Goal: Communication & Community: Answer question/provide support

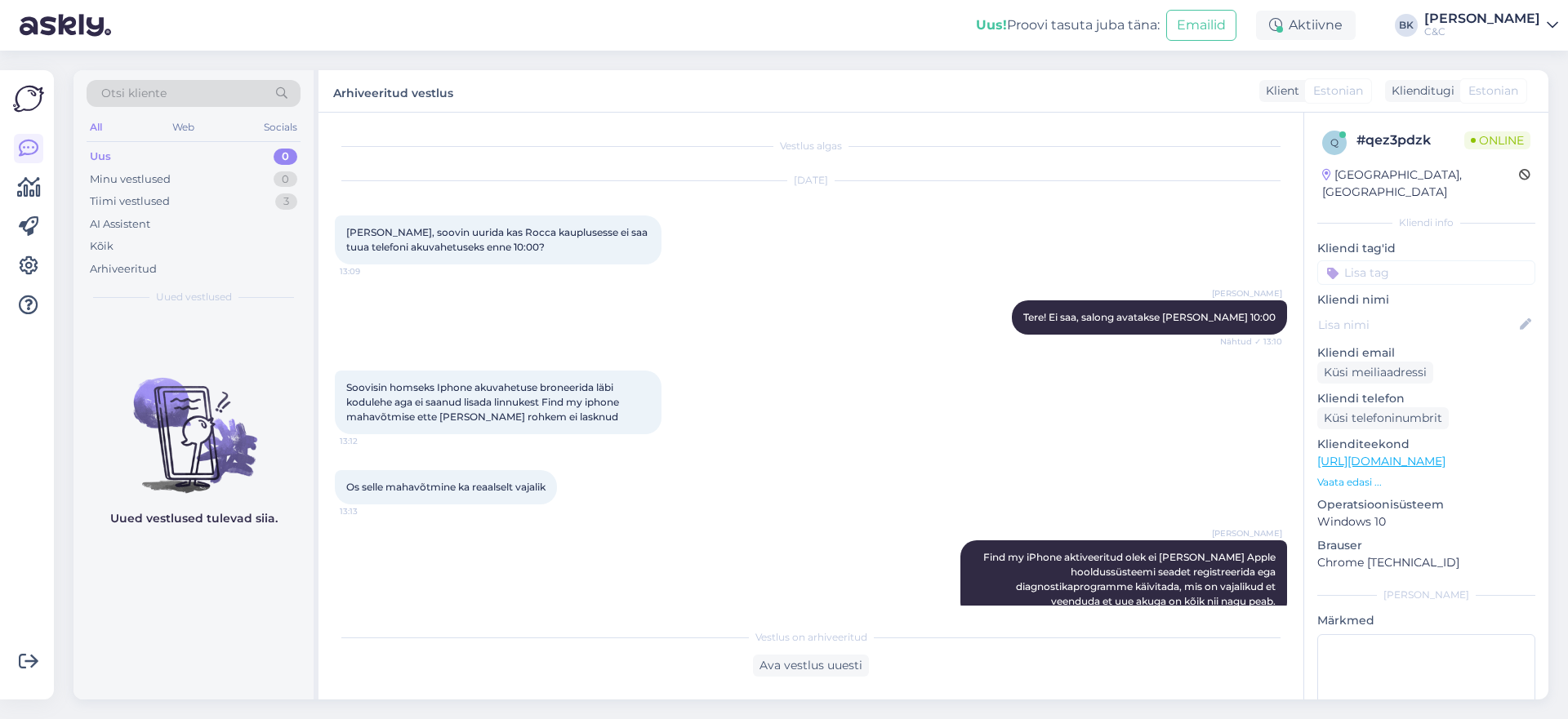
scroll to position [31, 0]
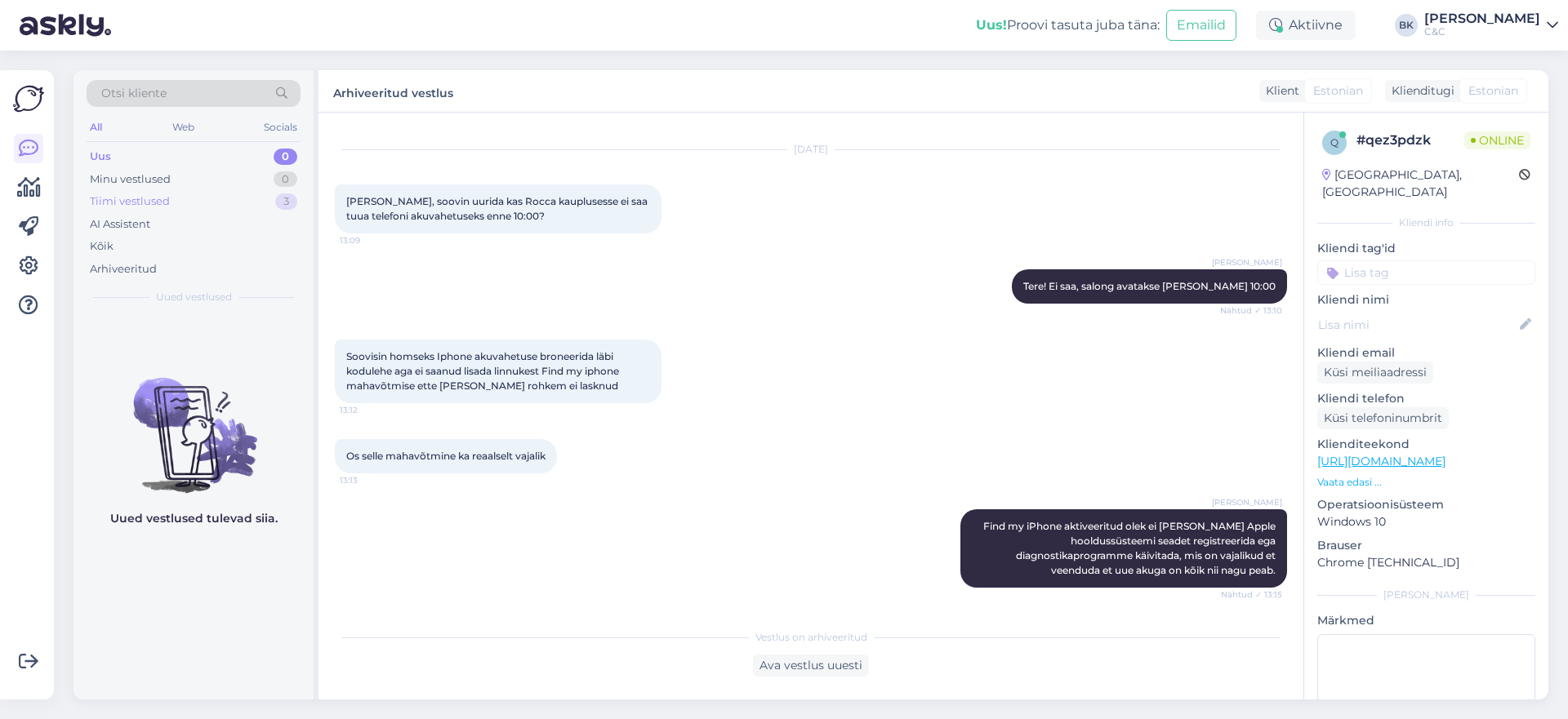
click at [226, 195] on div "Tiimi vestlused 3" at bounding box center [193, 202] width 214 height 23
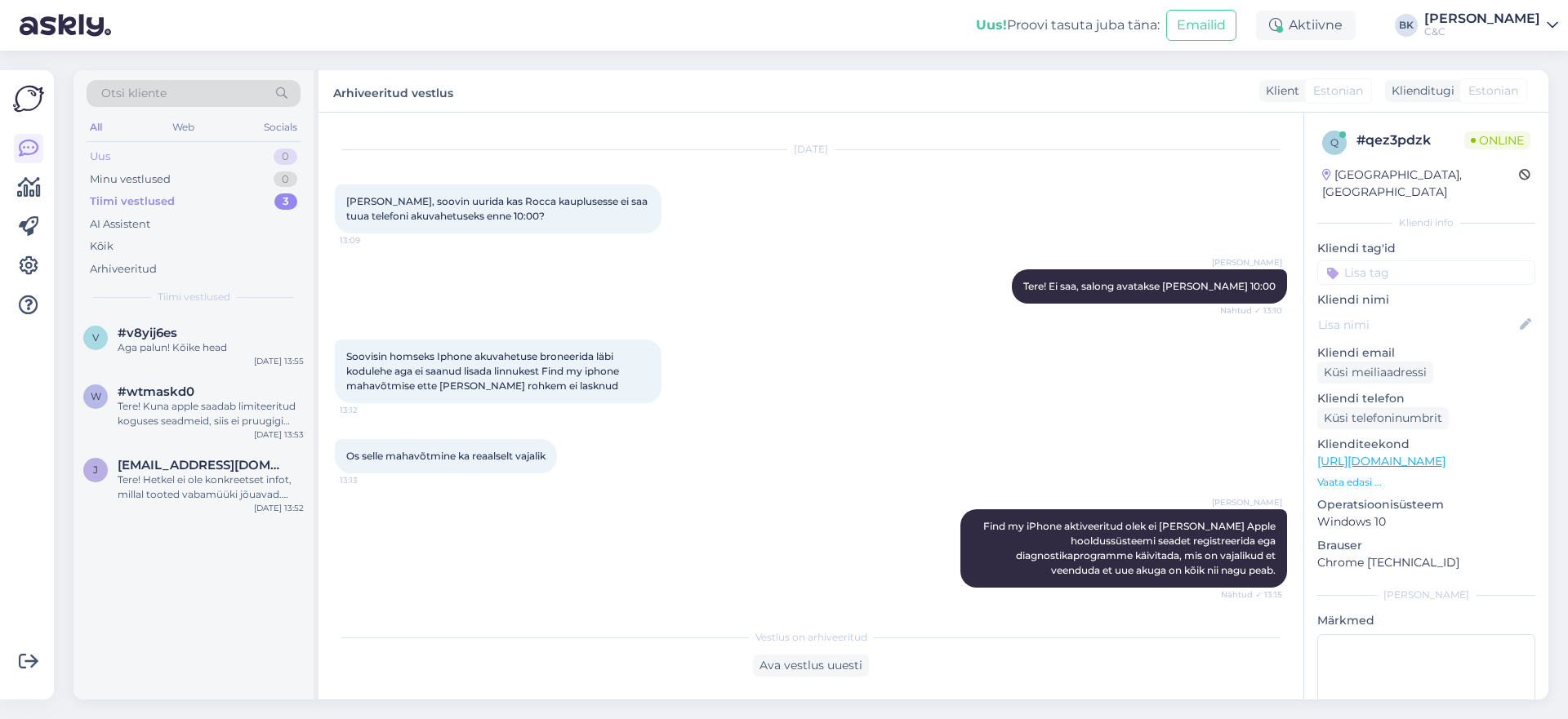
click at [242, 160] on div "Uus 0" at bounding box center [193, 157] width 214 height 23
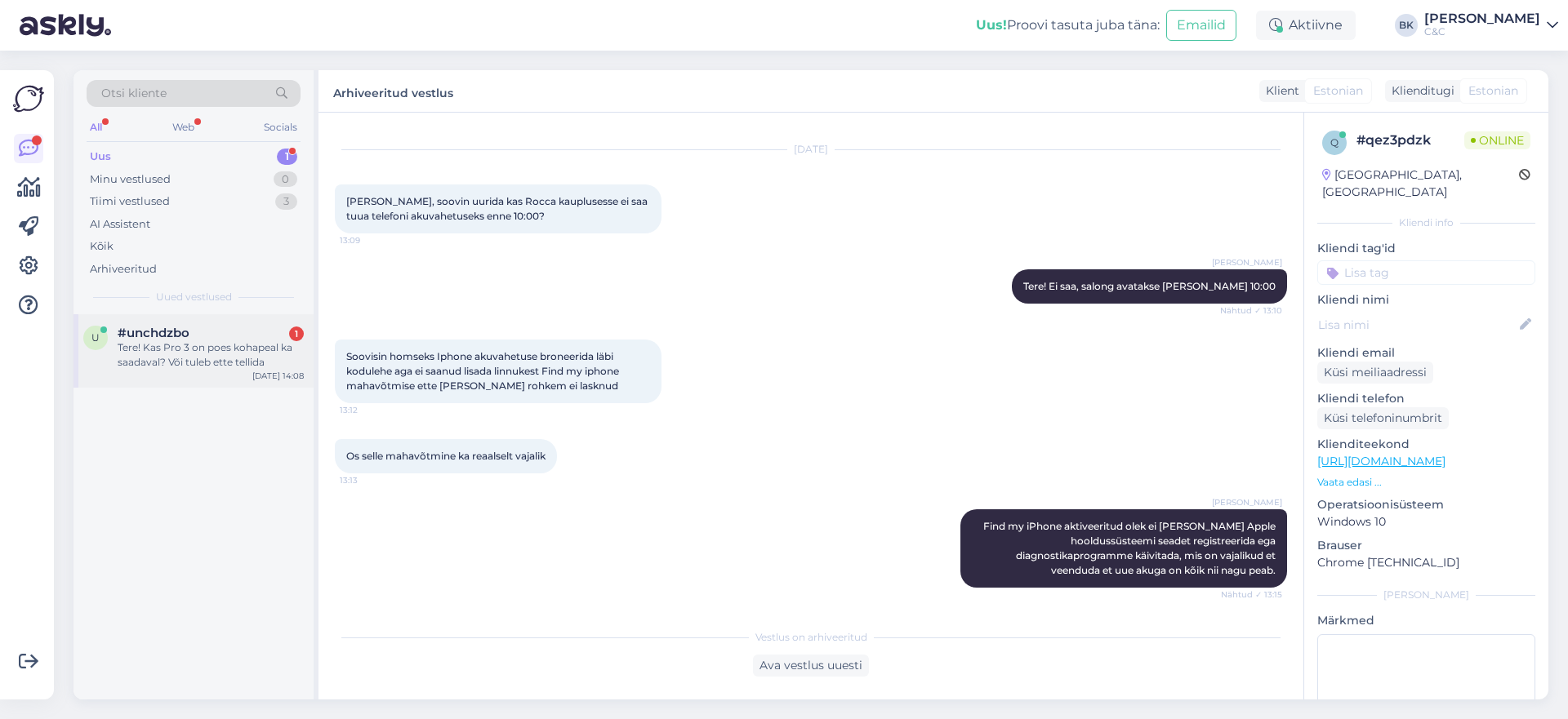
click at [199, 362] on div "Tere! Kas Pro 3 on poes kohapeal ka saadaval? Või tuleb ette tellida" at bounding box center [211, 355] width 186 height 29
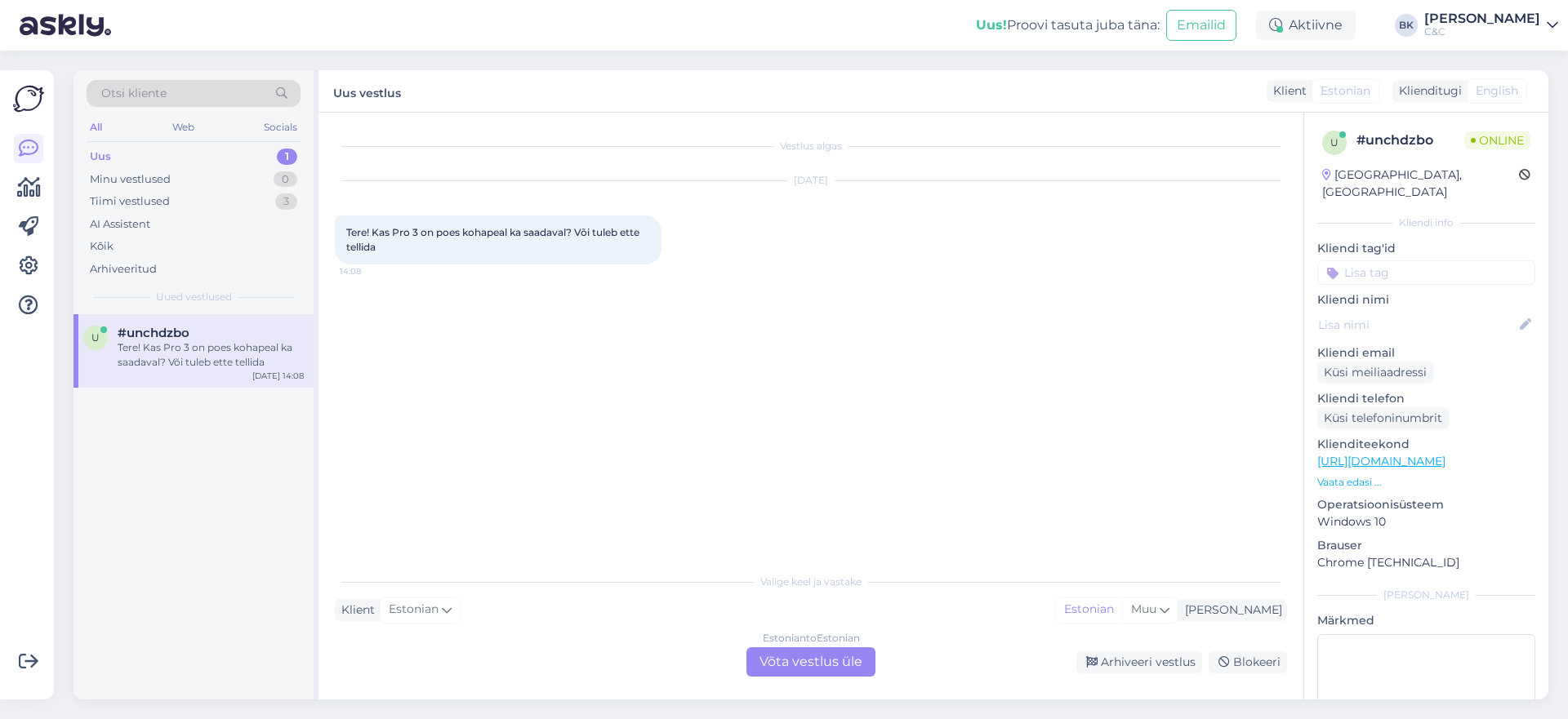
click at [837, 663] on div "Estonian to Estonian Võta vestlus üle" at bounding box center [810, 662] width 129 height 29
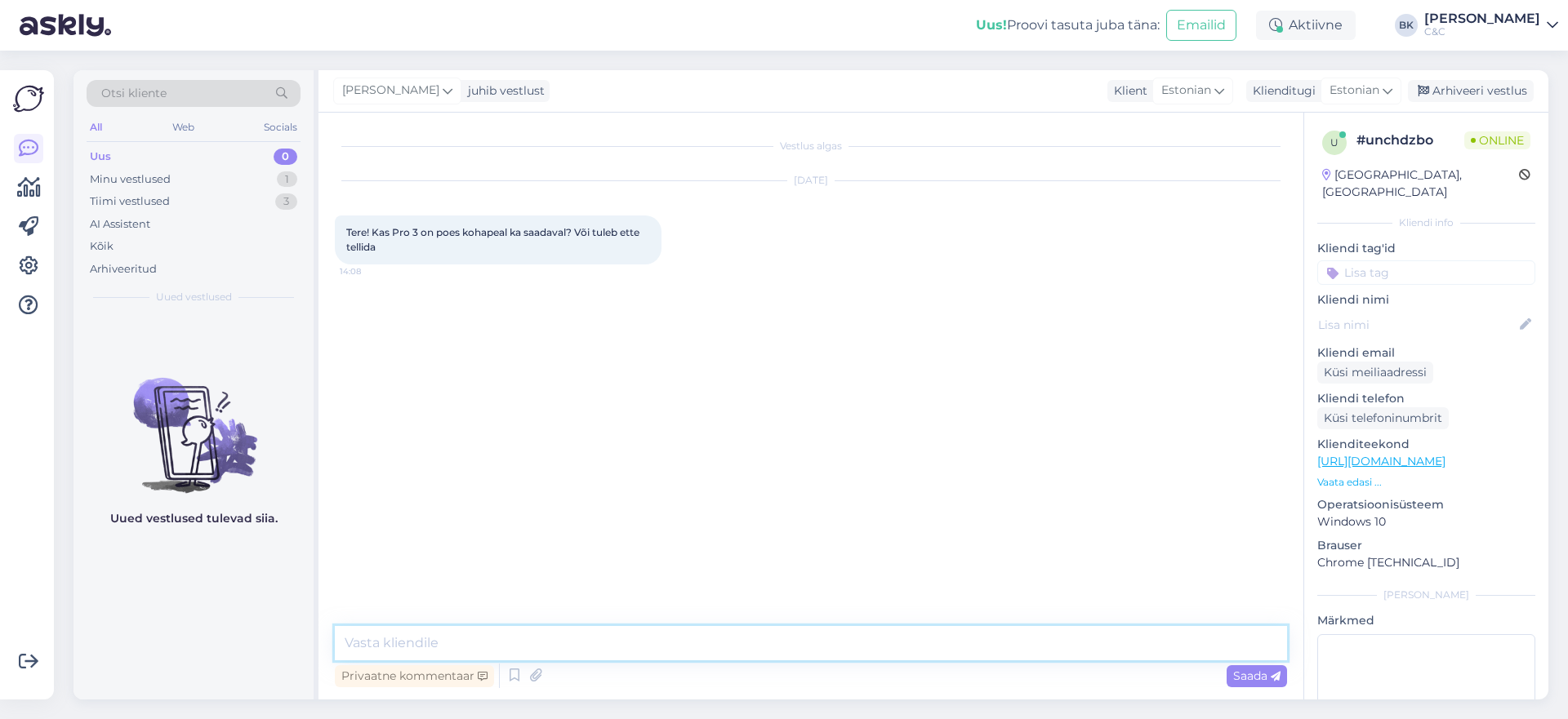
click at [753, 656] on textarea at bounding box center [811, 643] width 952 height 34
type textarea "Tere! AirPods Pro 3 saab hetkel ainult eeltellida."
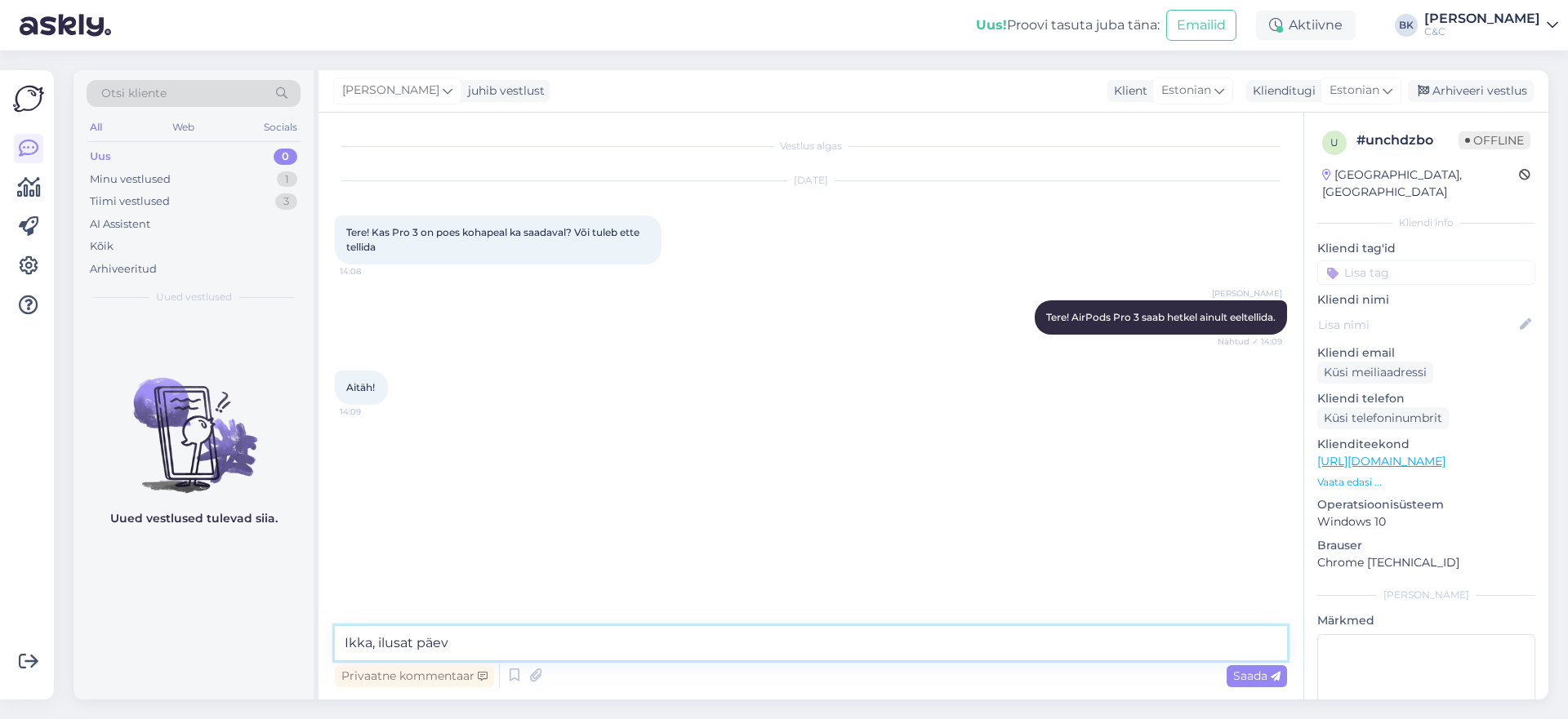
type textarea "[PERSON_NAME], ilusat päev!"
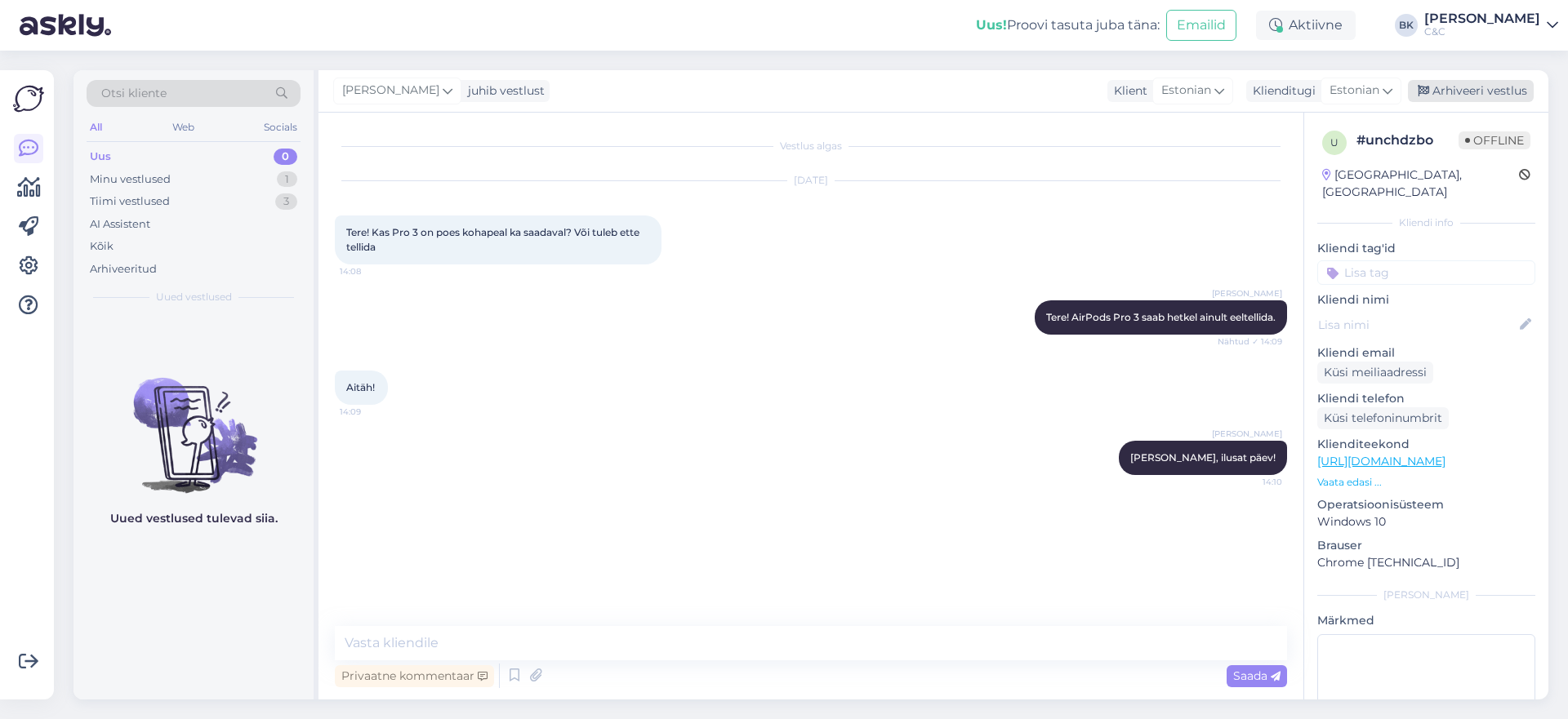
click at [1508, 84] on div "Arhiveeri vestlus" at bounding box center [1471, 91] width 126 height 22
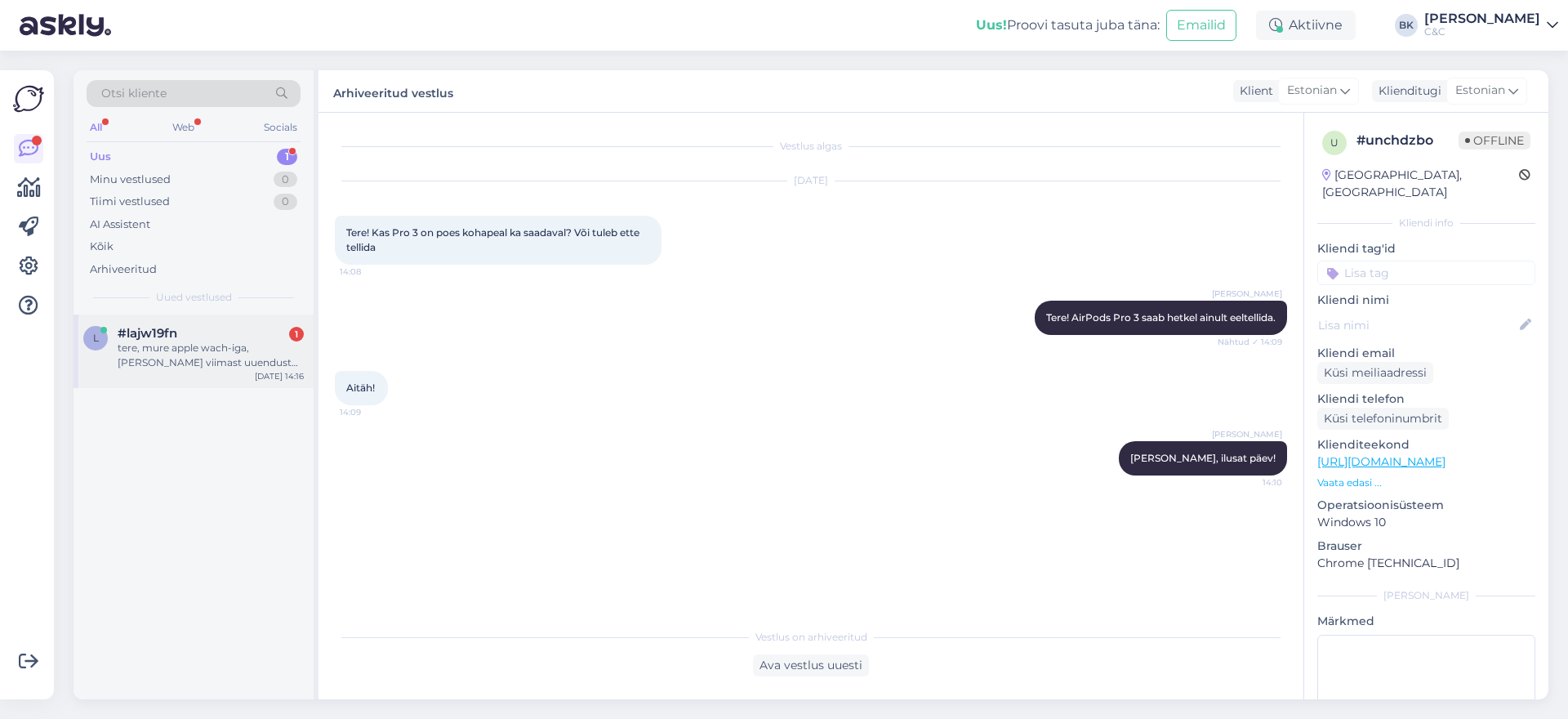
click at [227, 338] on div "#lajw19fn 1" at bounding box center [211, 333] width 186 height 15
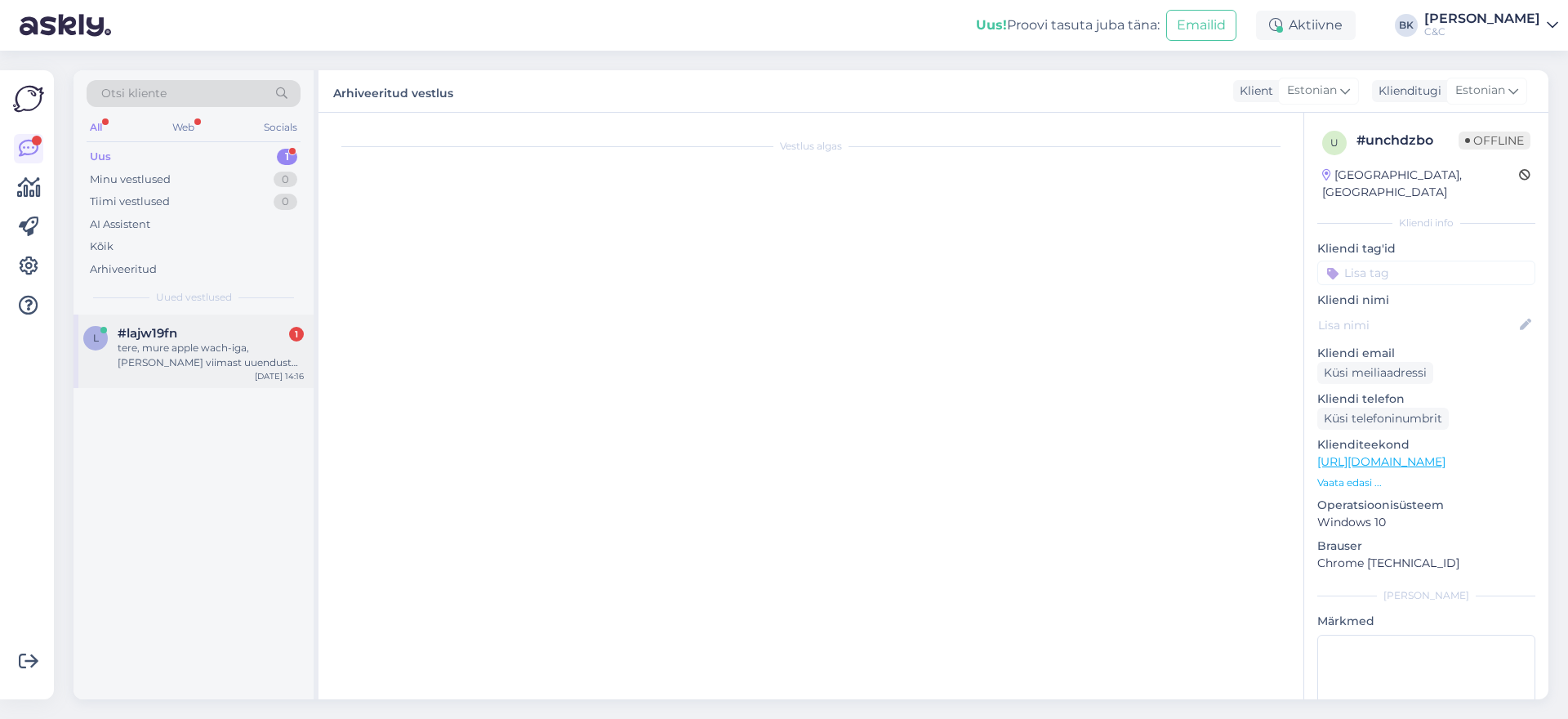
click at [271, 363] on div "tere, mure apple wach-iga, [PERSON_NAME] viimast uuendust on muutunud aktiivsus…" at bounding box center [211, 355] width 186 height 29
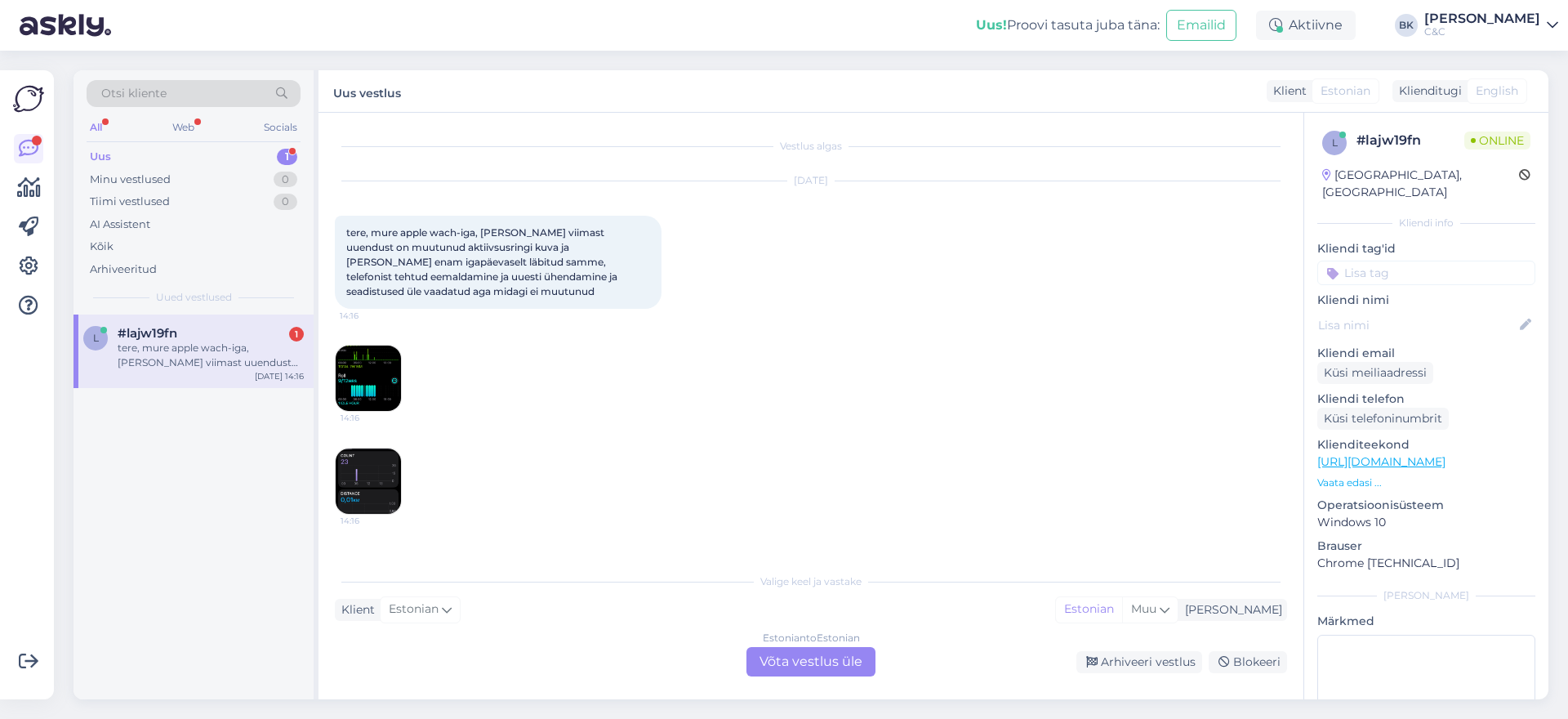
click at [812, 666] on div "Estonian to Estonian Võta vestlus üle" at bounding box center [810, 661] width 129 height 29
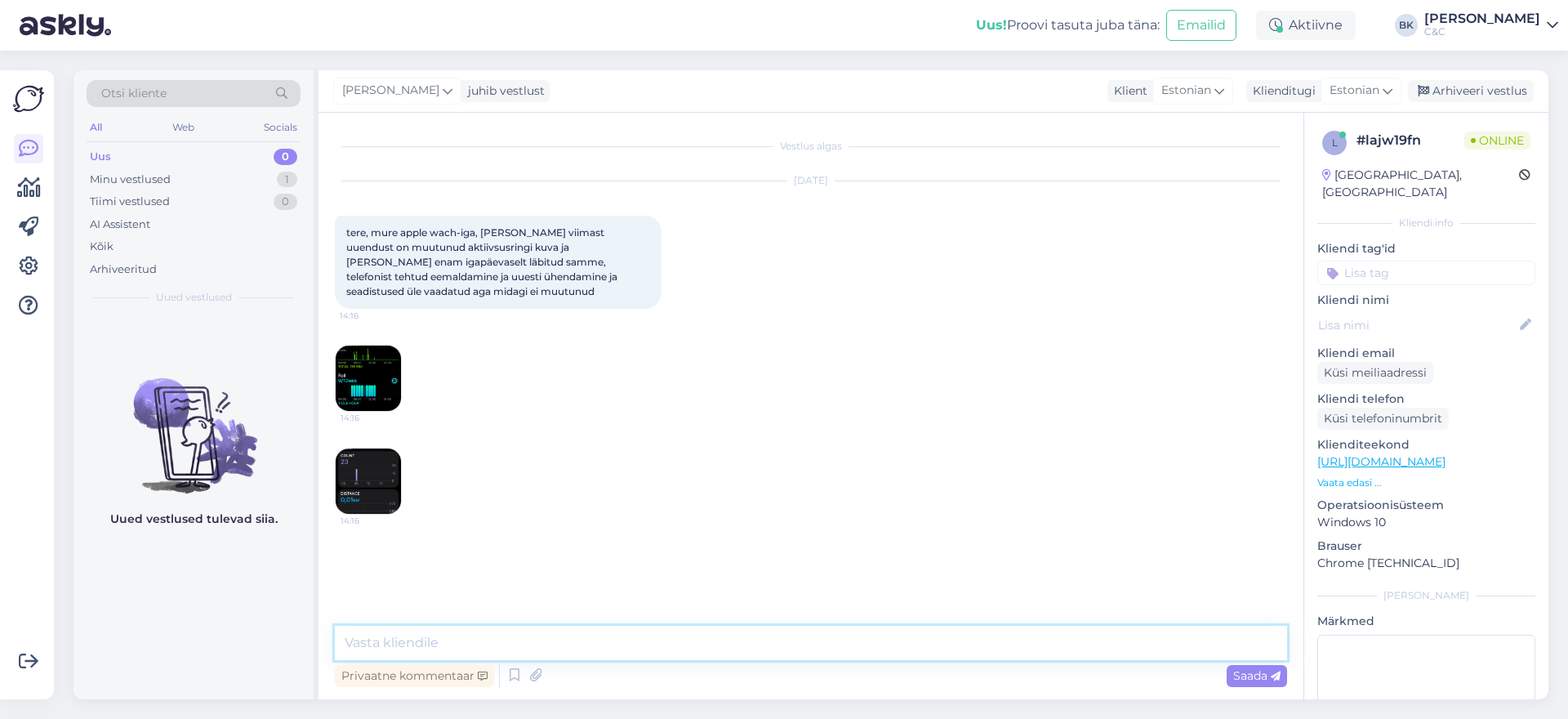
click at [711, 641] on textarea at bounding box center [811, 642] width 952 height 34
type textarea "Tere! Kas Te olete kellale [PERSON_NAME] pannud ka kõige uuema tarkvara?"
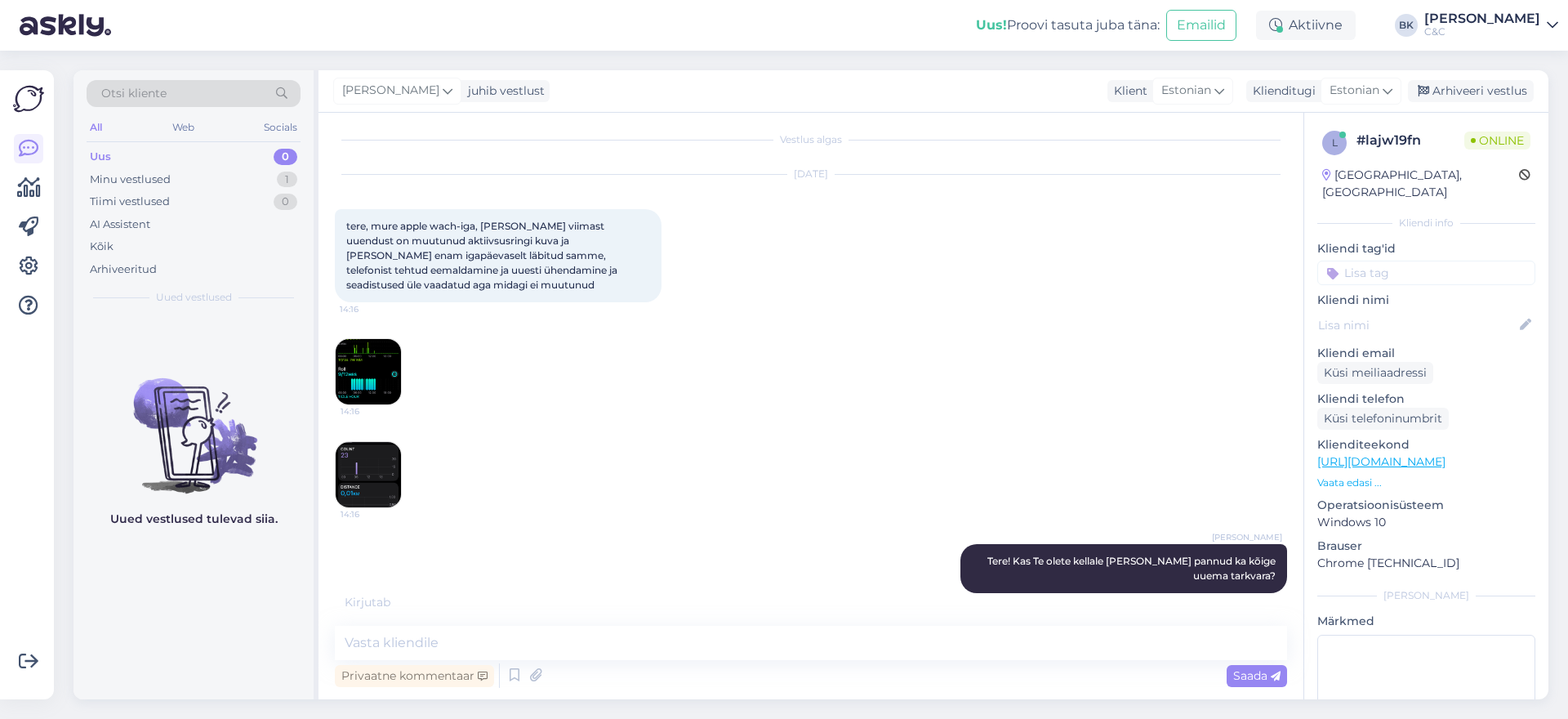
scroll to position [76, 0]
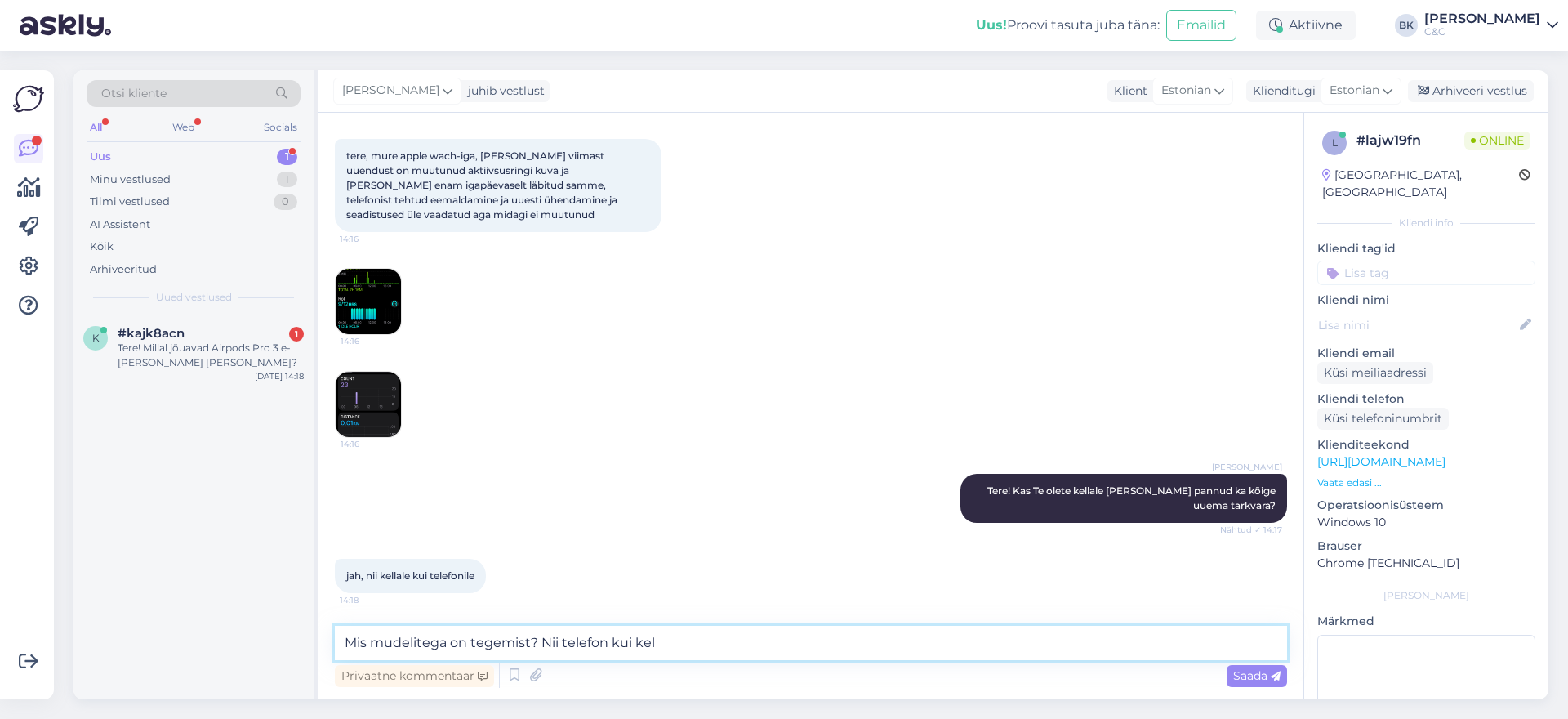
type textarea "Mis mudelitega on tegemist? Nii telefon [PERSON_NAME]"
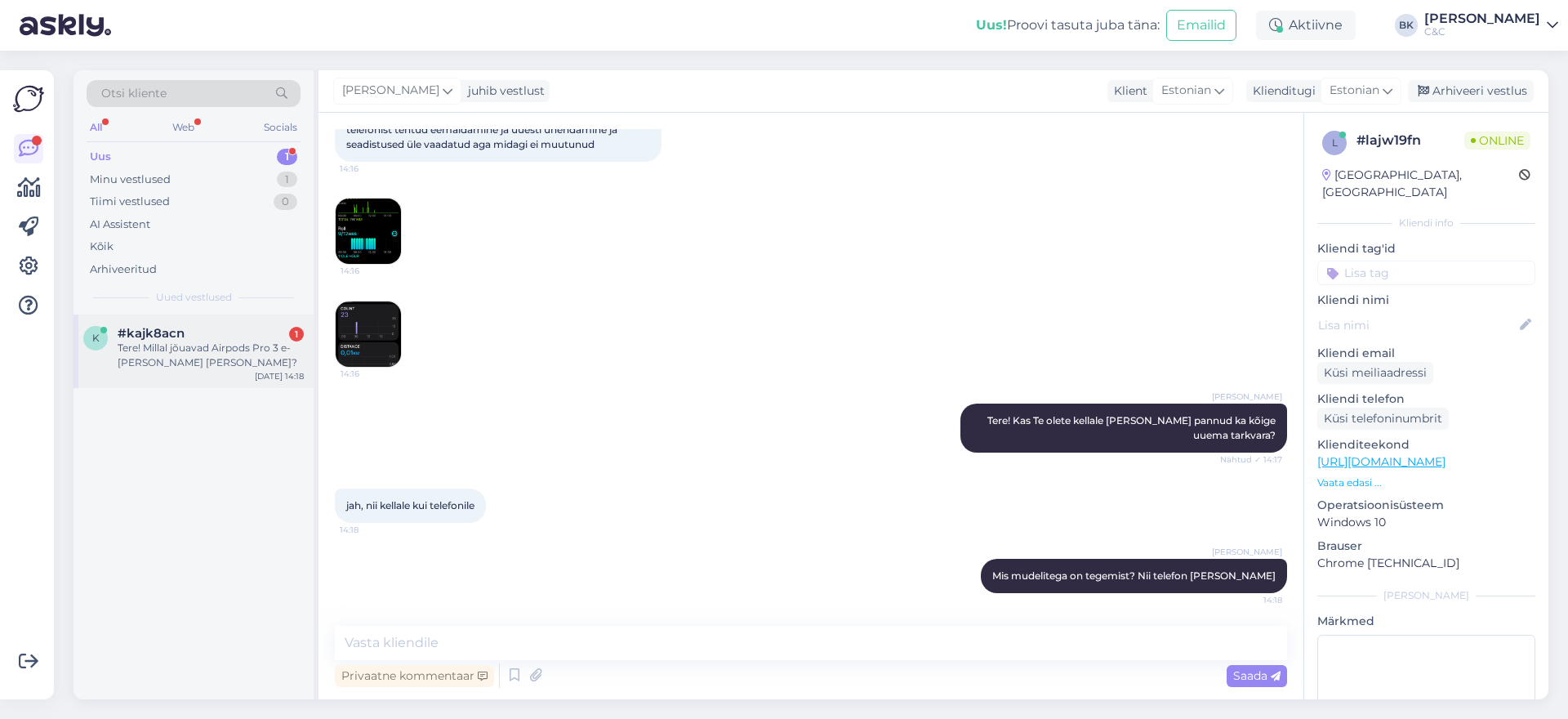
click at [168, 319] on div "k #kajk8acn 1 Tere! Millal jõuavad Airpods Pro 3 e-[PERSON_NAME] [PERSON_NAME]?…" at bounding box center [194, 351] width 240 height 74
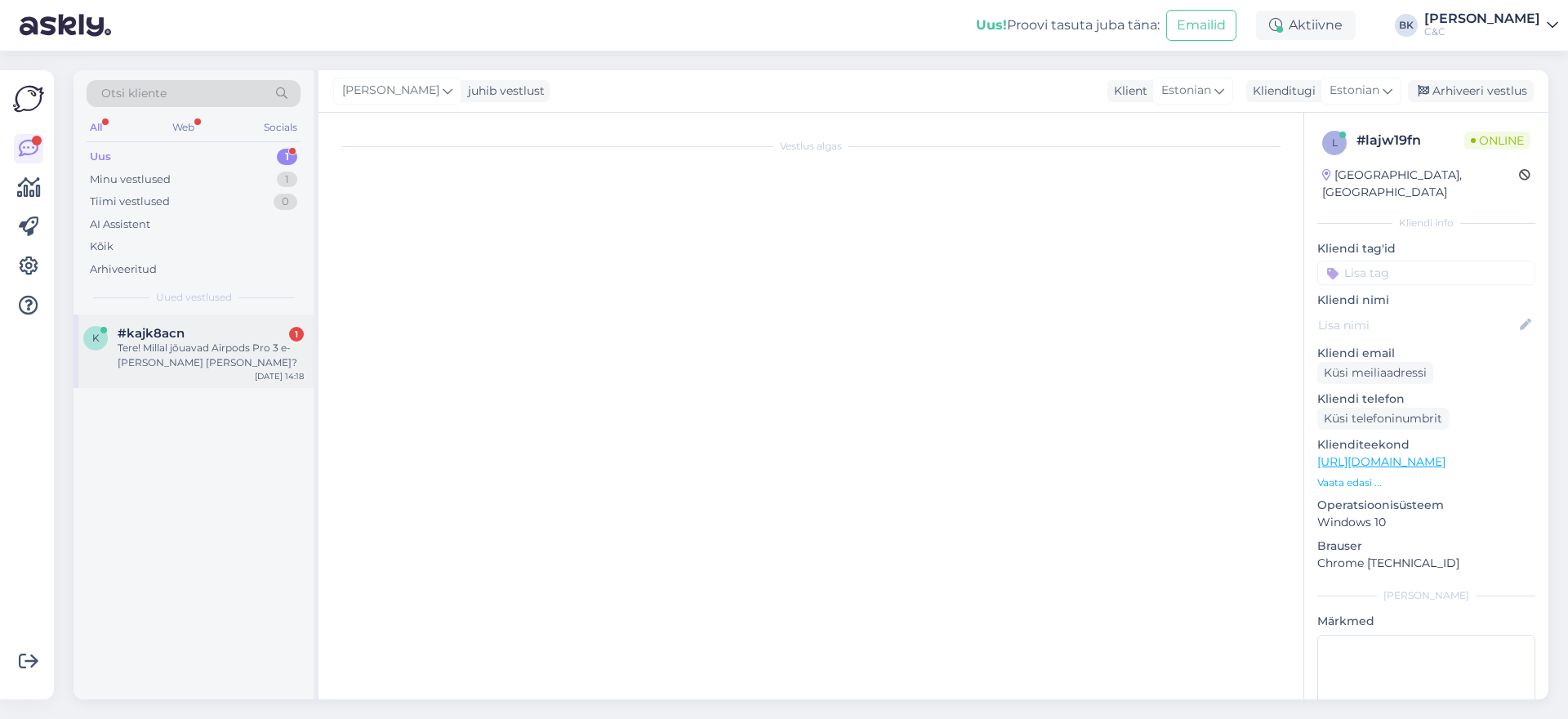
scroll to position [0, 0]
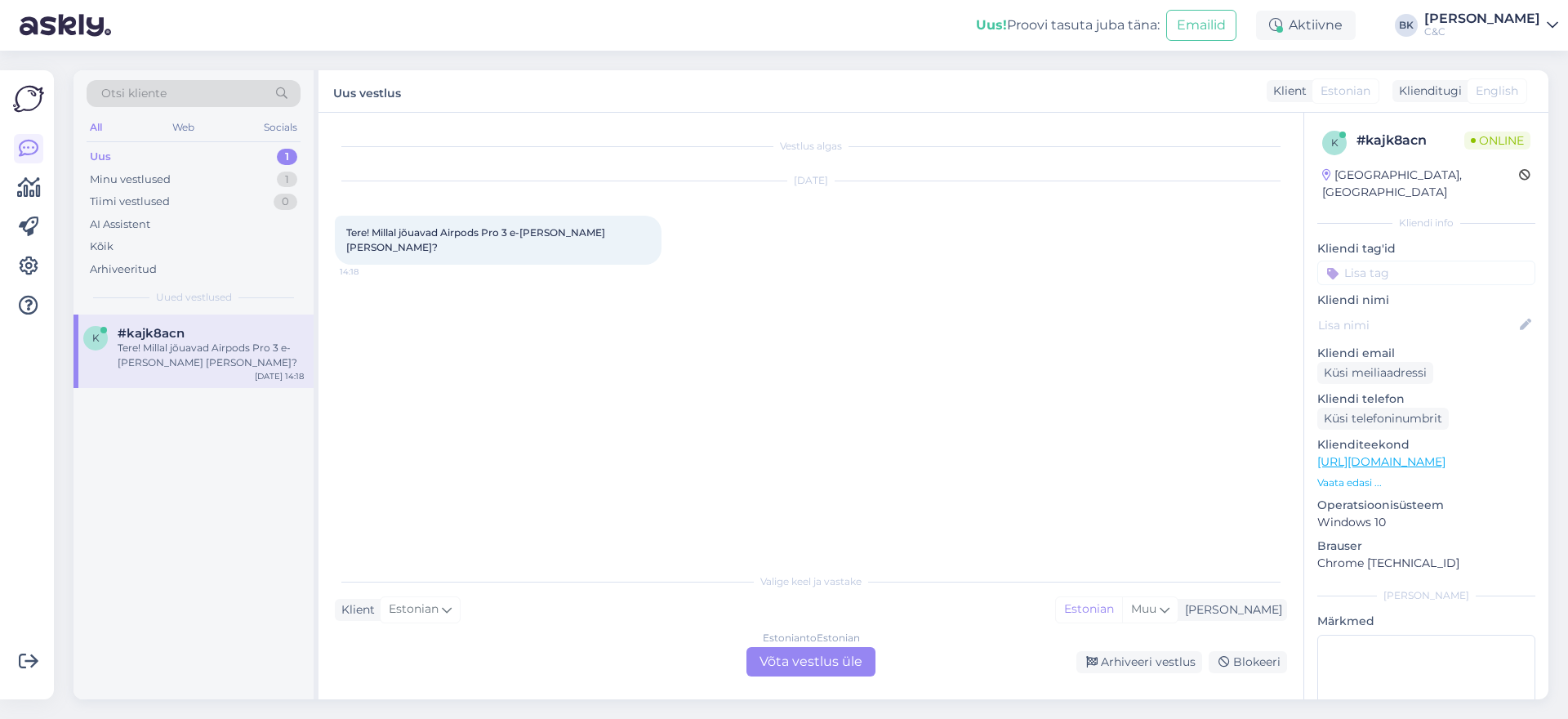
click at [805, 668] on div "Estonian to Estonian Võta vestlus üle" at bounding box center [810, 661] width 129 height 29
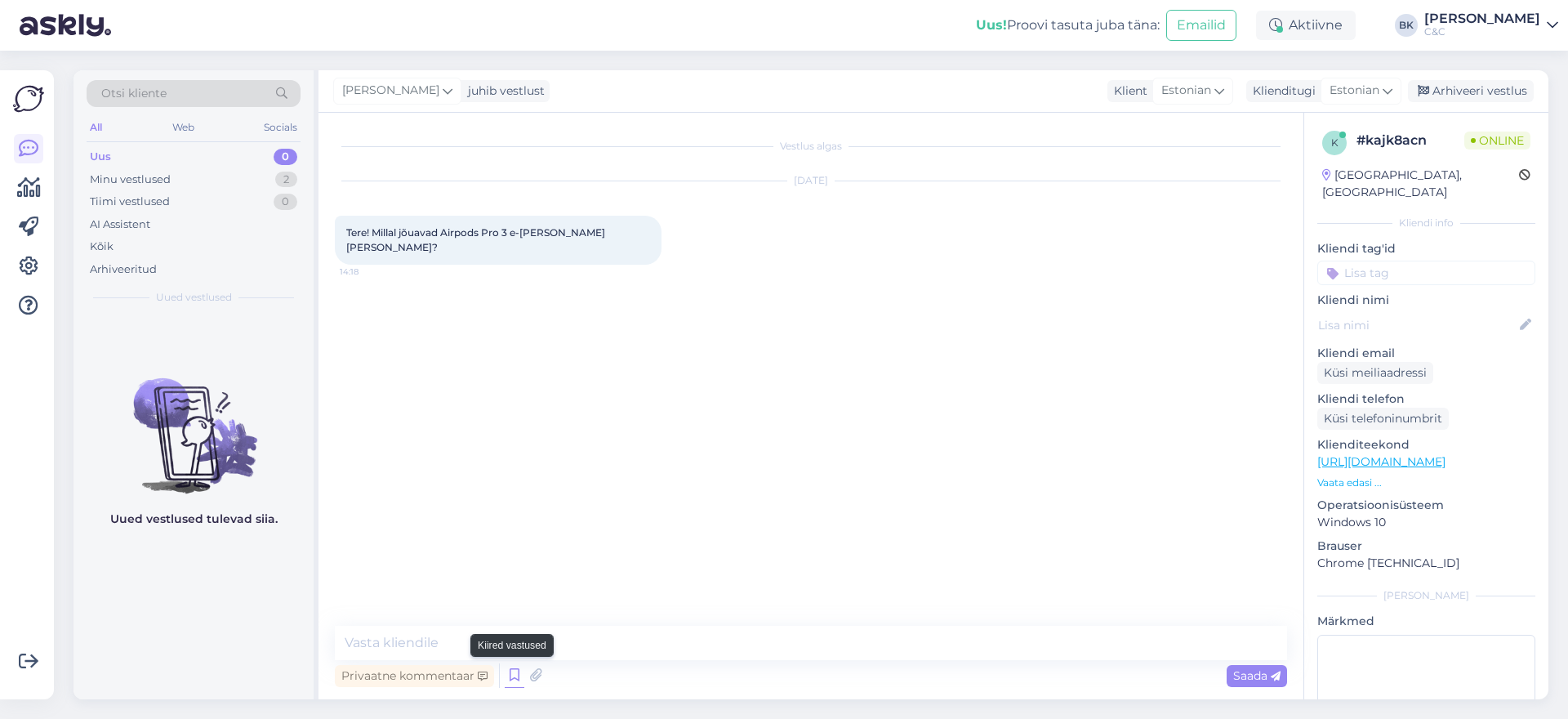
click at [504, 663] on icon at bounding box center [514, 674] width 19 height 24
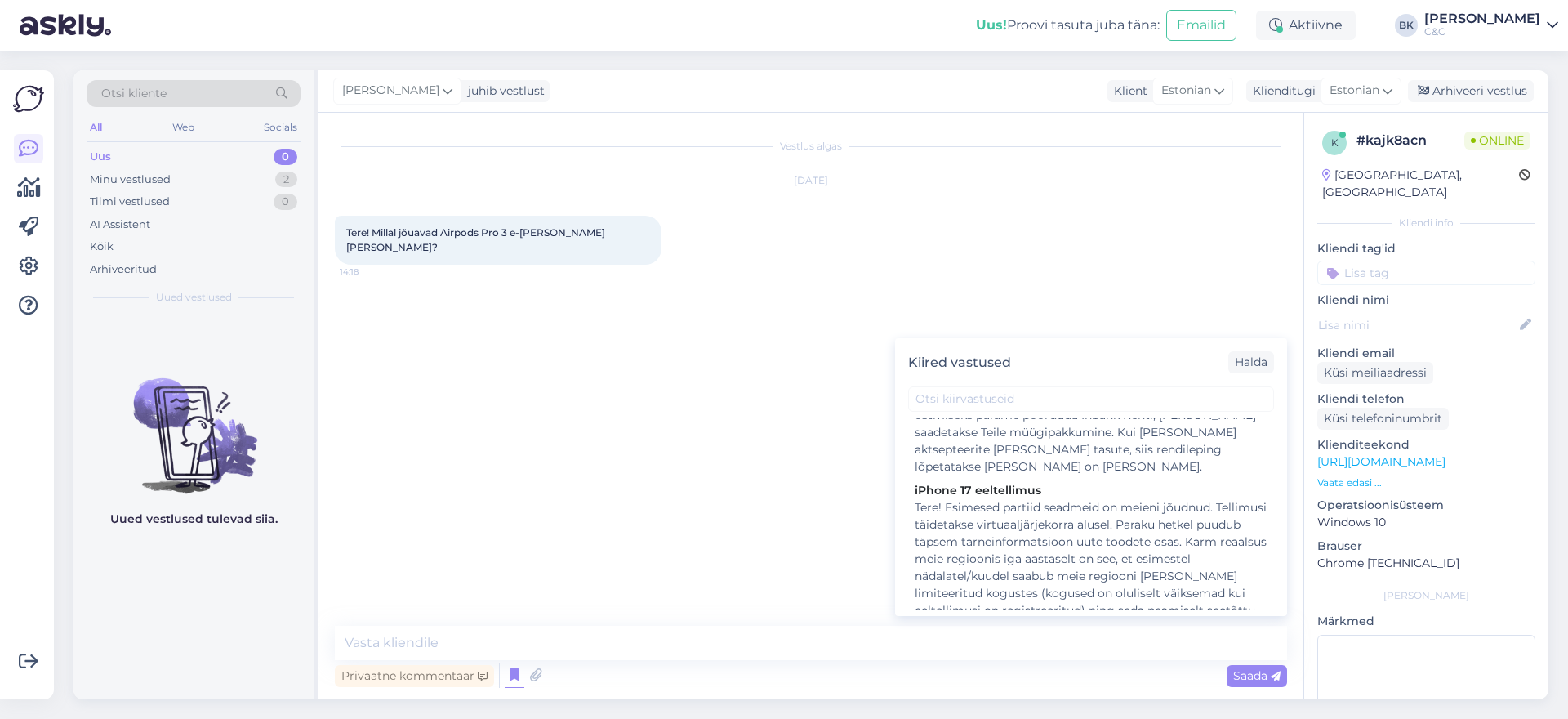
scroll to position [1270, 0]
click at [1010, 556] on div "Tere! Esimesed partiid seadmeid on meieni jõudnud. Tellimusi täidetakse virtuaa…" at bounding box center [1091, 634] width 353 height 275
type textarea "Tere! Esimesed partiid seadmeid on meieni jõudnud. Tellimusi täidetakse virtuaa…"
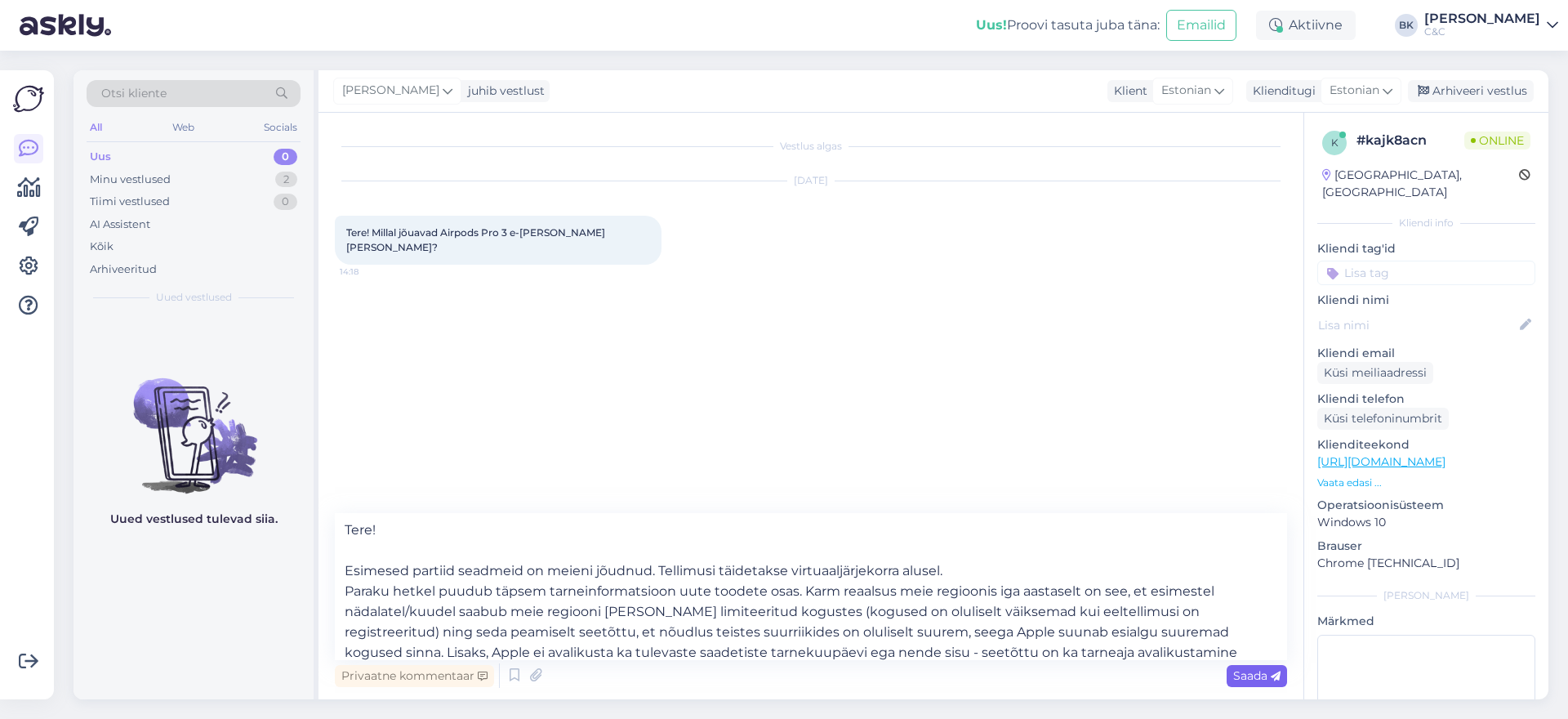
click at [1247, 675] on span "Saada" at bounding box center [1256, 674] width 47 height 15
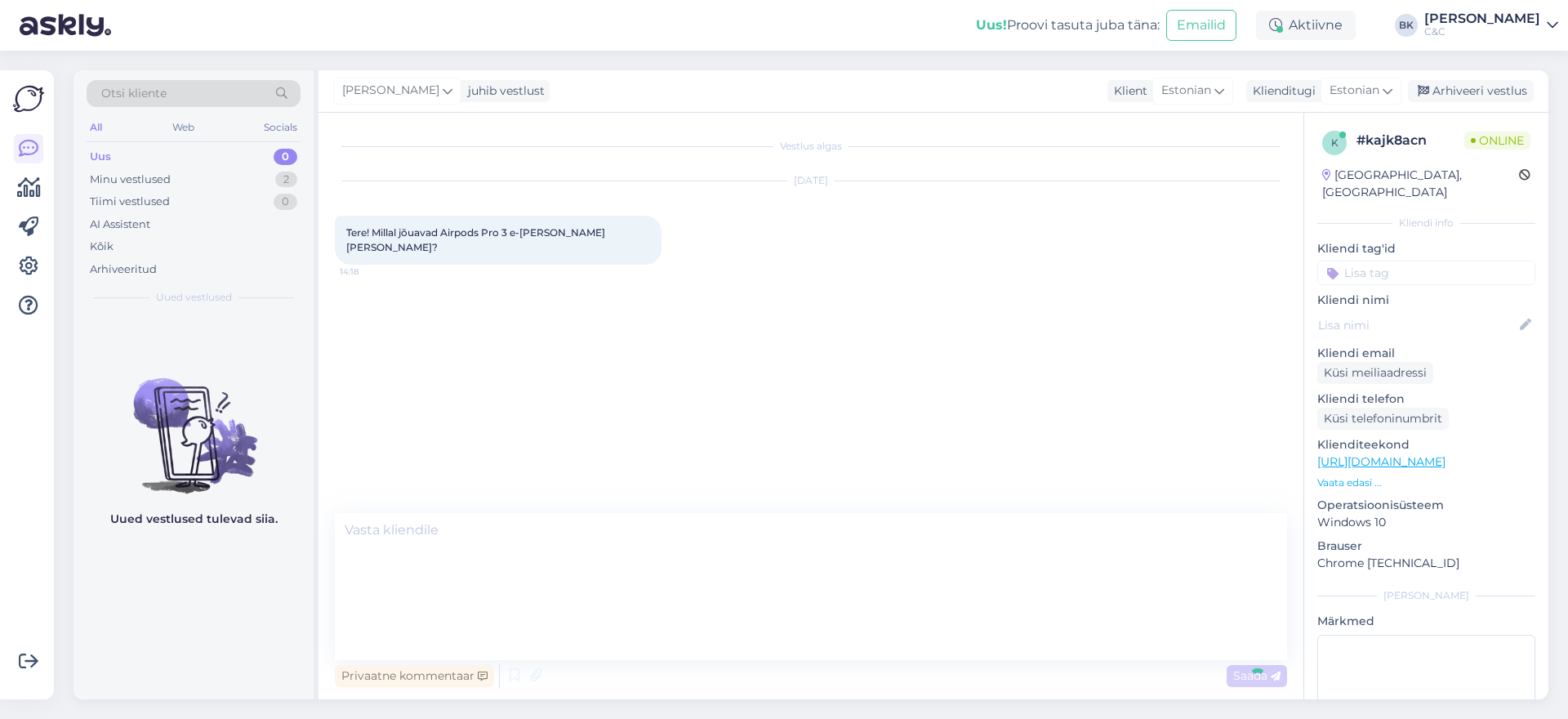
scroll to position [21, 0]
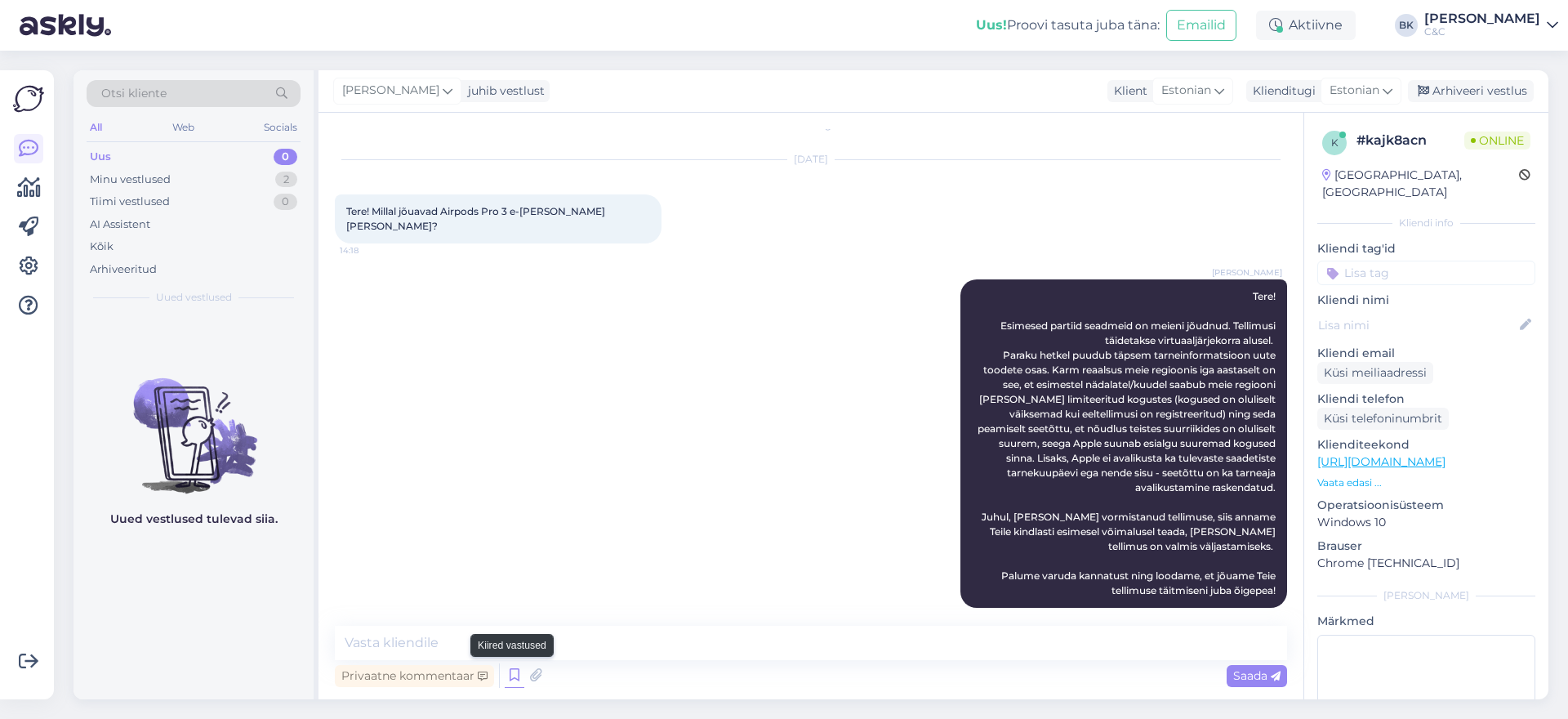
click at [515, 676] on icon at bounding box center [514, 674] width 19 height 24
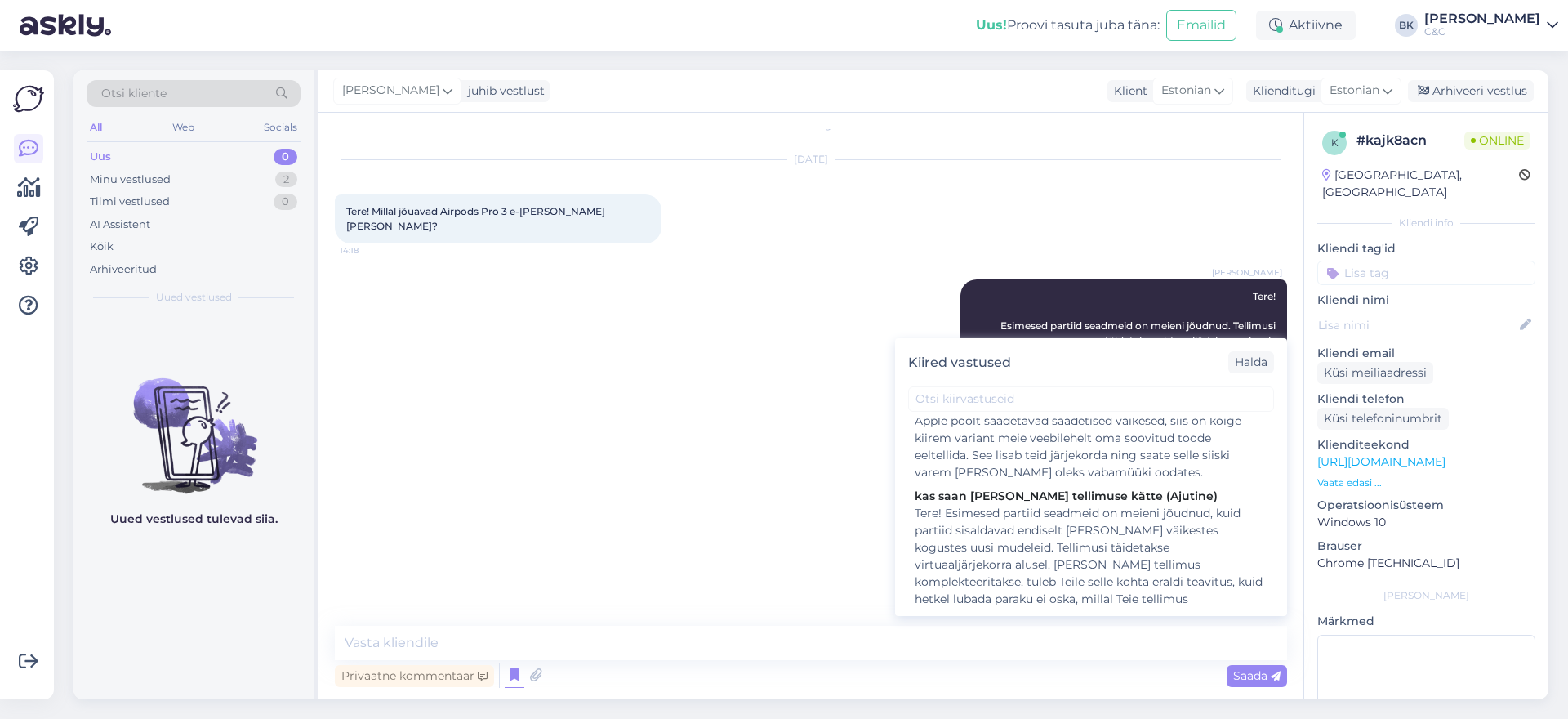
scroll to position [0, 0]
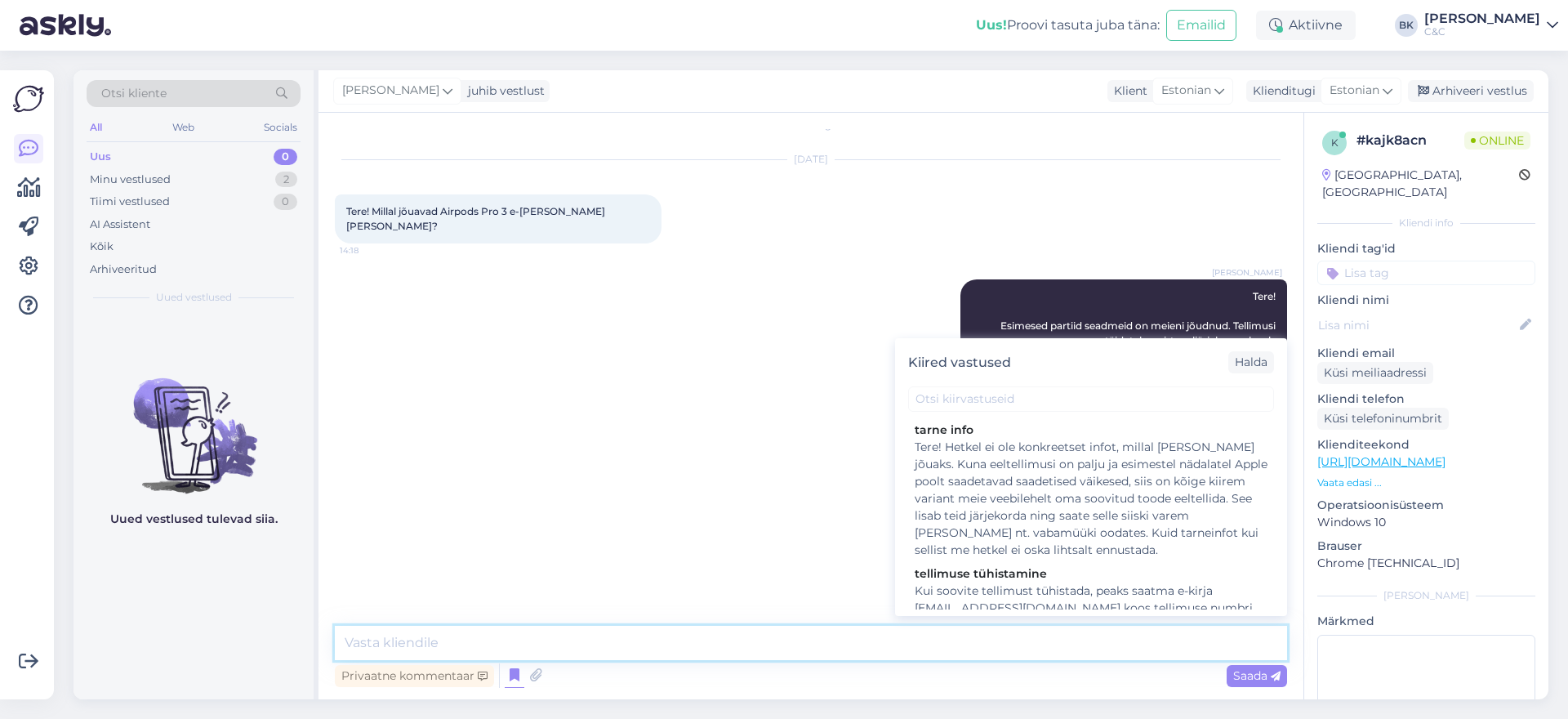
click at [761, 644] on textarea at bounding box center [811, 642] width 952 height 34
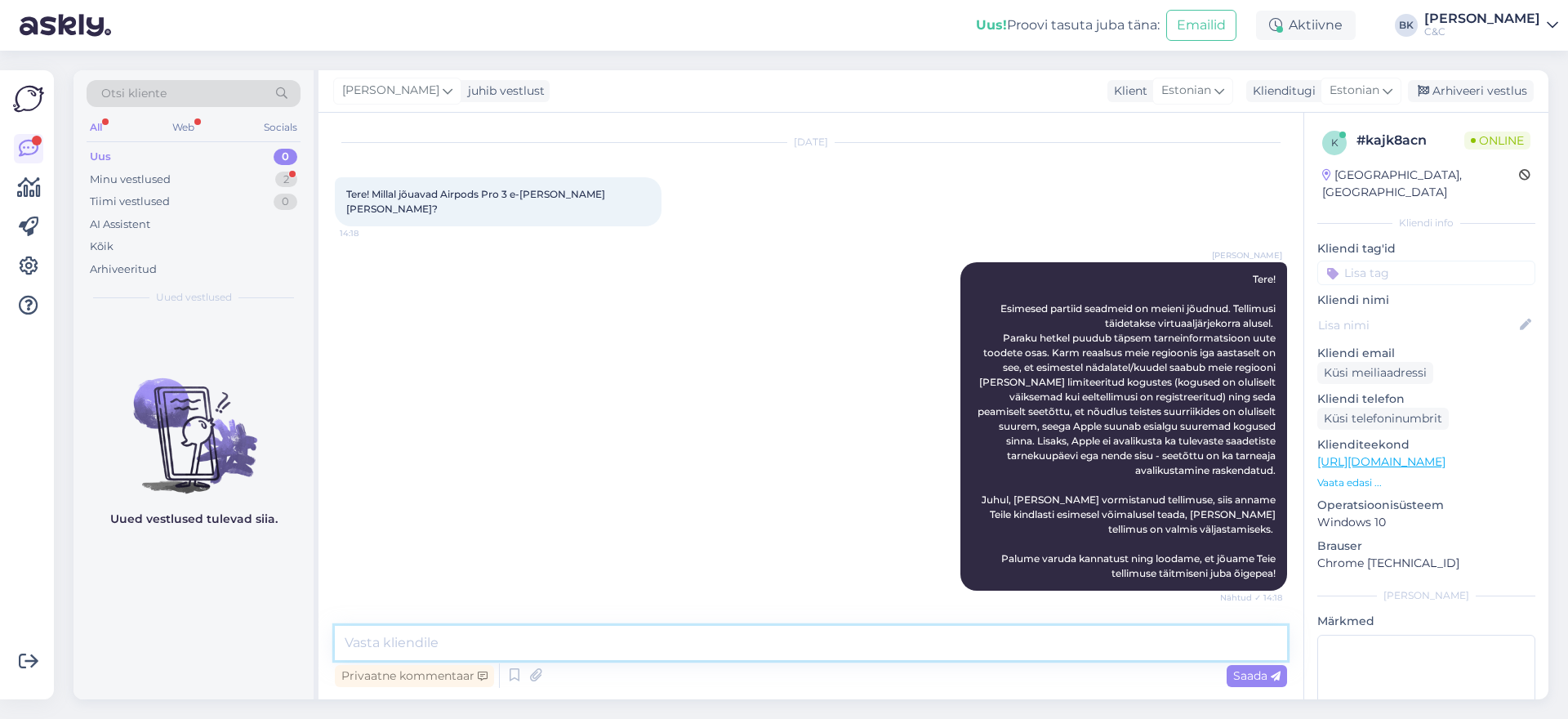
scroll to position [92, 0]
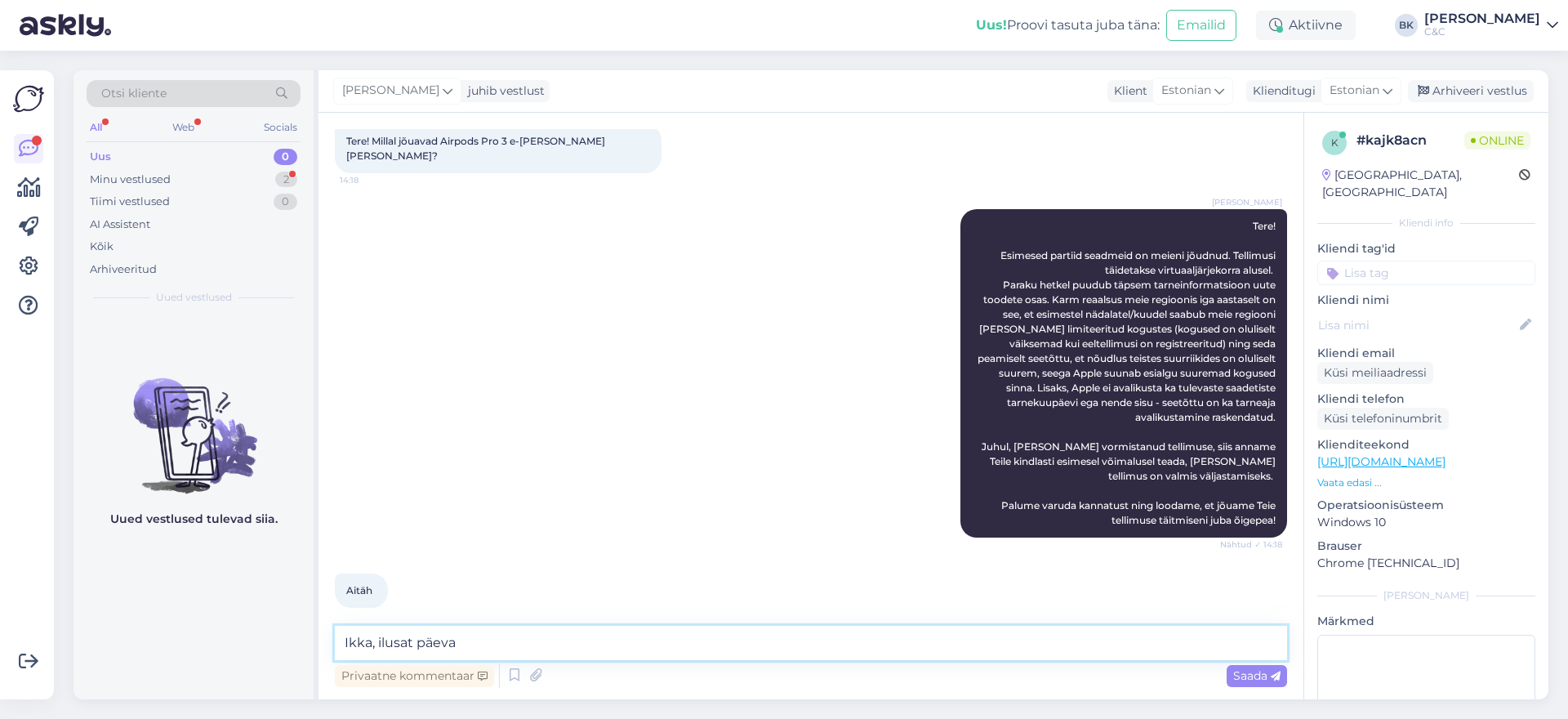
type textarea "Ikka, ilusat päeva!"
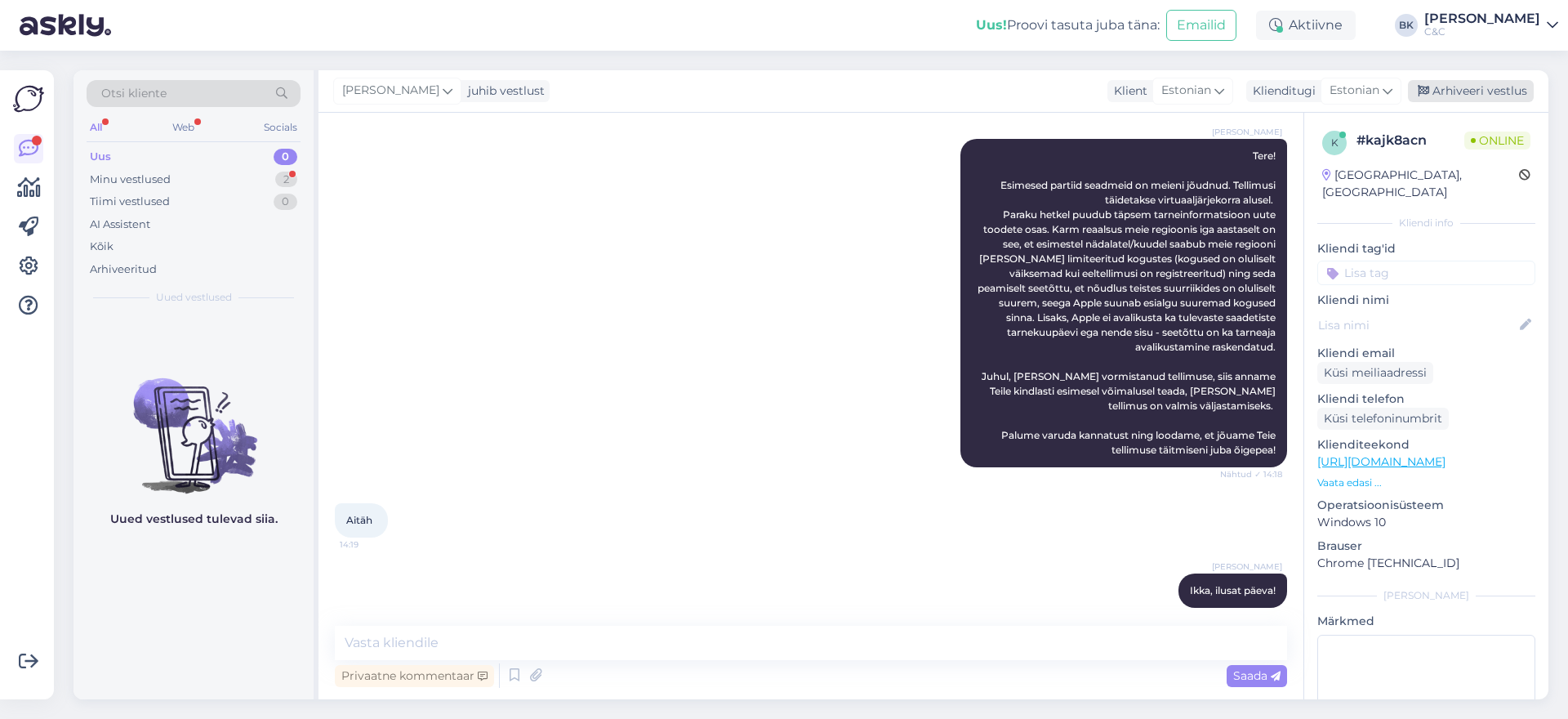
click at [1488, 90] on div "Arhiveeri vestlus" at bounding box center [1471, 91] width 126 height 22
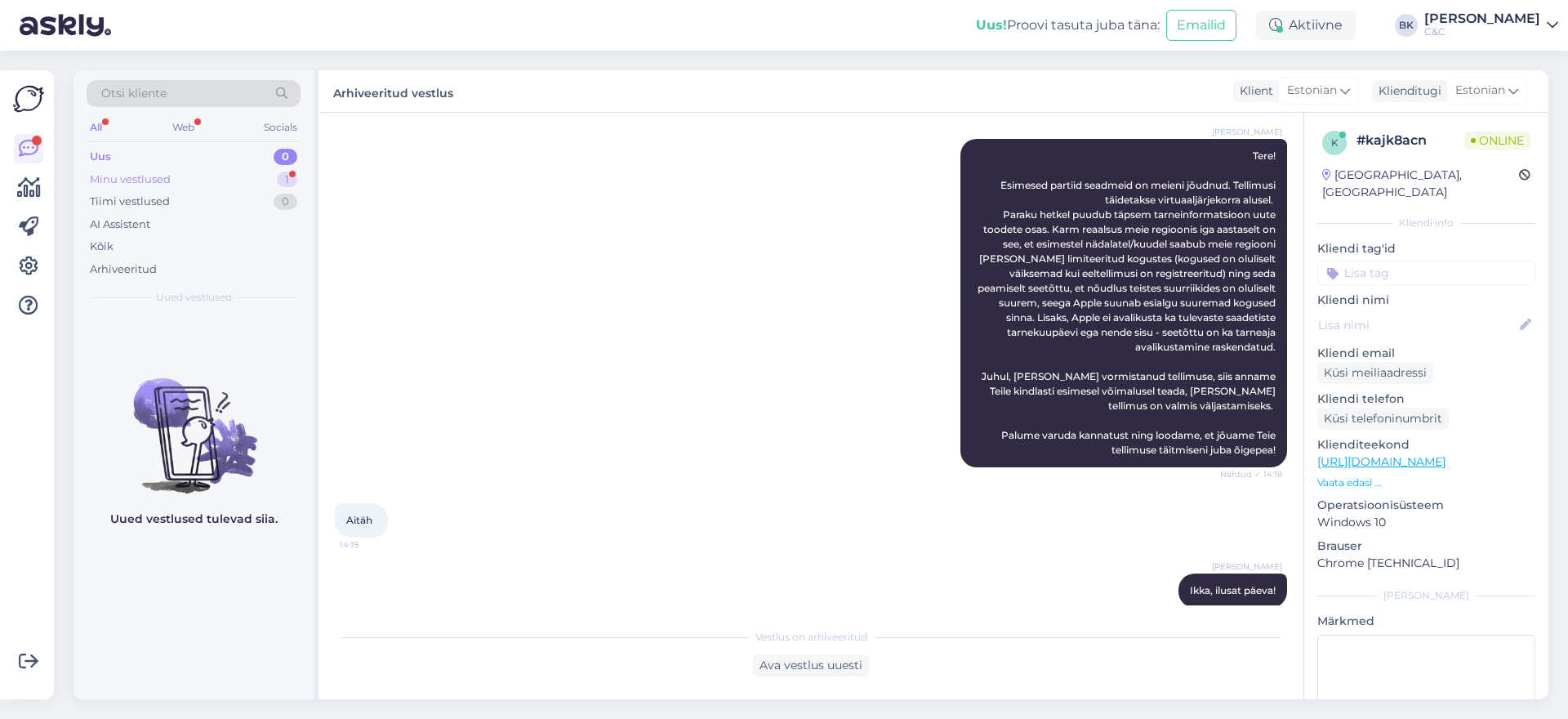
click at [174, 184] on div "Minu vestlused 1" at bounding box center [193, 180] width 214 height 23
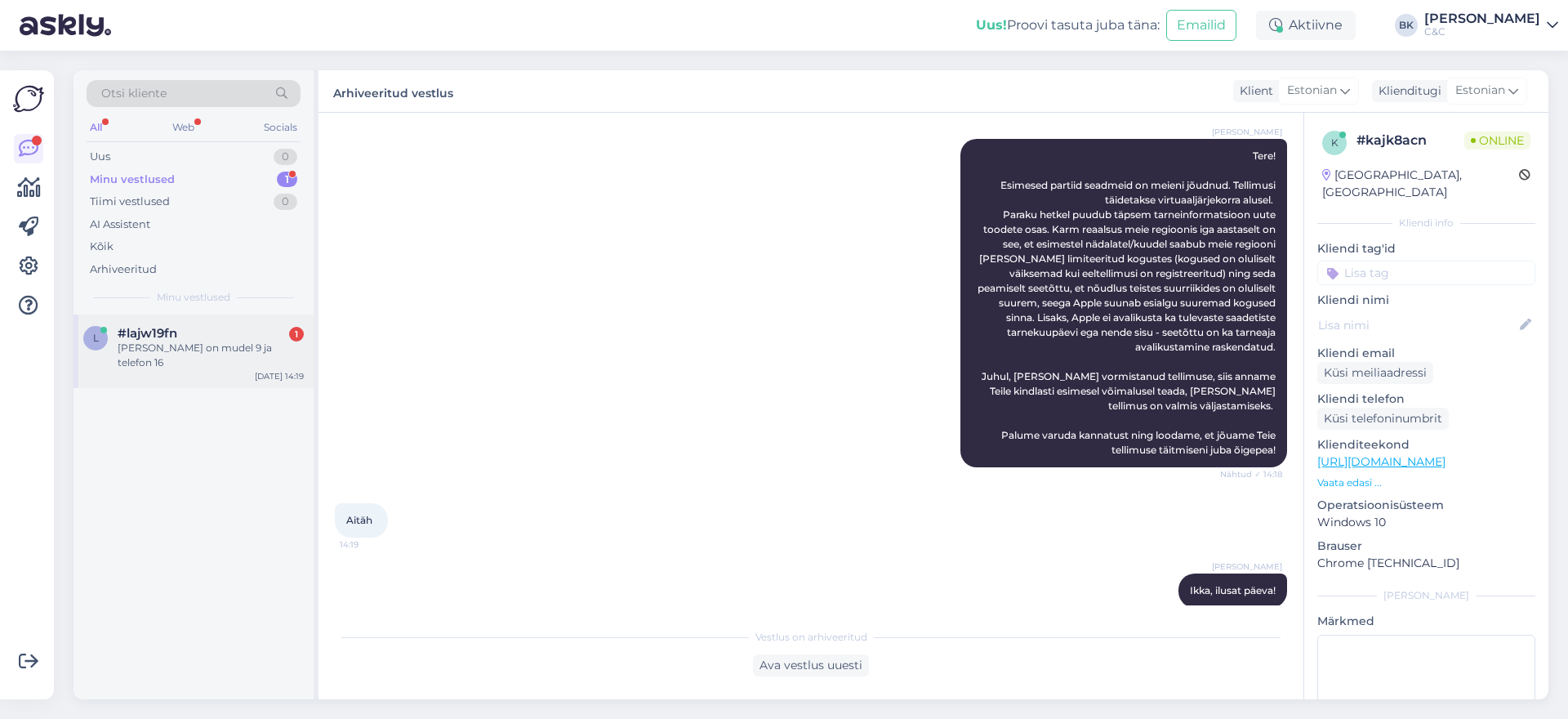
click at [219, 326] on div "#lajw19fn 1" at bounding box center [211, 333] width 186 height 15
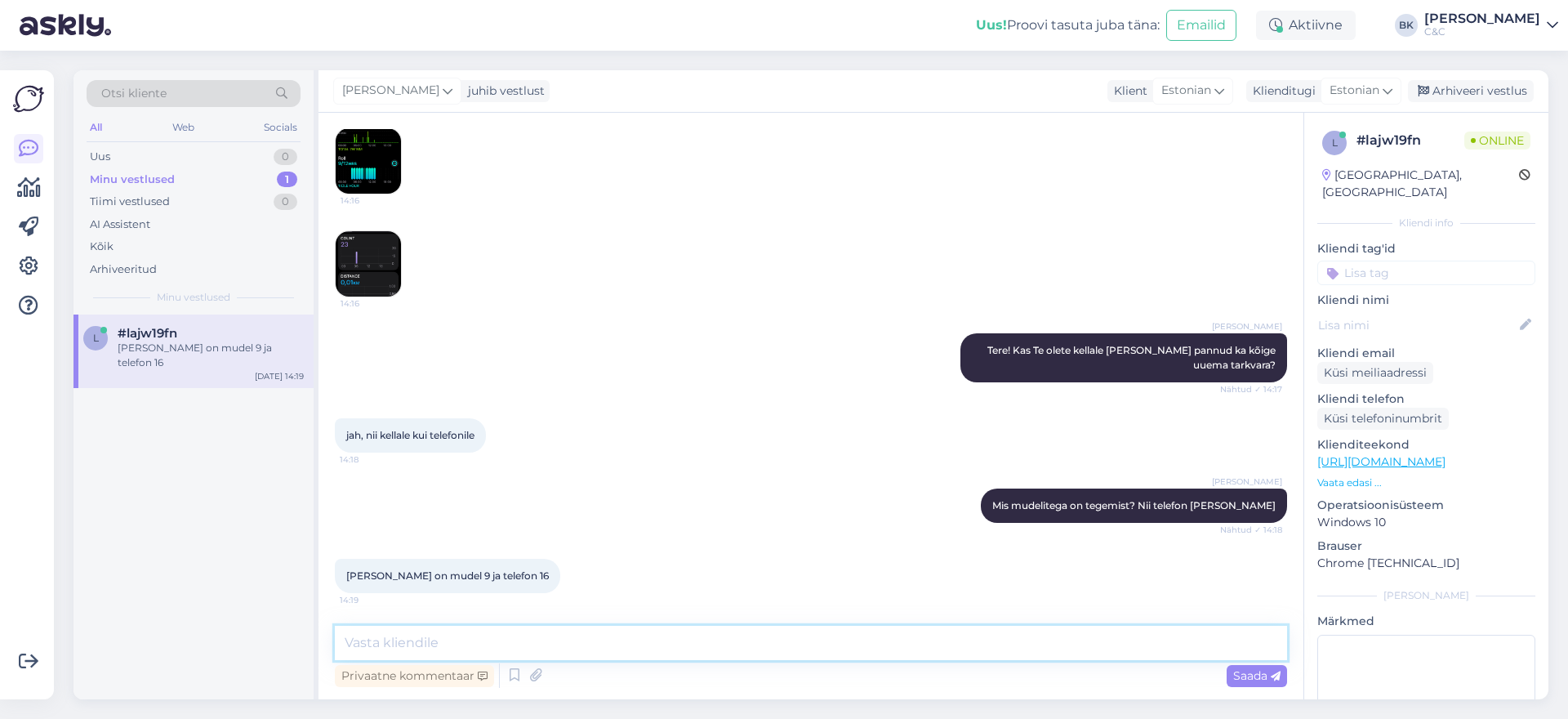
click at [524, 647] on textarea at bounding box center [811, 642] width 952 height 34
click at [344, 273] on img at bounding box center [369, 264] width 66 height 66
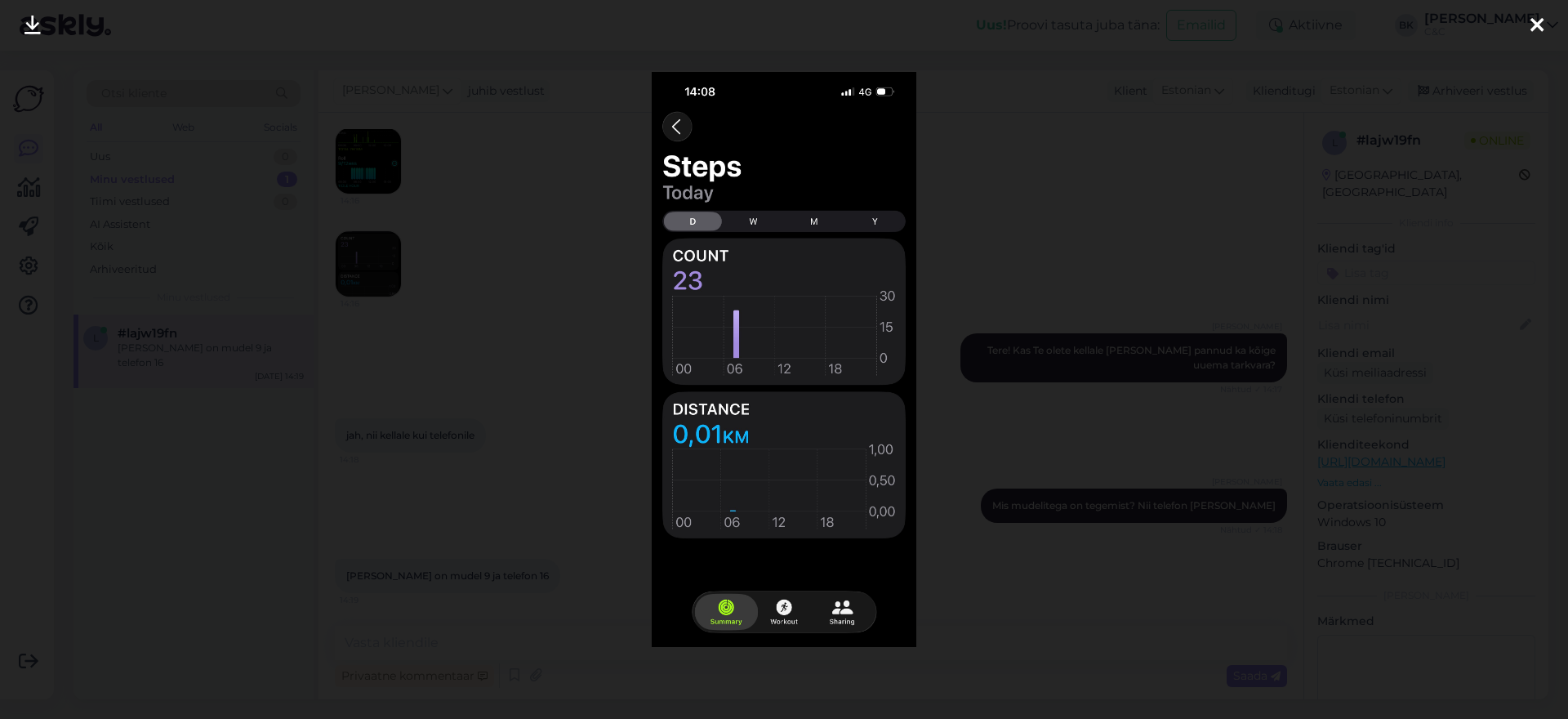
click at [344, 273] on div at bounding box center [784, 359] width 1568 height 719
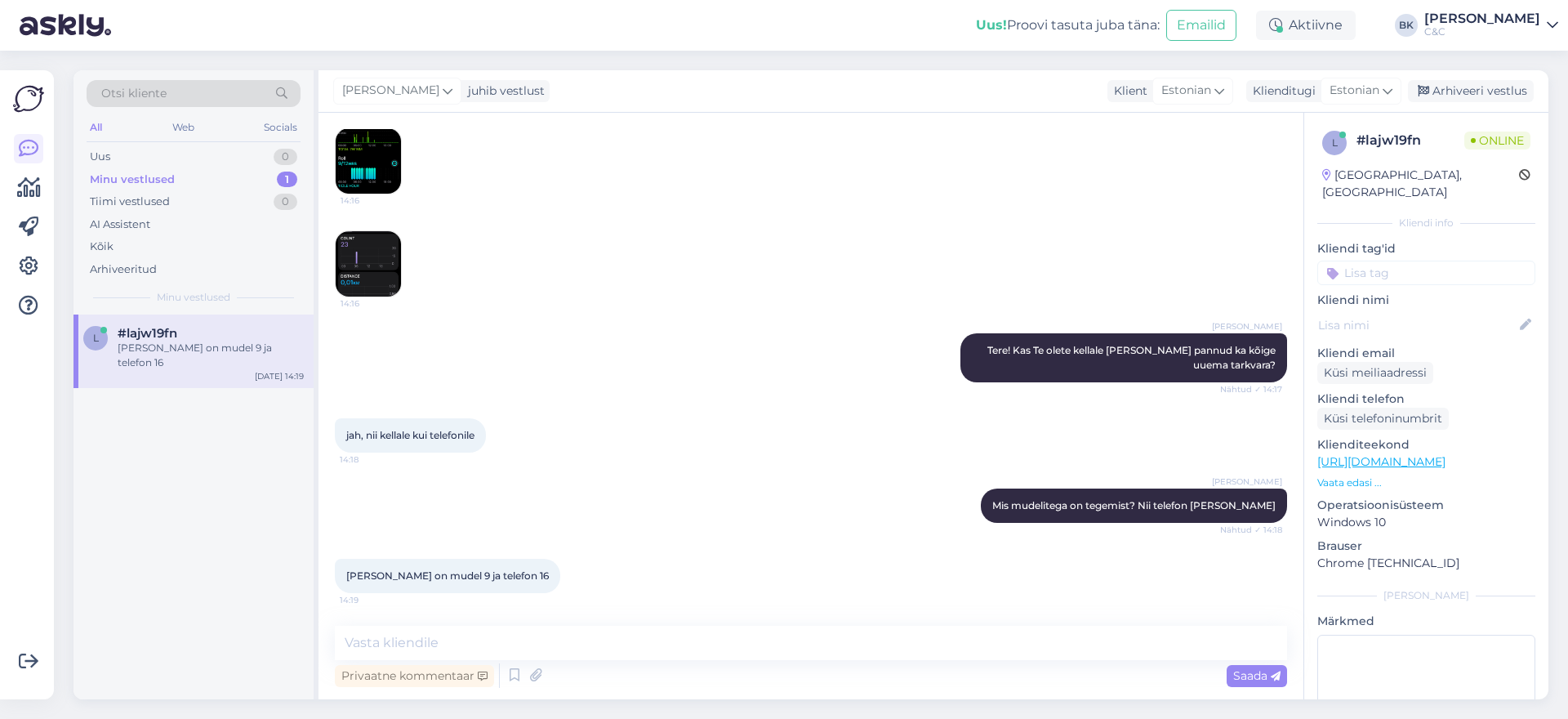
click at [363, 183] on img at bounding box center [369, 161] width 66 height 66
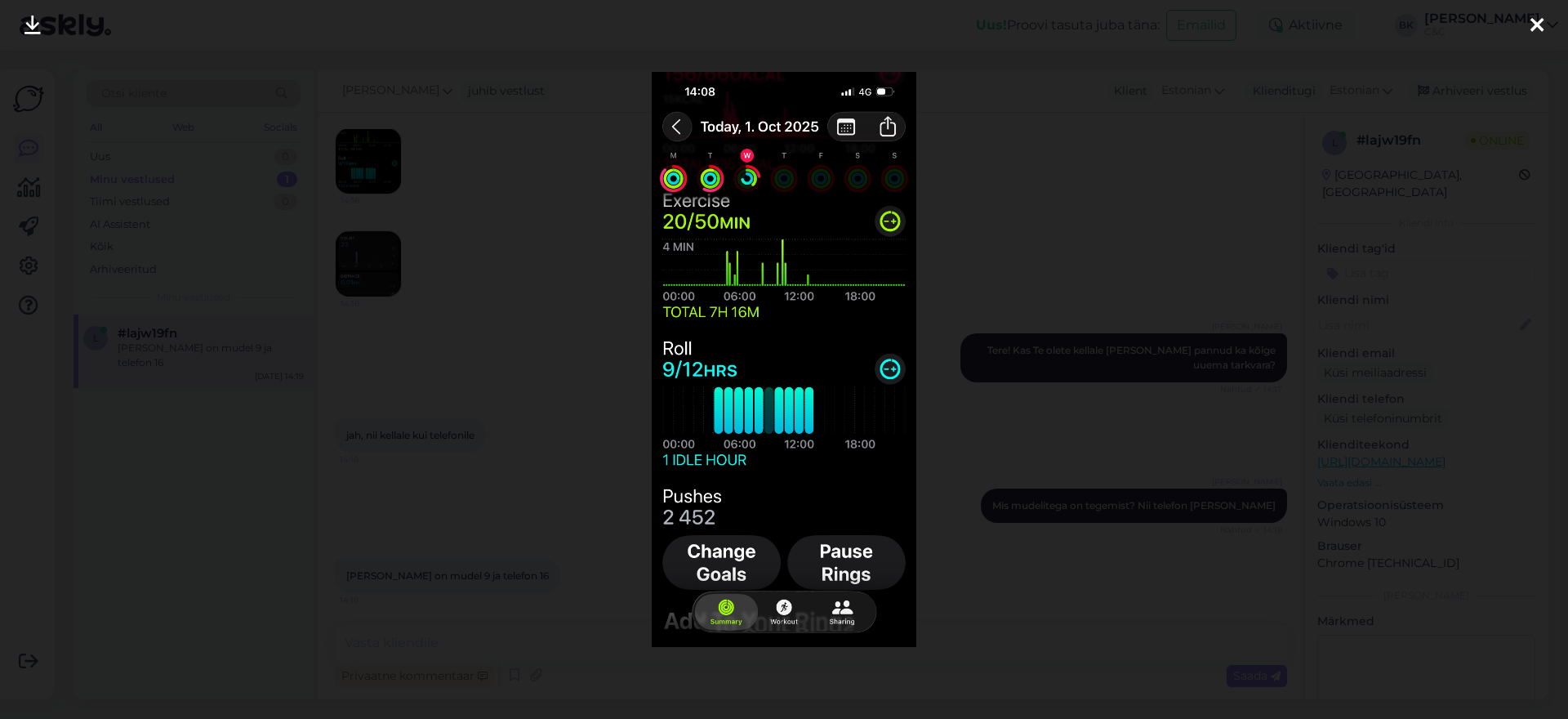
click at [467, 373] on div at bounding box center [784, 359] width 1568 height 719
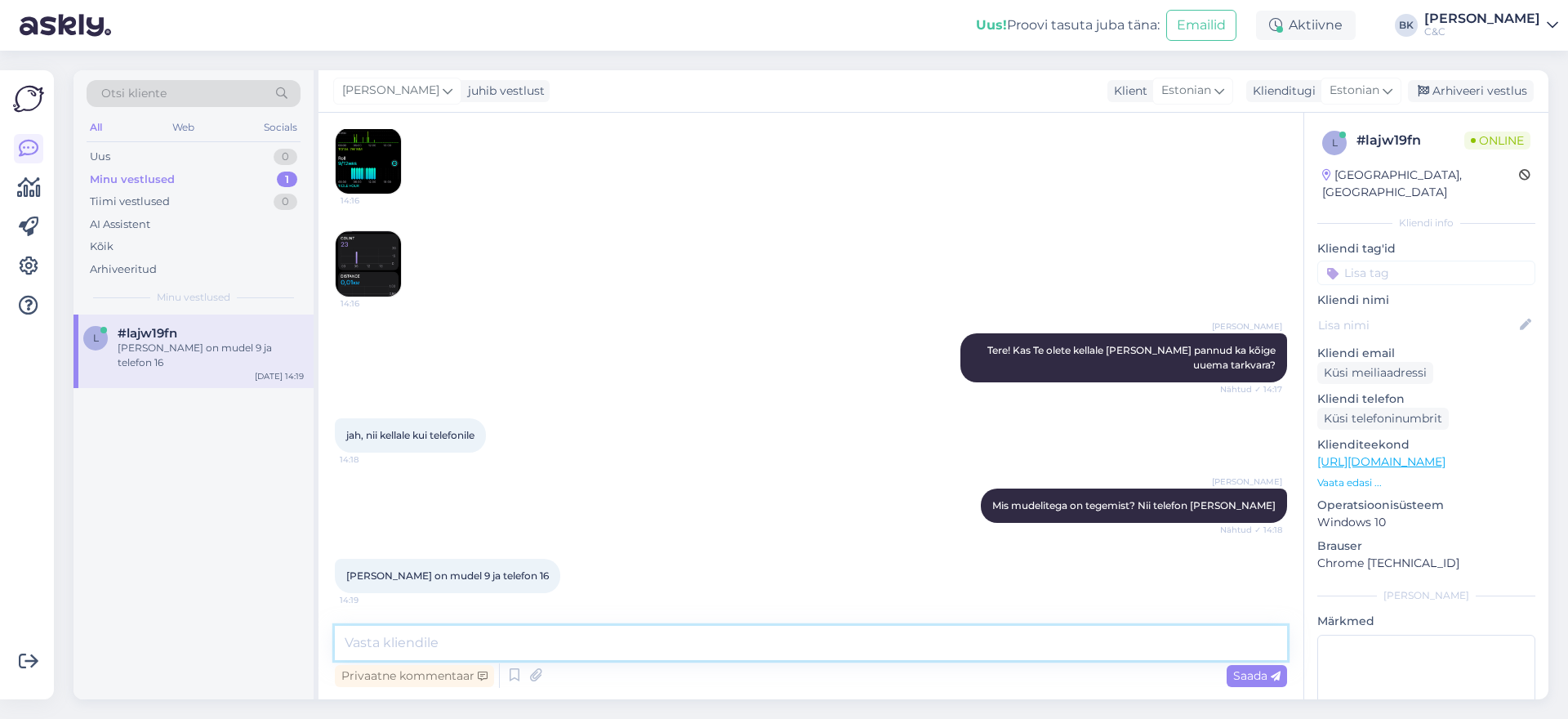
click at [456, 642] on textarea at bounding box center [811, 642] width 952 height 34
type textarea "k"
type textarea "Kui [PERSON_NAME] üles seadistasite siis kas Te tegite seda täitsa 0-list? Või …"
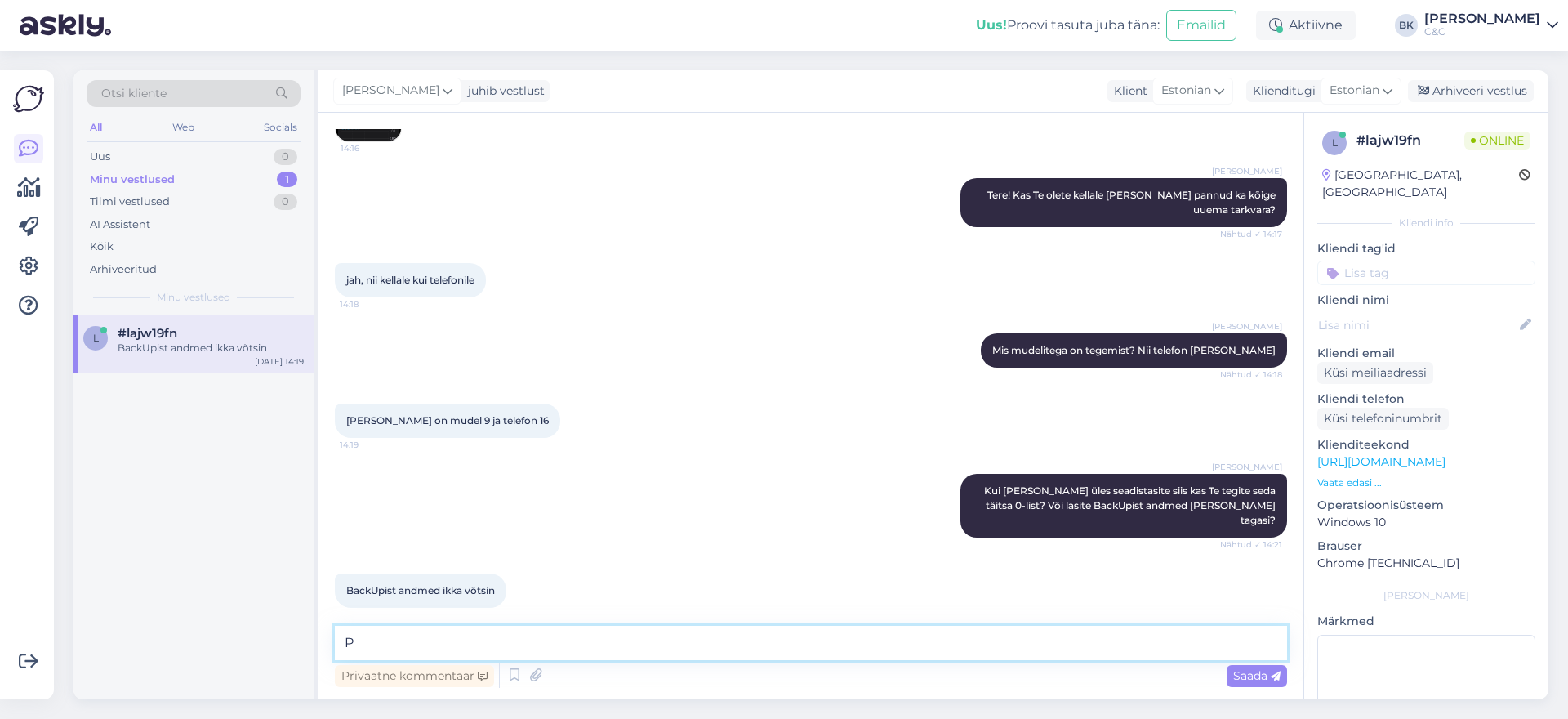
scroll to position [442, 0]
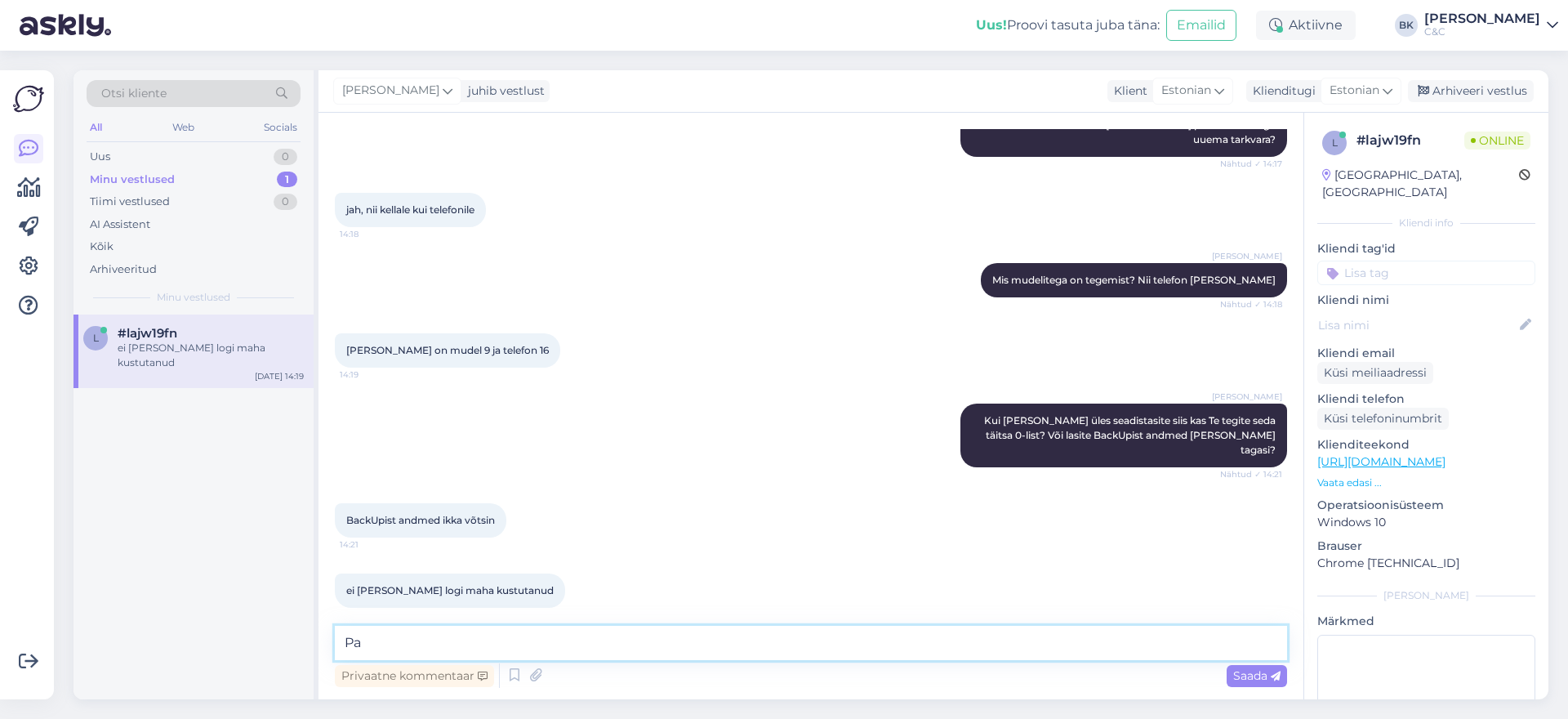
type textarea "P"
type textarea "Kui on võiamlust siis palun seadistage [PERSON_NAME] üles täiesti nullist ehk […"
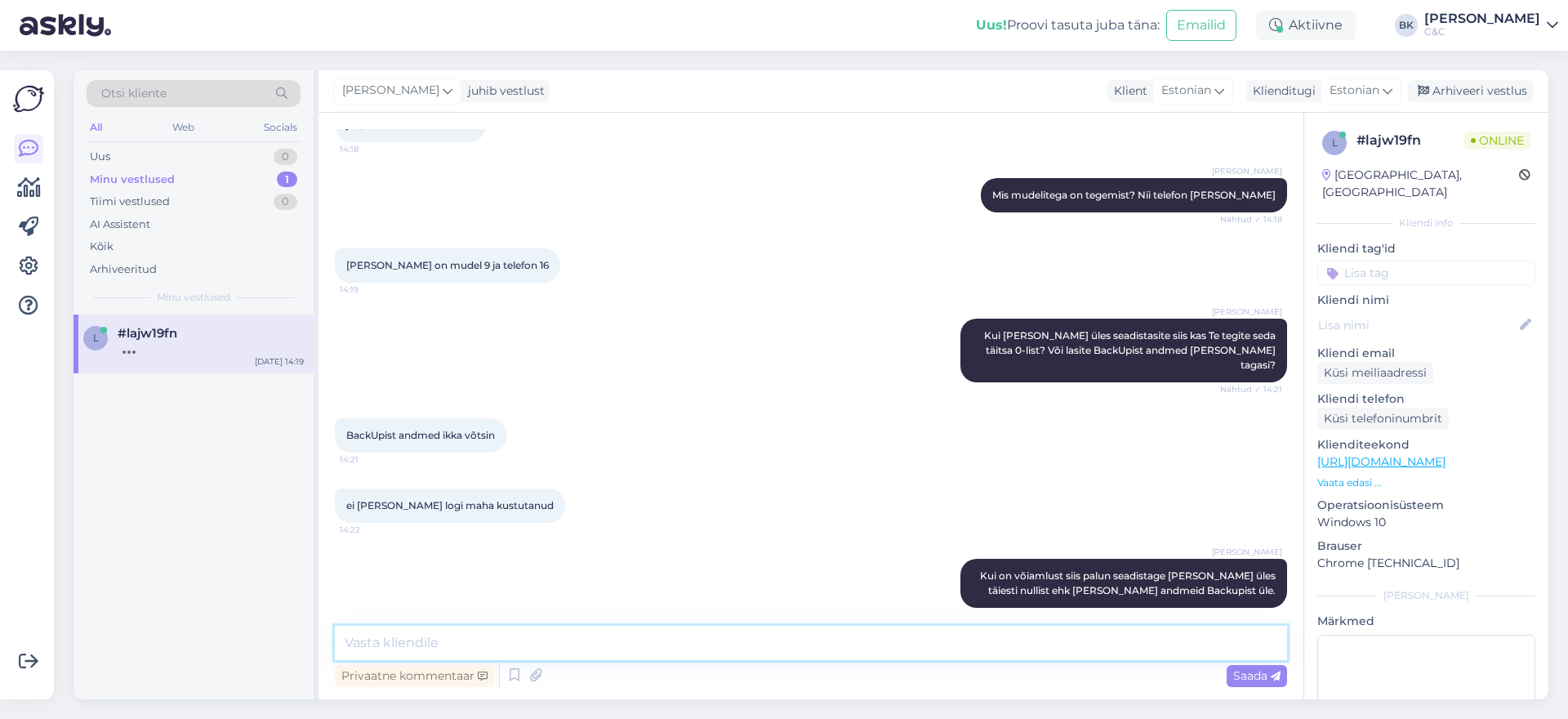
scroll to position [613, 0]
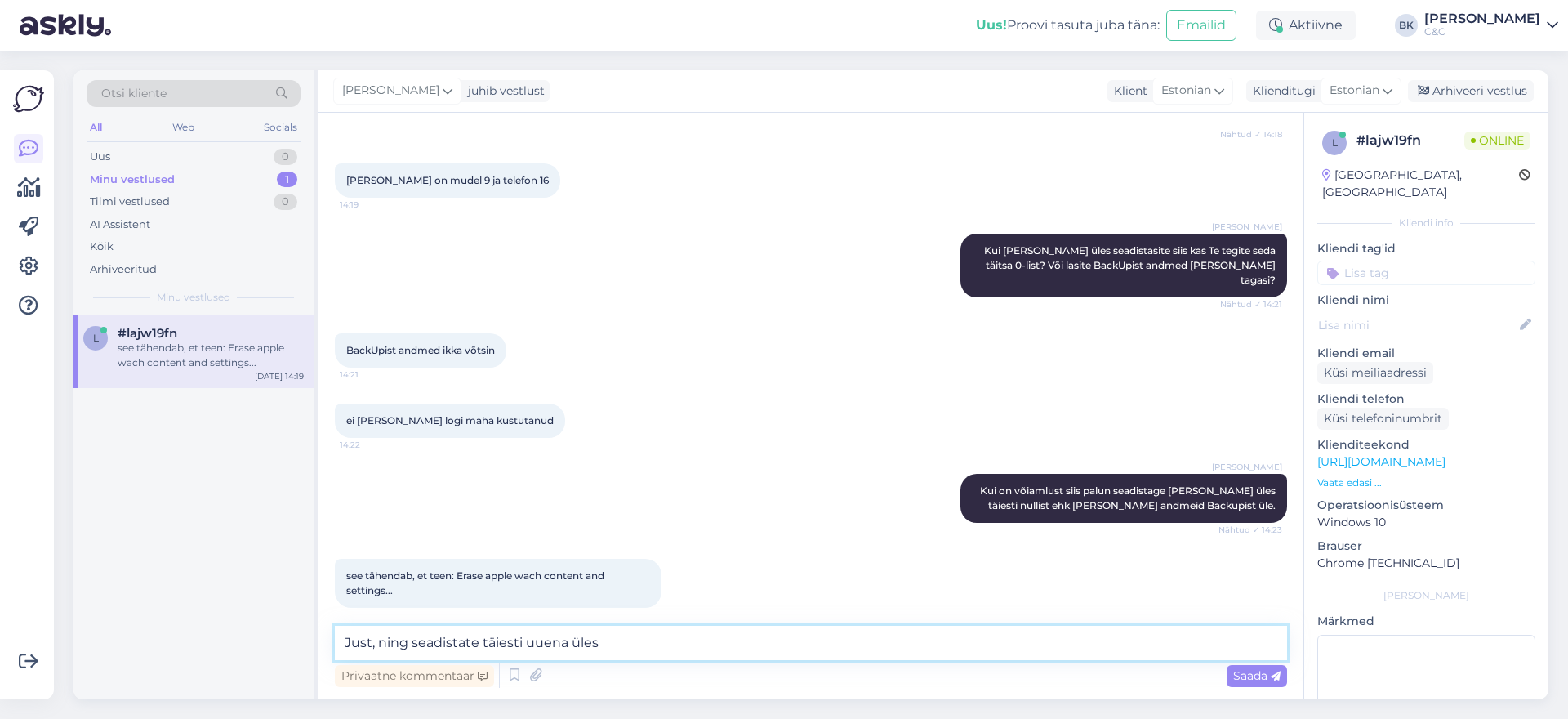
type textarea "Just, ning seadistate täiesti uuena üles."
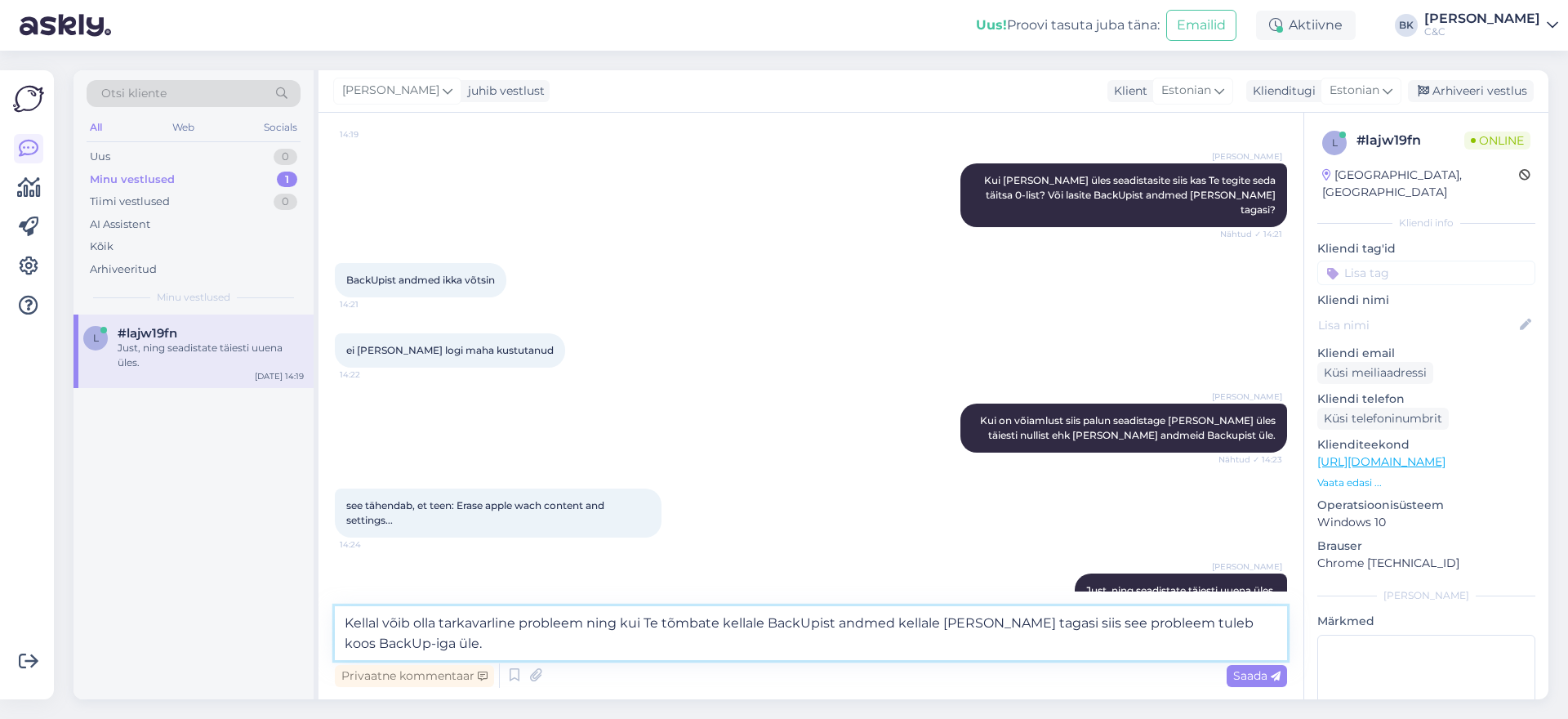
click at [938, 624] on textarea "Kellal võib olla tarkavarline probleem ning kui Te tõmbate kellale BackUpist an…" at bounding box center [811, 633] width 952 height 54
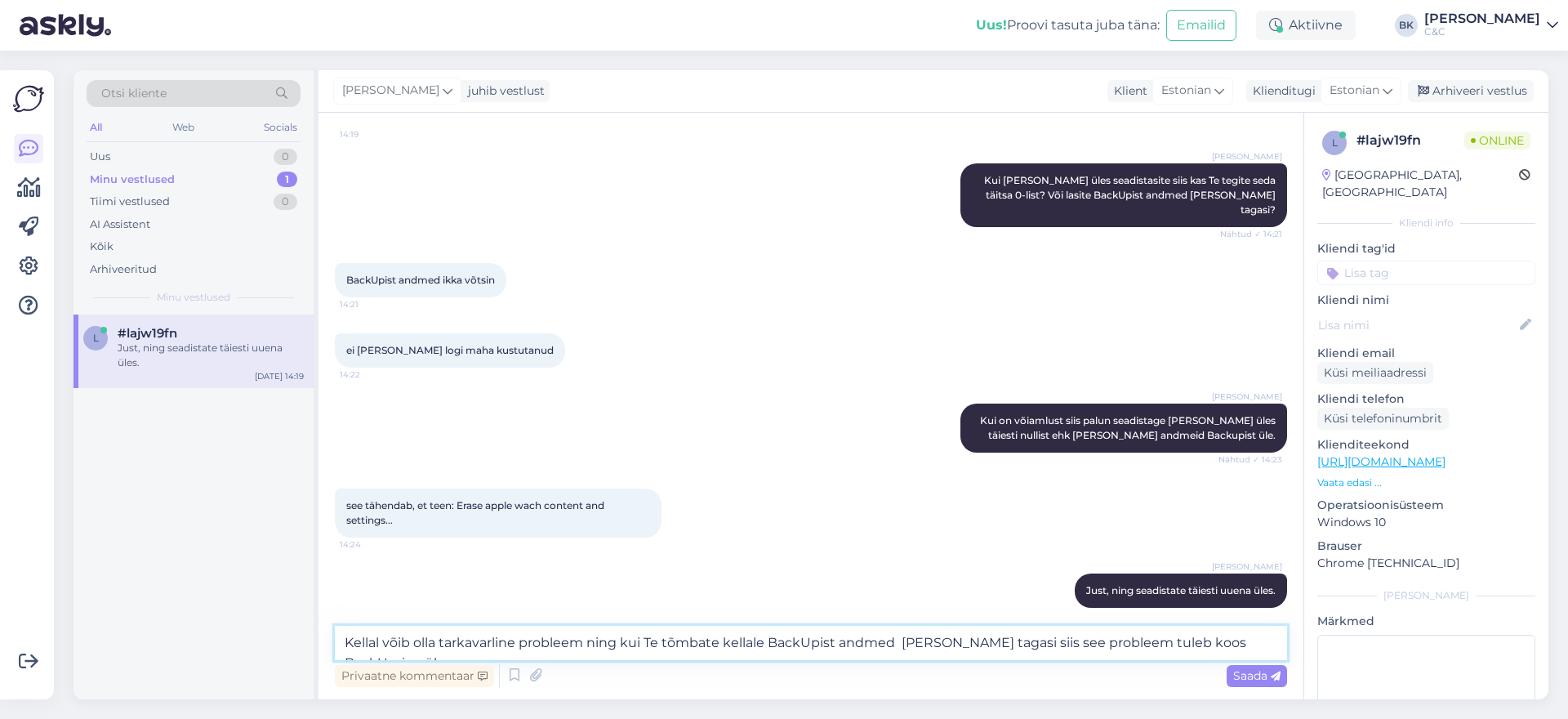
type textarea "Kellal võib olla tarkavarline probleem ning kui Te tõmbate kellale BackUpist an…"
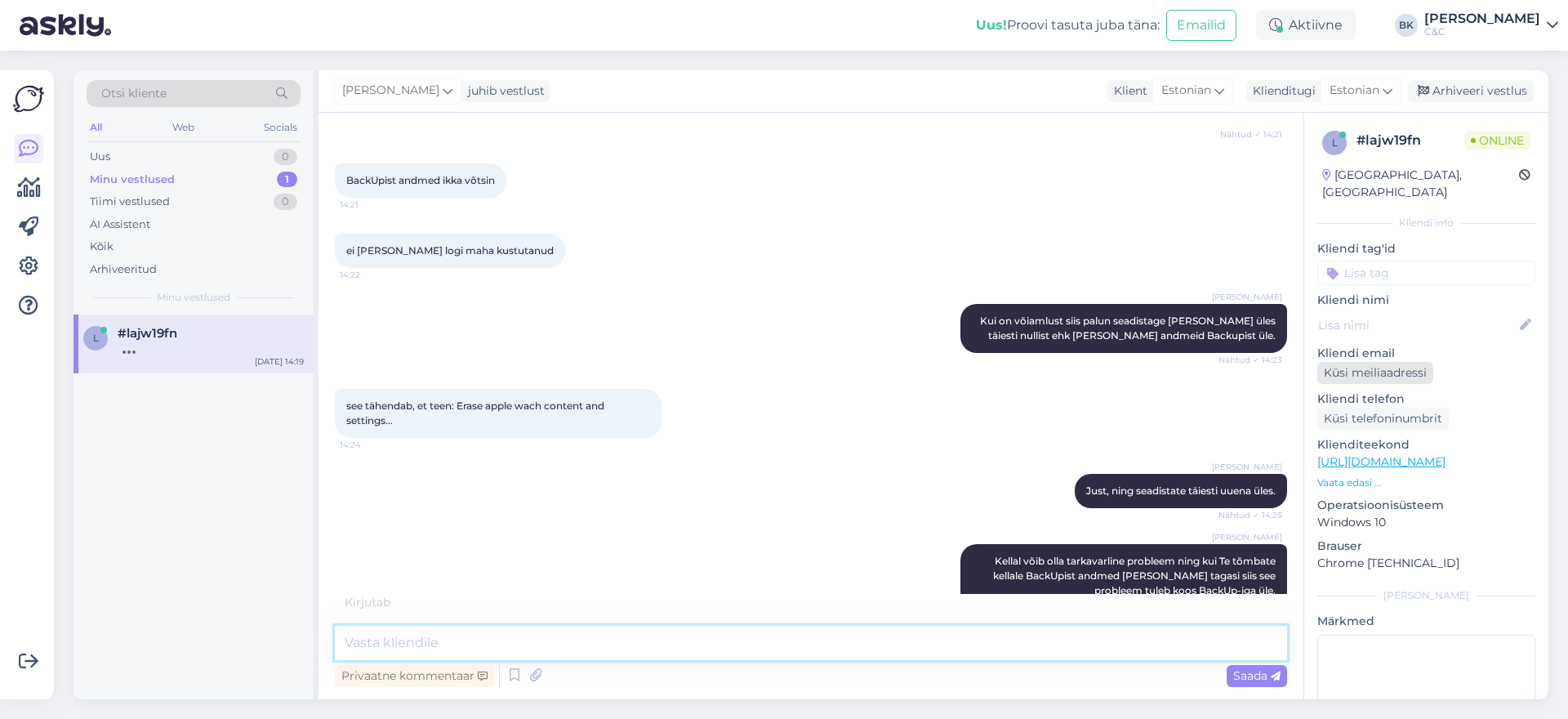
scroll to position [853, 0]
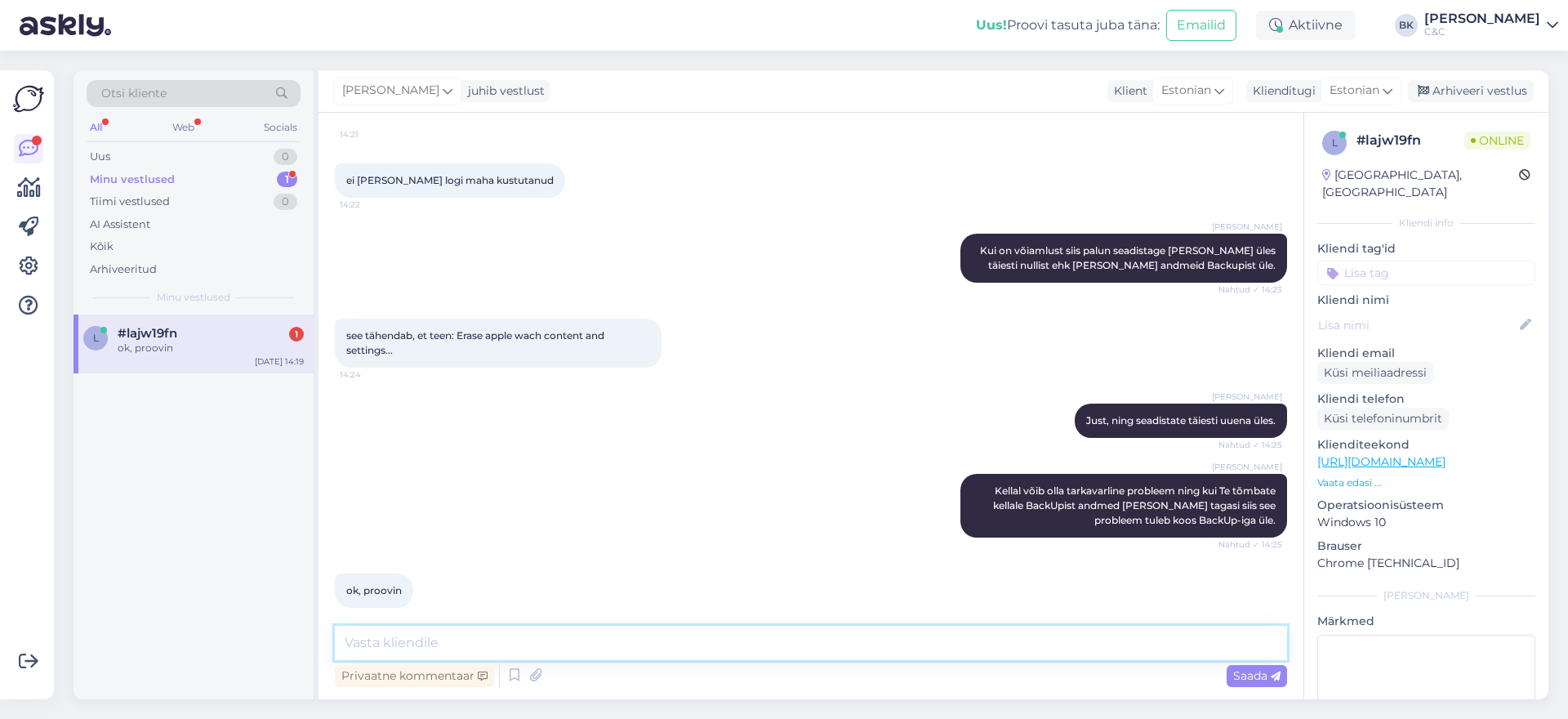
click at [538, 648] on textarea at bounding box center [811, 642] width 952 height 34
type textarea "A"
type textarea "S"
type textarea "[PERSON_NAME] siin olemas juhul kui peaks veel küsimusi tekkima! :)"
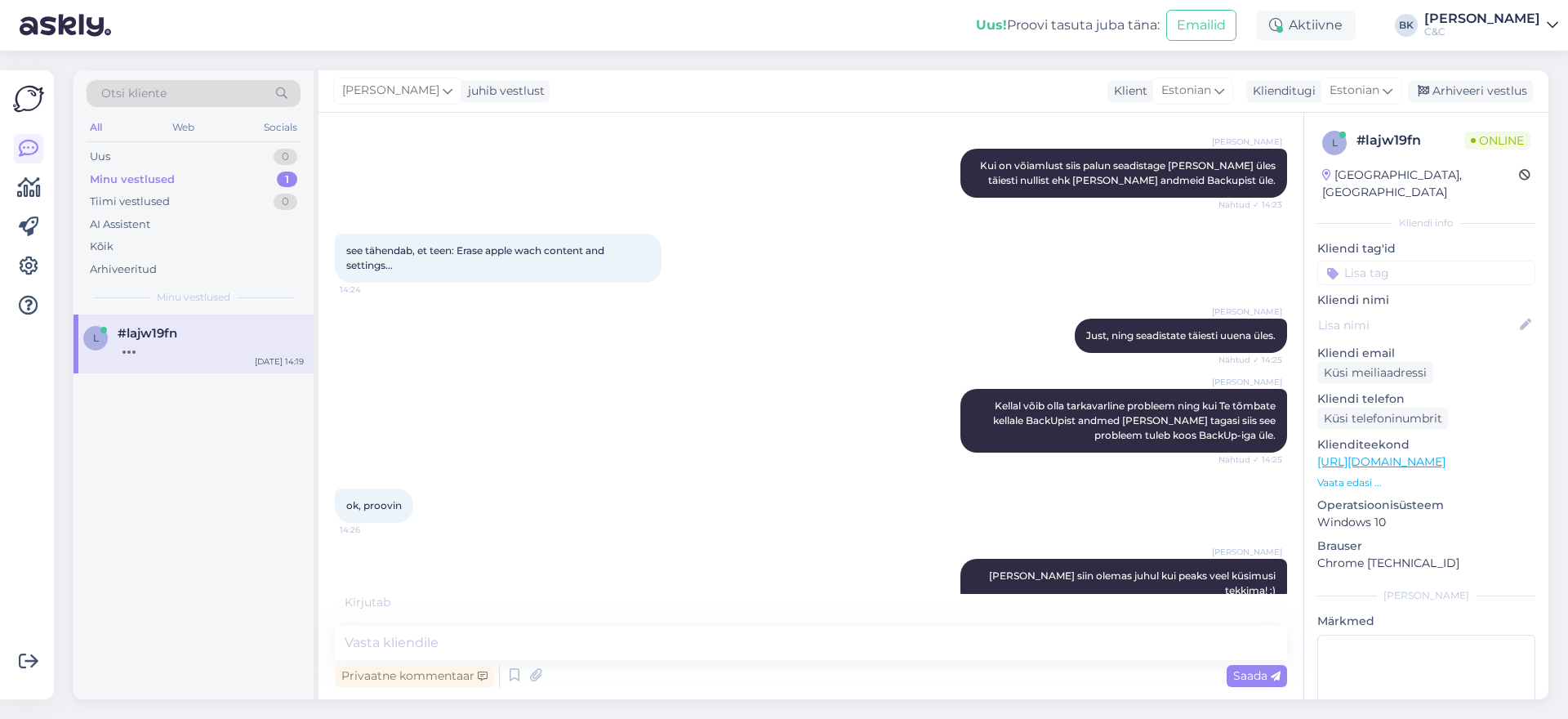
scroll to position [1007, 0]
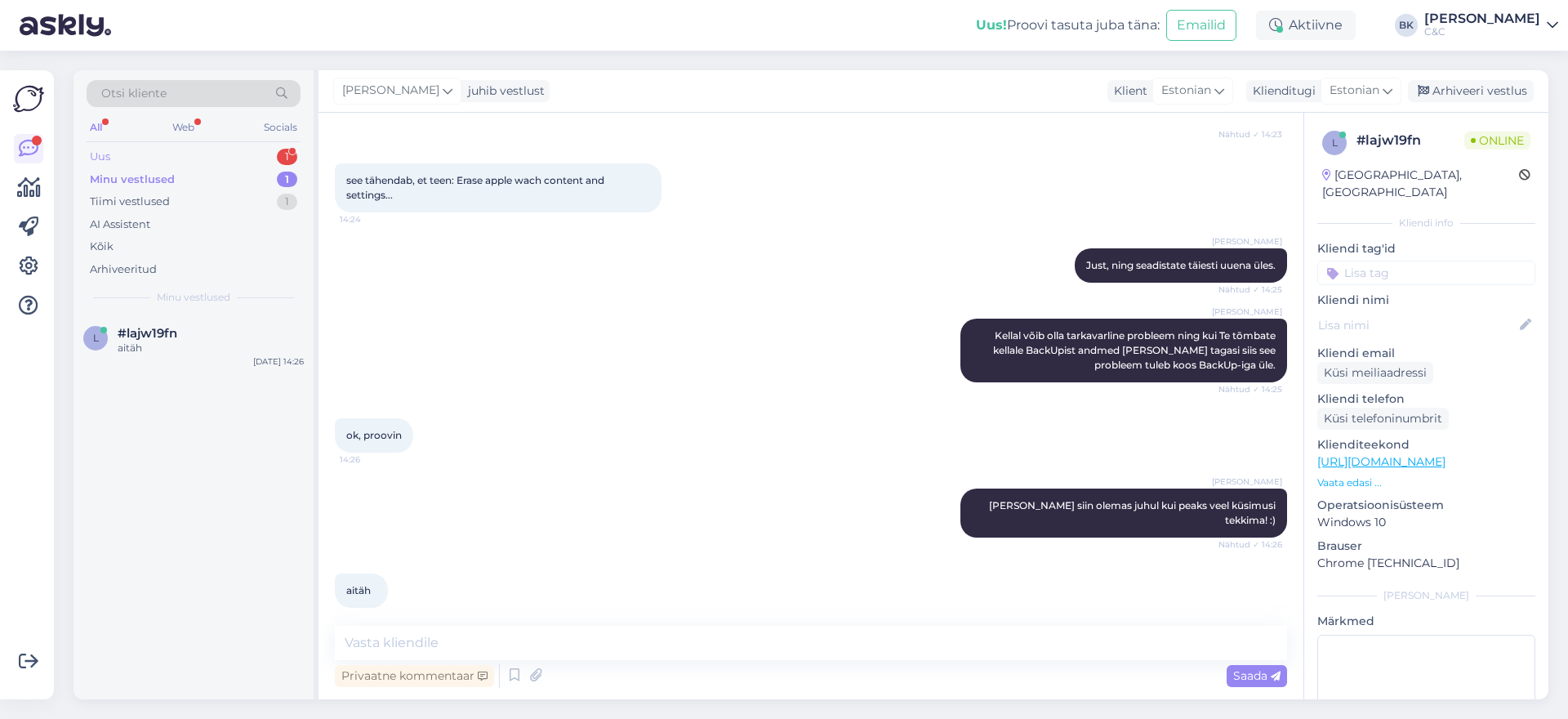
click at [177, 156] on div "Uus 1" at bounding box center [193, 157] width 214 height 23
click at [242, 337] on div "#pj1bfgpi" at bounding box center [211, 333] width 186 height 15
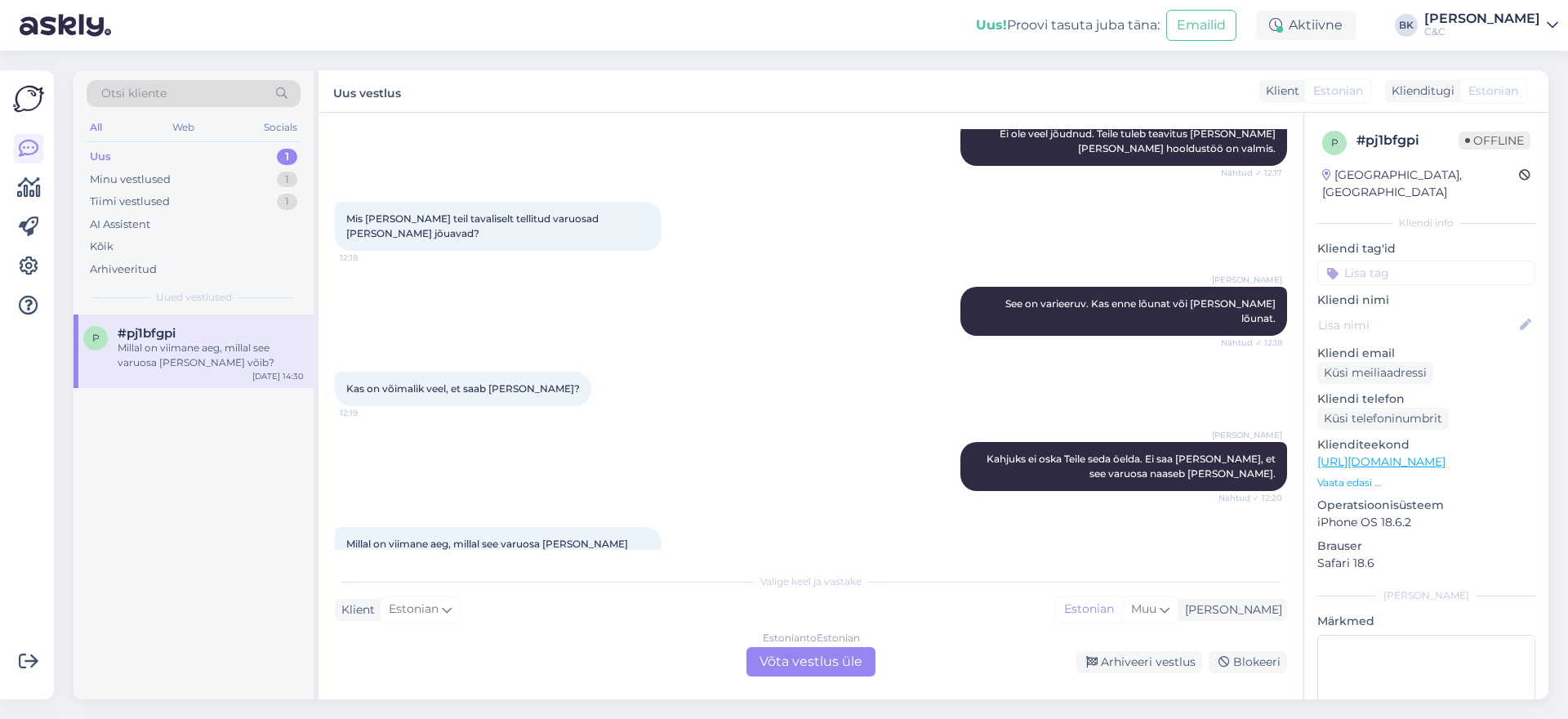
click at [784, 660] on div "Estonian to Estonian Võta vestlus üle" at bounding box center [810, 661] width 129 height 29
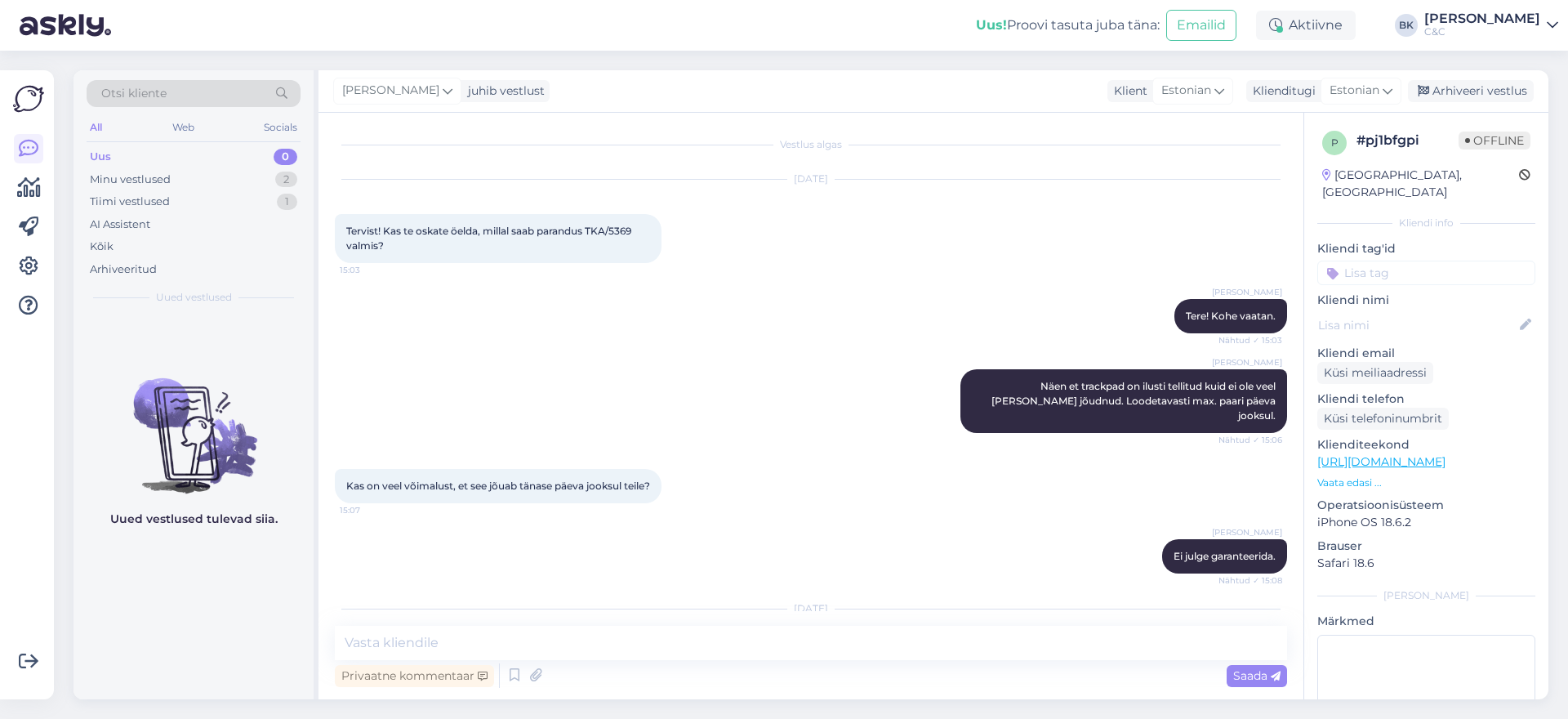
scroll to position [938, 0]
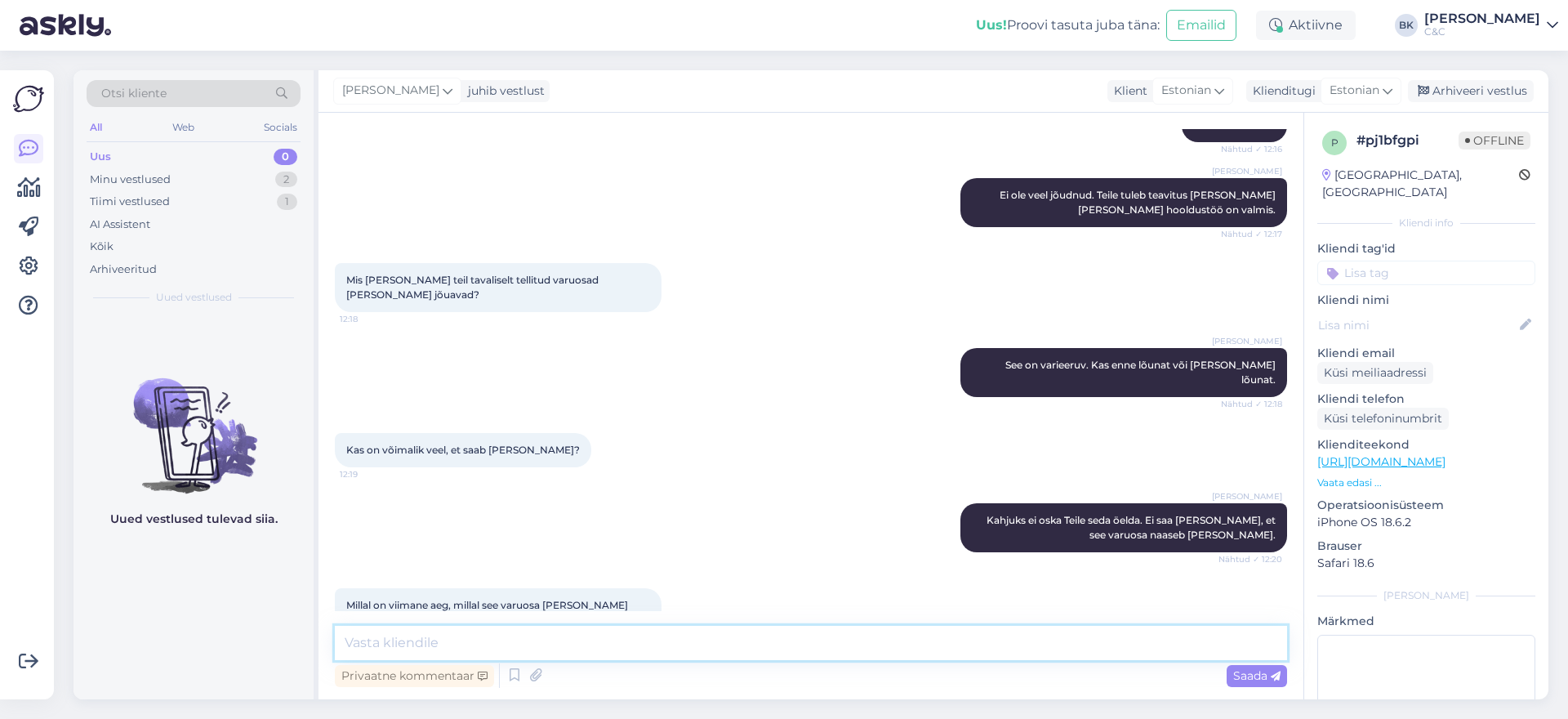
click at [582, 639] on textarea at bounding box center [811, 642] width 952 height 34
type textarea "Tehnikud on ka Teile teada andnud, et tarneaeg on umbes 3-5 tööpäeva."
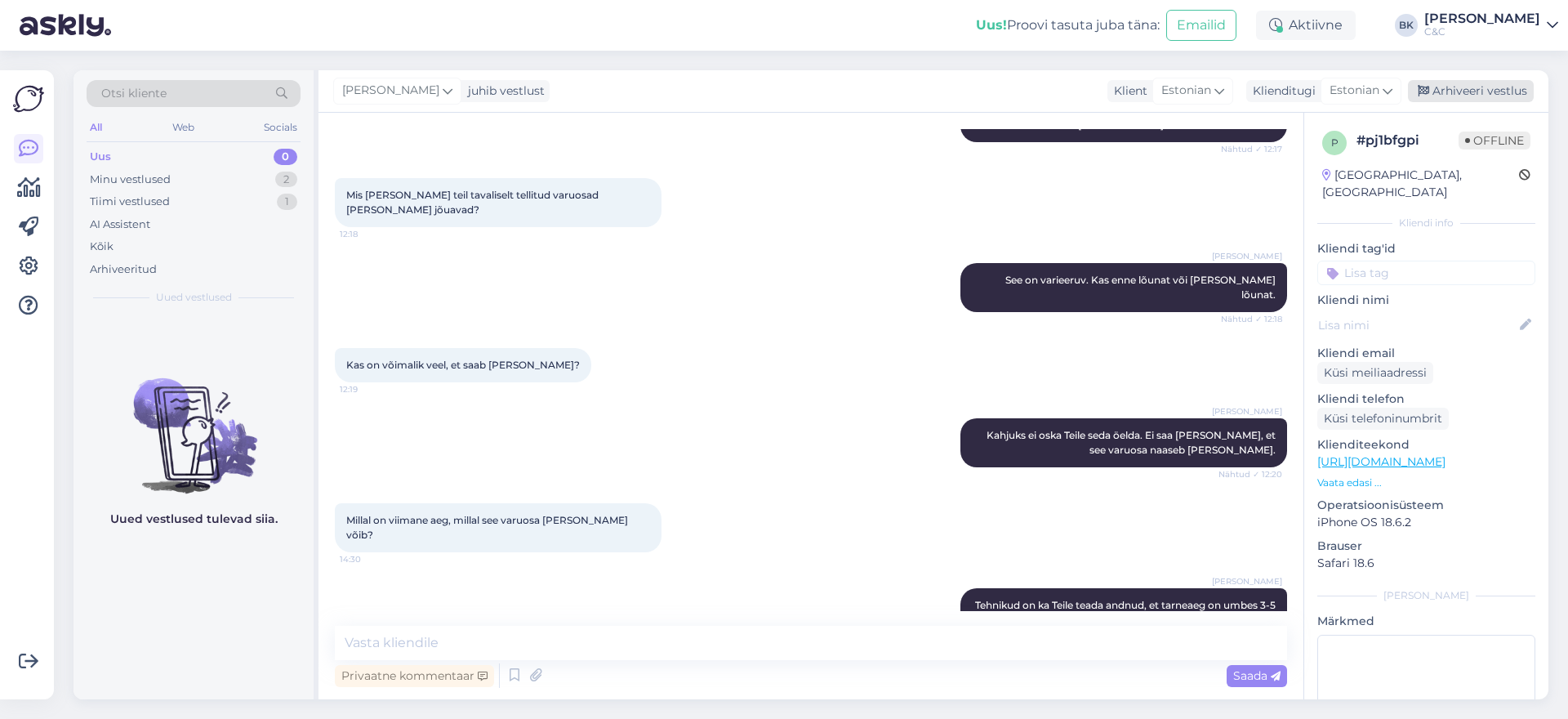
click at [1450, 92] on div "Arhiveeri vestlus" at bounding box center [1471, 91] width 126 height 22
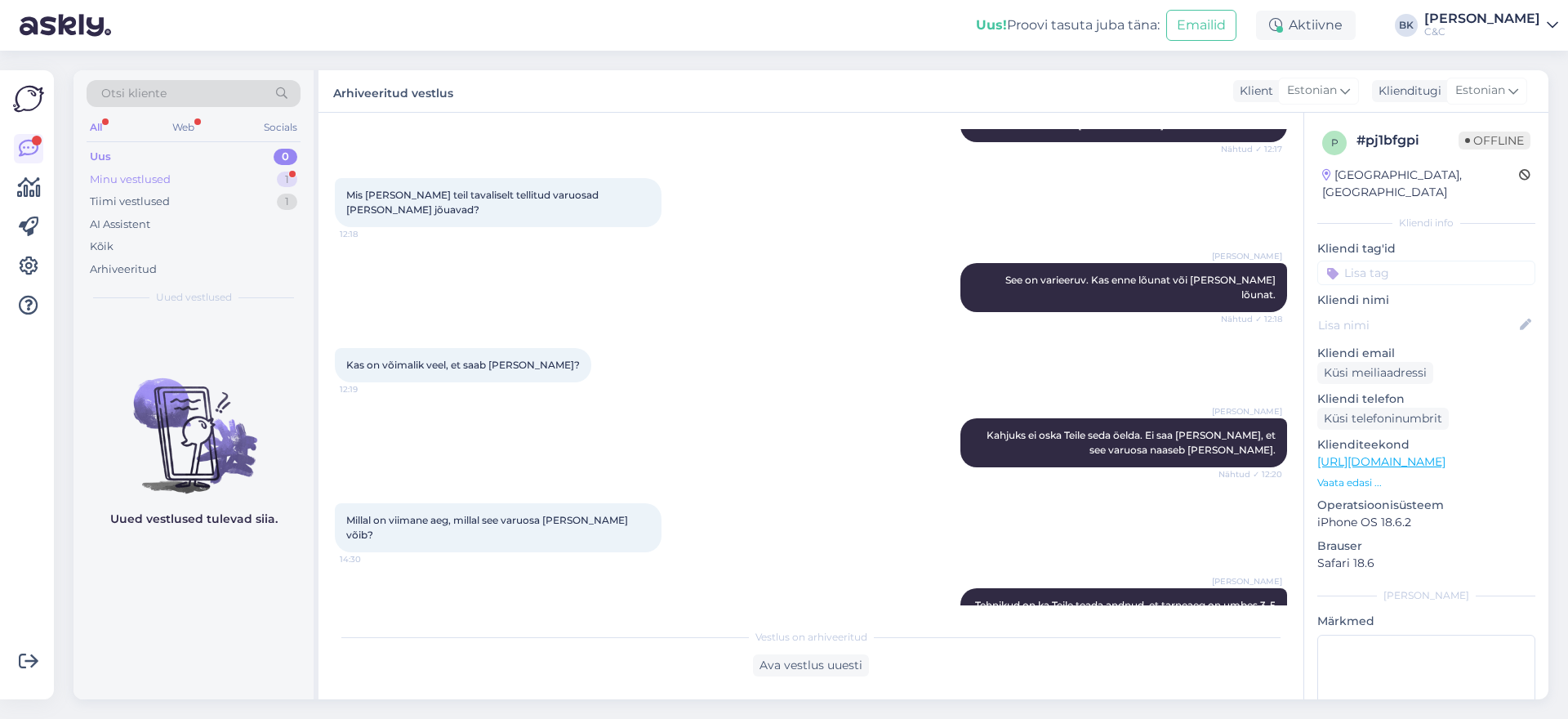
click at [154, 182] on div "Minu vestlused" at bounding box center [131, 179] width 81 height 16
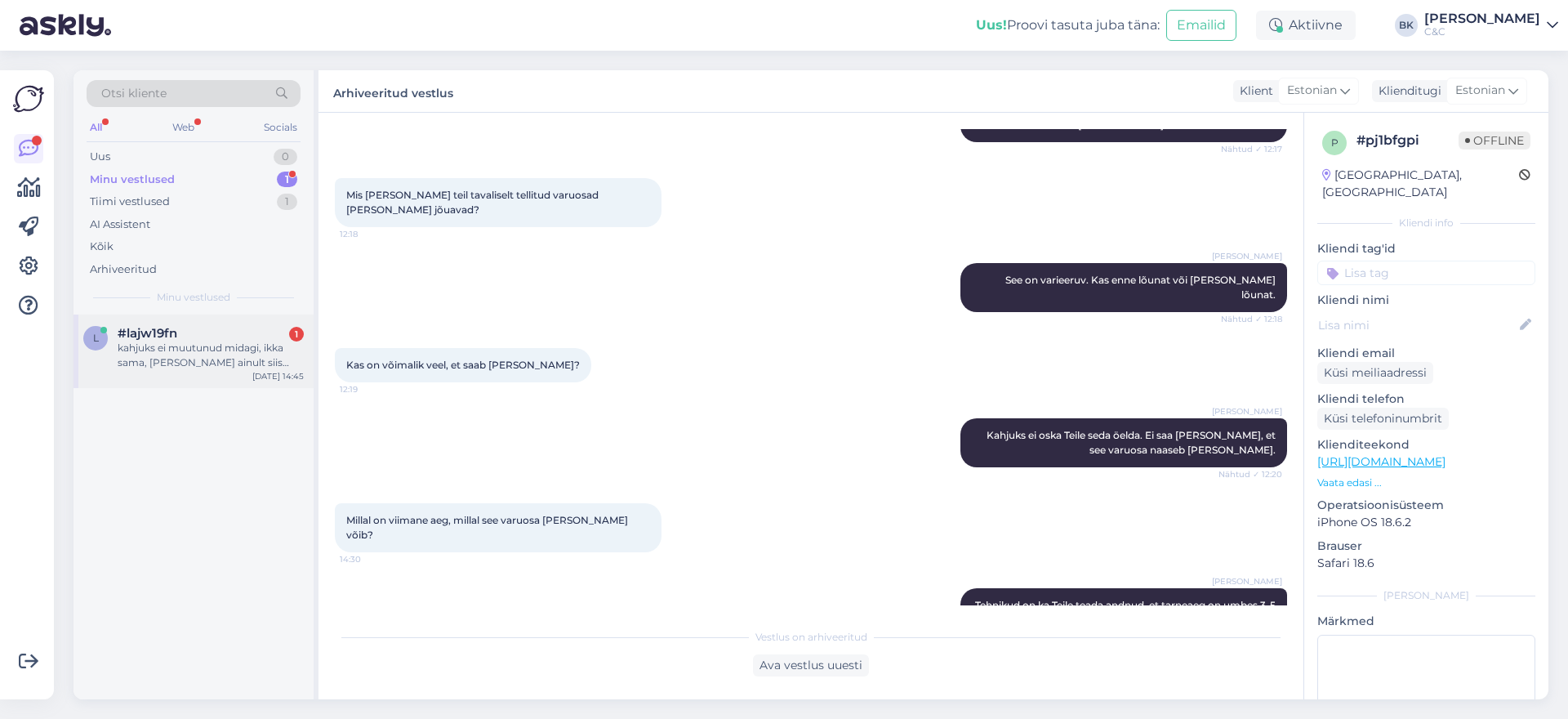
click at [204, 359] on div "kahjuks ei muutunud midagi, ikka sama, [PERSON_NAME] ainult siis [PERSON_NAME] …" at bounding box center [211, 355] width 186 height 29
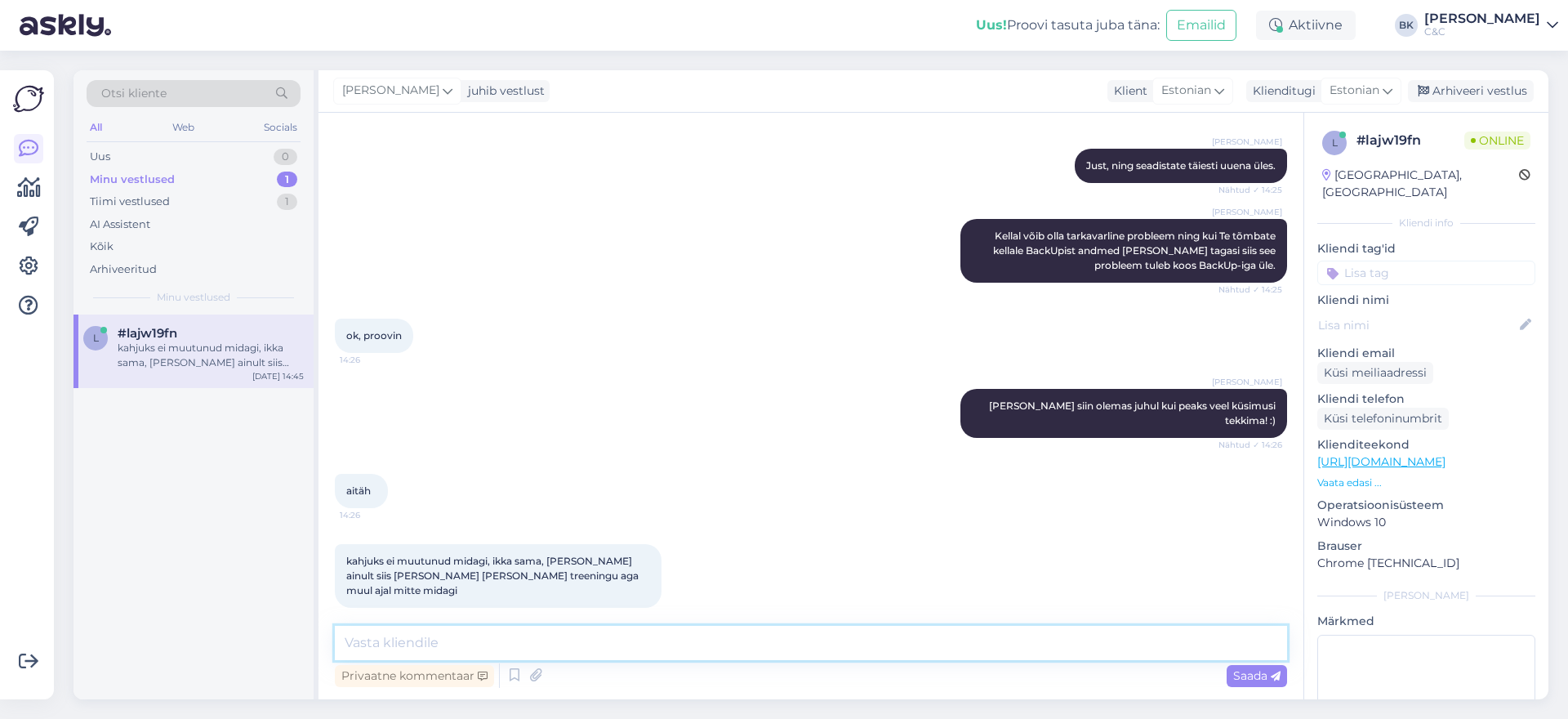
click at [404, 645] on textarea at bounding box center [811, 642] width 952 height 34
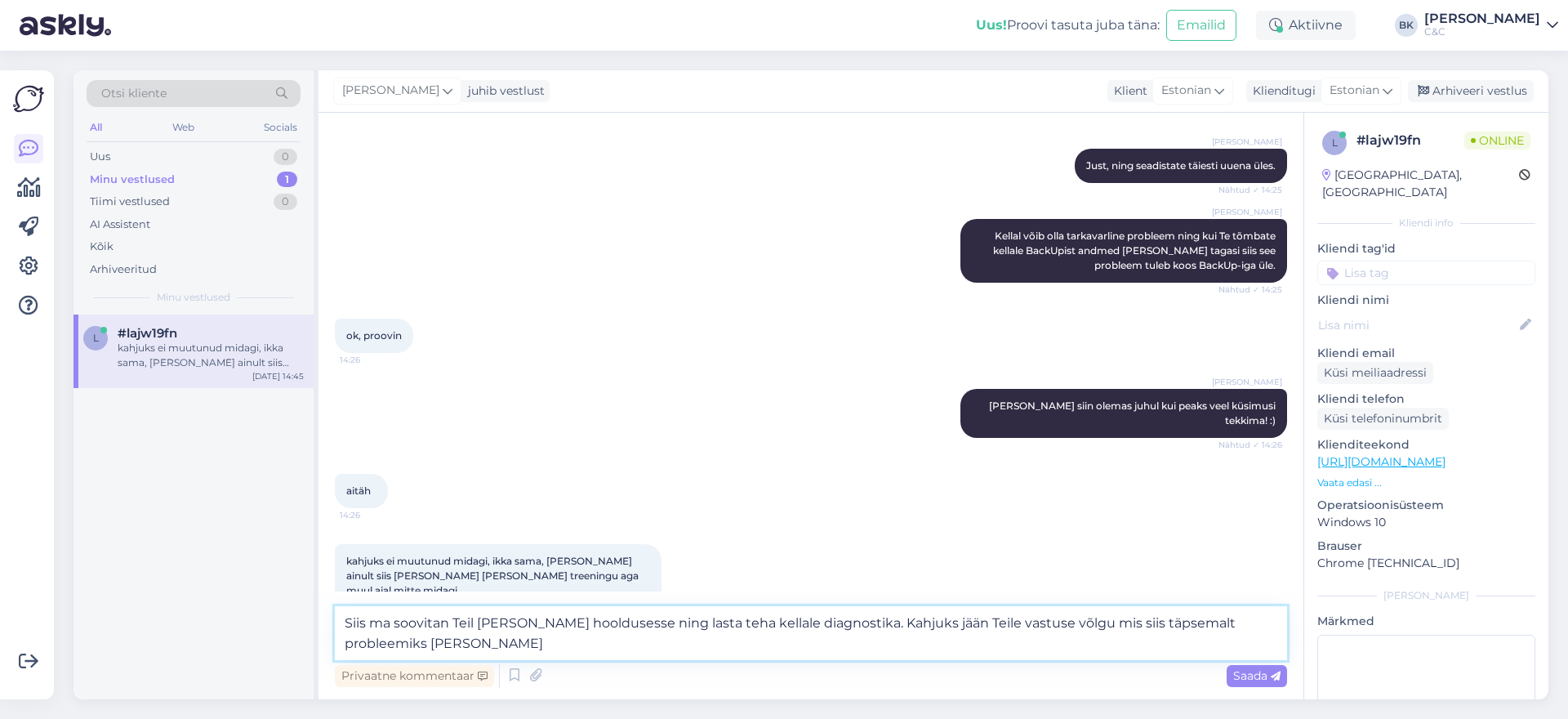
type textarea "Siis ma soovitan Teil [PERSON_NAME] hooldusesse ning lasta teha kellale diagnos…"
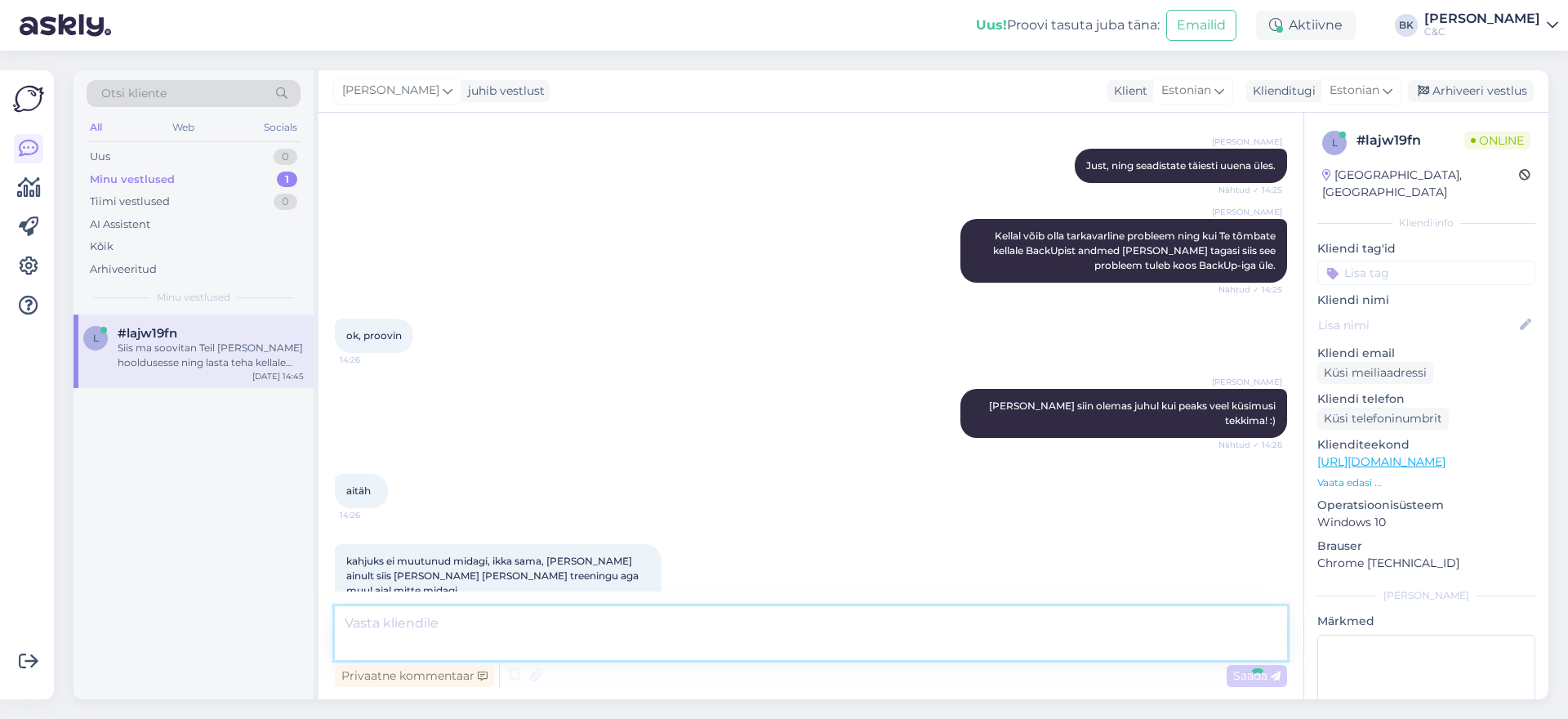
scroll to position [1207, 0]
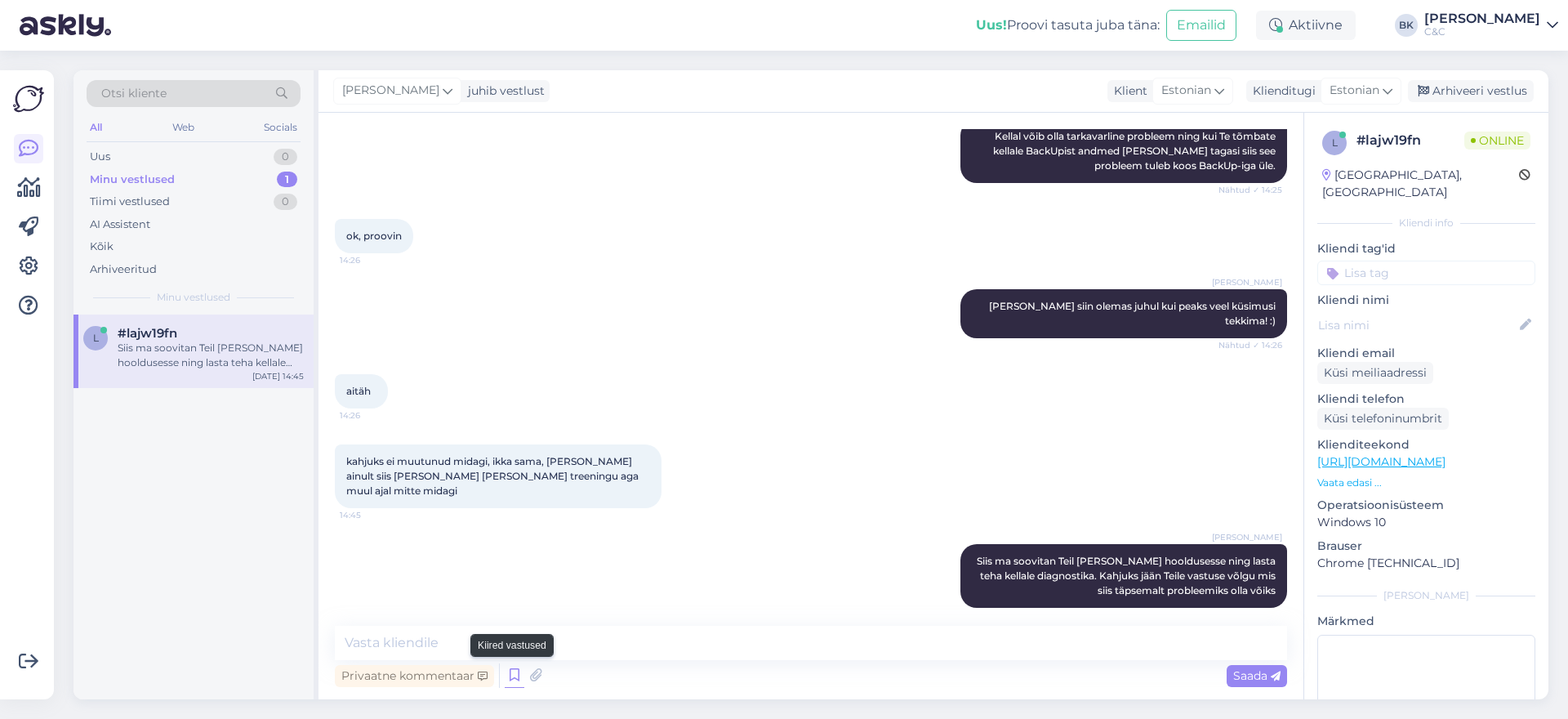
click at [512, 668] on icon at bounding box center [514, 674] width 19 height 24
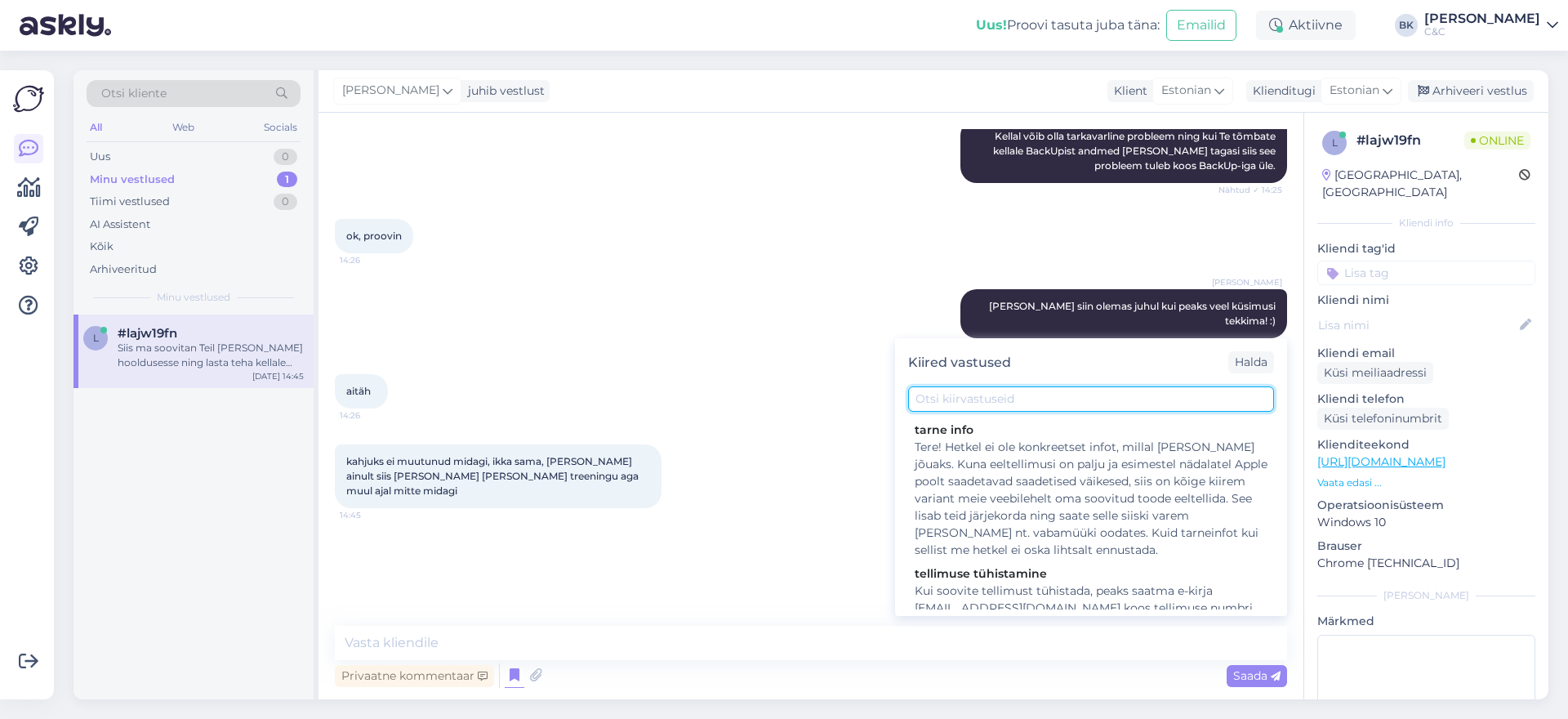
click at [936, 396] on input "text" at bounding box center [1091, 399] width 366 height 25
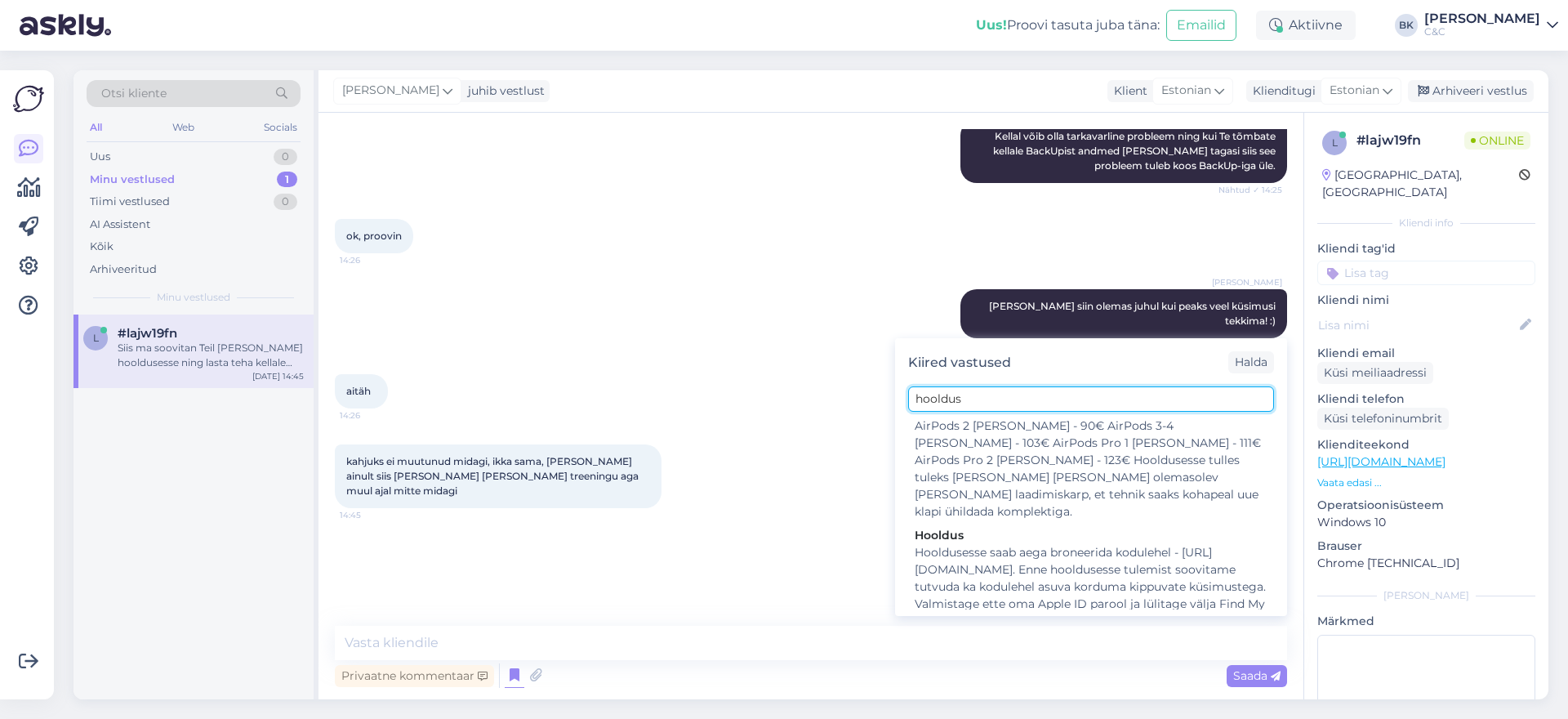
scroll to position [257, 0]
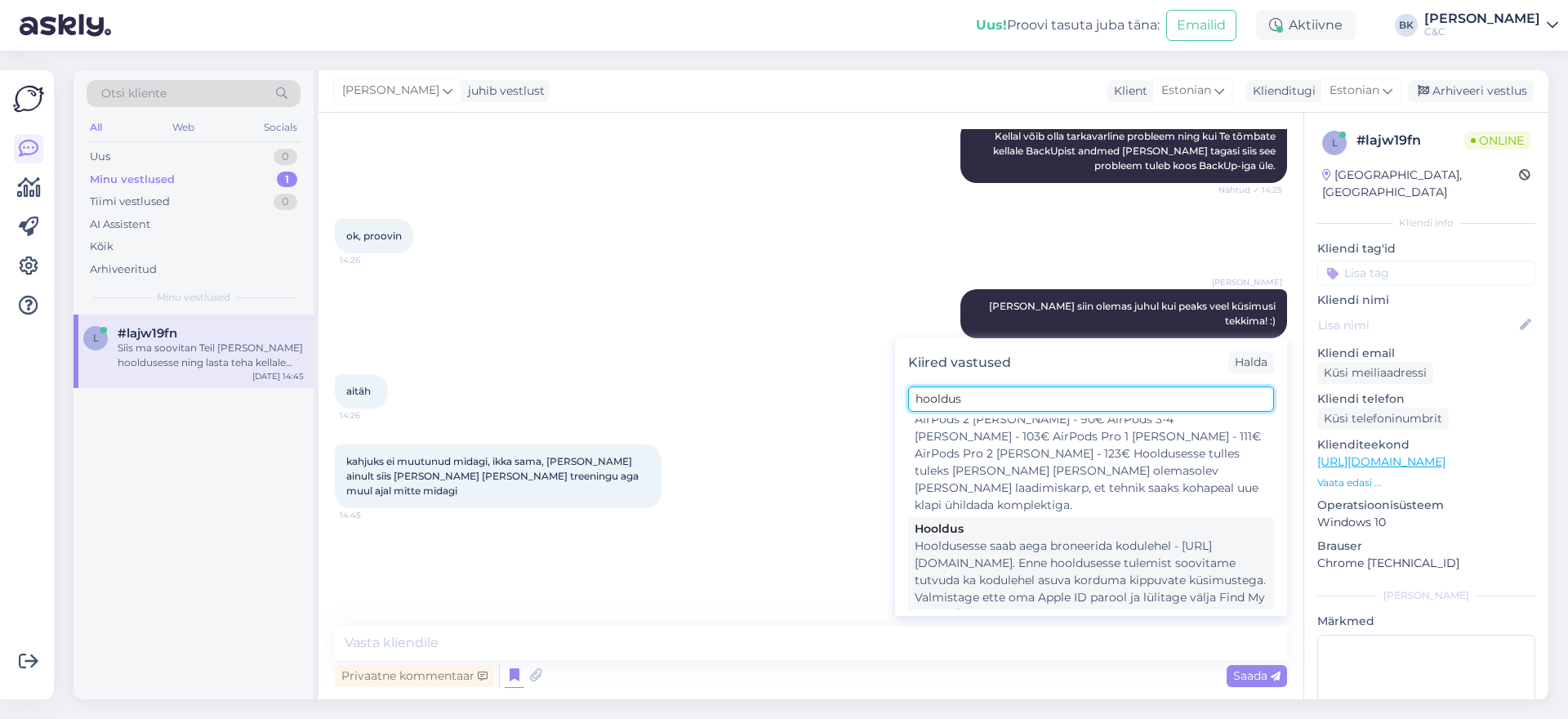
type input "hooldus"
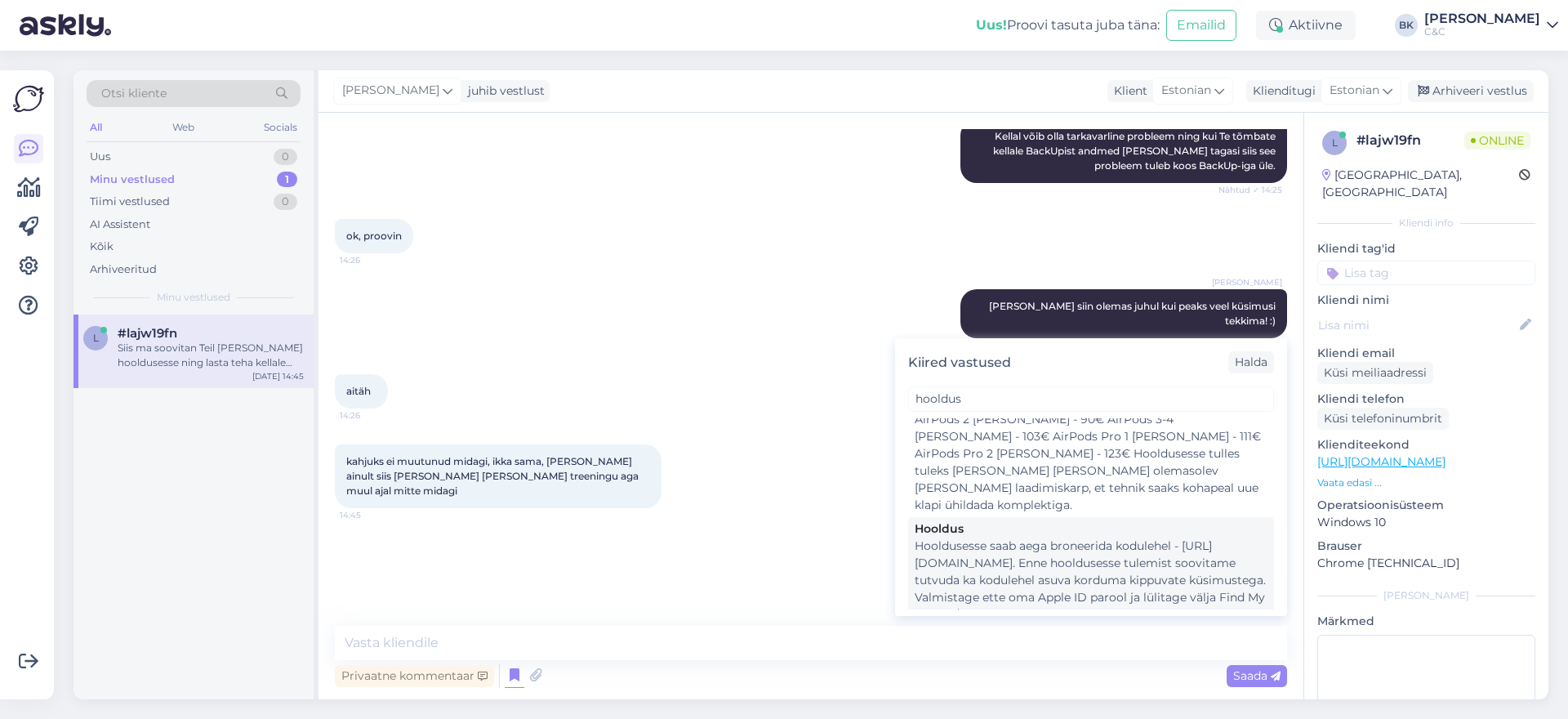
click at [1003, 543] on div "Hooldusesse saab aega broneerida kodulehel - [URL][DOMAIN_NAME]. Enne hoolduses…" at bounding box center [1091, 588] width 353 height 103
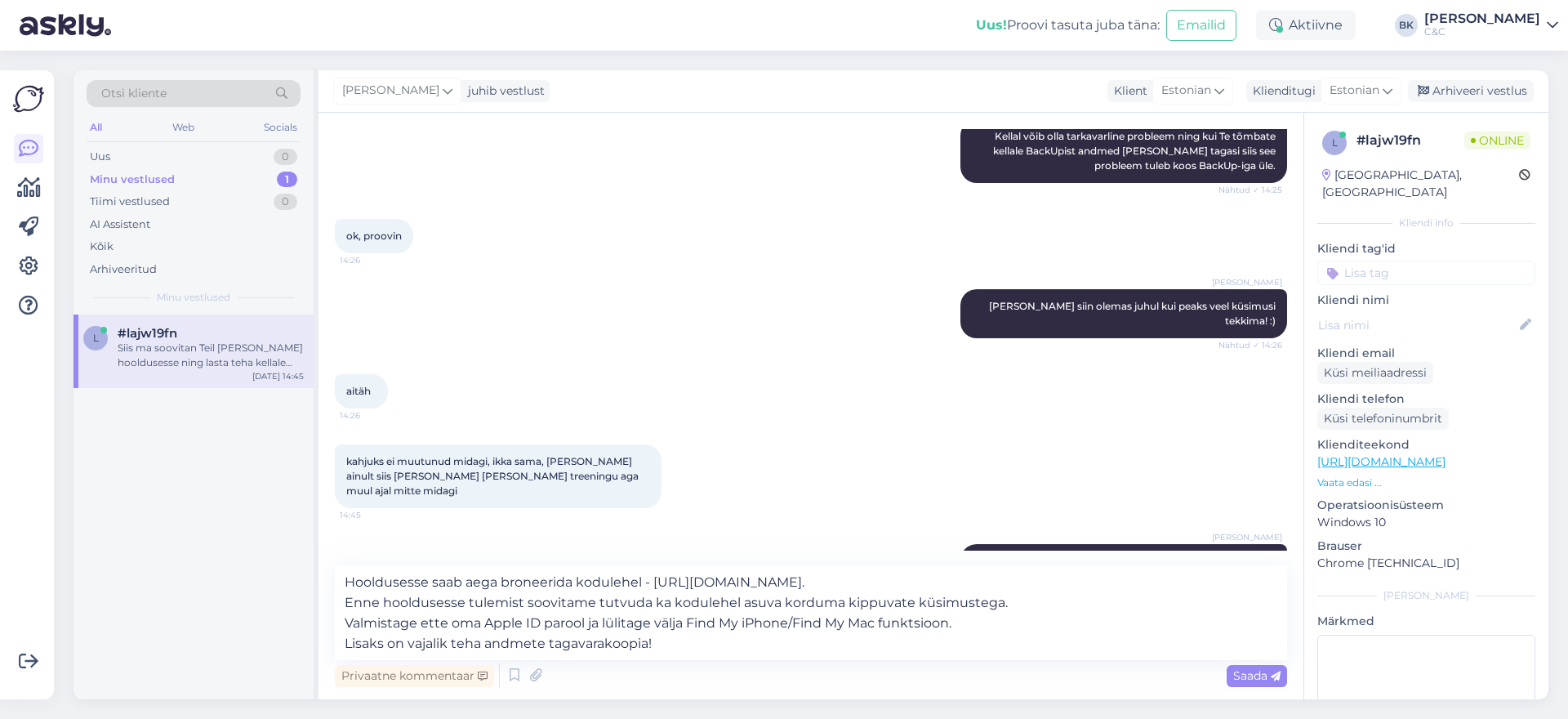
scroll to position [1226, 0]
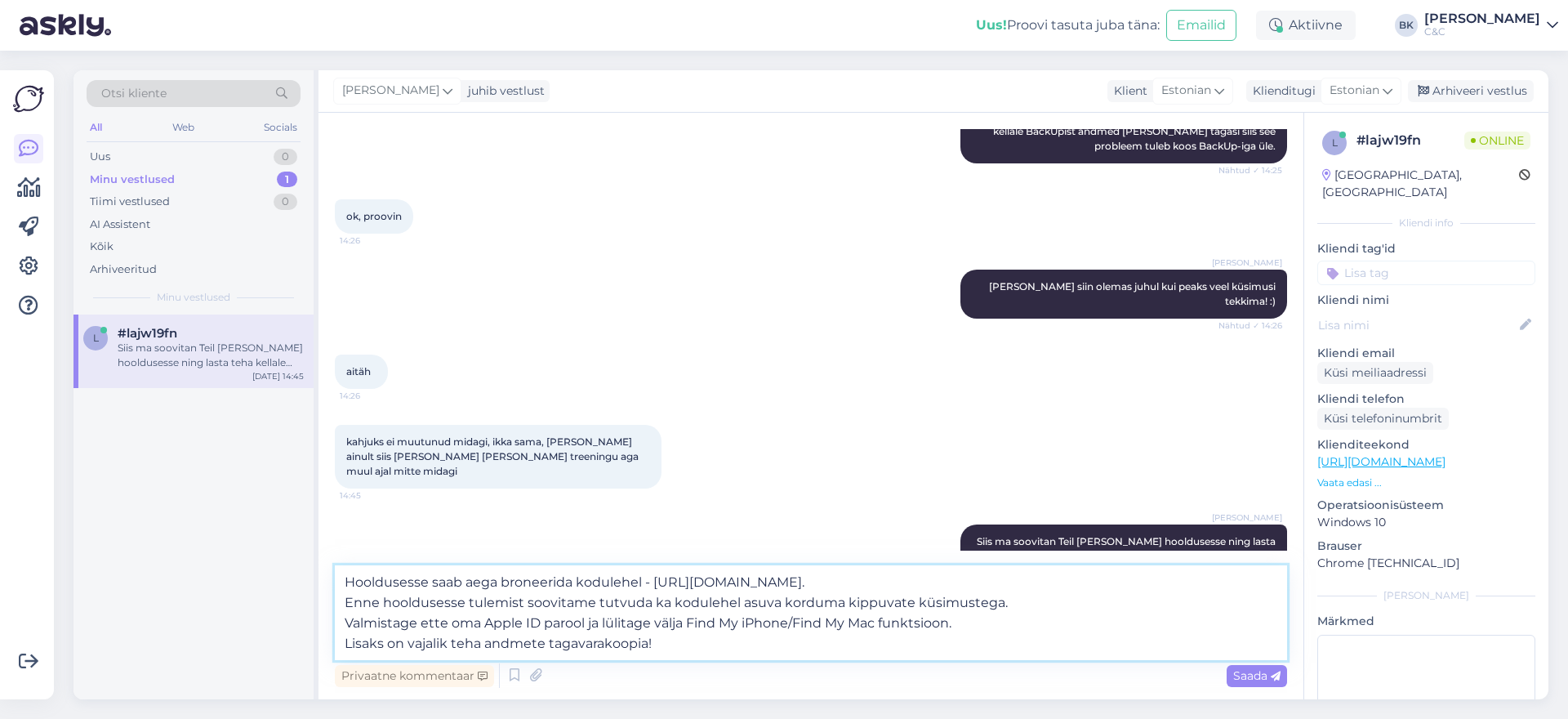
drag, startPoint x: 343, startPoint y: 599, endPoint x: 1025, endPoint y: 596, distance: 682.0
click at [1025, 596] on textarea "Hooldusesse saab aega broneerida kodulehel - [URL][DOMAIN_NAME]. Enne hoolduses…" at bounding box center [811, 613] width 952 height 95
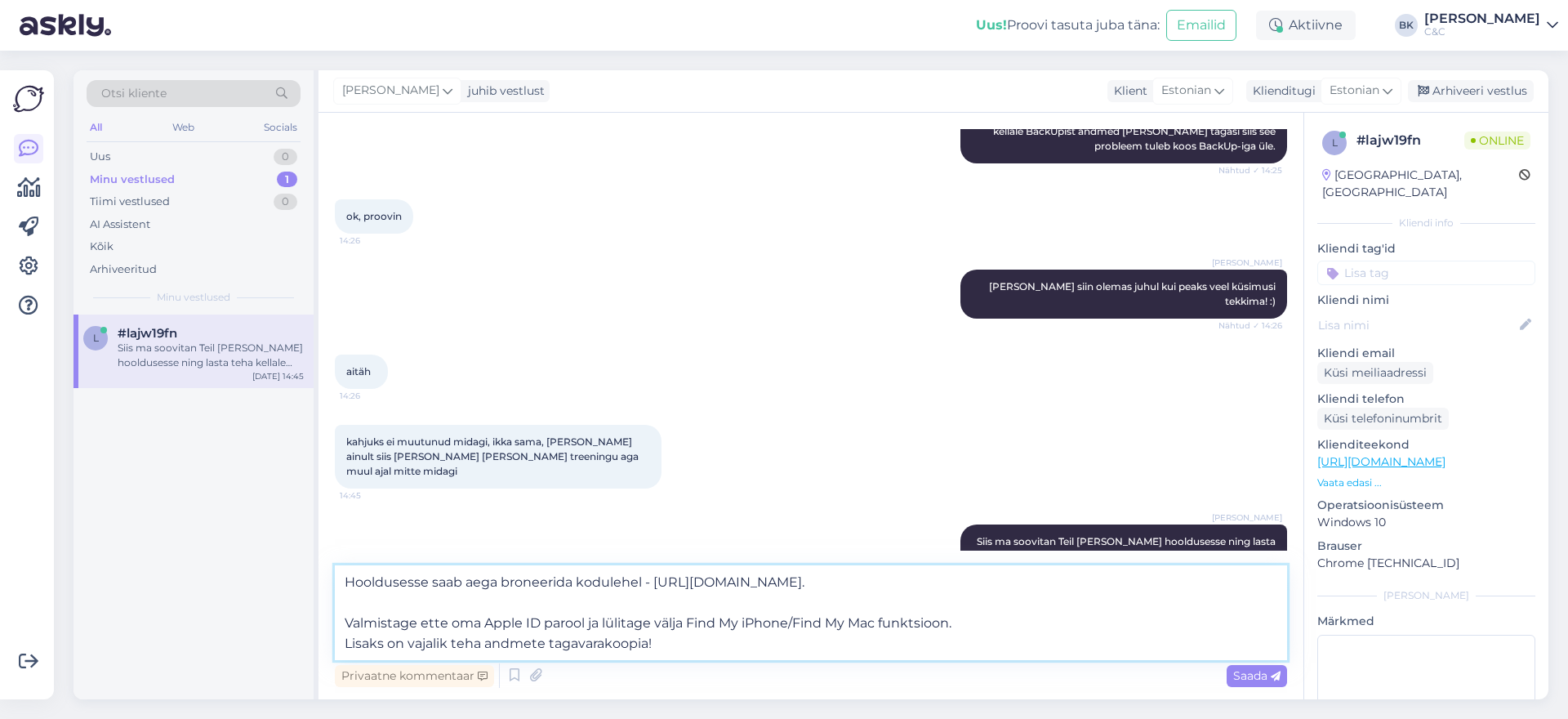
type textarea "Hooldusesse saab aega broneerida kodulehel - [URL][DOMAIN_NAME]. Valmistage ett…"
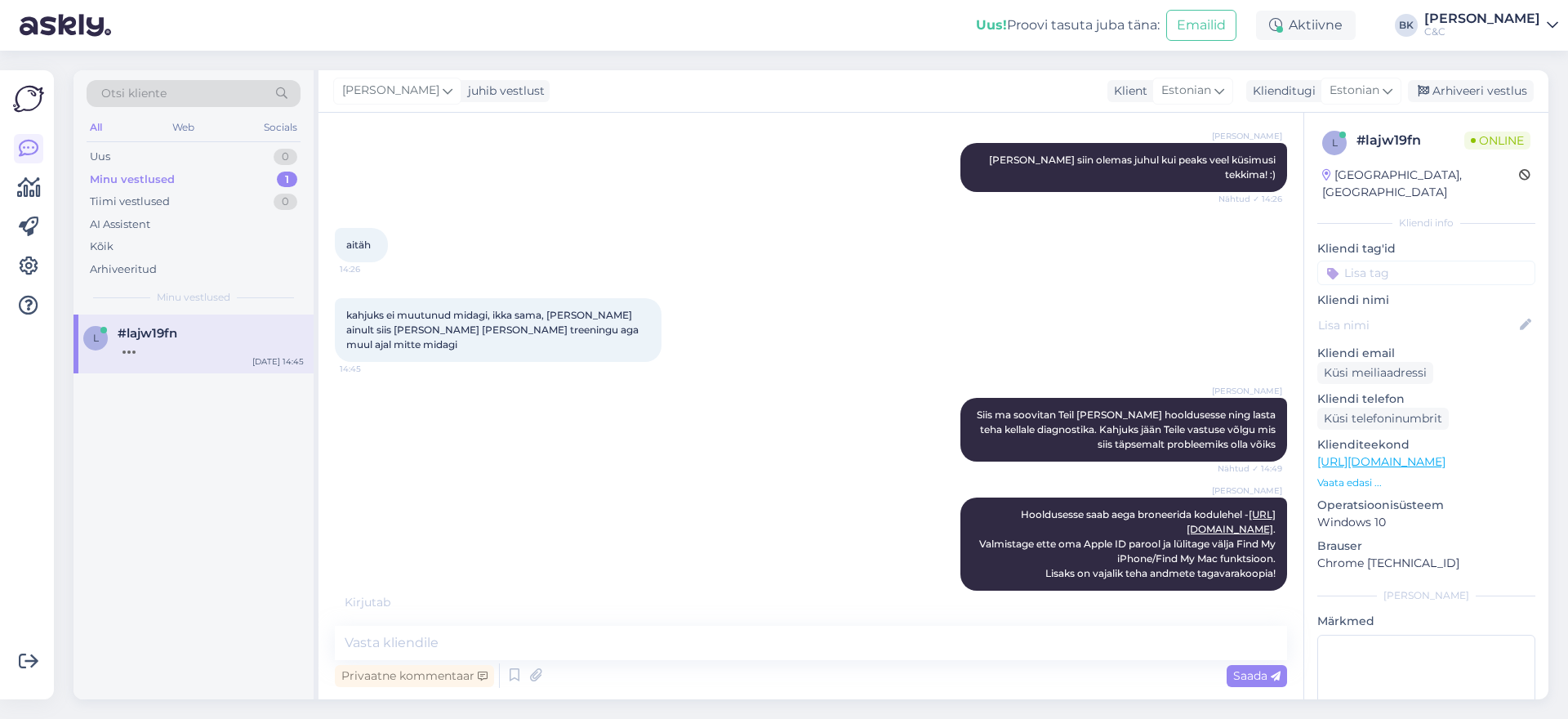
scroll to position [1406, 0]
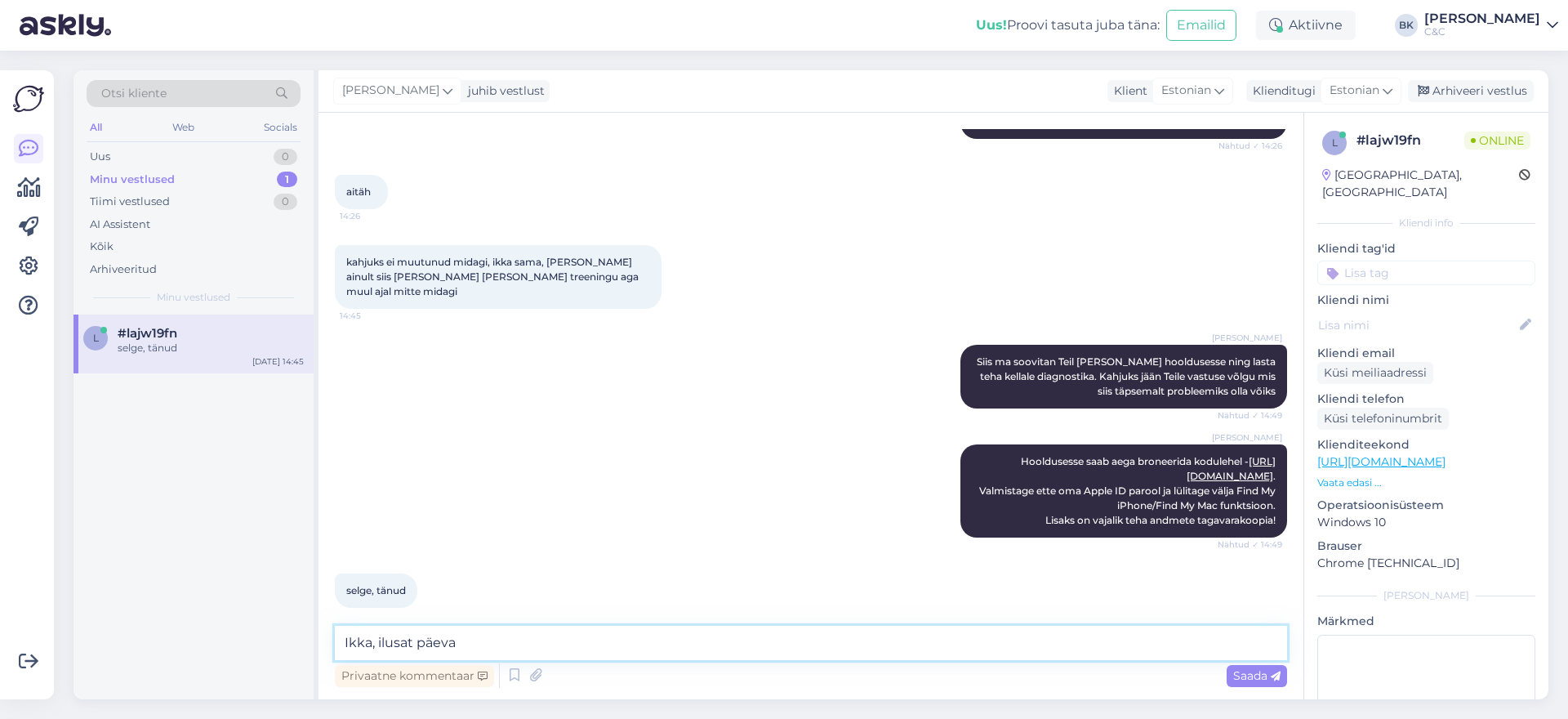
type textarea "Ikka, ilusat päeva!"
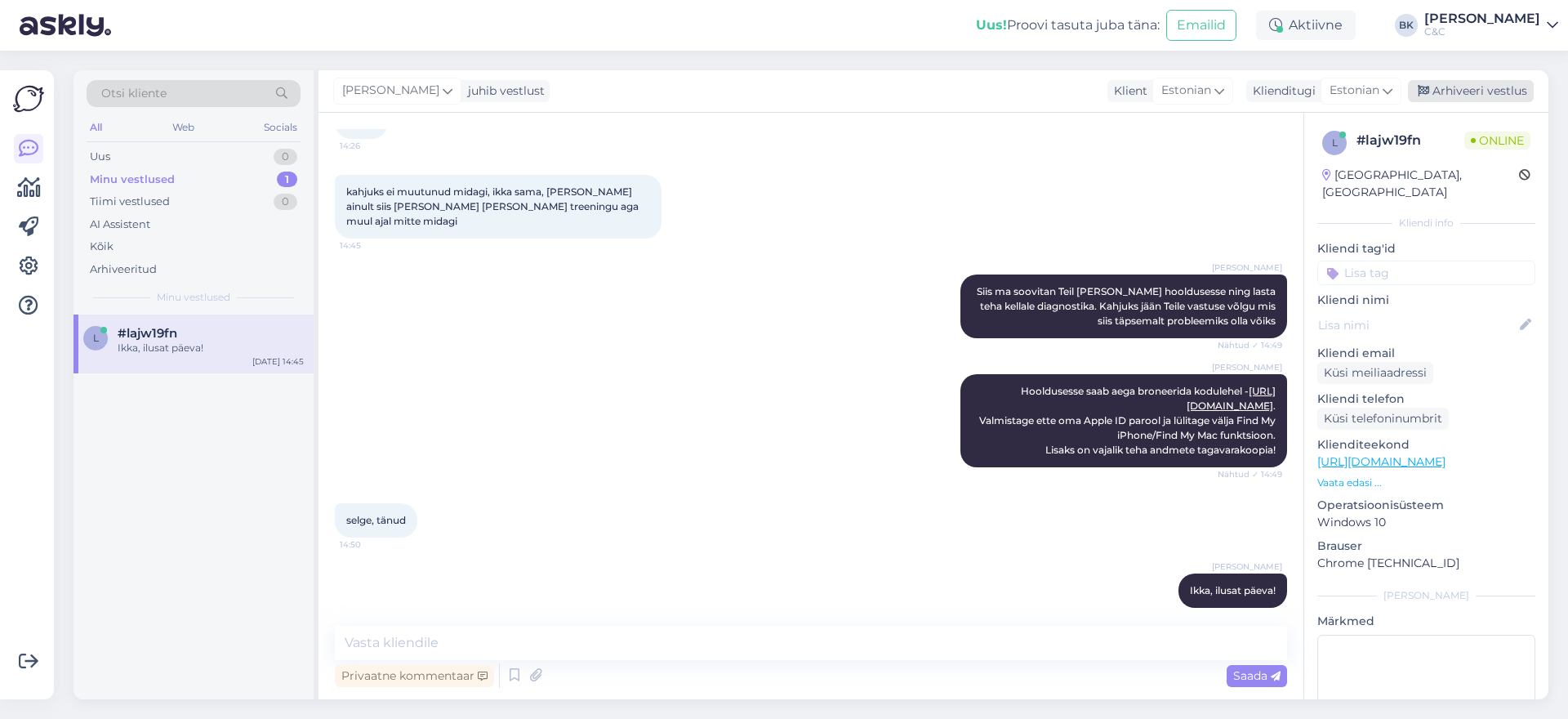
click at [1444, 90] on div "Arhiveeri vestlus" at bounding box center [1471, 91] width 126 height 22
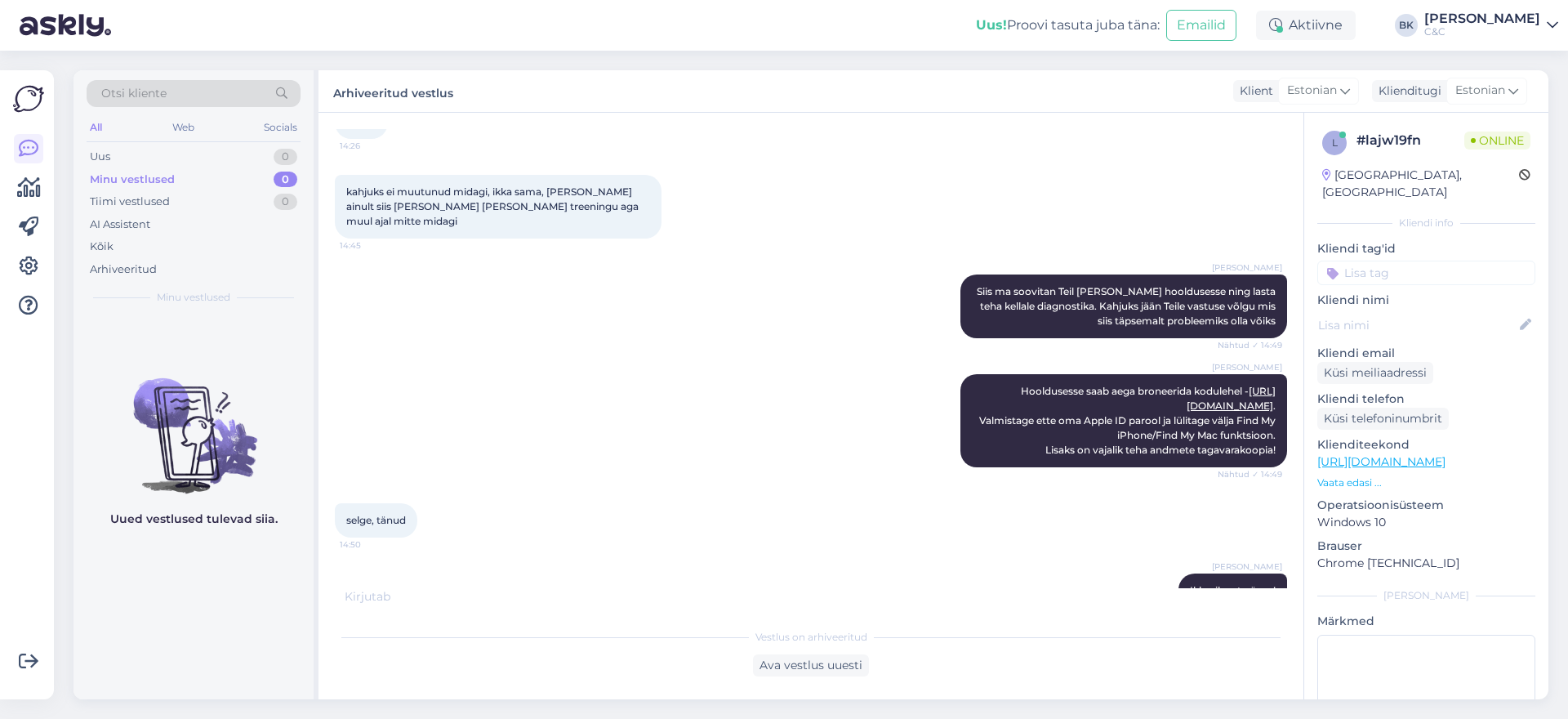
scroll to position [1552, 0]
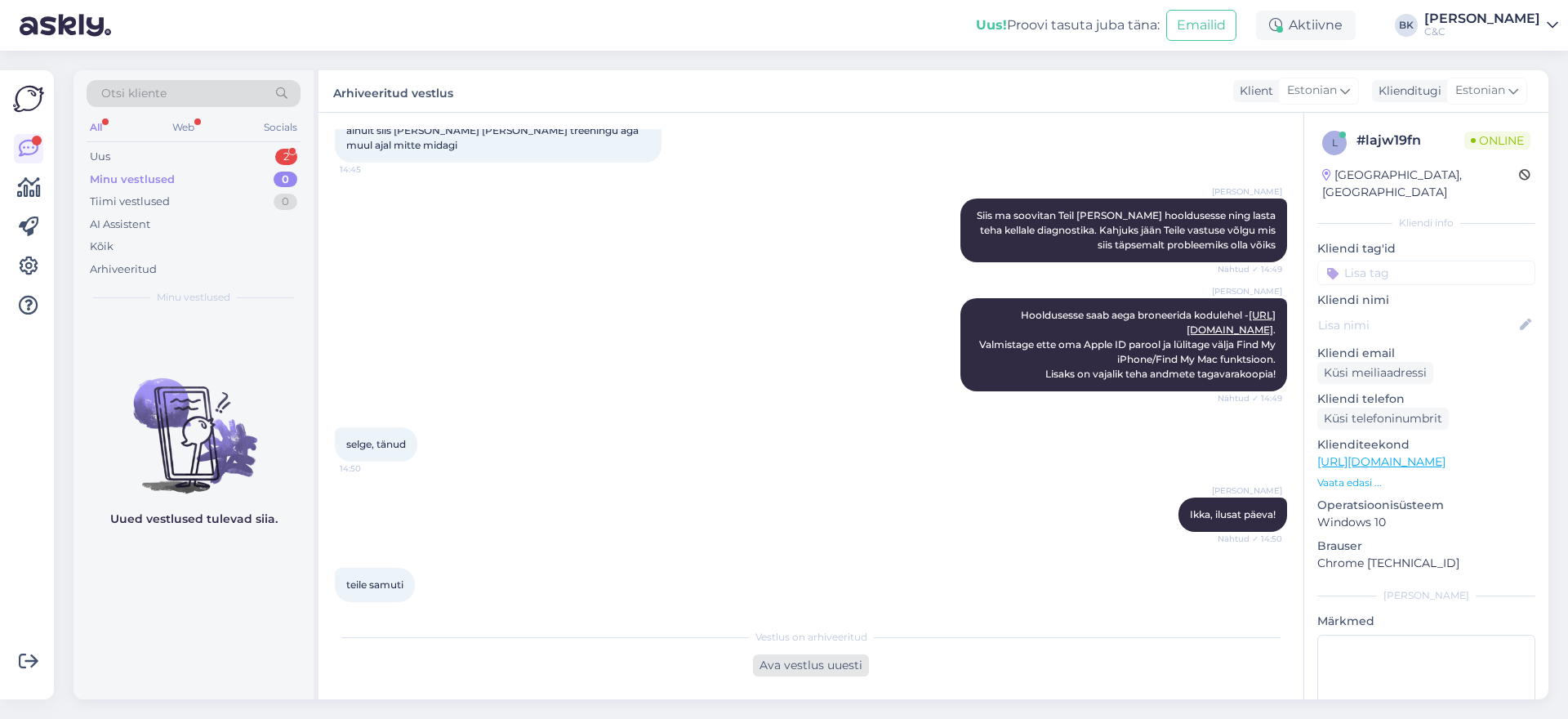
click at [796, 665] on div "Ava vestlus uuesti" at bounding box center [811, 665] width 116 height 22
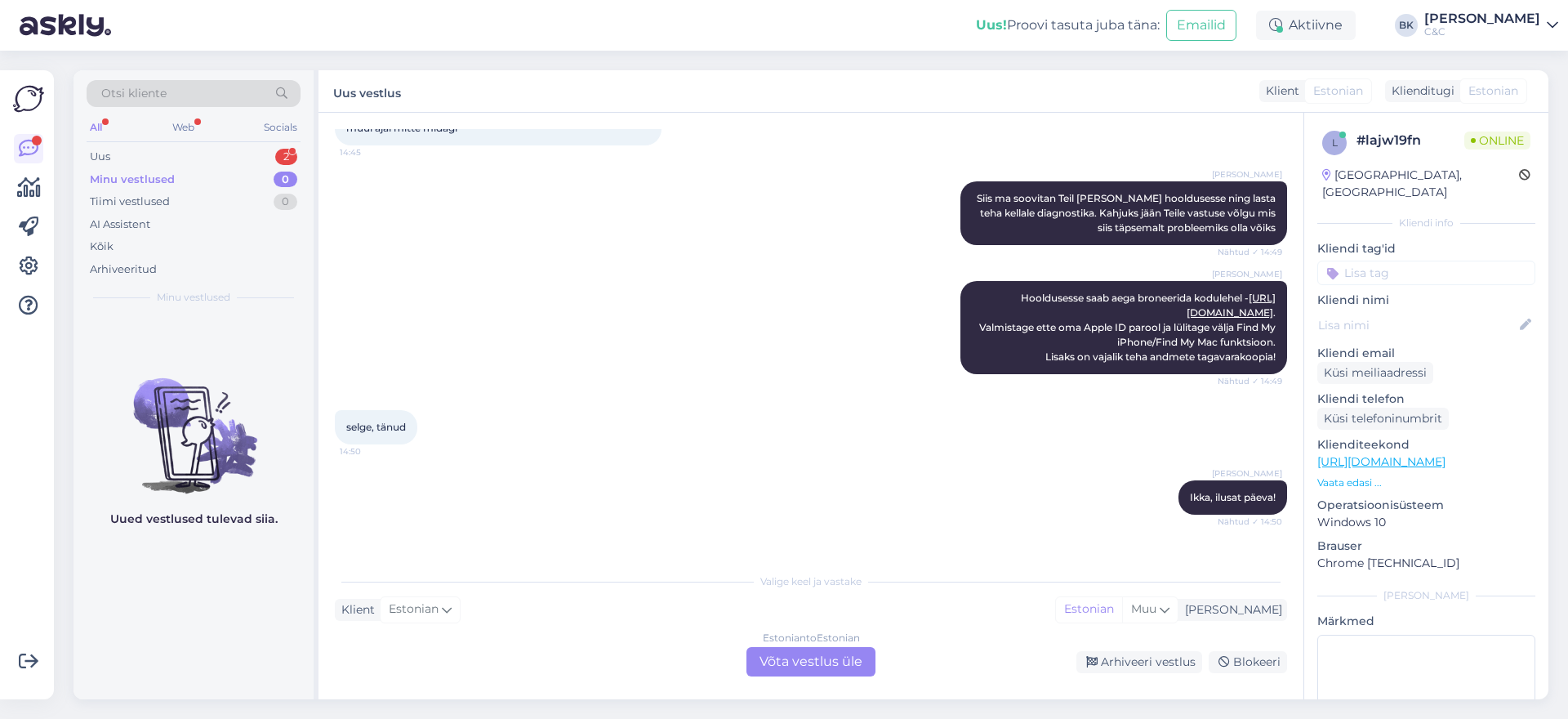
scroll to position [1607, 0]
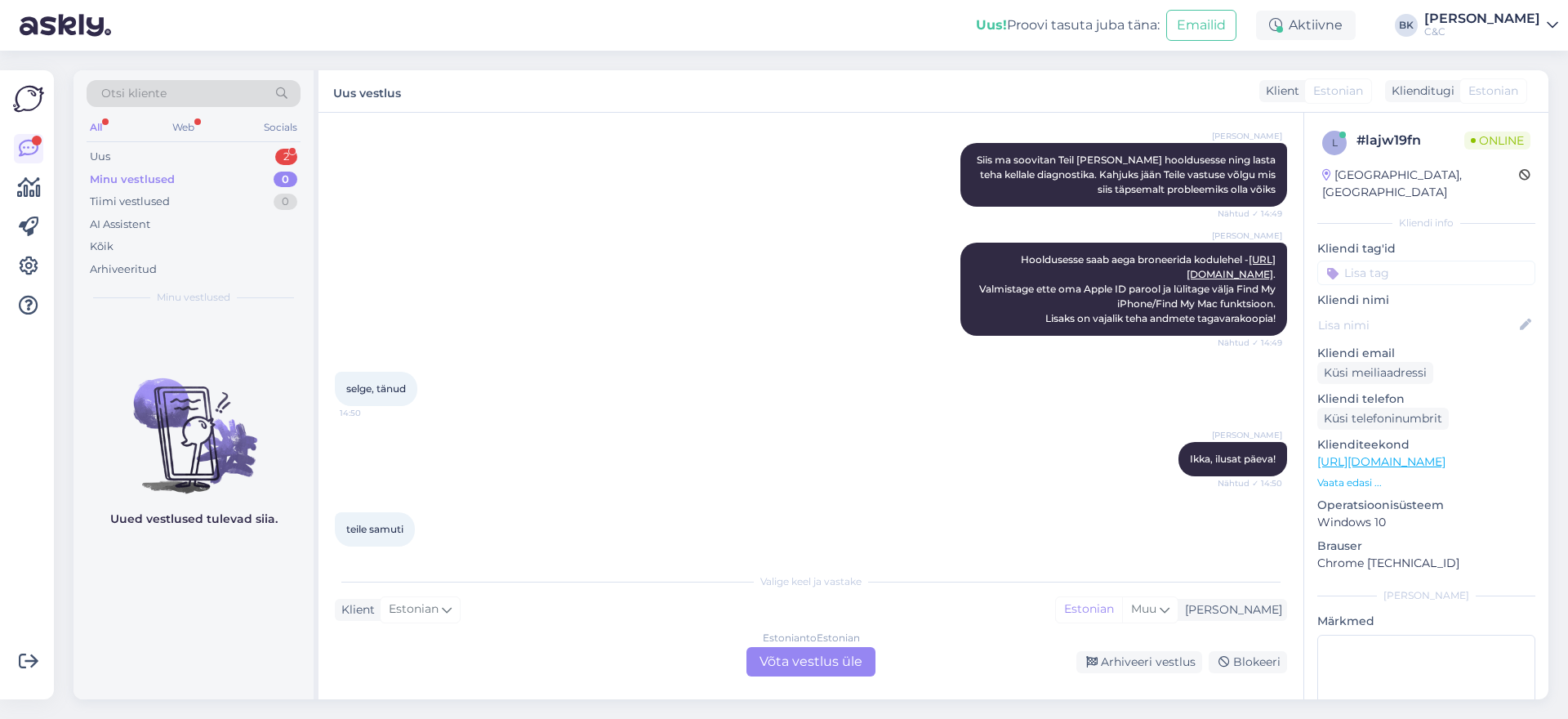
click at [800, 657] on div "Estonian to Estonian Võta vestlus üle" at bounding box center [810, 661] width 129 height 29
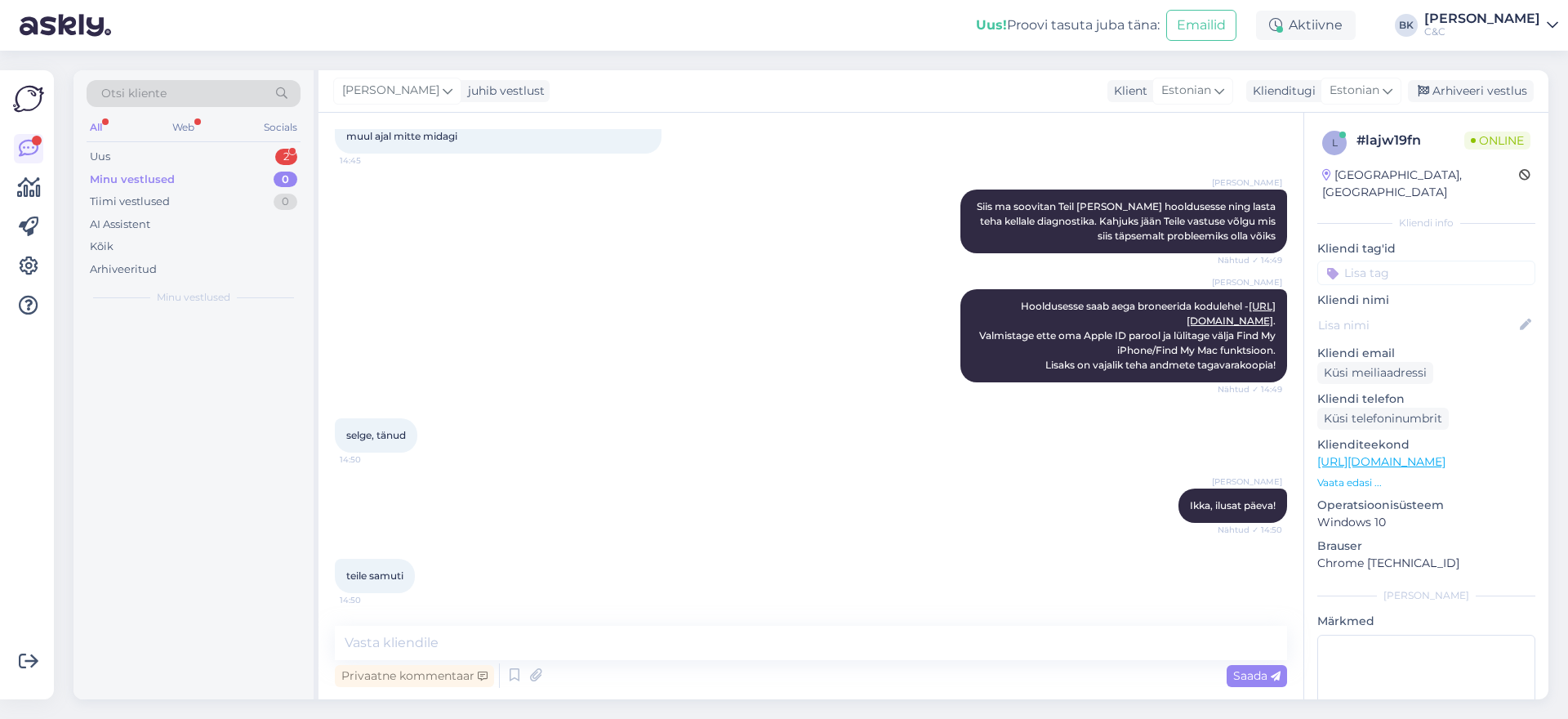
scroll to position [1546, 0]
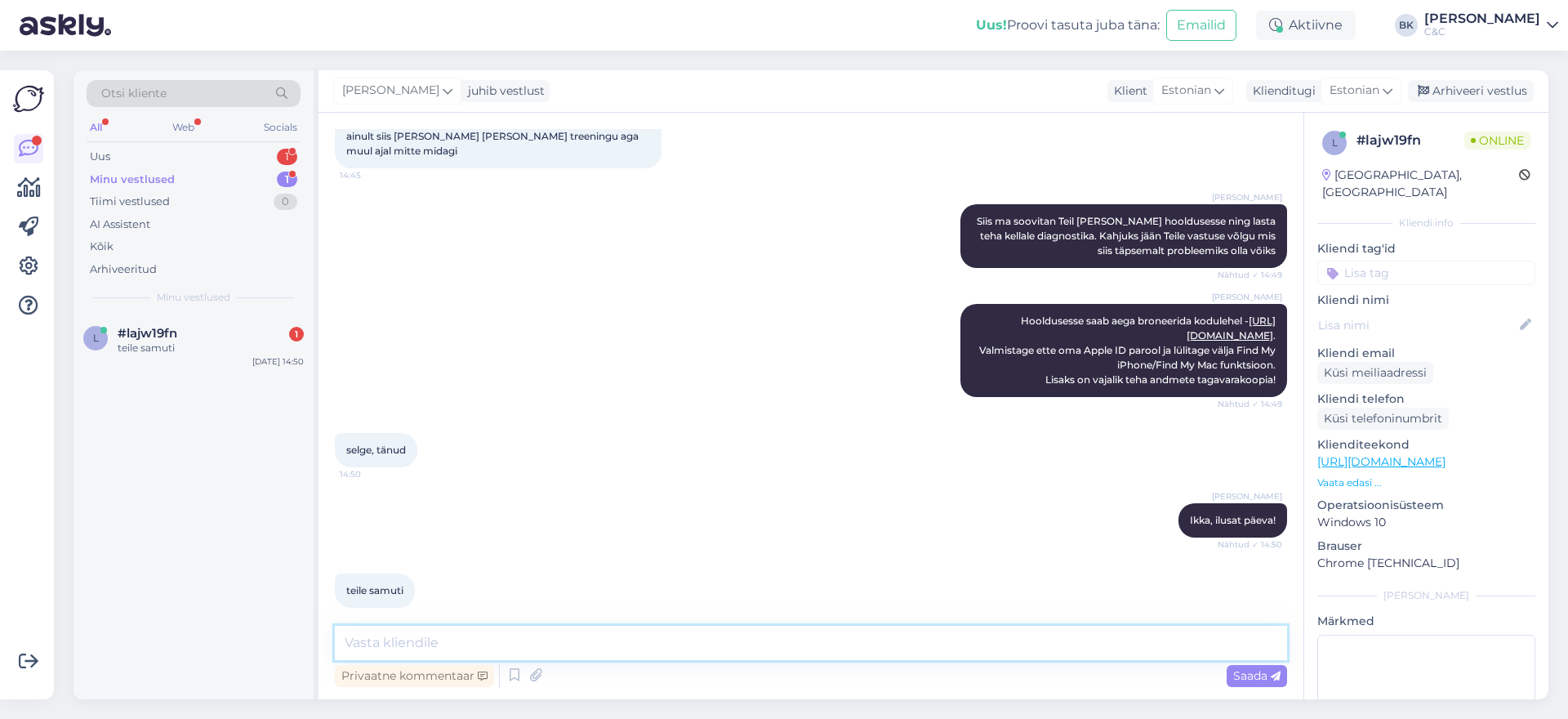
click at [463, 637] on textarea at bounding box center [811, 642] width 952 height 34
click at [250, 339] on div "#lajw19fn 1" at bounding box center [211, 333] width 186 height 15
click at [472, 644] on textarea at bounding box center [811, 642] width 952 height 34
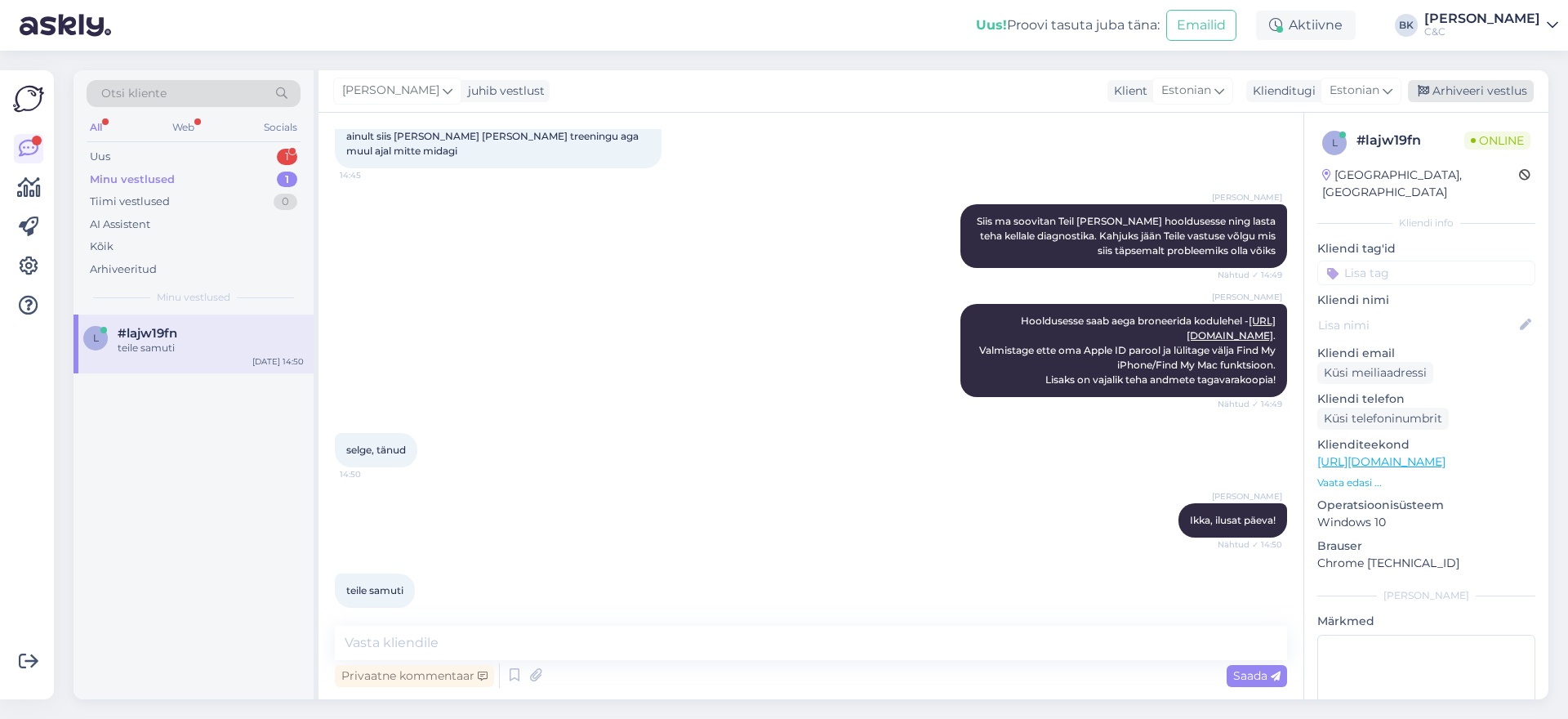
click at [1503, 93] on div "Arhiveeri vestlus" at bounding box center [1471, 91] width 126 height 22
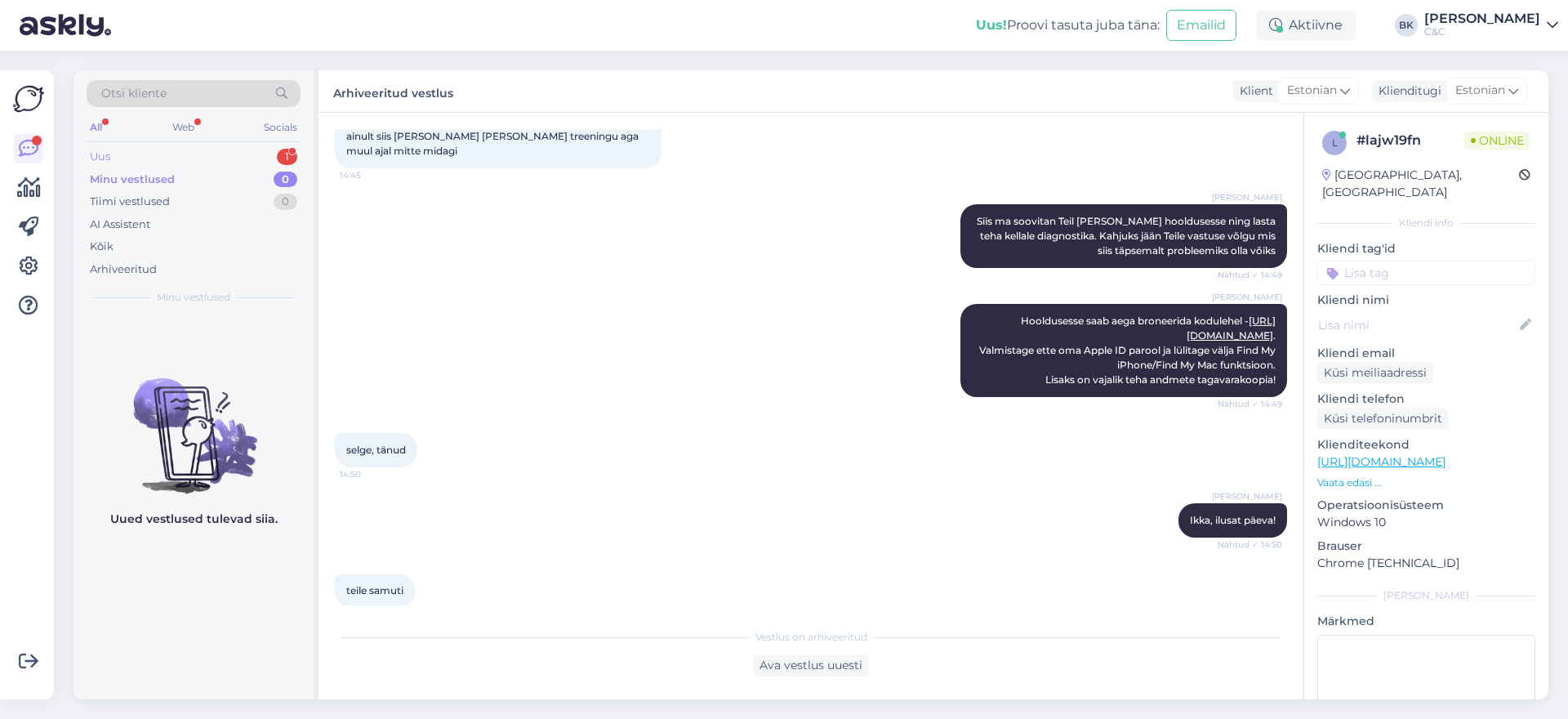
click at [102, 159] on div "Uus" at bounding box center [100, 157] width 20 height 16
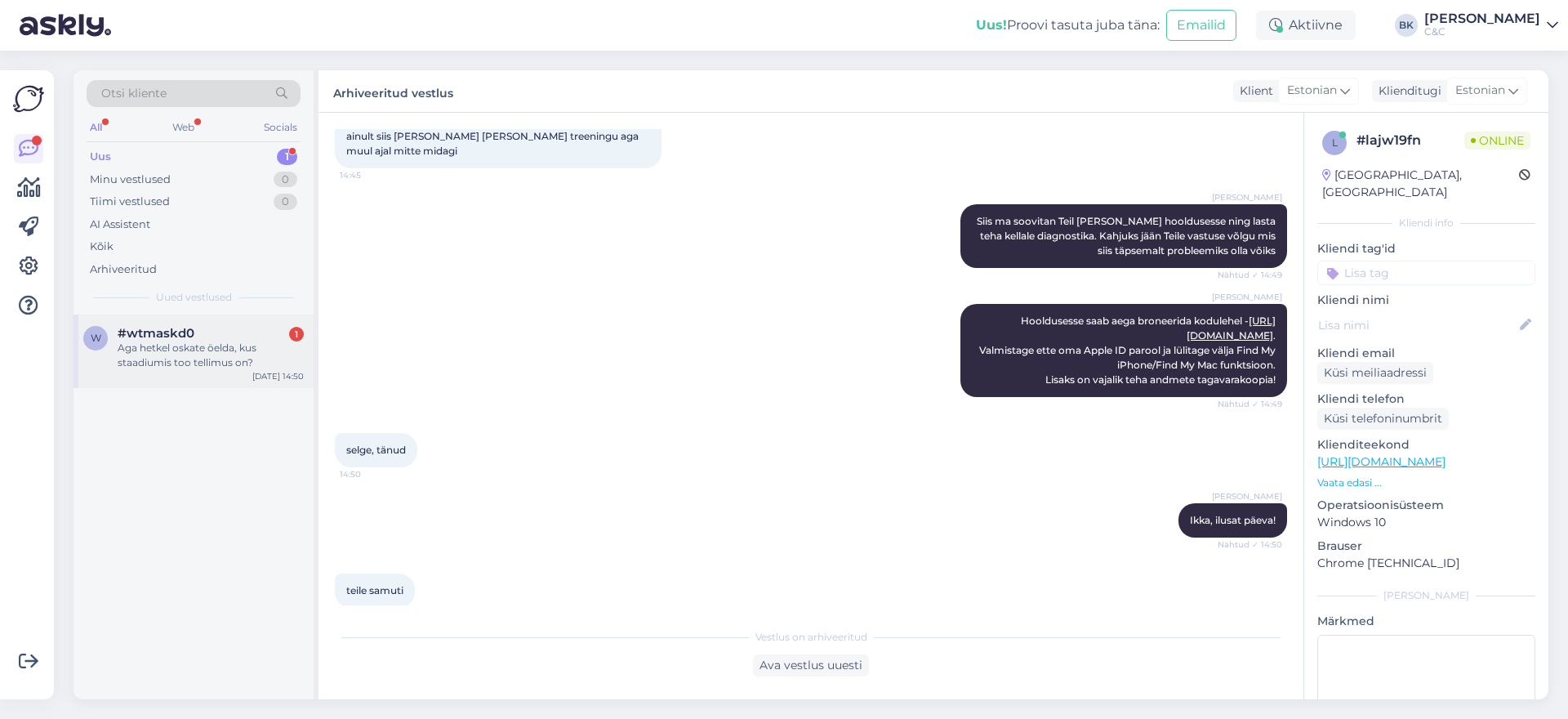
click at [216, 341] on div "Aga hetkel oskate öelda, kus staadiumis too tellimus on?" at bounding box center [211, 355] width 186 height 29
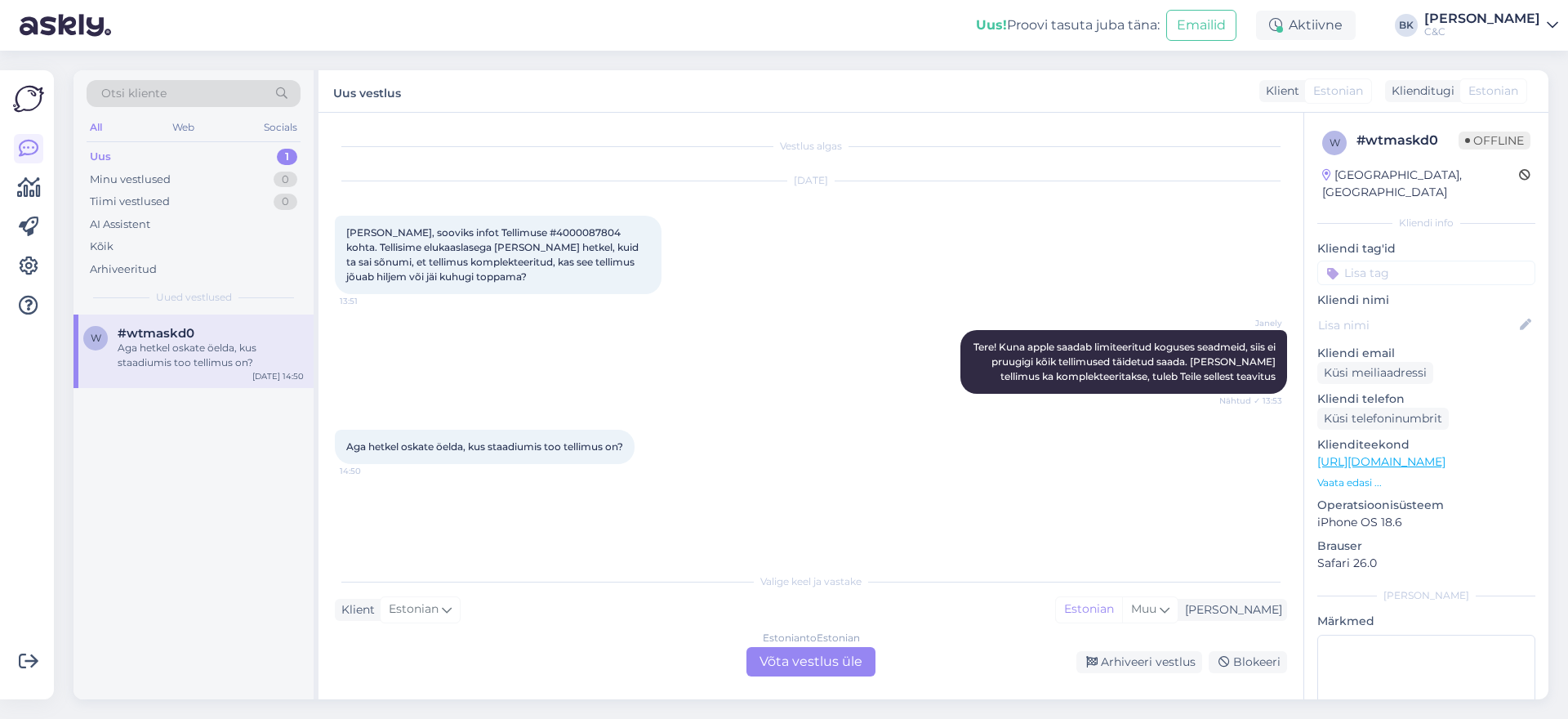
scroll to position [0, 0]
click at [814, 663] on div "Estonian to Estonian Võta vestlus üle" at bounding box center [810, 661] width 129 height 29
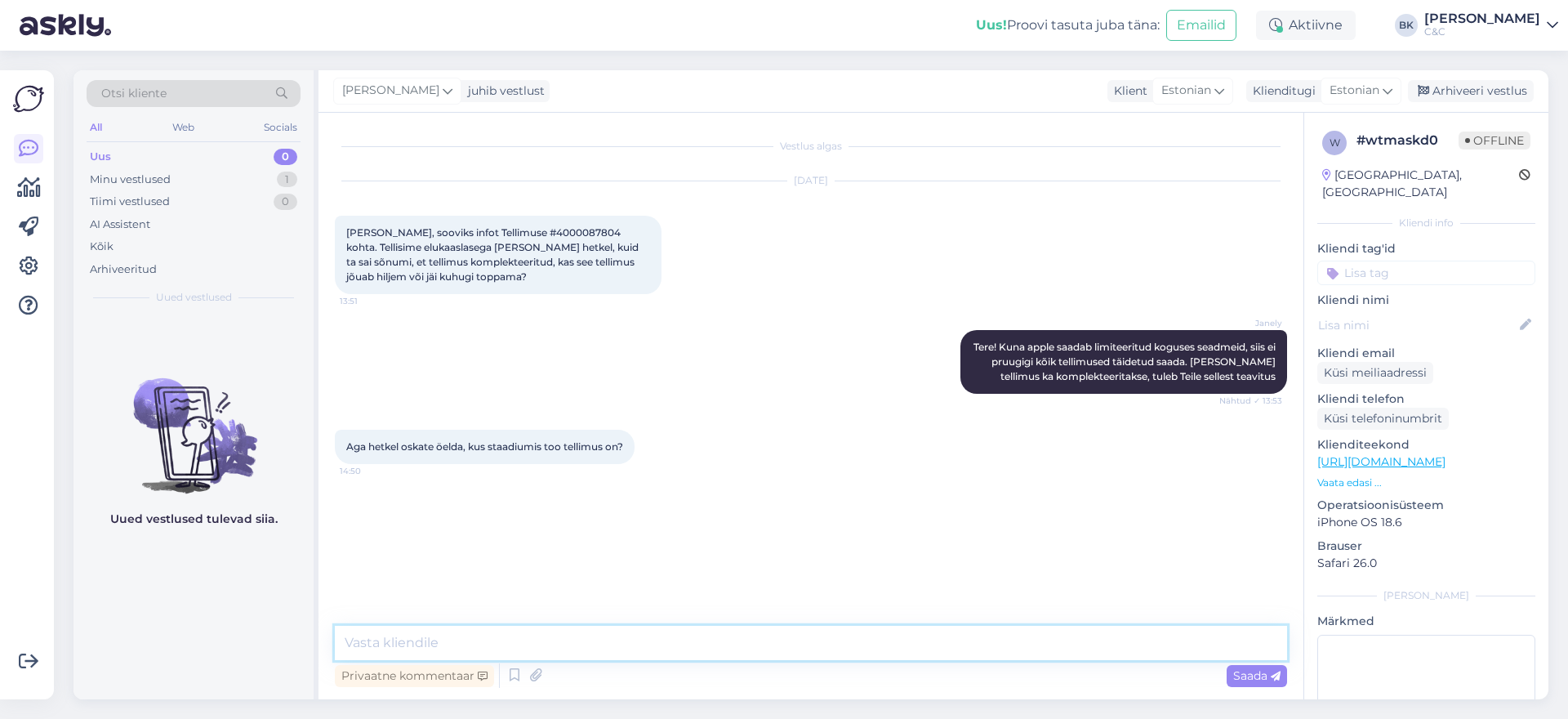
click at [772, 648] on textarea at bounding box center [811, 642] width 952 height 34
type textarea "K"
click at [530, 230] on span "[PERSON_NAME], sooviks infot Tellimuse #4000087804 kohta. Tellisime elukaaslase…" at bounding box center [494, 255] width 295 height 56
copy span "4000087804"
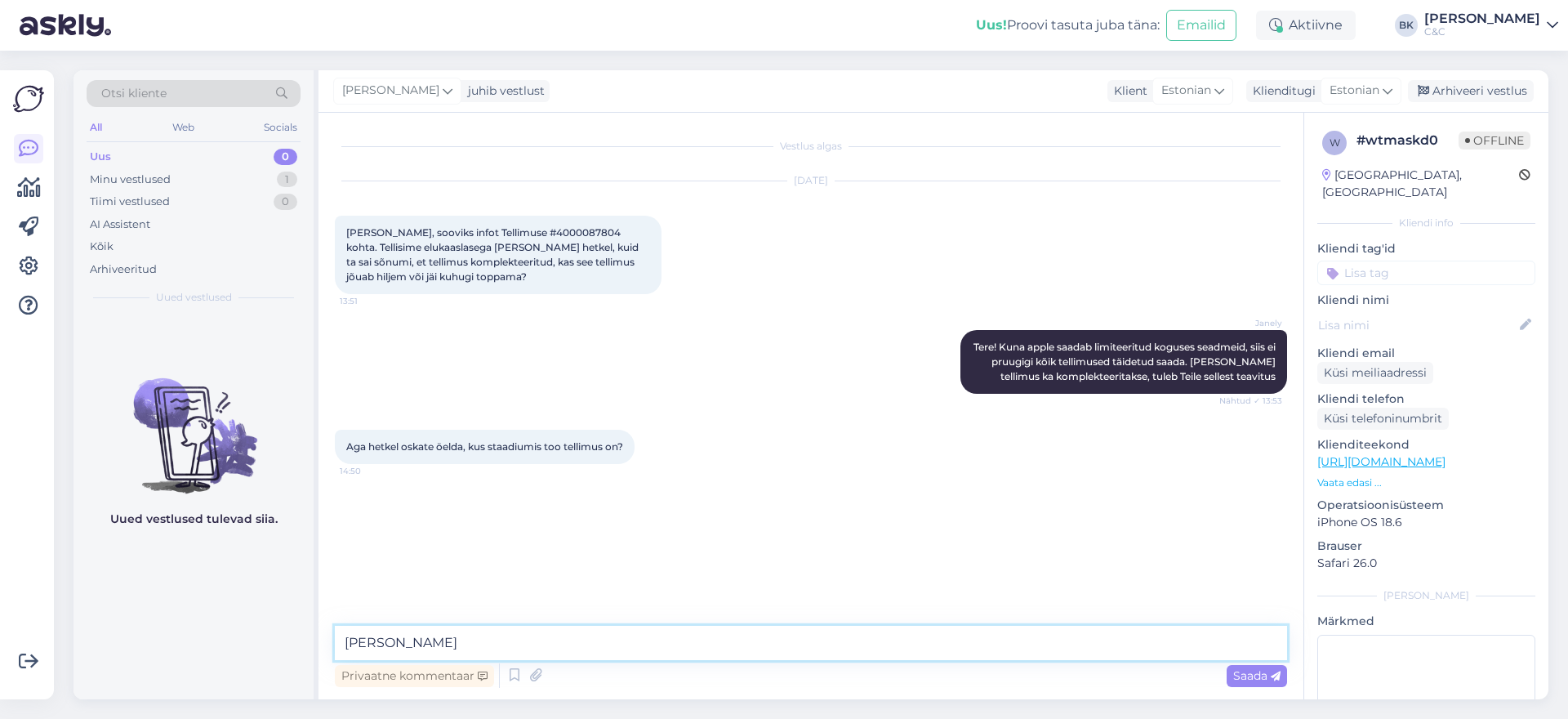
click at [506, 645] on textarea "[PERSON_NAME]" at bounding box center [811, 642] width 952 height 34
type textarea "Teie tellimus ei ole veel komplekteeritud ning Teie tellimuse jaoks puudub sead…"
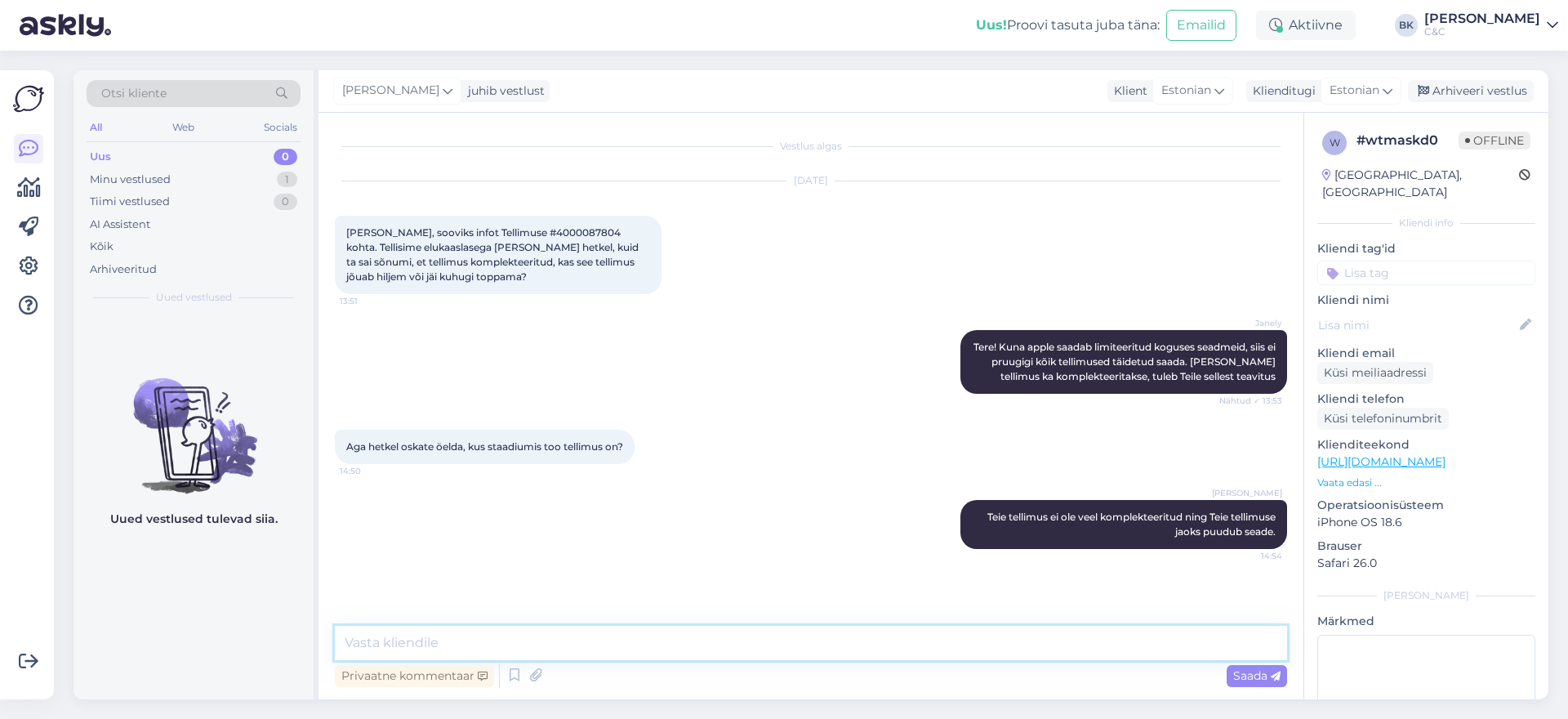
type textarea "K"
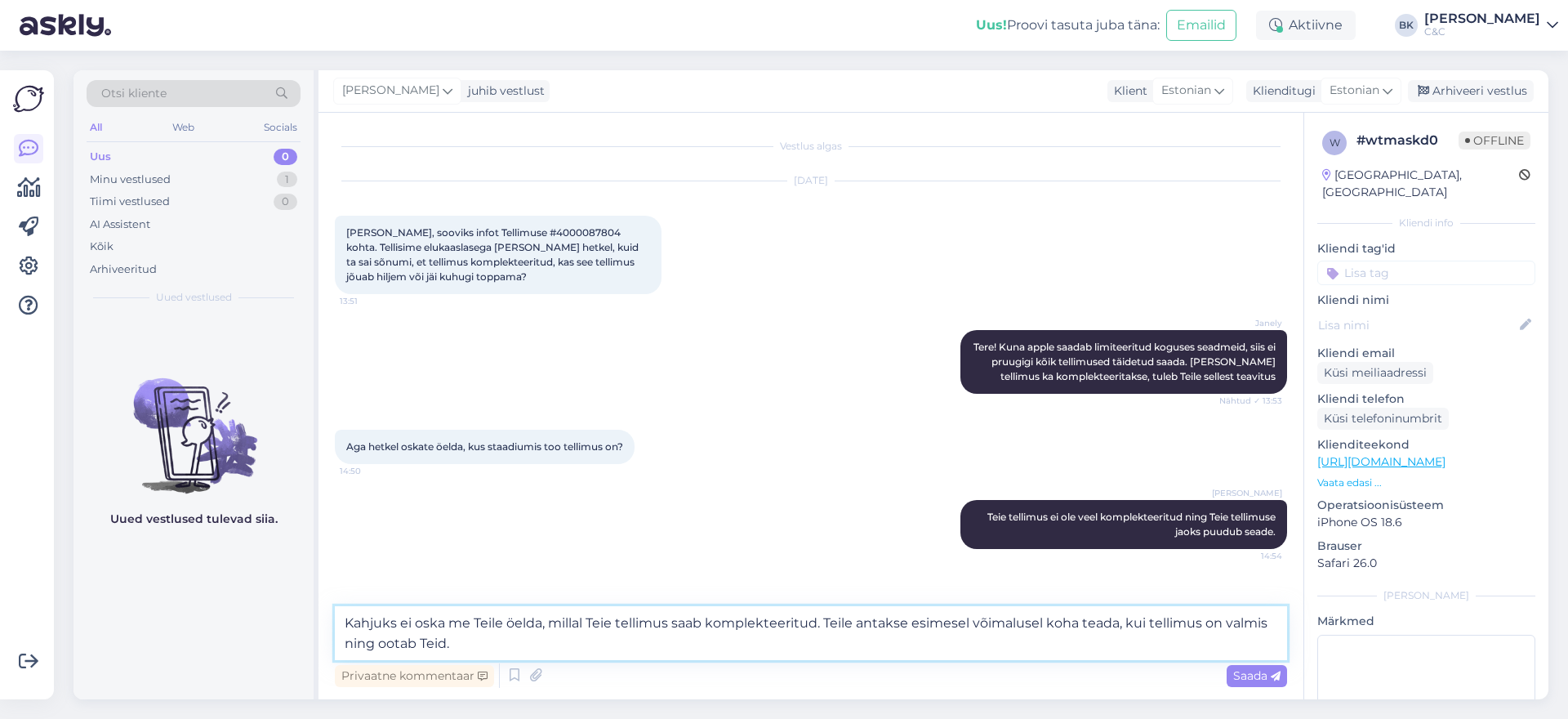
click at [1077, 623] on textarea "Kahjuks ei oska me Teile öelda, millal Teie tellimus saab komplekteeritud. Teil…" at bounding box center [811, 633] width 952 height 54
type textarea "Kahjuks ei oska me Teile öelda, millal Teie tellimus saab komplekteeritud. Teil…"
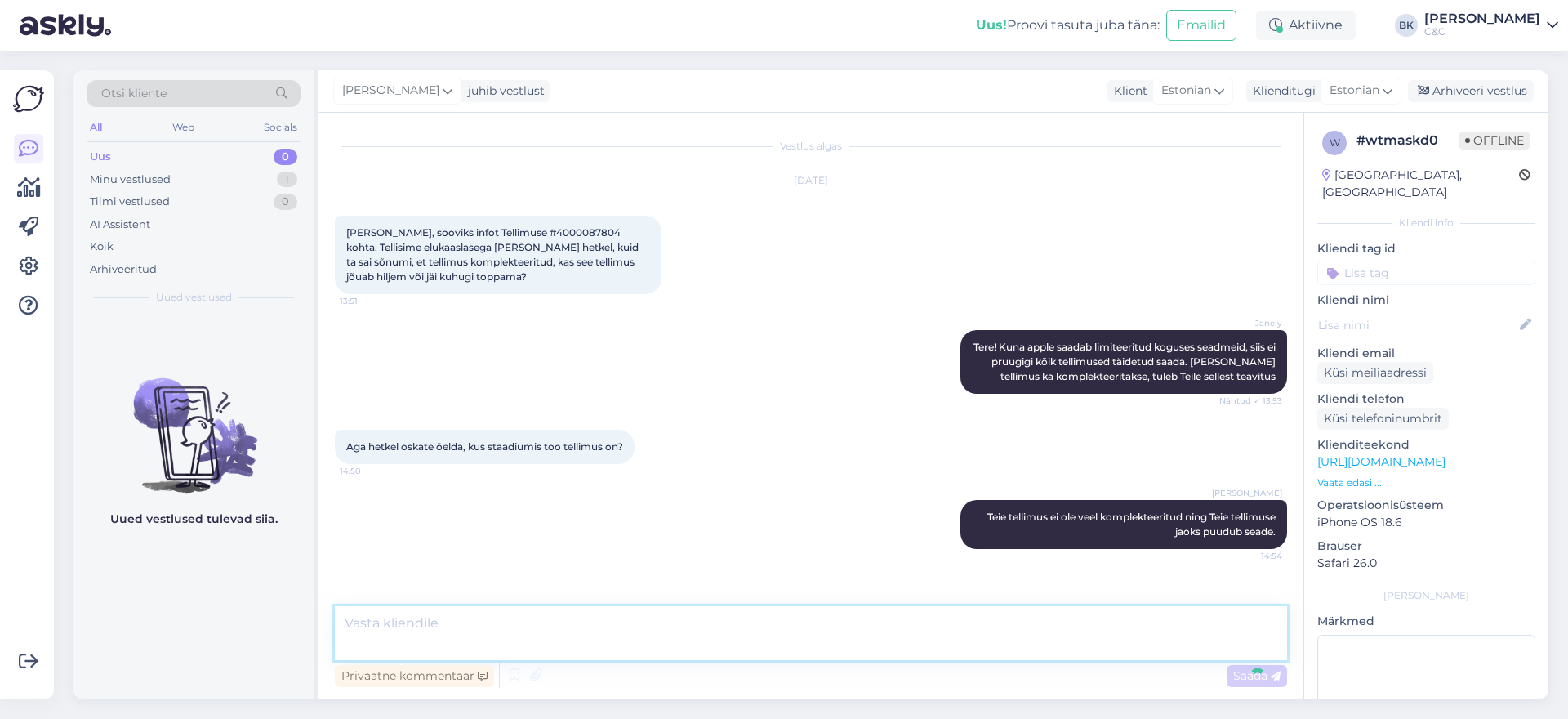
scroll to position [55, 0]
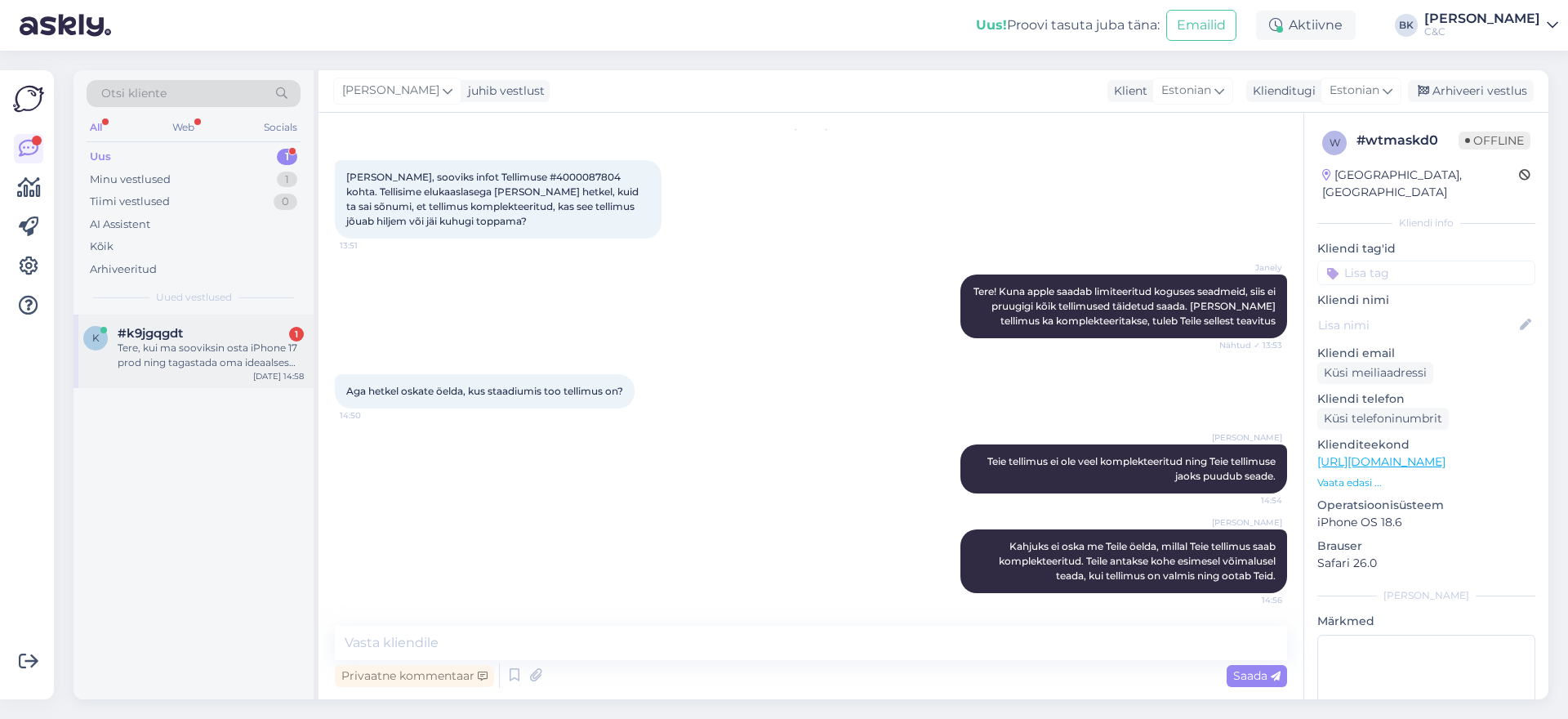
click at [207, 350] on div "Tere, kui ma sooviksin osta iPhone 17 prod ning tagastada oma ideaalses olekus …" at bounding box center [211, 355] width 186 height 29
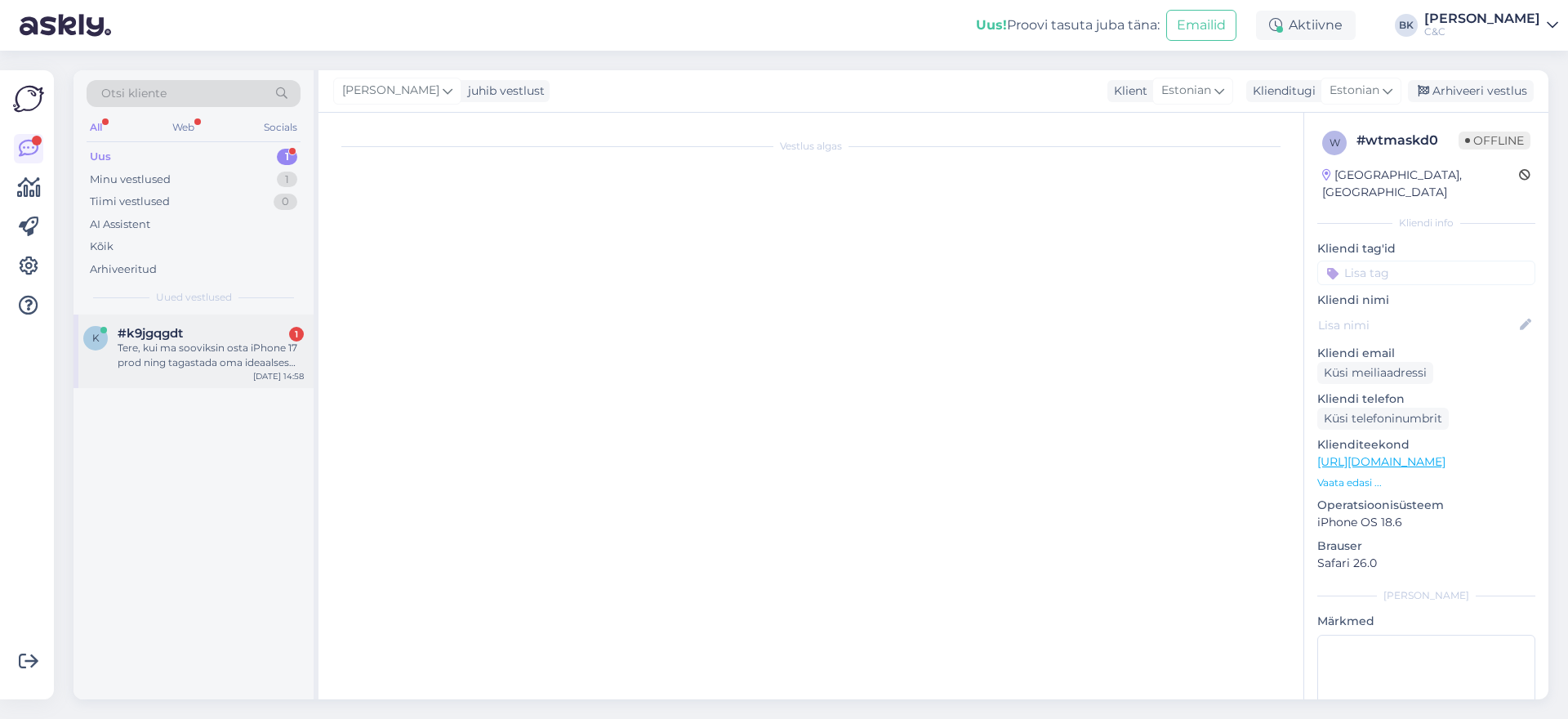
scroll to position [0, 0]
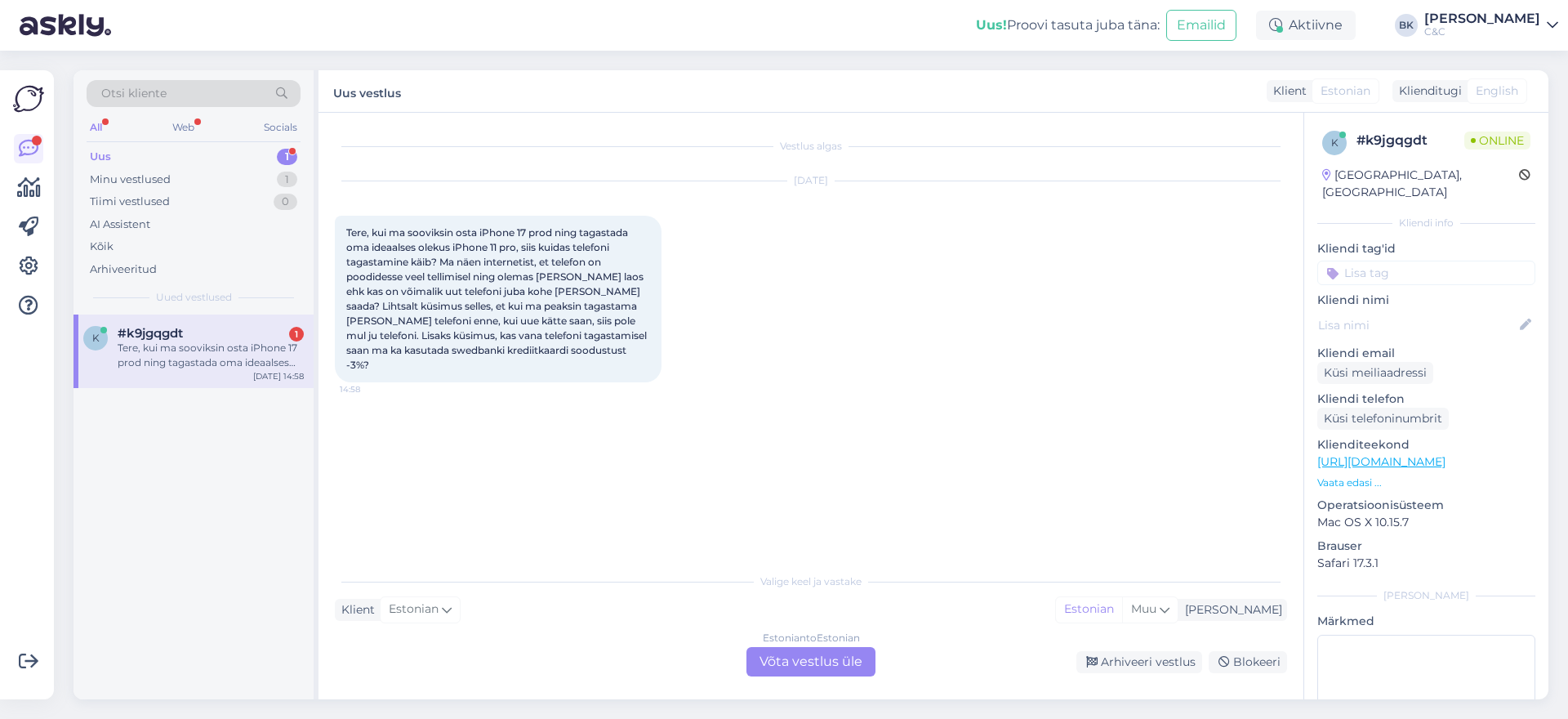
click at [789, 657] on div "Estonian to Estonian Võta vestlus üle" at bounding box center [810, 661] width 129 height 29
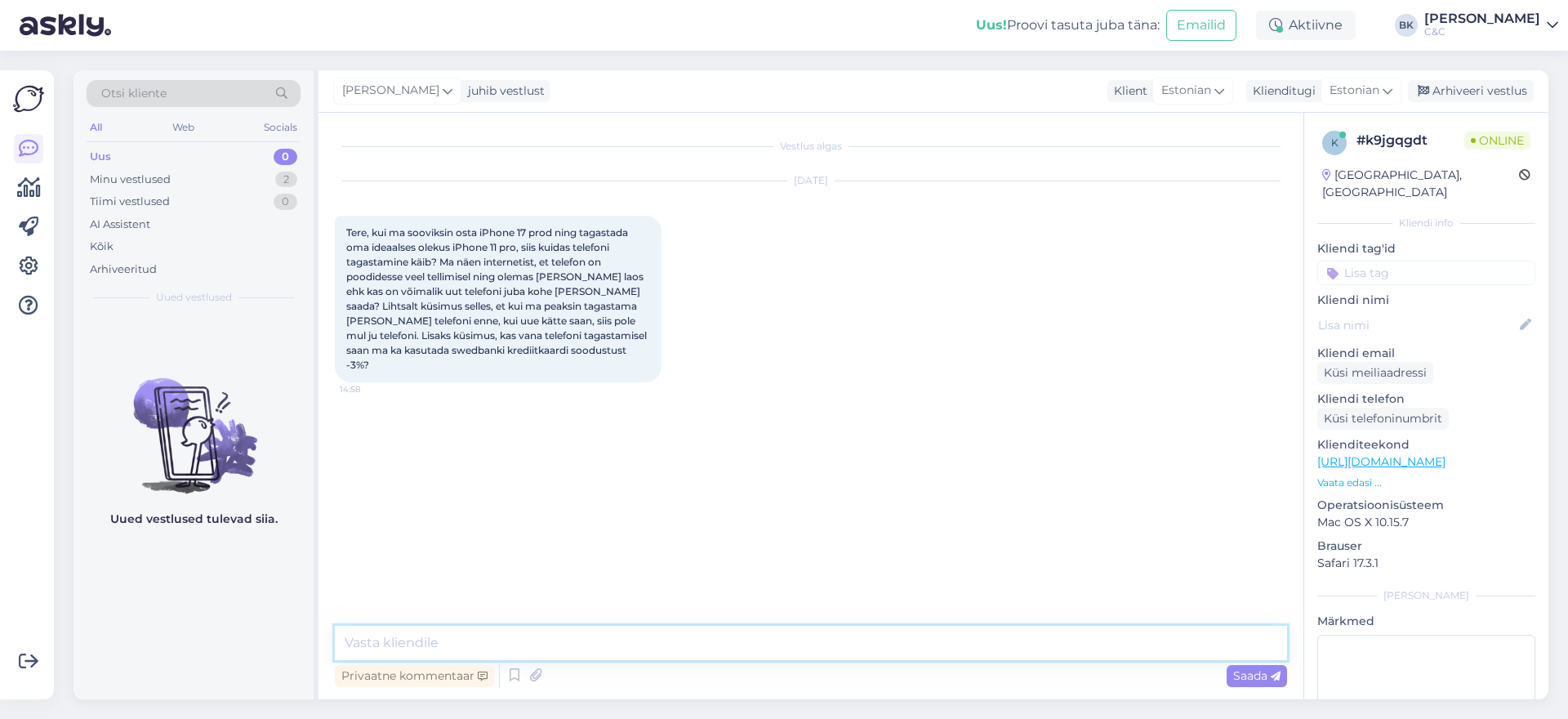
click at [786, 652] on textarea at bounding box center [811, 642] width 952 height 34
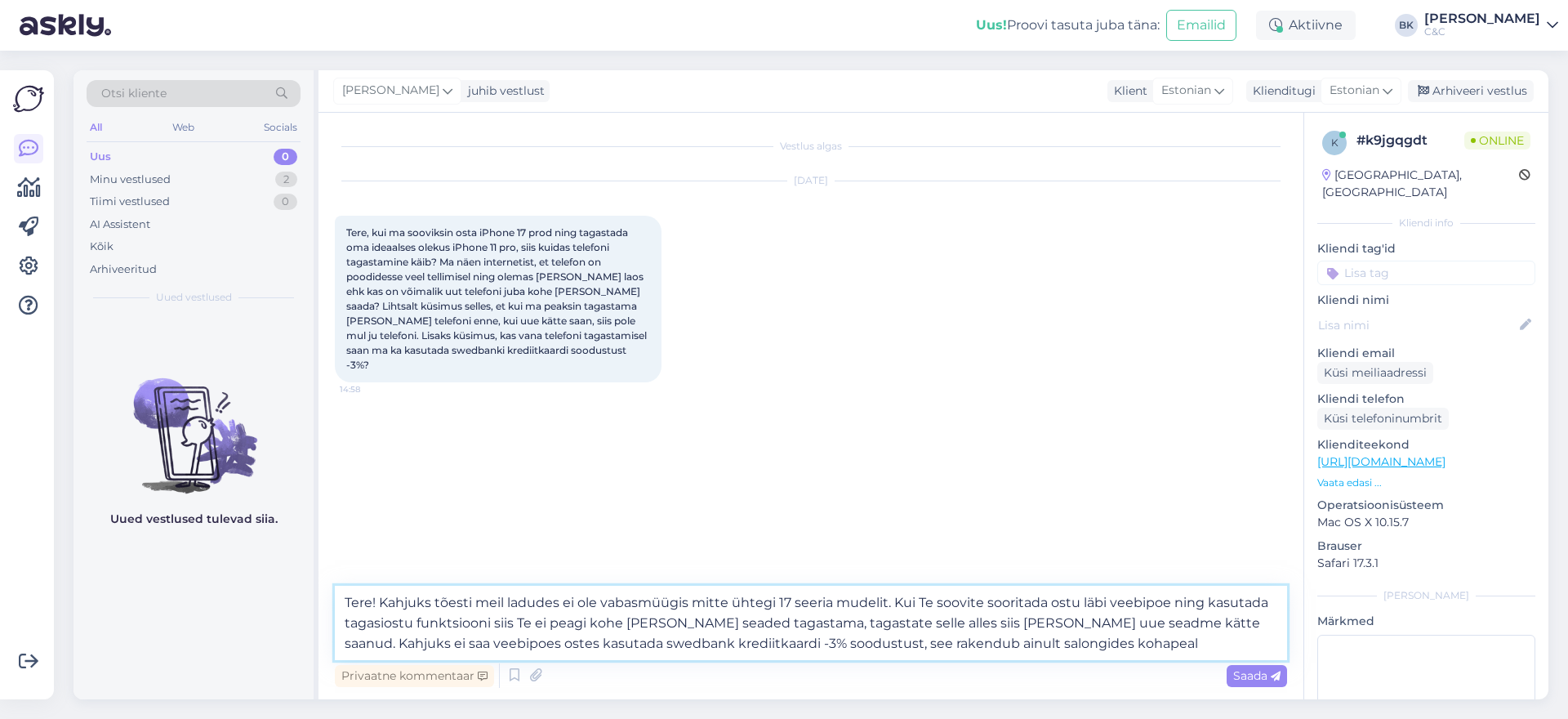
type textarea "Tere! Kahjuks tõesti meil ladudes ei ole vabasmüügis mitte ühtegi 17 seeria mud…"
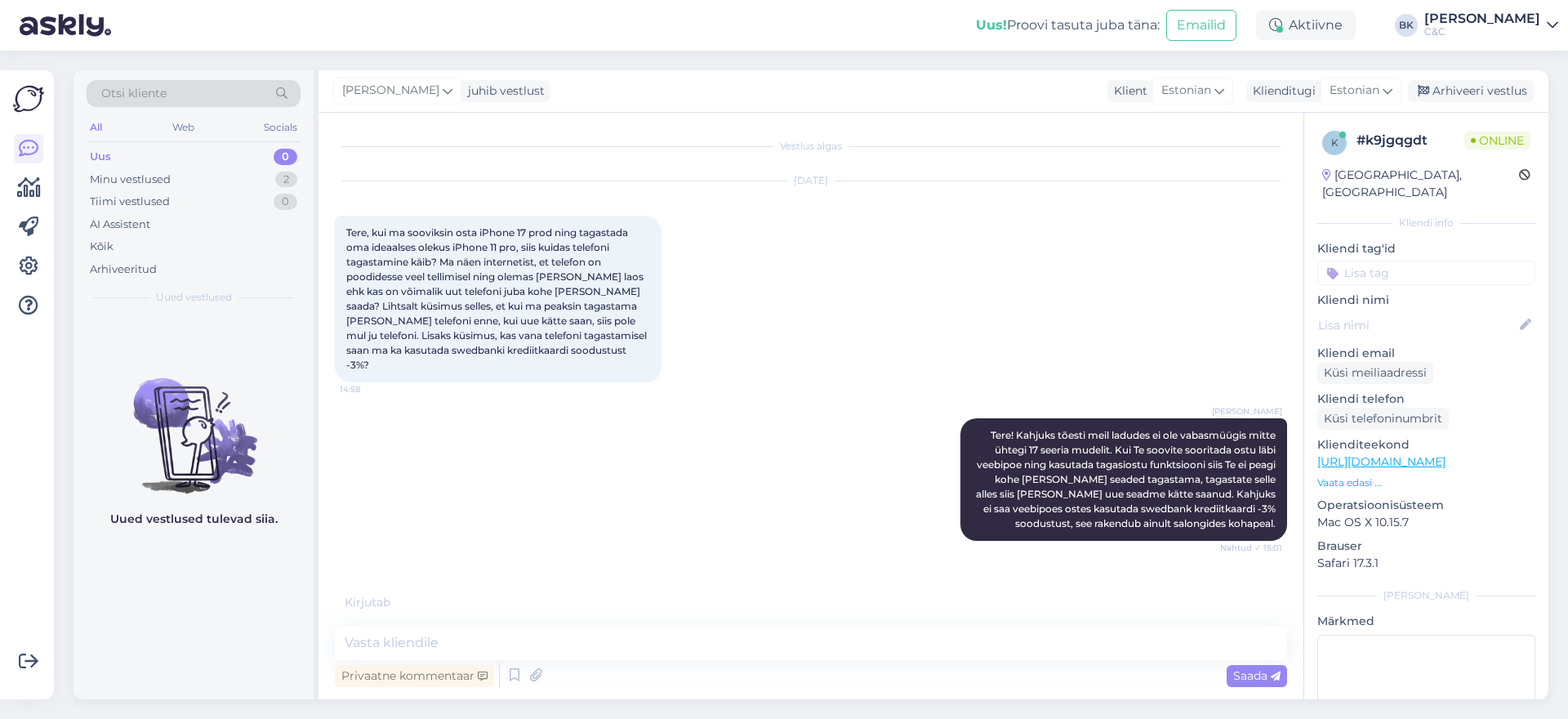
scroll to position [3, 0]
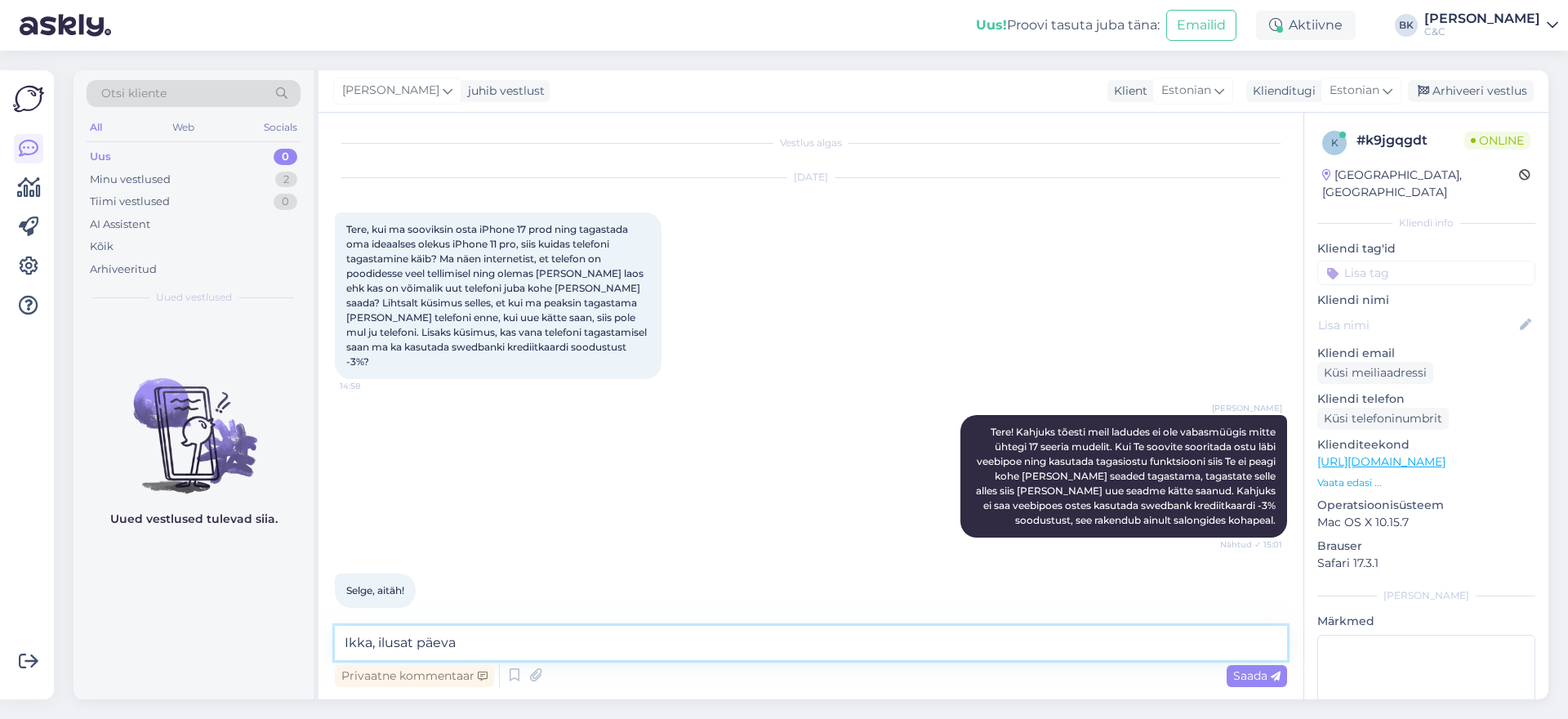
type textarea "Ikka, ilusat päeva!"
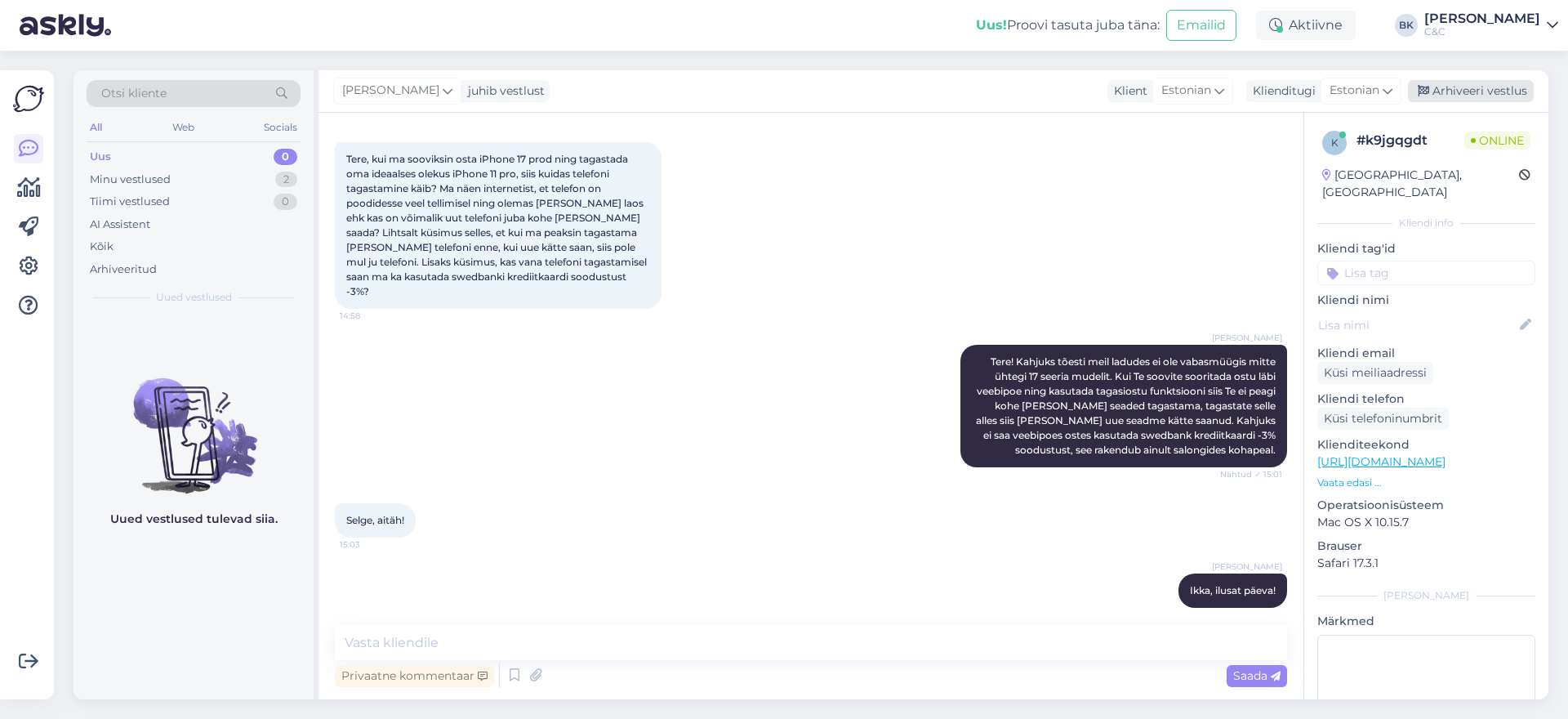
click at [1421, 86] on icon at bounding box center [1424, 92] width 12 height 12
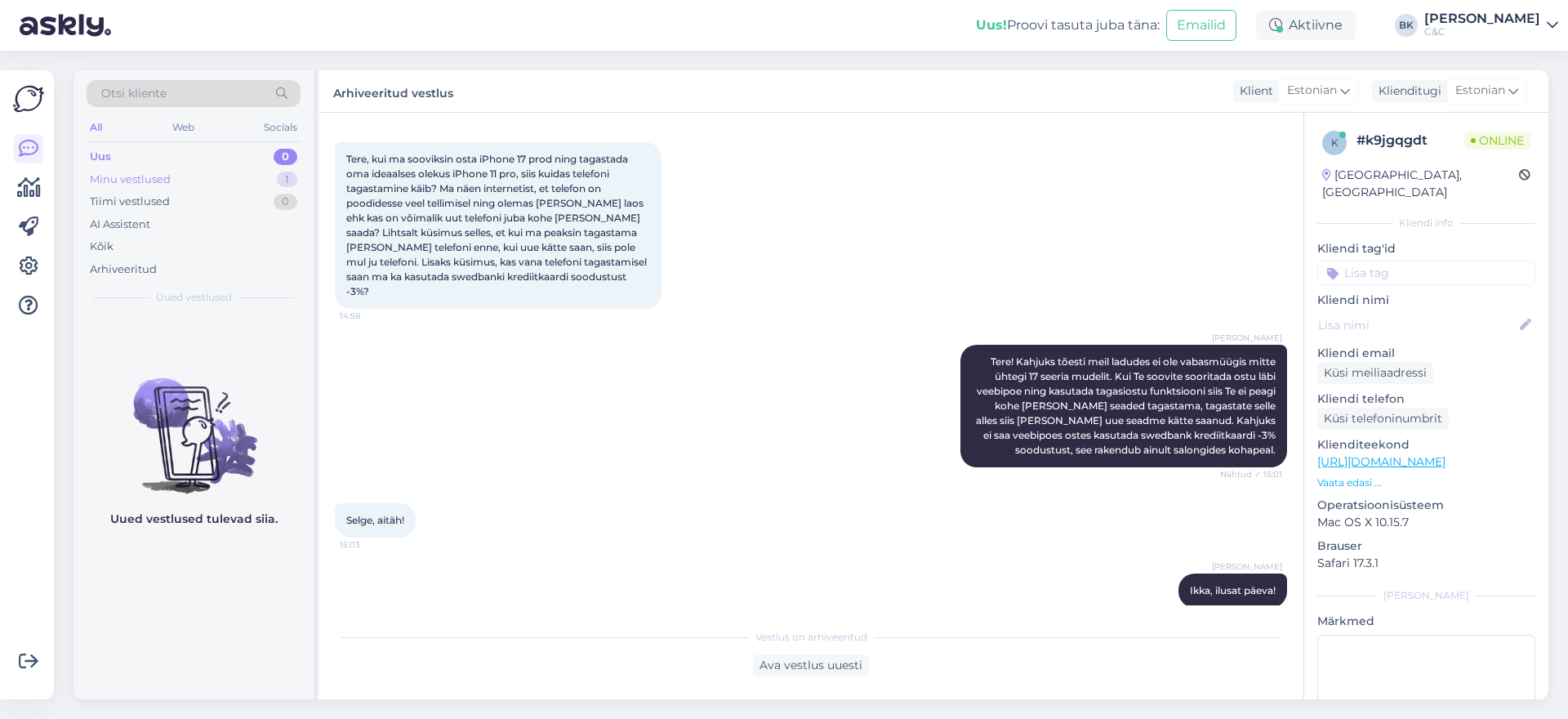
click at [135, 176] on div "Minu vestlused" at bounding box center [131, 179] width 81 height 16
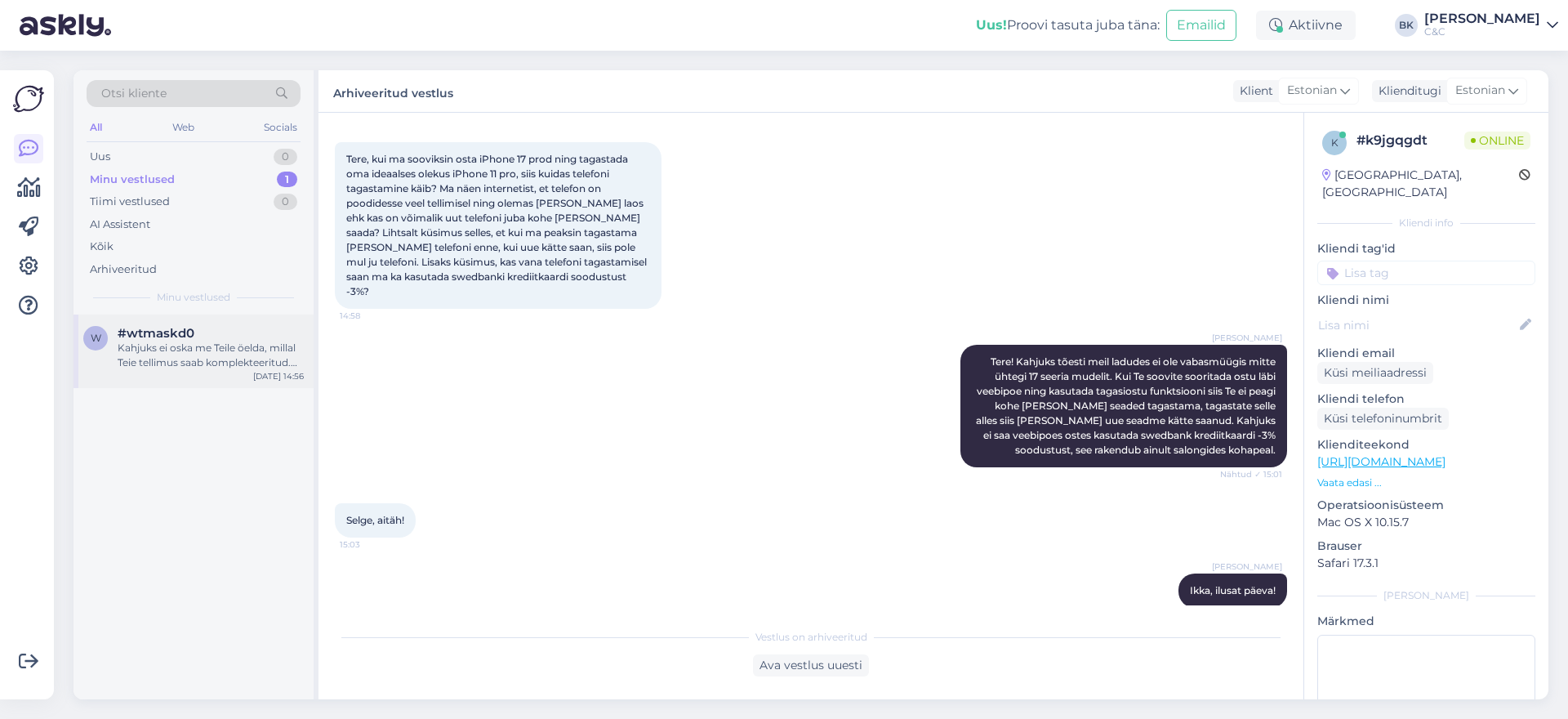
click at [160, 327] on span "#wtmaskd0" at bounding box center [156, 333] width 76 height 15
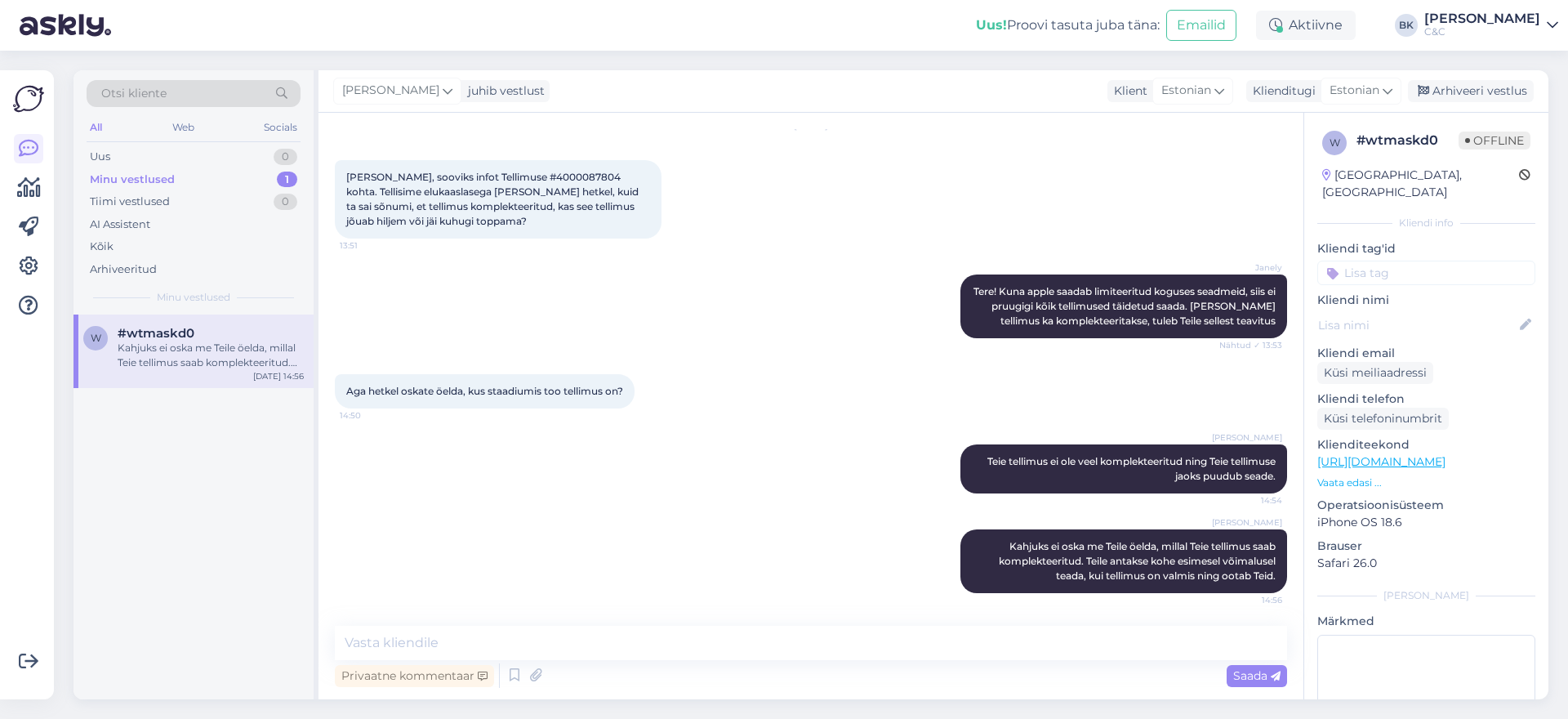
scroll to position [55, 0]
click at [193, 153] on div "Uus 2" at bounding box center [193, 157] width 214 height 23
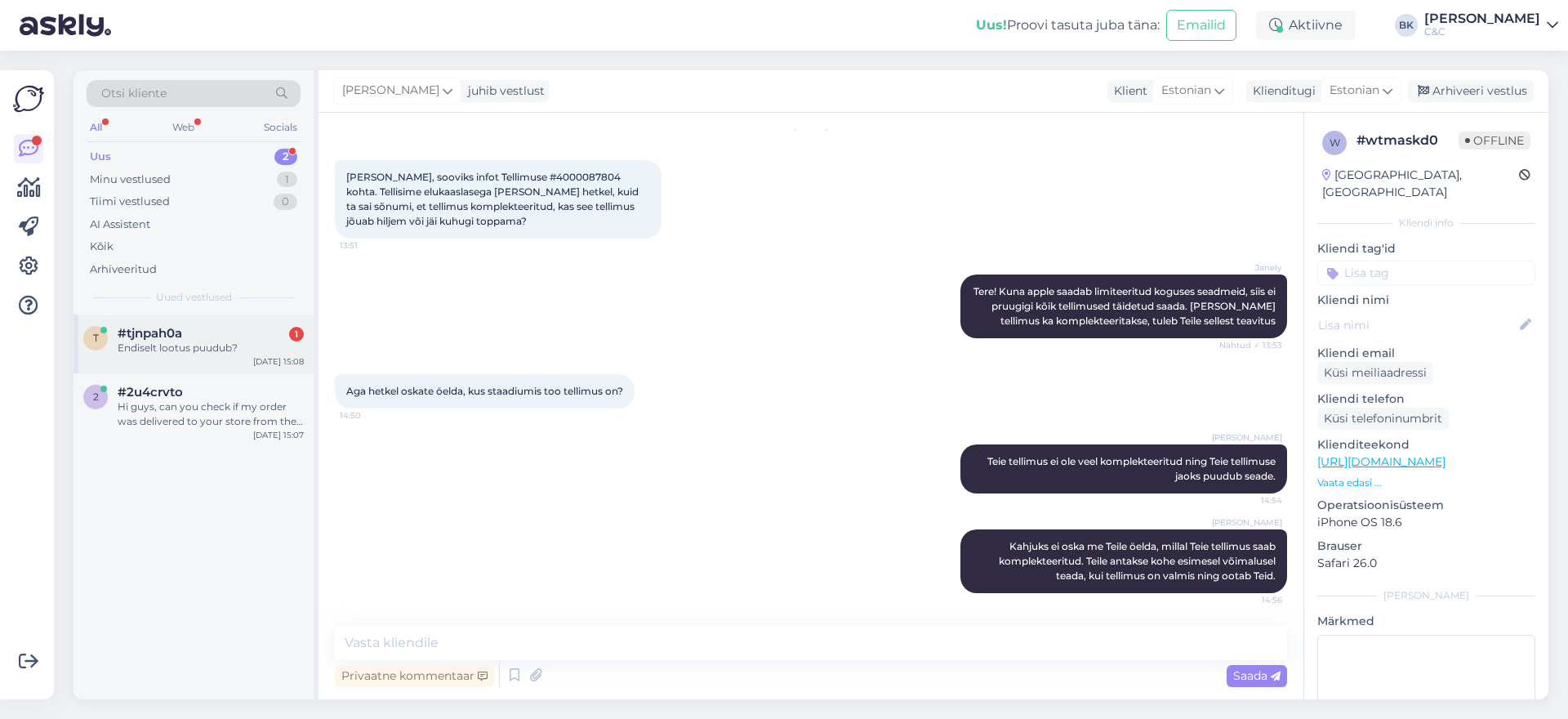
click at [205, 343] on div "Endiselt lootus puudub?" at bounding box center [211, 347] width 186 height 15
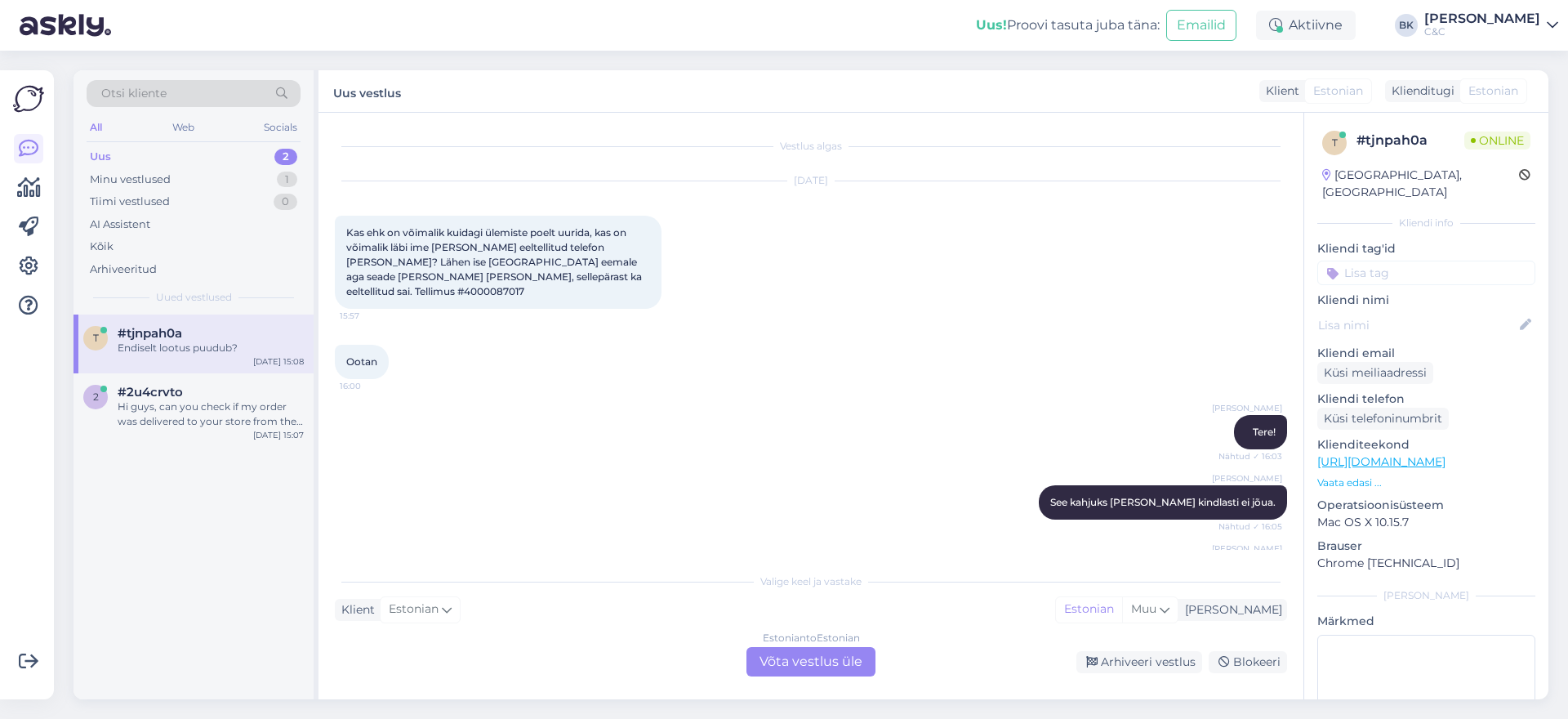
scroll to position [1693, 0]
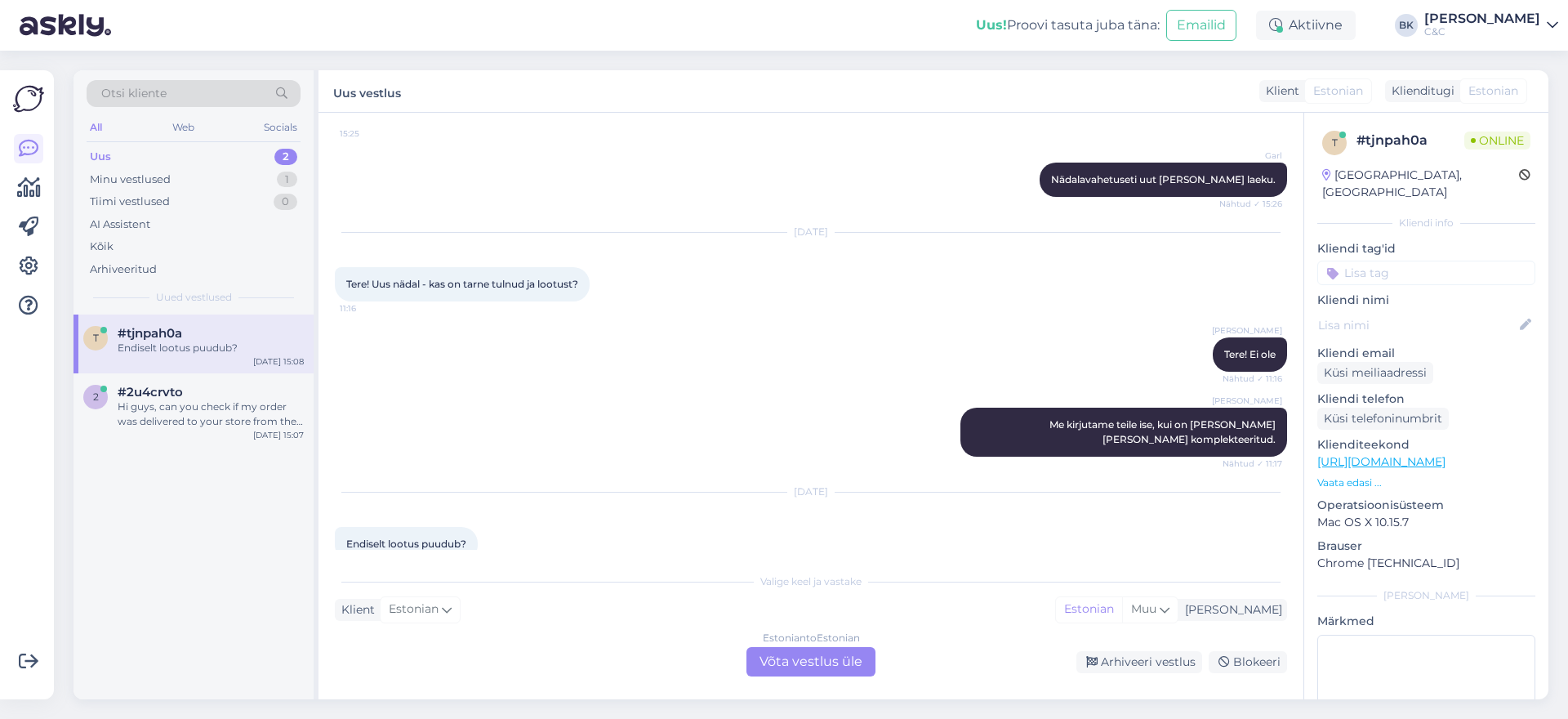
click at [801, 653] on div "Estonian to Estonian Võta vestlus üle" at bounding box center [810, 661] width 129 height 29
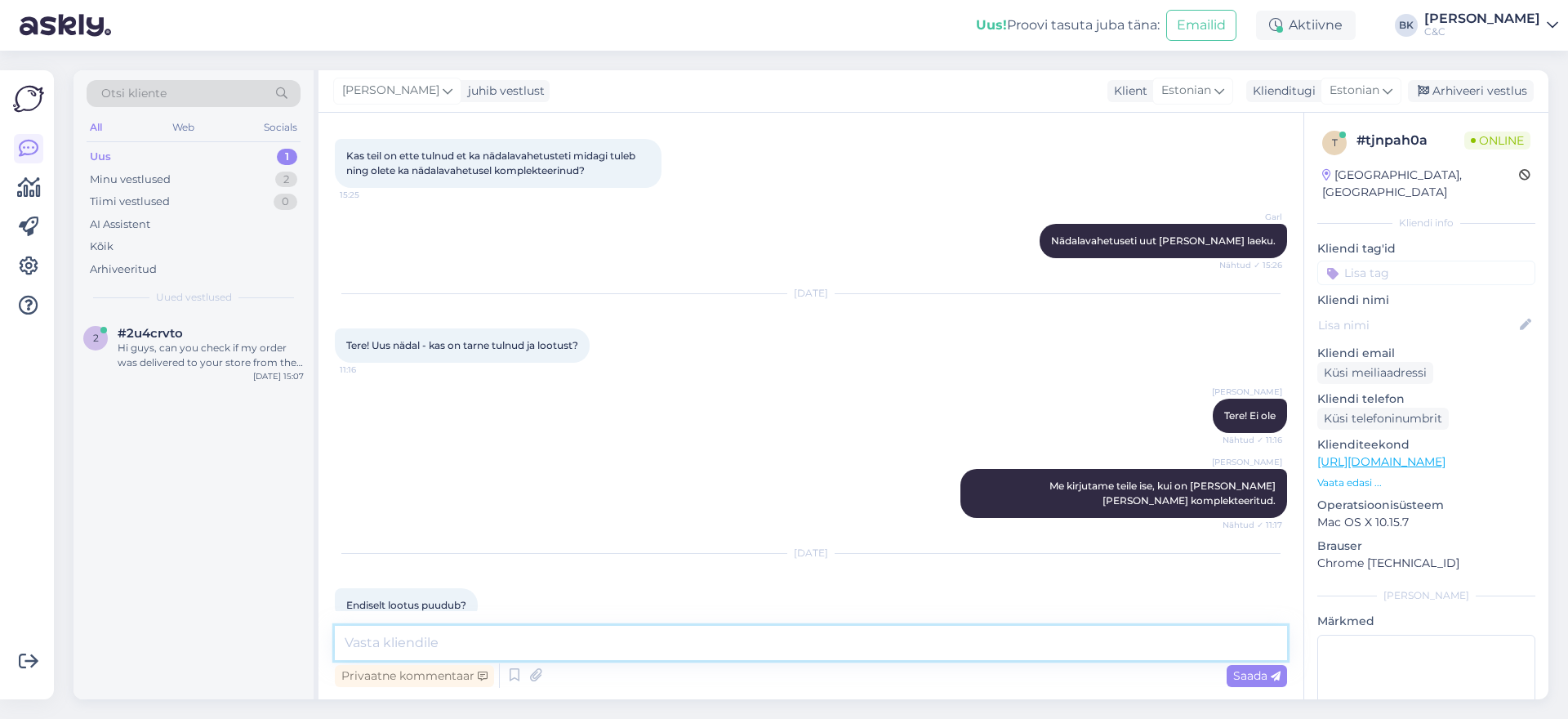
click at [711, 643] on textarea at bounding box center [811, 642] width 952 height 34
type textarea "T"
click at [517, 673] on icon at bounding box center [514, 674] width 19 height 24
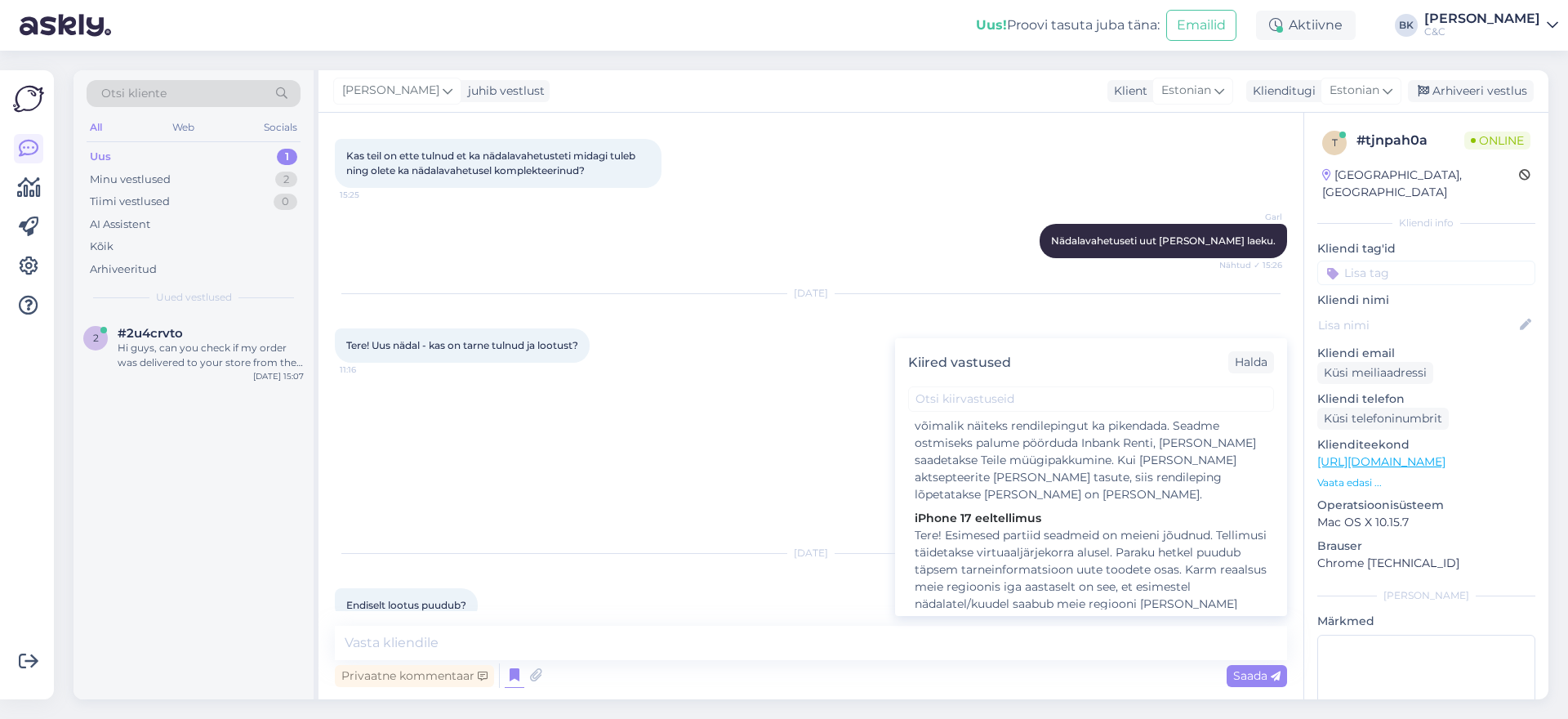
scroll to position [1239, 0]
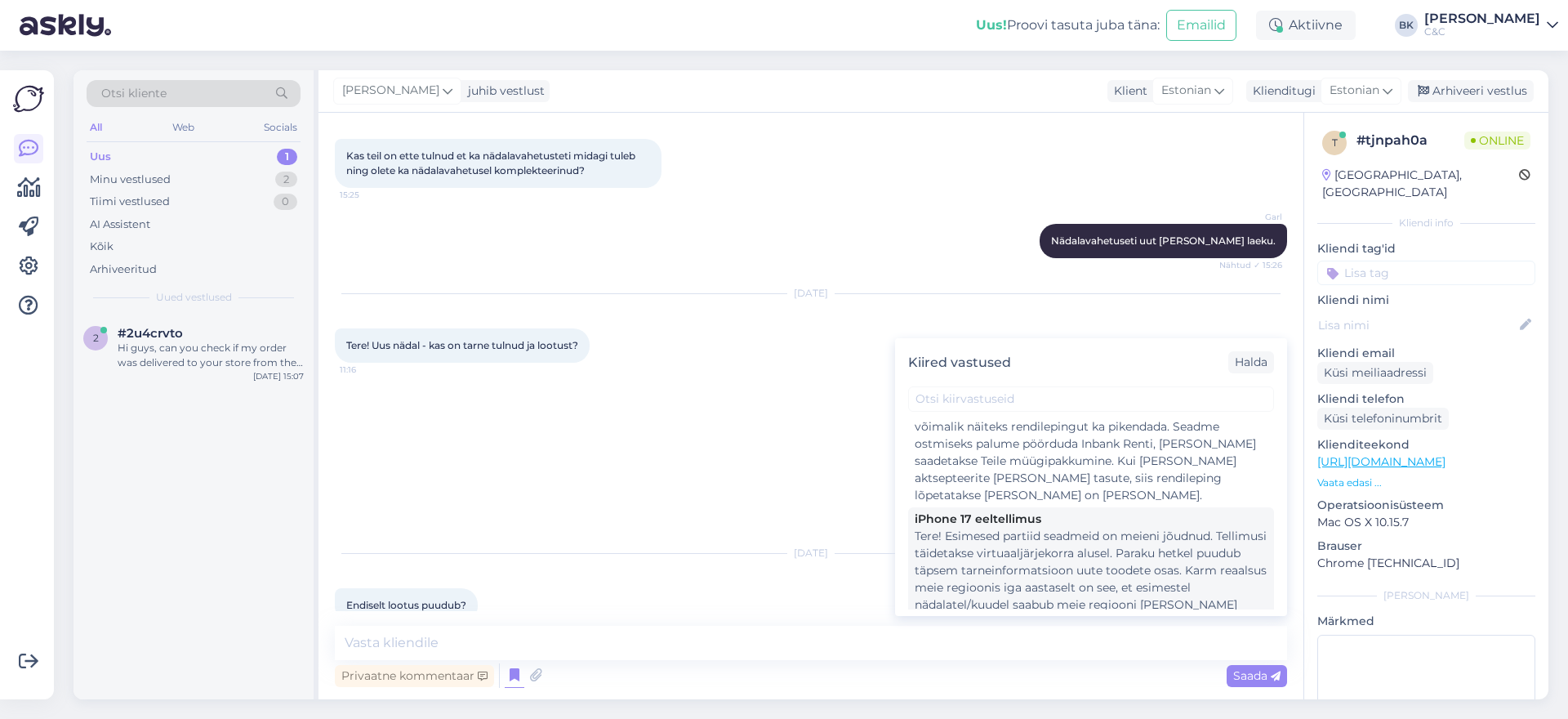
click at [1079, 528] on div "Tere! Esimesed partiid seadmeid on meieni jõudnud. Tellimusi täidetakse virtuaa…" at bounding box center [1091, 665] width 353 height 275
type textarea "Tere! Esimesed partiid seadmeid on meieni jõudnud. Tellimusi täidetakse virtuaa…"
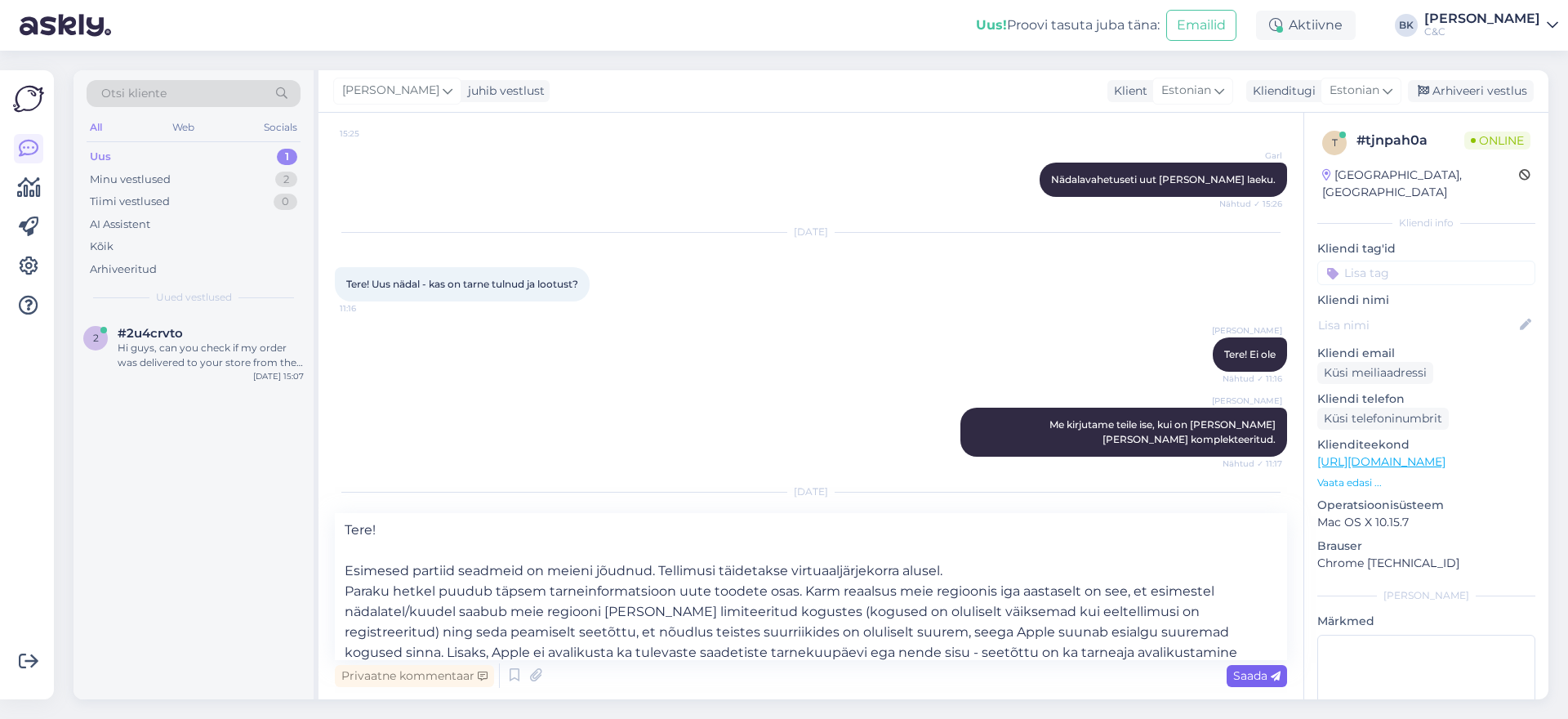
click at [1263, 682] on div "Saada" at bounding box center [1256, 675] width 60 height 22
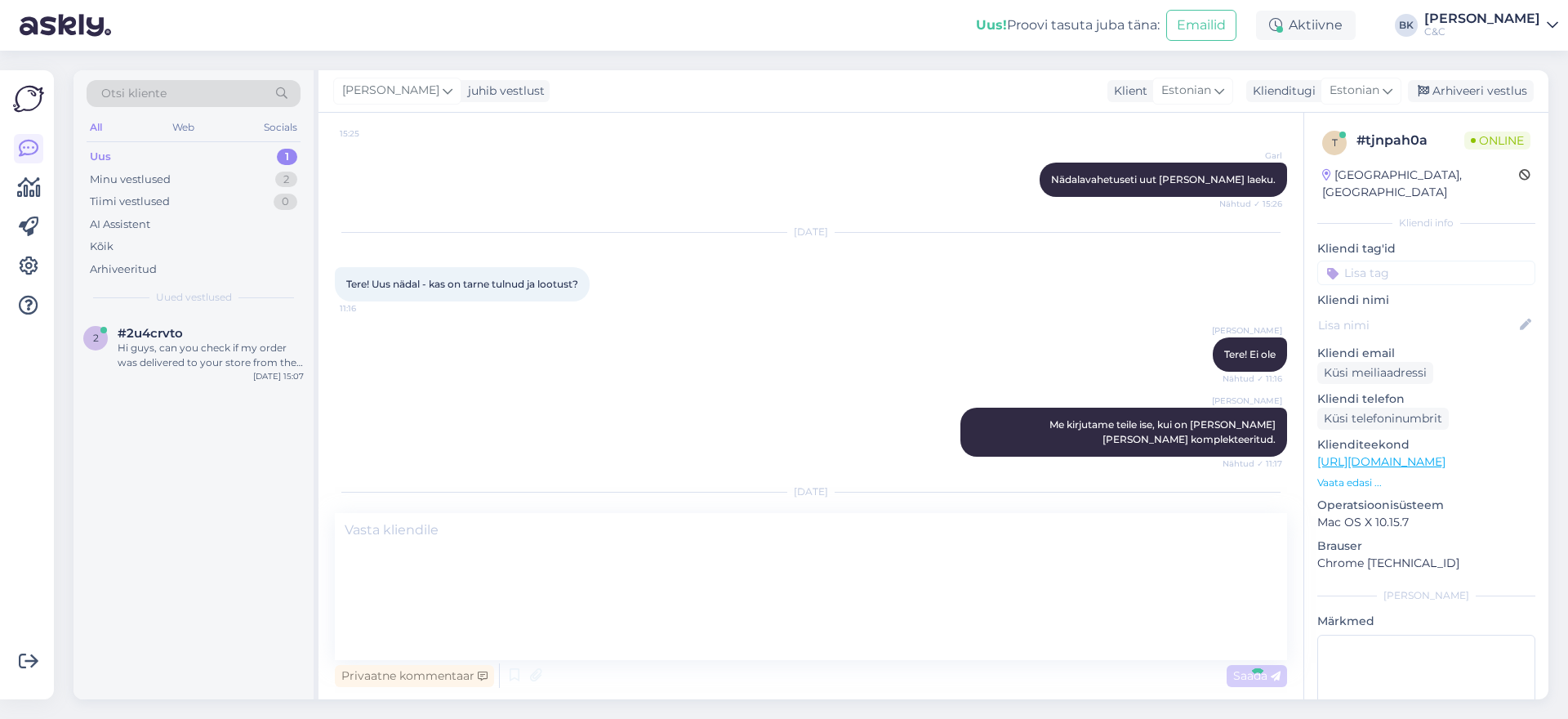
scroll to position [1995, 0]
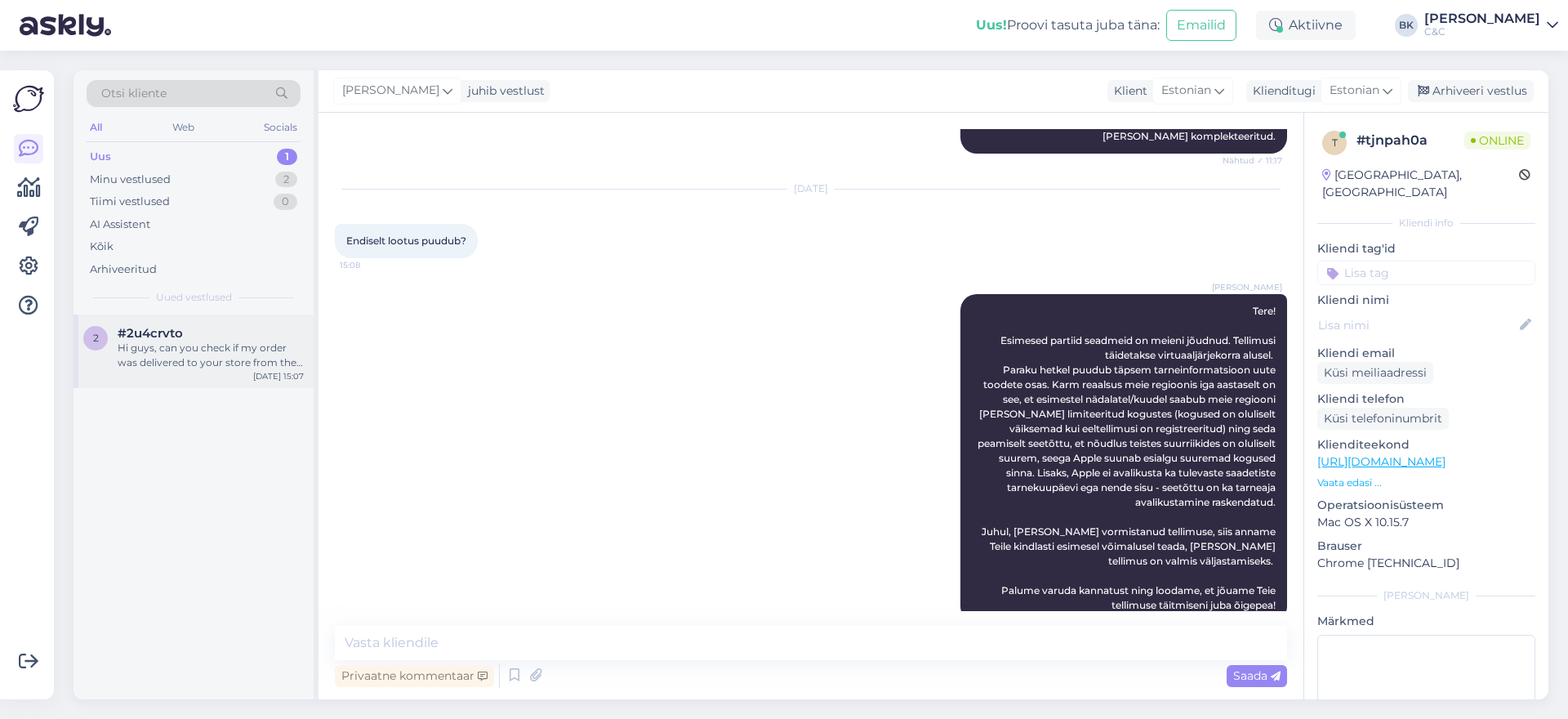
click at [175, 356] on div "Hi guys, can you check if my order was delivered to your store from the warehou…" at bounding box center [211, 355] width 186 height 29
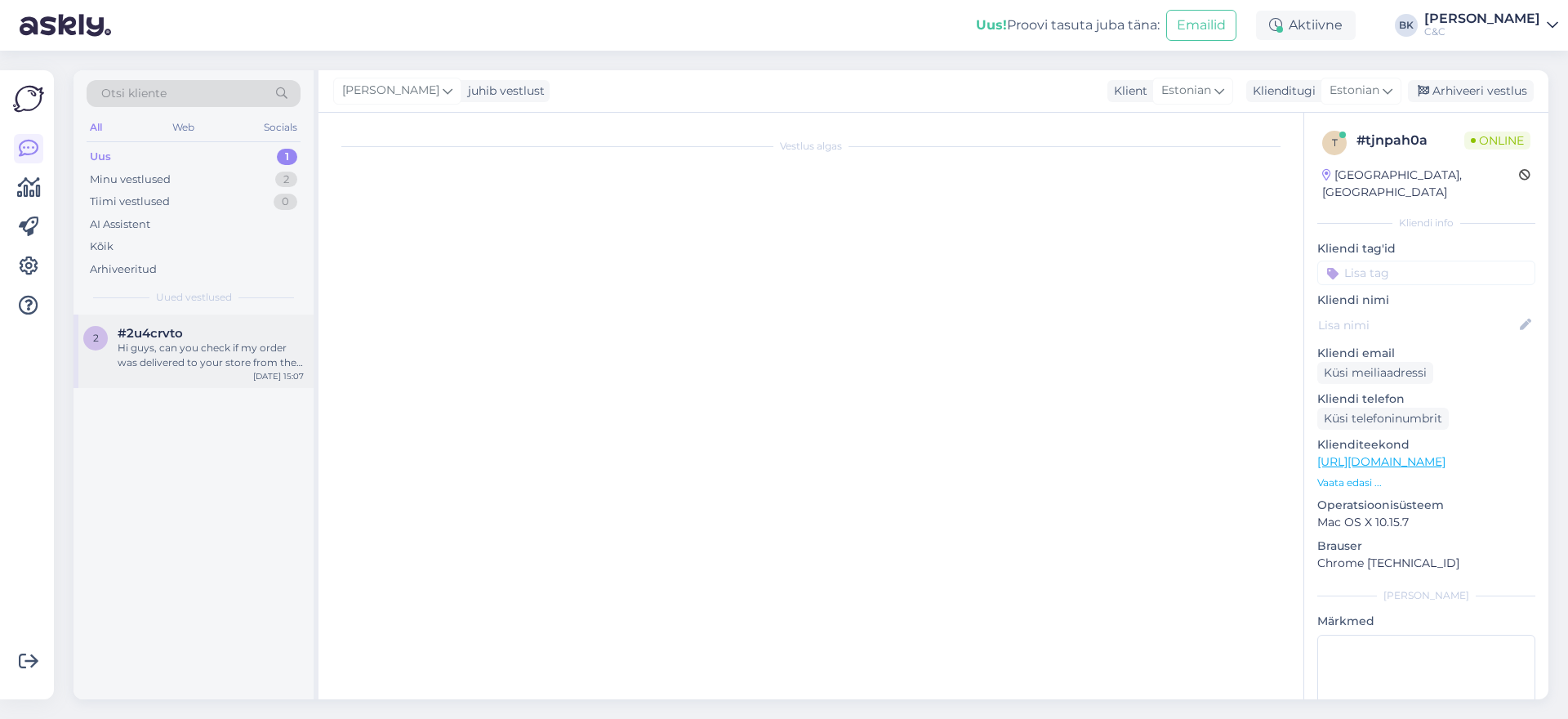
scroll to position [0, 0]
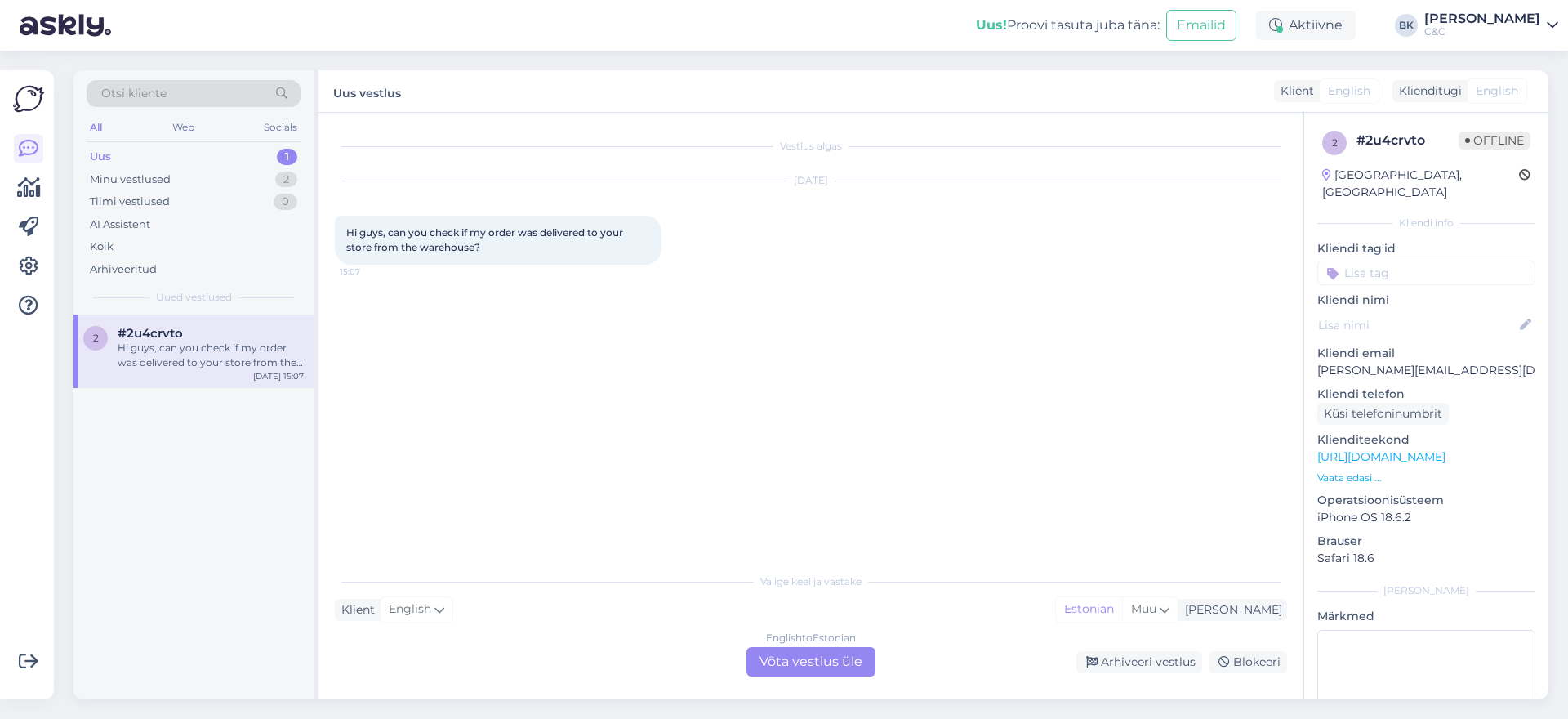
click at [846, 669] on div "English to Estonian Võta vestlus üle" at bounding box center [810, 661] width 129 height 29
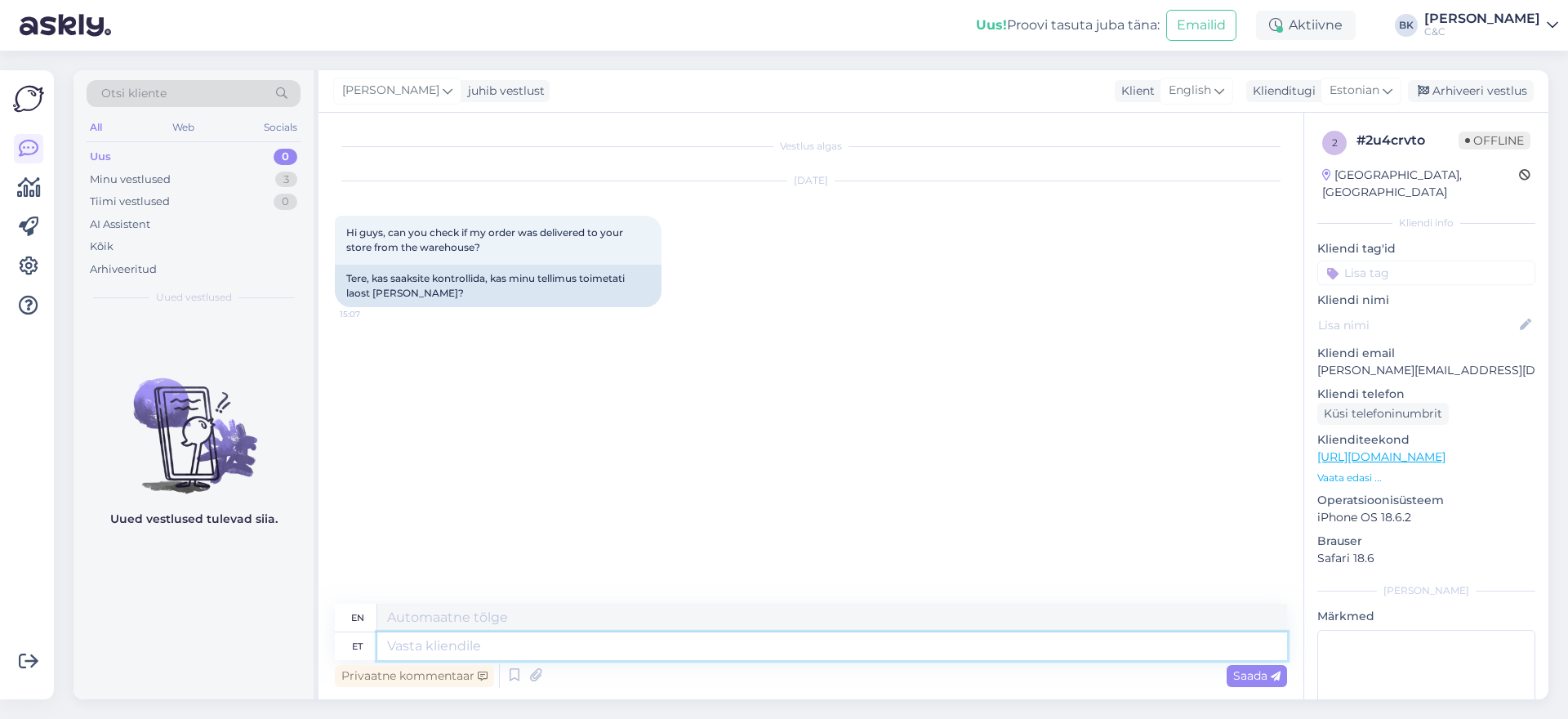
click at [688, 656] on textarea at bounding box center [832, 645] width 910 height 28
type input "Tere!"
click at [509, 667] on icon at bounding box center [514, 674] width 19 height 24
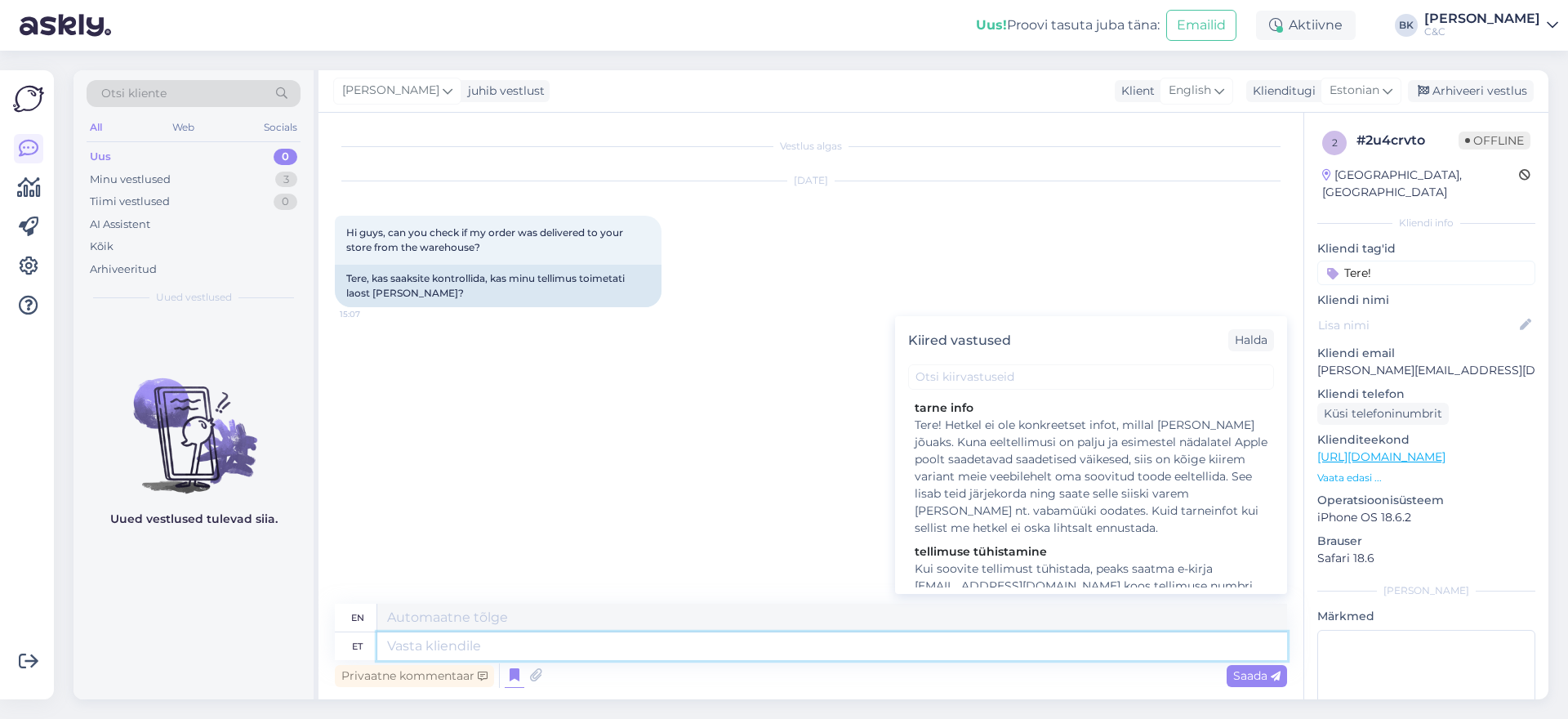
click at [494, 645] on textarea at bounding box center [832, 645] width 910 height 28
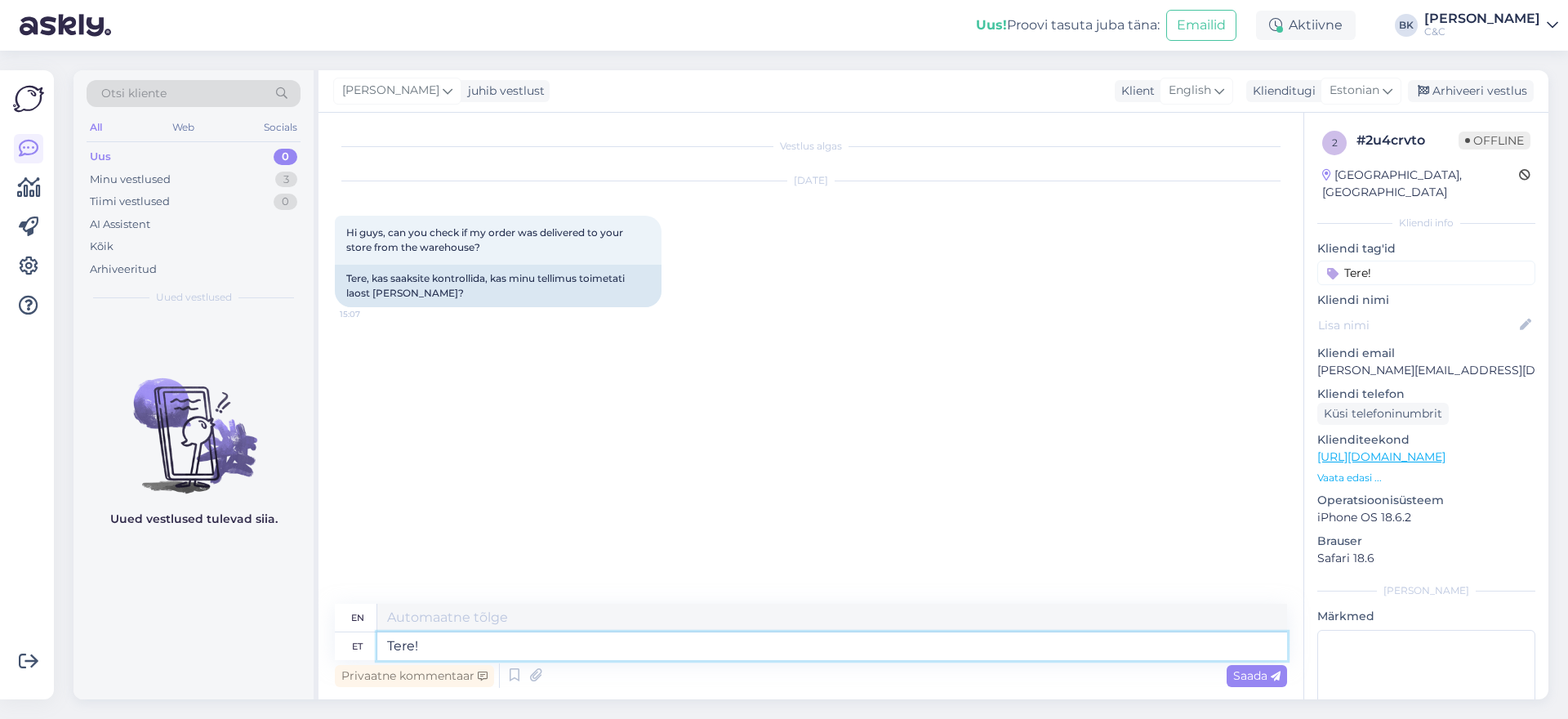
type textarea "Tere!"
type textarea "Hello!"
type textarea "Tere! [GEOGRAPHIC_DATA] e"
type textarea "Hello! Please"
type textarea "Tere! Palun edastage"
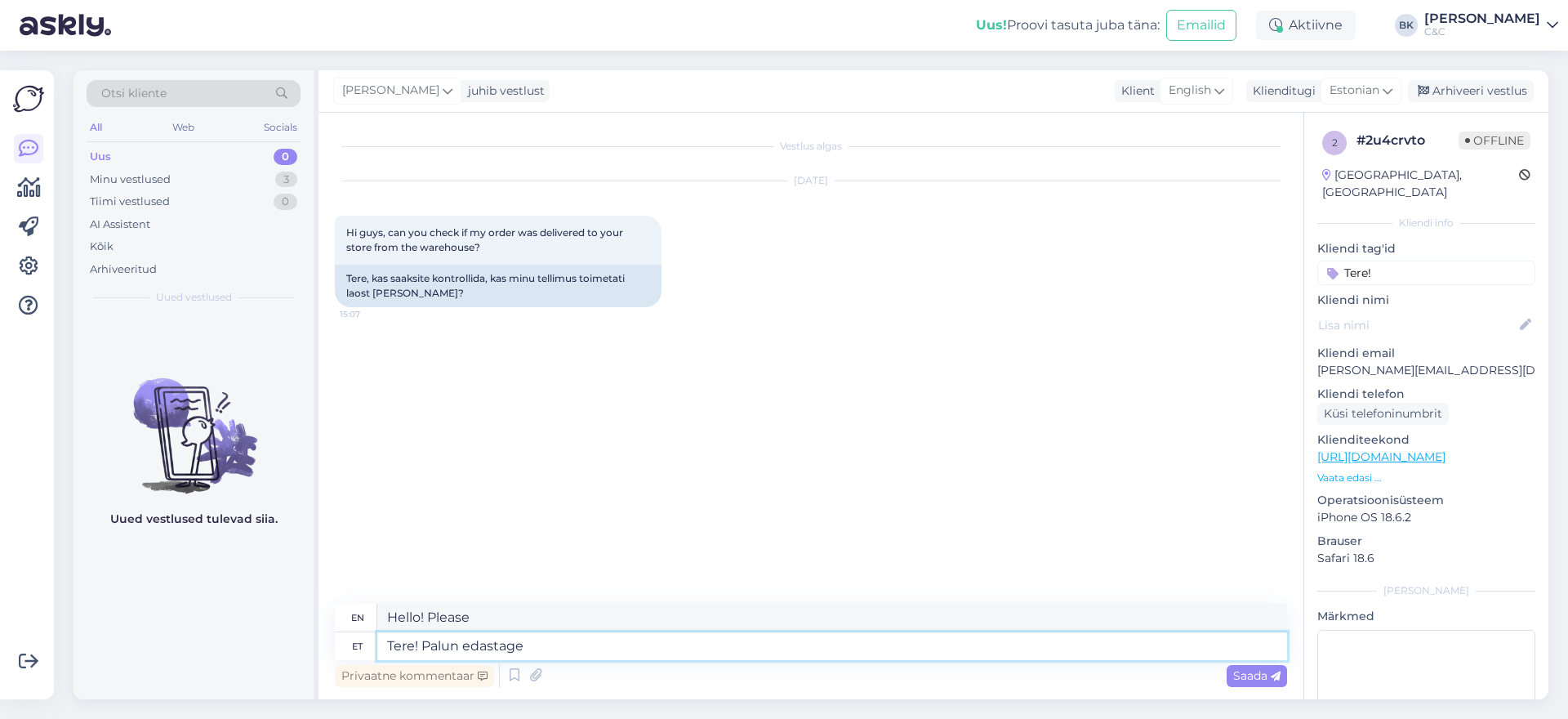
type textarea "Hello! Please forward"
type textarea "Tere! Palun edastage meile"
type textarea "Hello! Please let us know"
type textarea "Tere! Palun edastage meile tellimuse n"
type textarea "Hello! Please send us your order."
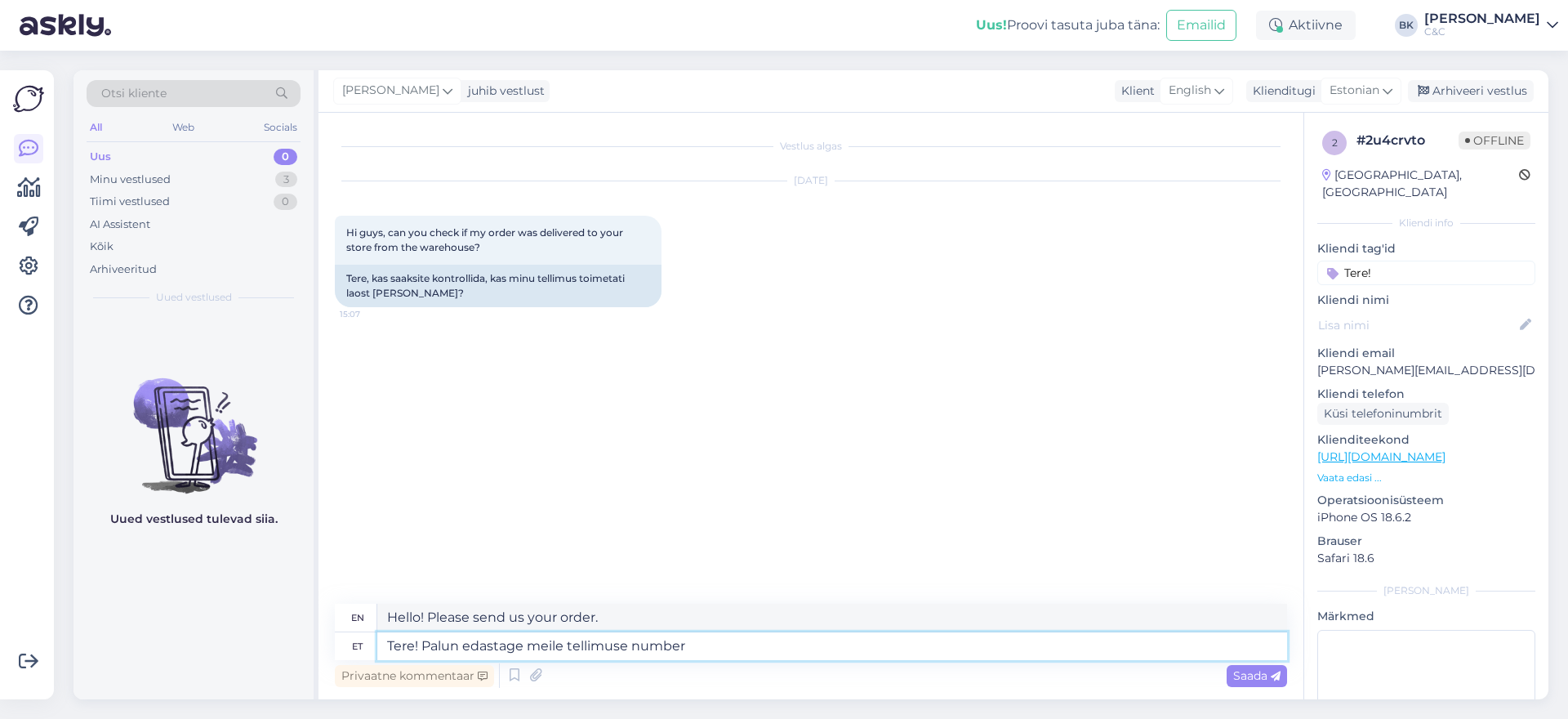
type textarea "Tere! Palun edastage meile tellimuse number,"
type textarea "Hello! Please provide us with your order number."
type textarea "Tere! Palun edastage meile tellimuse number, e"
type textarea "Hello! Please provide us with your order number,"
type textarea "Tere! Palun edastage meile tellimuse number, et"
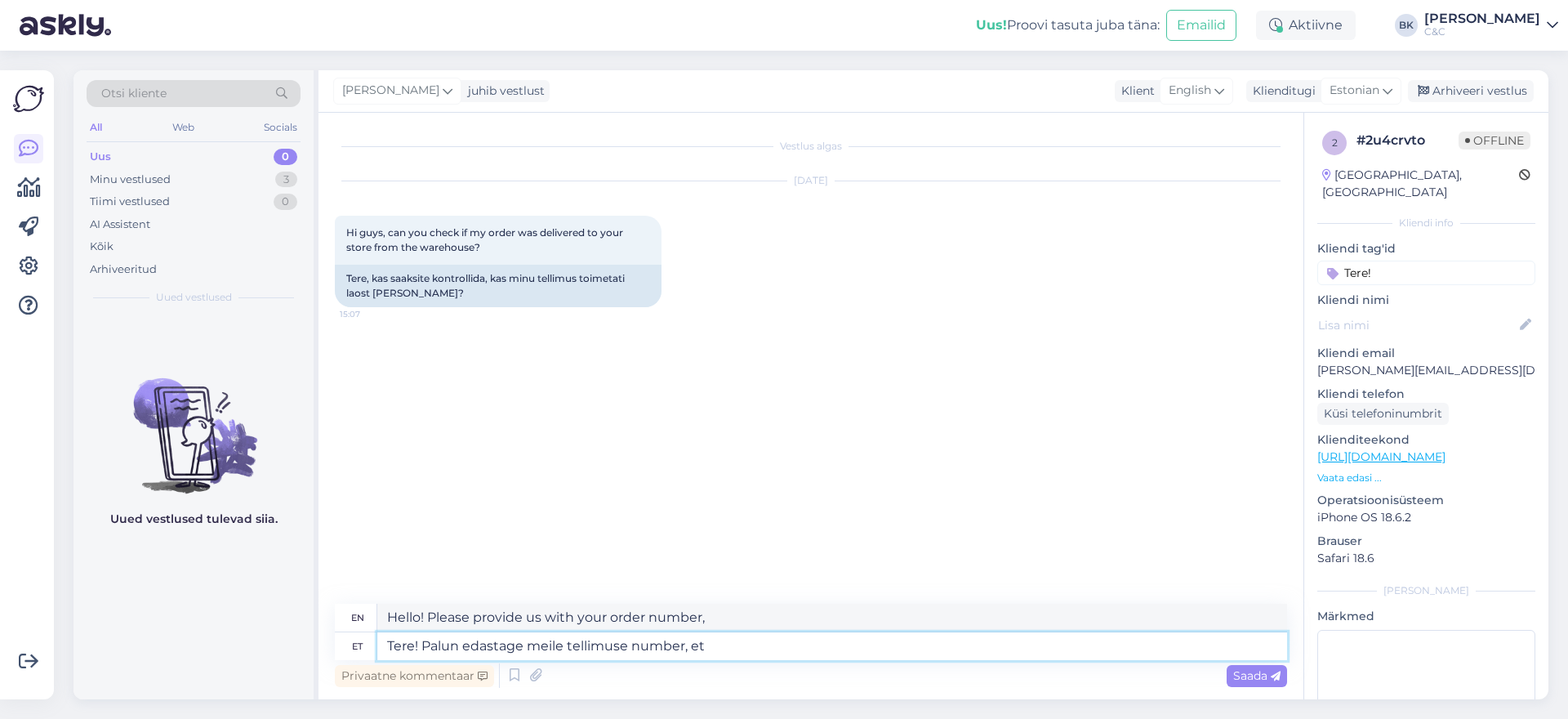
type textarea "Hello! Please provide us with your order number so that"
type textarea "Tere! Palun edastage meile tellimuse number, et saaksime ü"
type textarea "Hello! Please provide us with your order number so we can"
type textarea "Tere! Palun edastage meile tellimuse number, et saaksime üle"
type textarea "Hello! Please provide us with your order number so we can get in touch."
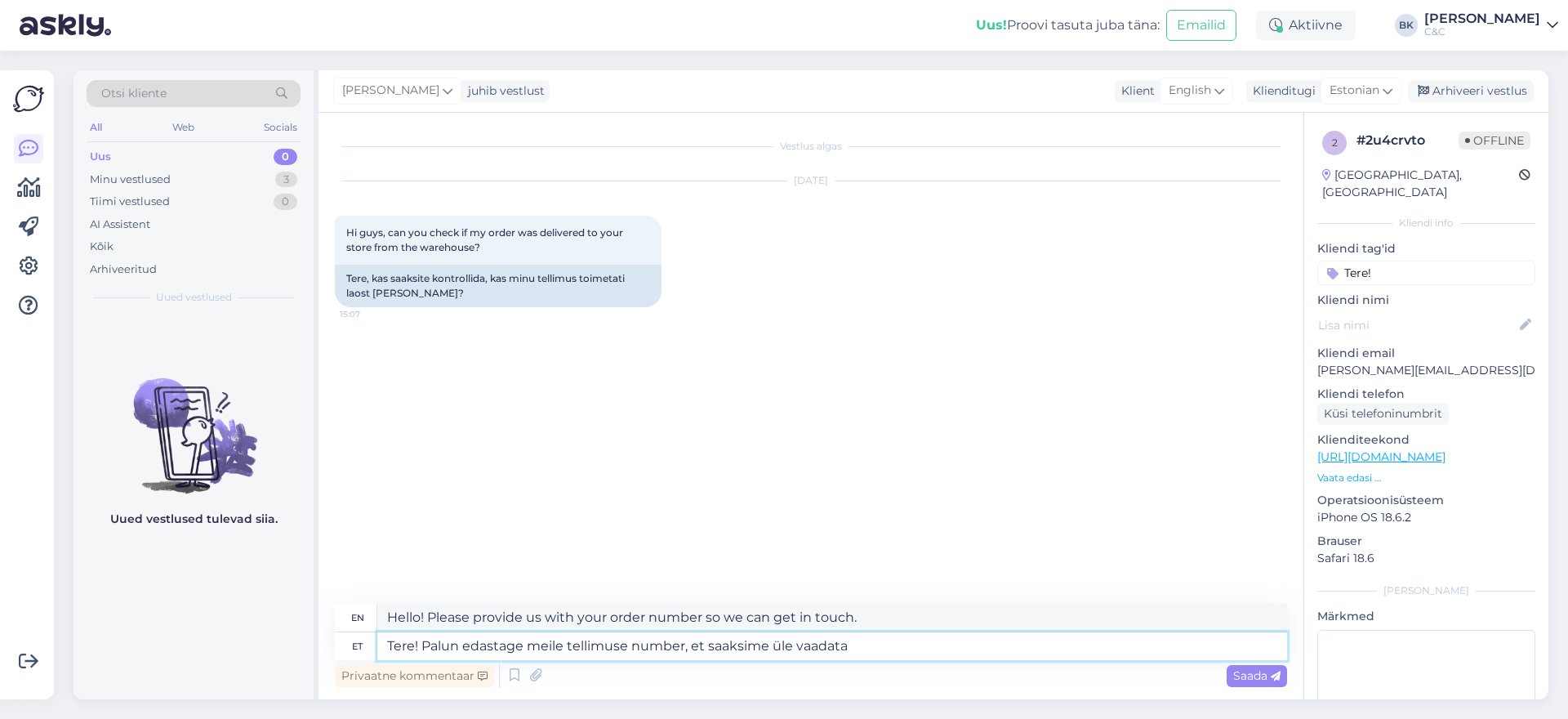
type textarea "Tere! Palun edastage meile tellimuse number, et saaksime üle vaadata."
type textarea "Hello! Please provide us with your order number so we can review it."
type textarea "Tere! Palun edastage meile tellimuse number, et saaksime üle vaadata."
click at [1240, 675] on span "Saada" at bounding box center [1256, 674] width 47 height 15
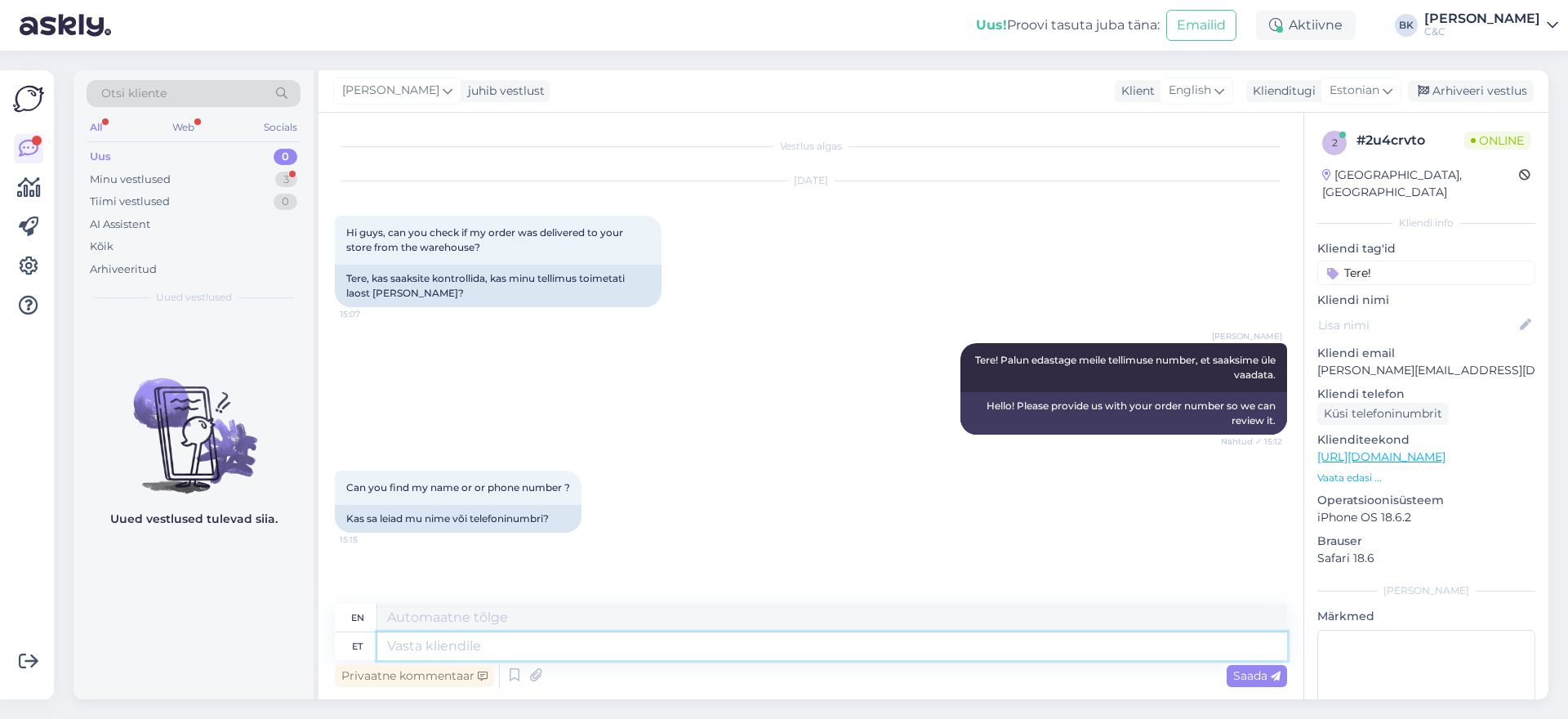
click at [526, 653] on textarea at bounding box center [832, 645] width 910 height 28
type textarea "Palun tell"
type textarea "Please"
type textarea "Palun tellimuse"
type textarea "Please place an order."
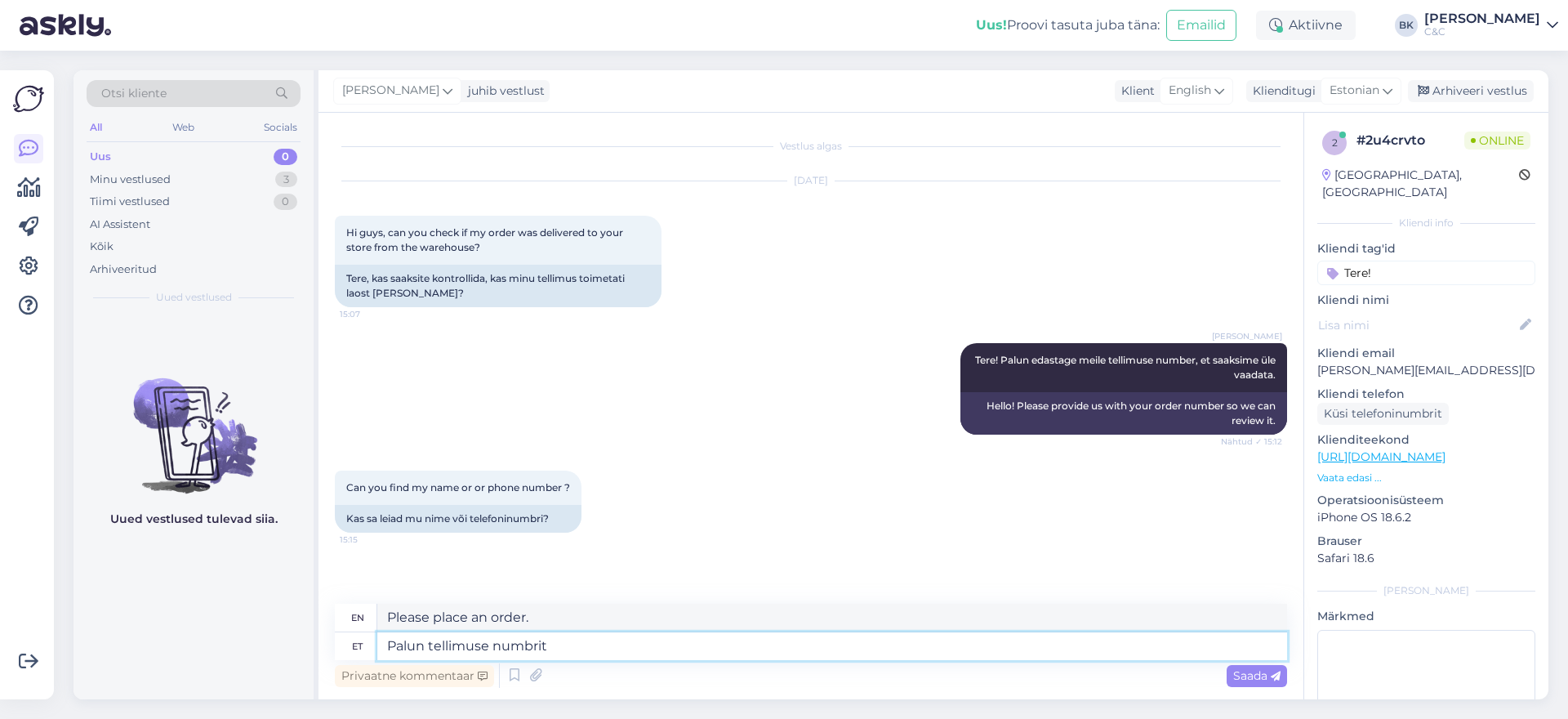
type textarea "Palun tellimuse numbrit."
type textarea "Please provide the order number."
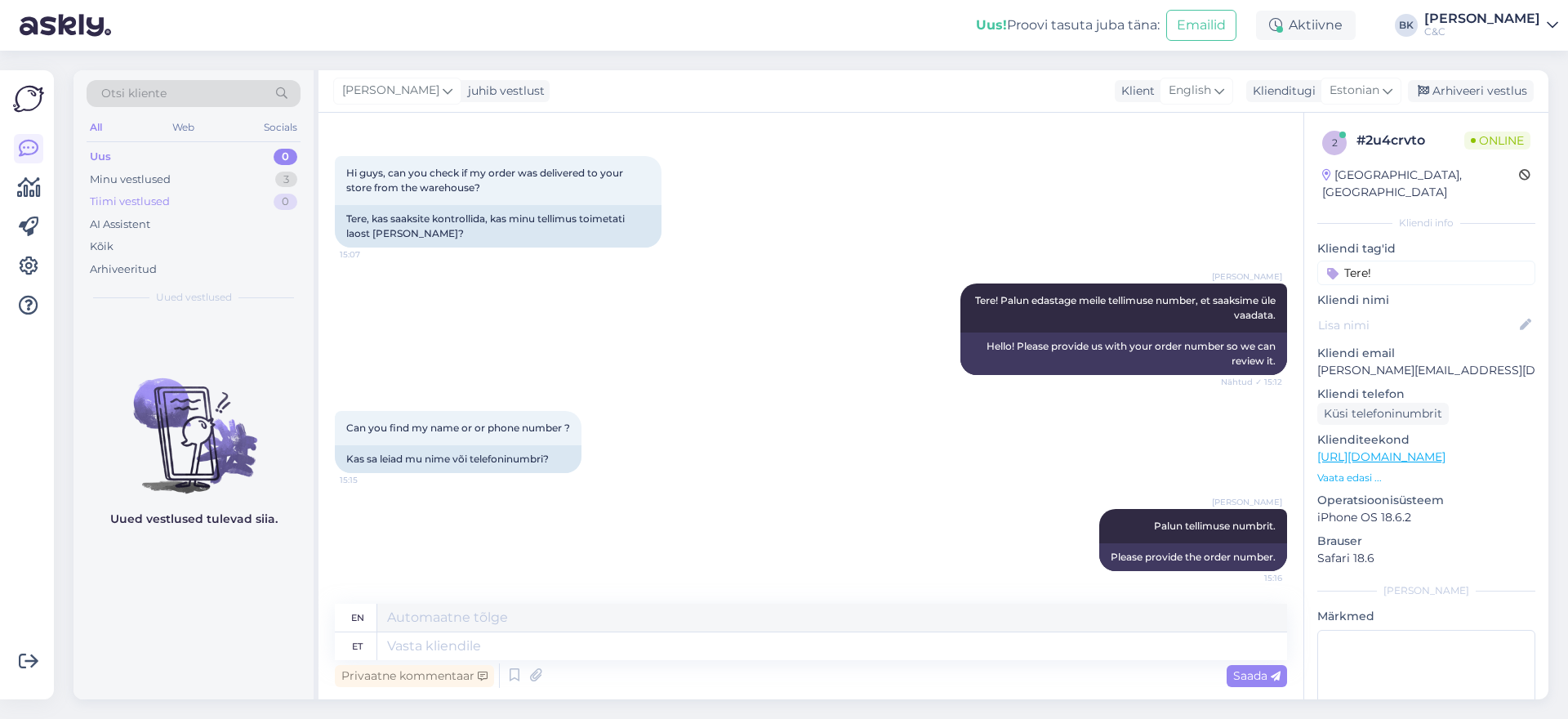
click at [217, 191] on div "Tiimi vestlused 0" at bounding box center [193, 202] width 214 height 23
click at [205, 174] on div "Minu vestlused 3" at bounding box center [193, 180] width 214 height 23
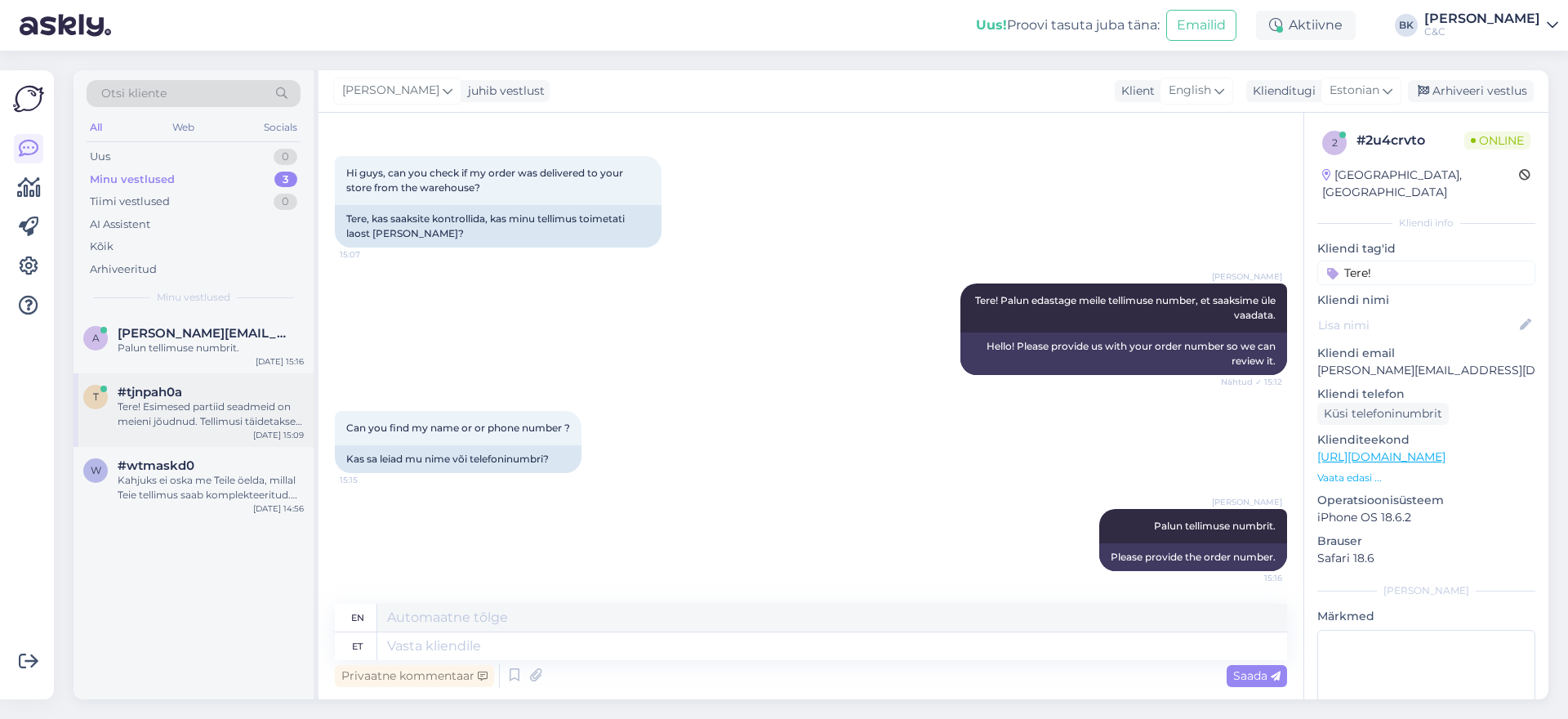
click at [231, 398] on div "#tjnpah0a" at bounding box center [211, 391] width 186 height 15
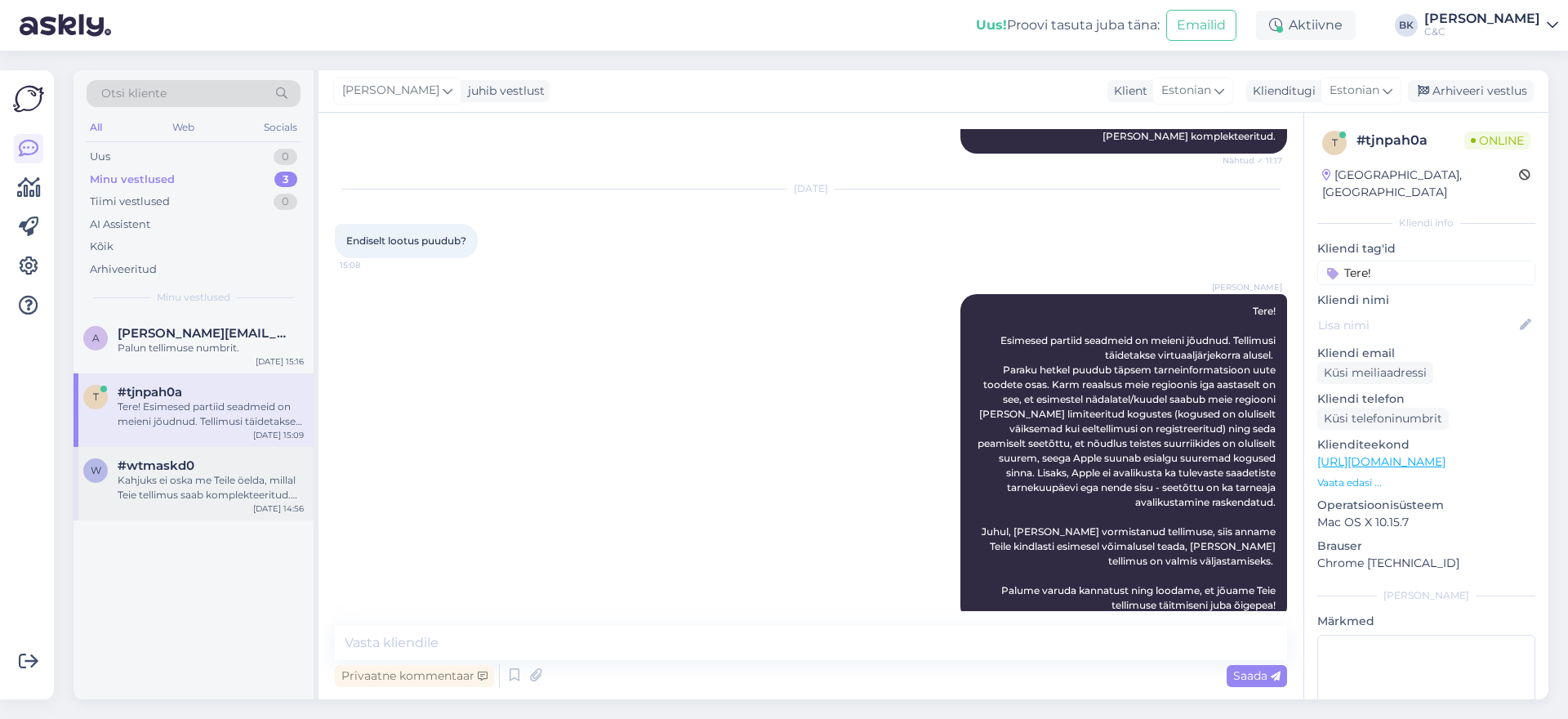
click at [253, 475] on div "Kahjuks ei oska me Teile öelda, millal Teie tellimus saab komplekteeritud. Teil…" at bounding box center [211, 488] width 186 height 29
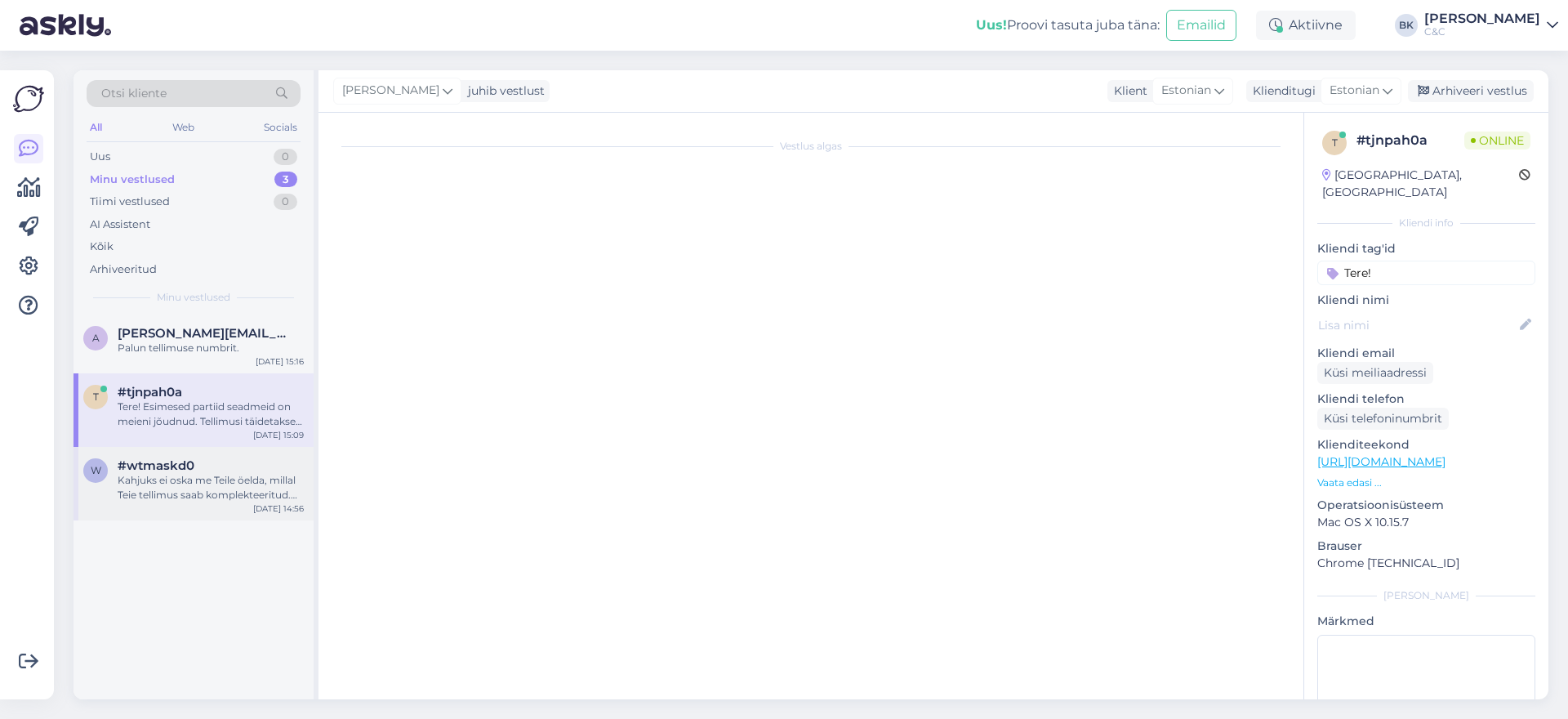
scroll to position [55, 0]
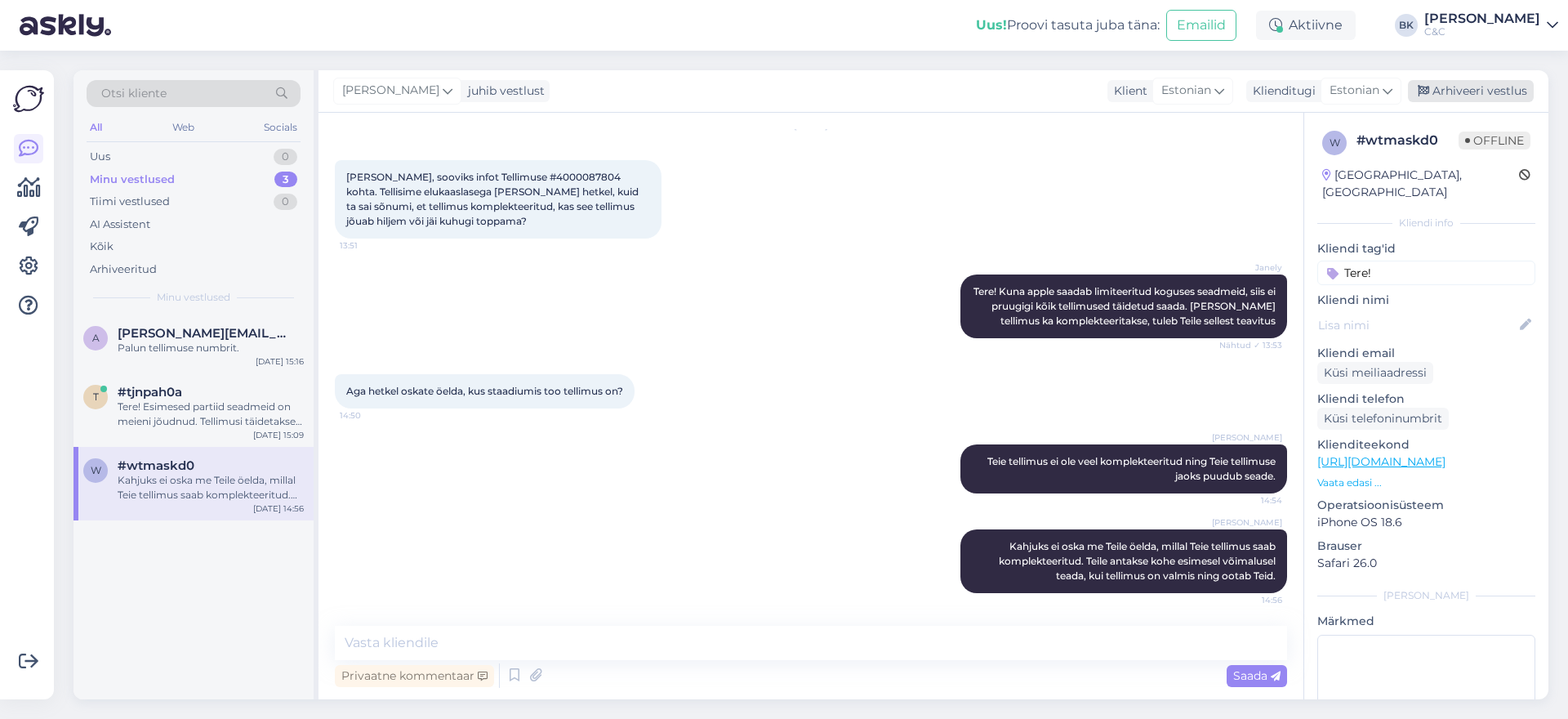
click at [1462, 83] on div "Arhiveeri vestlus" at bounding box center [1471, 91] width 126 height 22
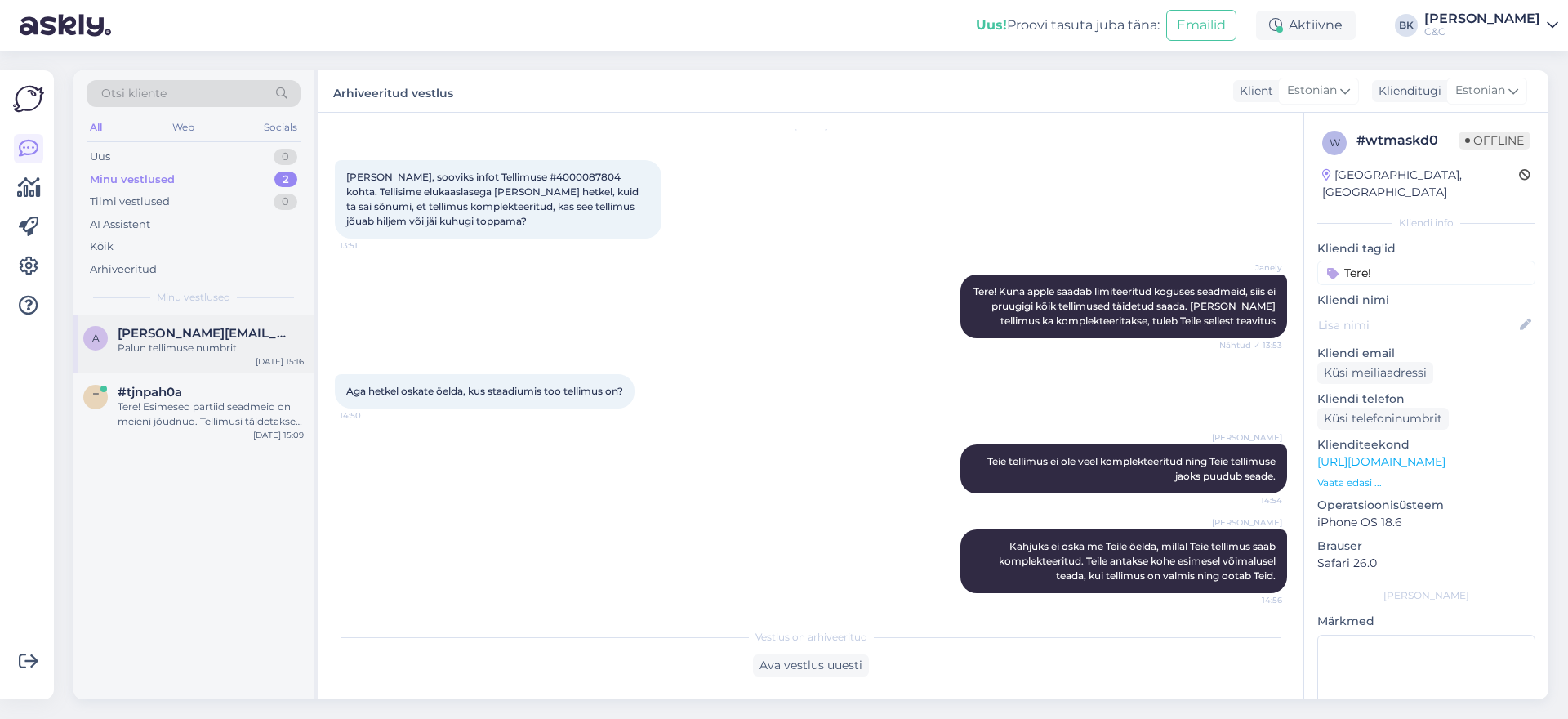
click at [230, 342] on div "Palun tellimuse numbrit." at bounding box center [211, 347] width 186 height 15
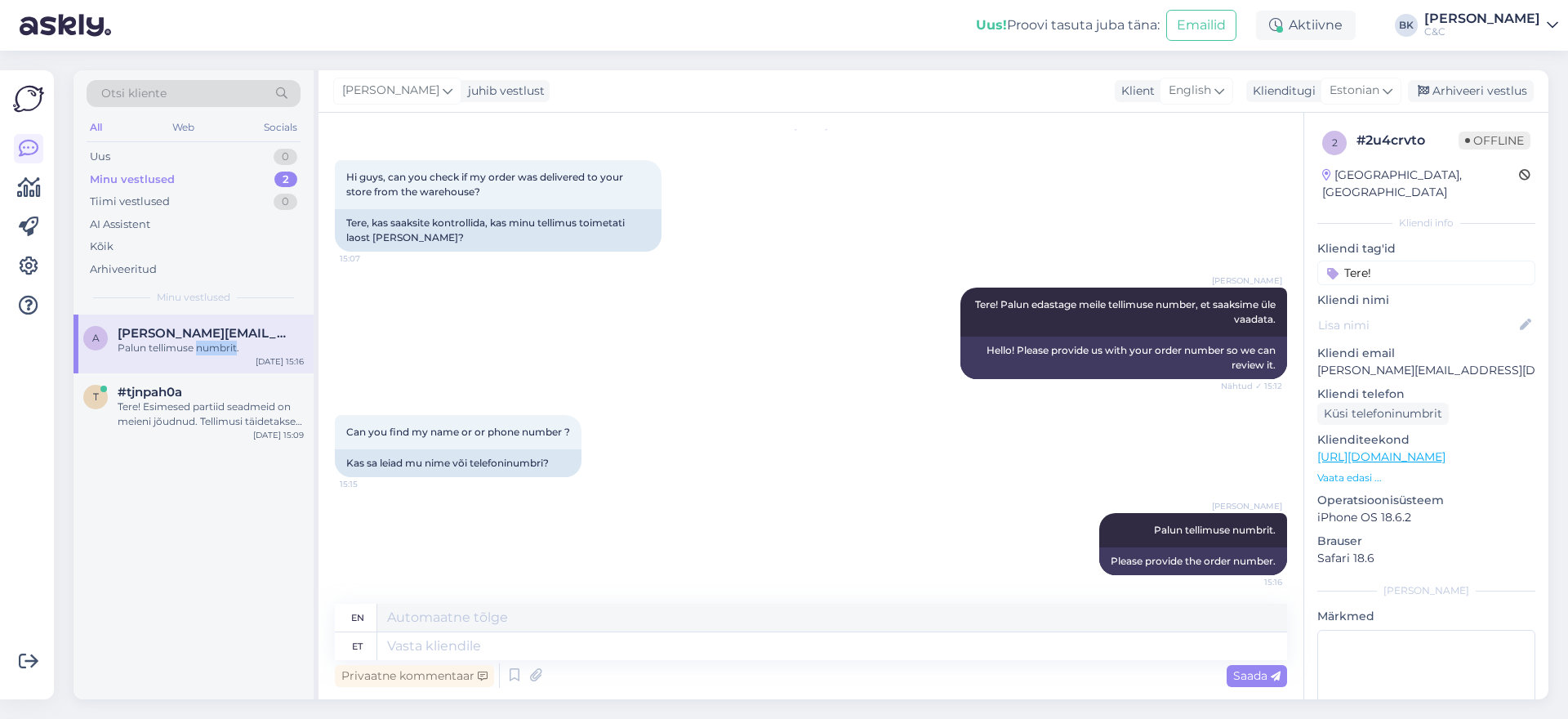
scroll to position [60, 0]
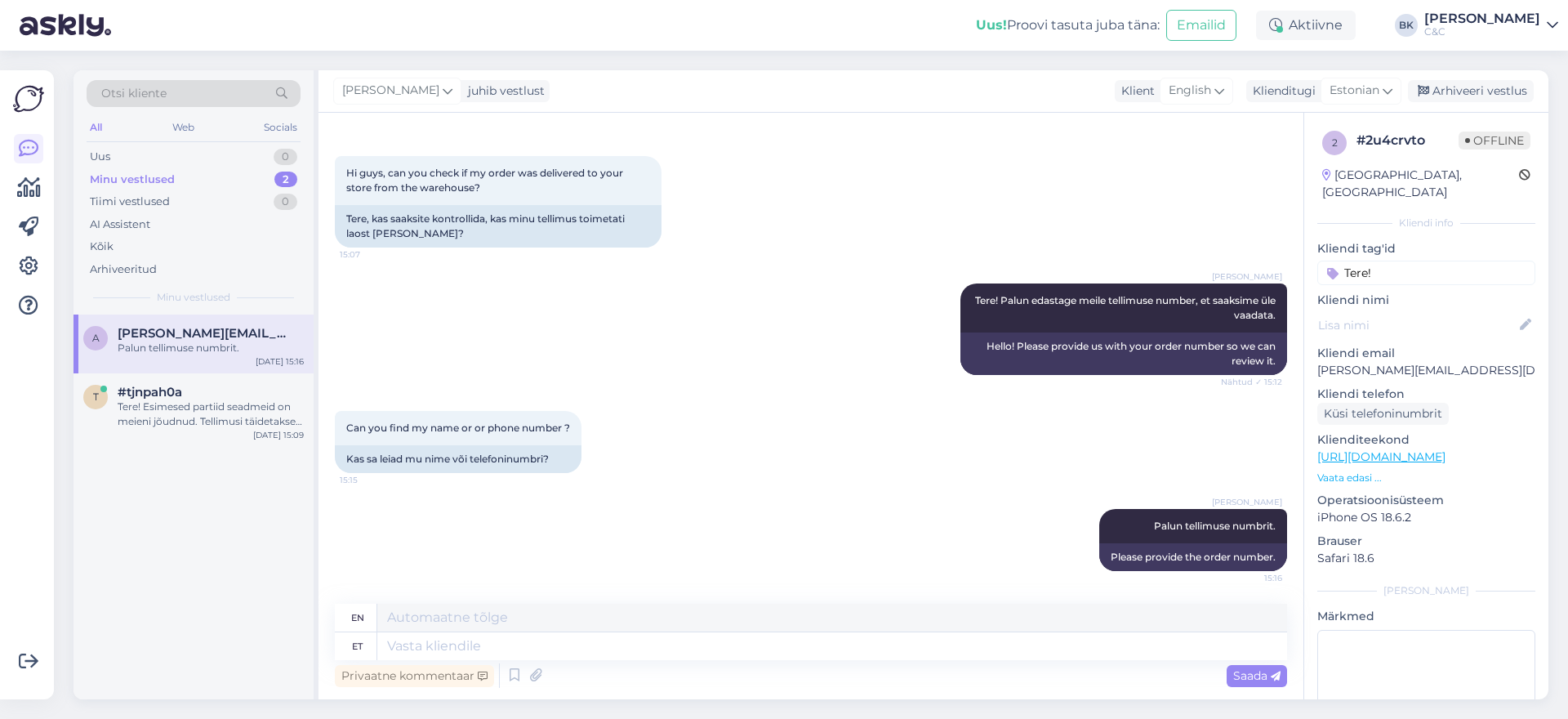
click at [802, 365] on div "[PERSON_NAME] Tere! Palun edastage meile tellimuse number, et saaksime üle vaad…" at bounding box center [811, 329] width 952 height 128
click at [967, 651] on textarea at bounding box center [832, 645] width 910 height 28
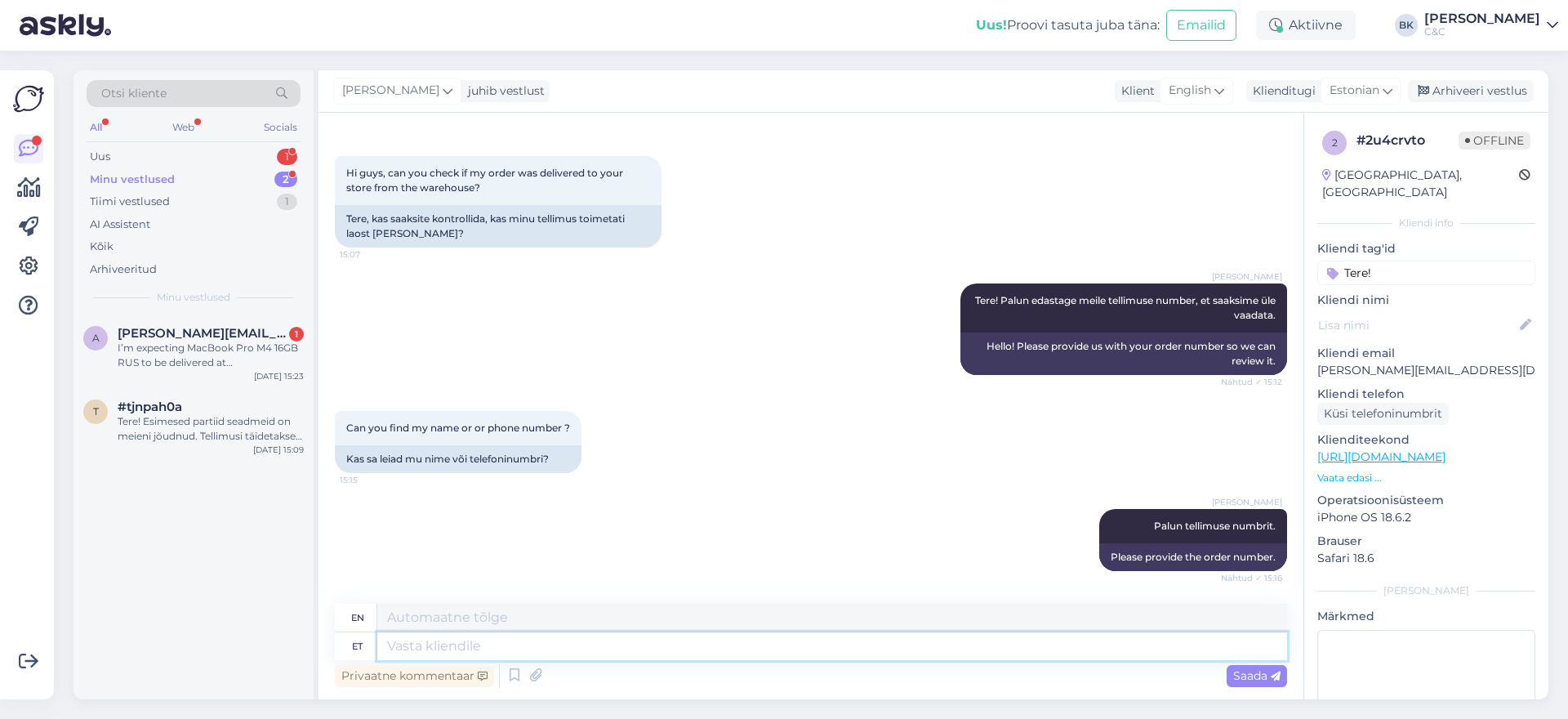
scroll to position [374, 0]
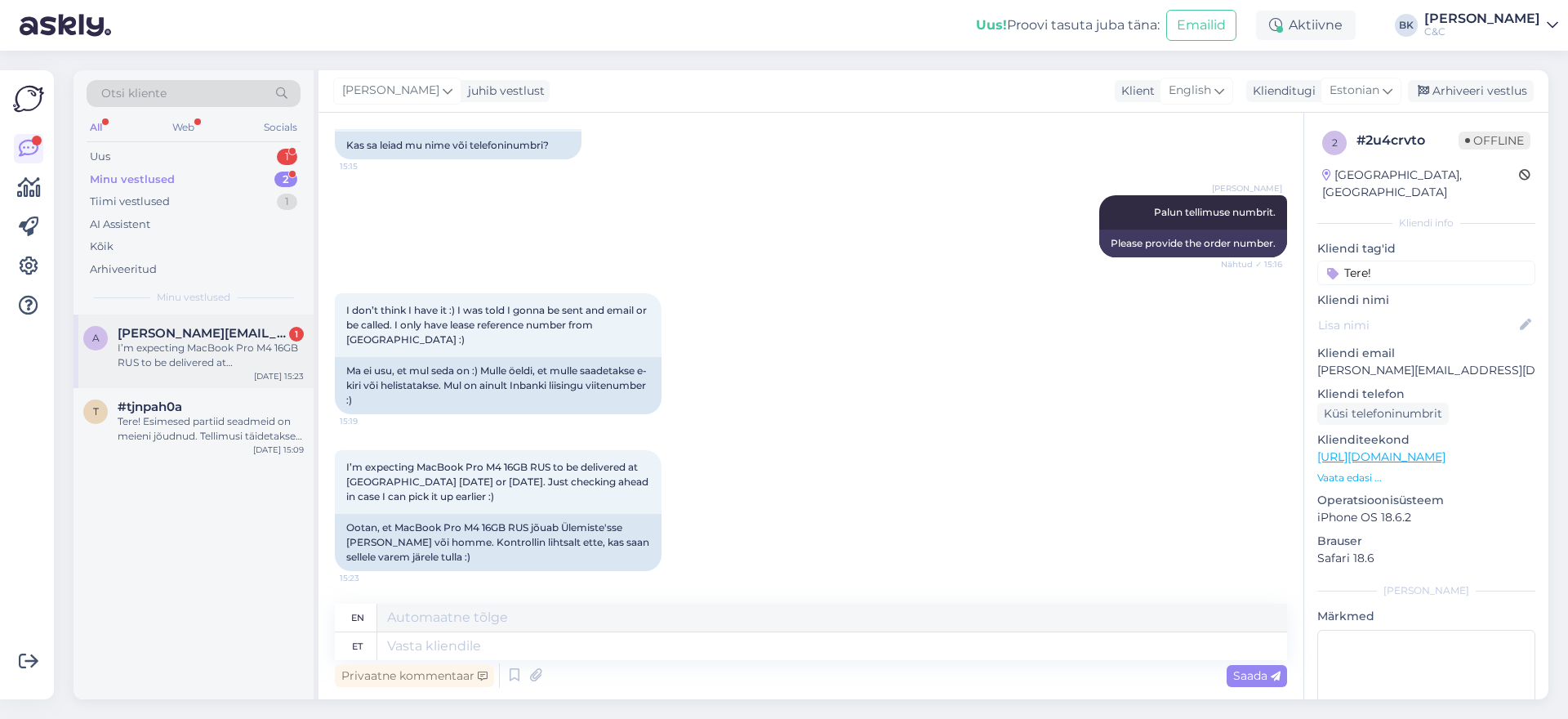
click at [244, 327] on span "[PERSON_NAME][EMAIL_ADDRESS][DOMAIN_NAME]" at bounding box center [203, 333] width 170 height 15
click at [450, 640] on textarea at bounding box center [832, 645] width 910 height 28
type textarea "Palun a"
type textarea "Please"
type textarea "[PERSON_NAME] andke"
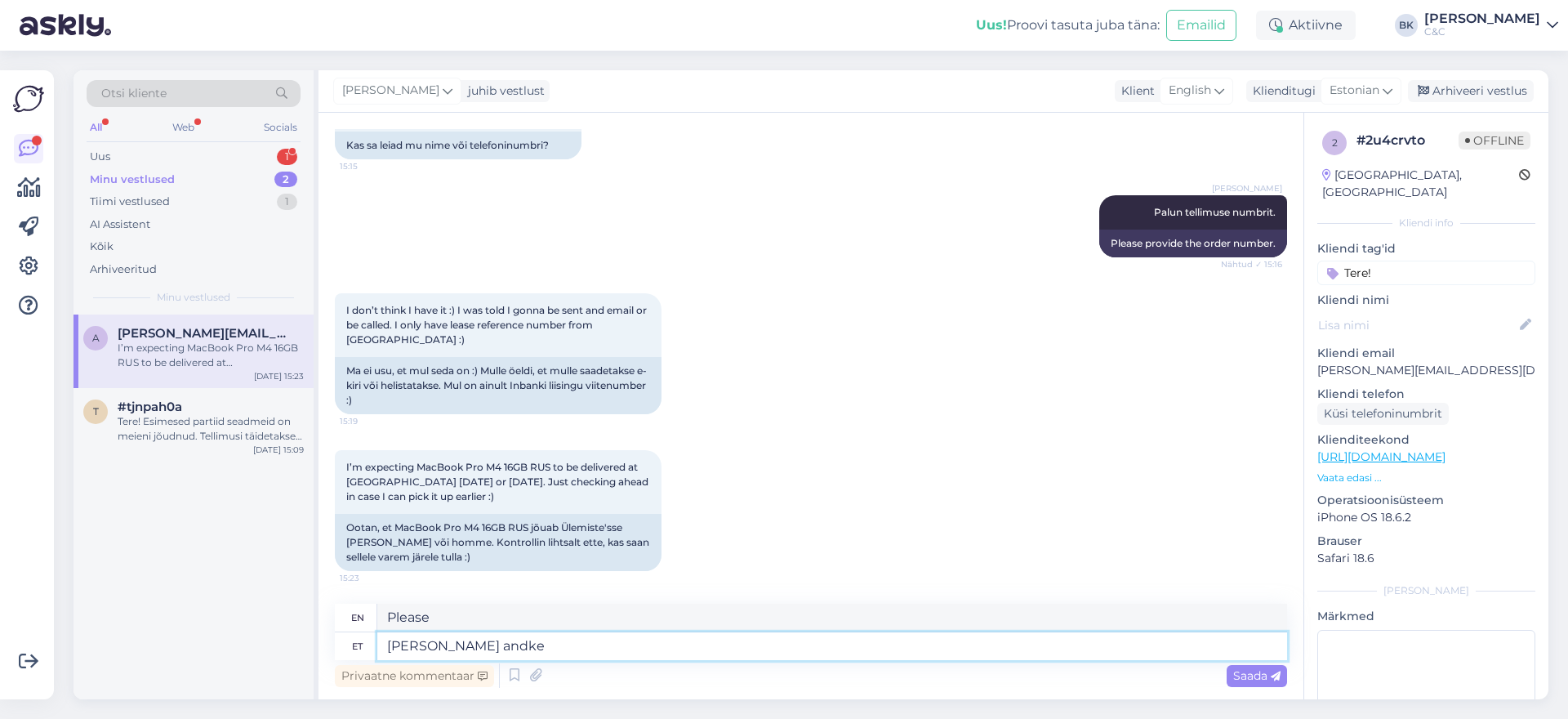
type textarea "Please give"
type textarea "[PERSON_NAME] andke mulle"
type textarea "Please give me"
type textarea "Palun andke mulle siis"
type textarea "Please give me then."
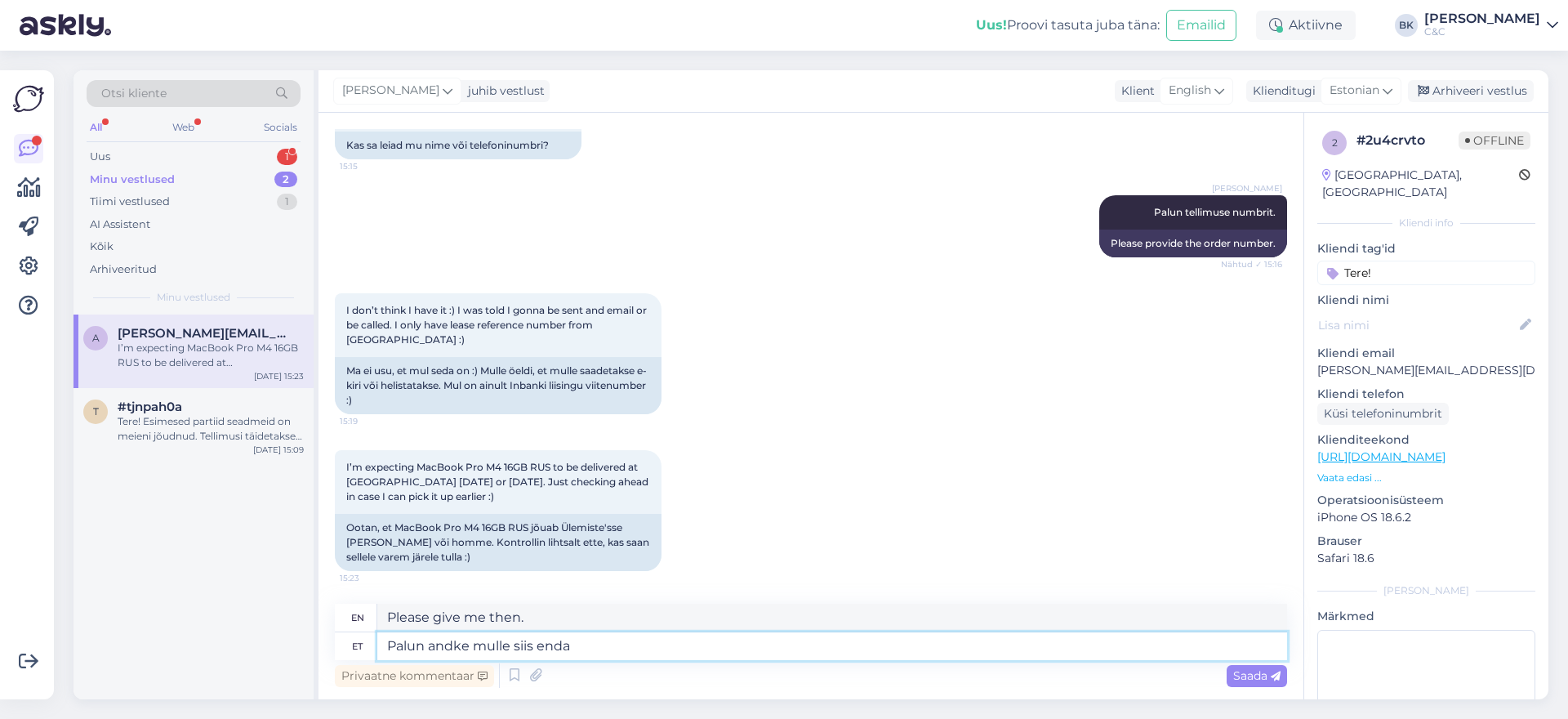
type textarea "Palun andke mulle siis enda n"
type textarea "Please give me yours then."
type textarea "[PERSON_NAME] andke mulle siis enda nimi n"
type textarea "Please give me your name then."
type textarea "[PERSON_NAME] andke mulle siis enda nimi ning va"
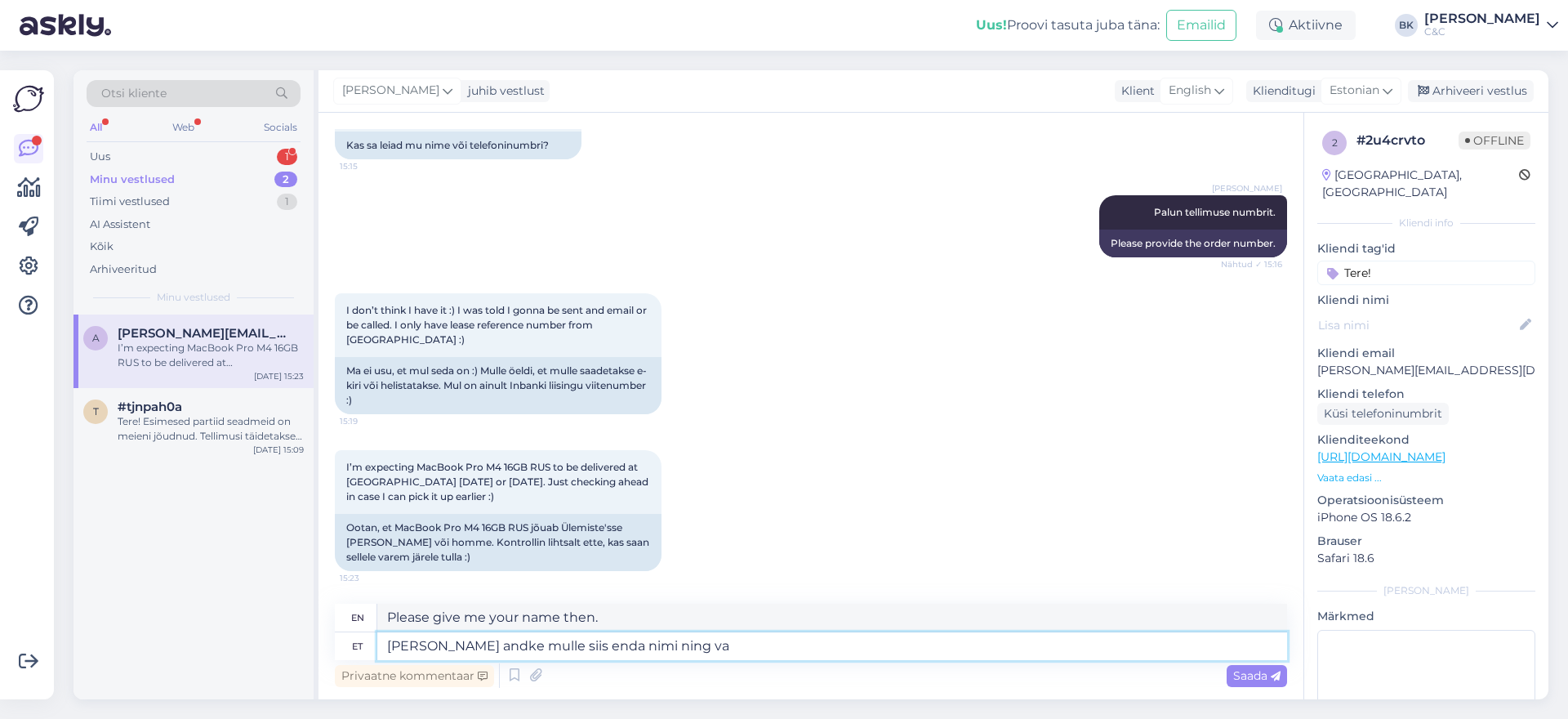
type textarea "Please give me your name and"
type textarea "[PERSON_NAME] andke mulle siis enda nimi ning vaatan"
type textarea "Please give me your name and I'll take a look."
type textarea "[PERSON_NAME] andke mulle siis enda nimi ning vaatan kas"
type textarea "Please give me your name and I'll see if"
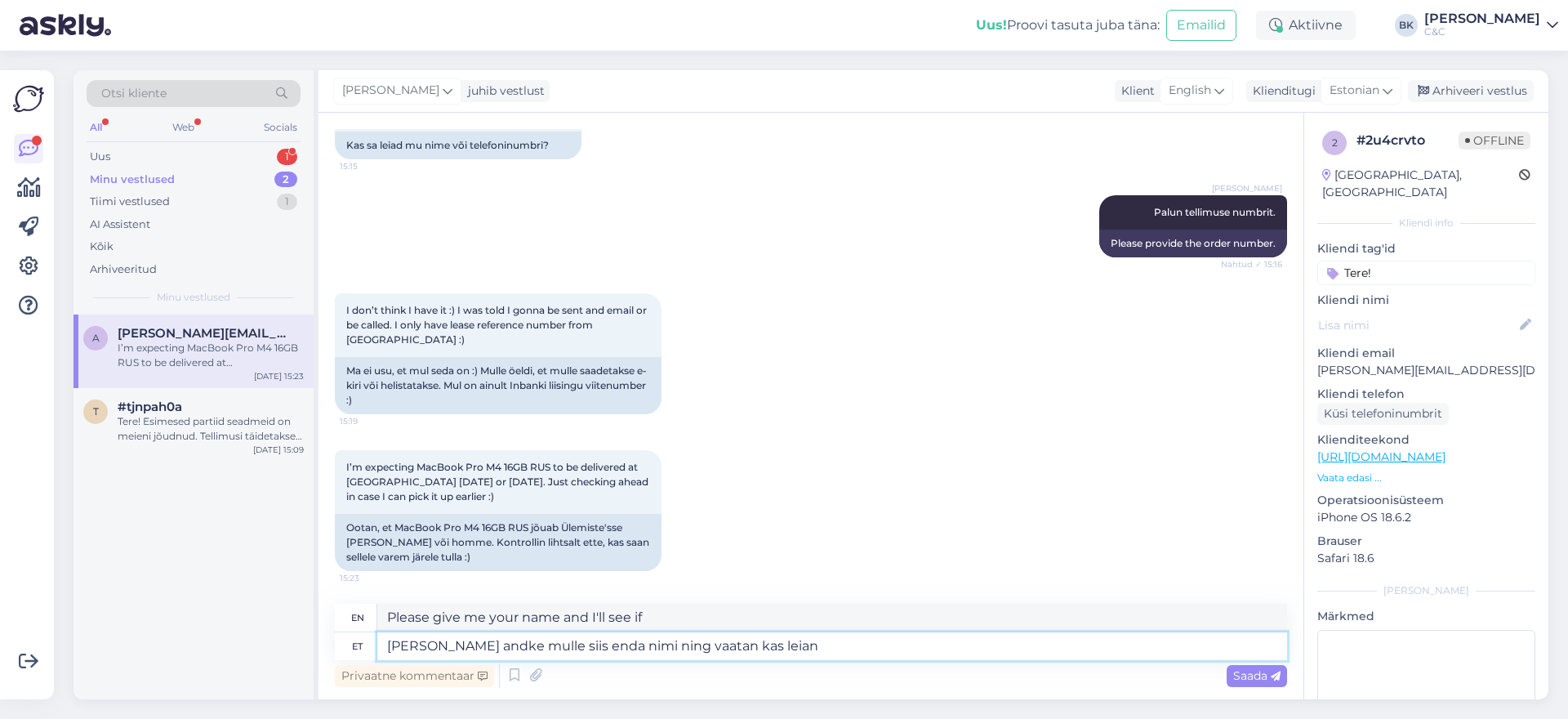
type textarea "[PERSON_NAME] andke mulle siis enda nimi ning vaatan kas leian"
type textarea "Please give me your name and I'll see if I can find it."
type textarea "[PERSON_NAME] andke mulle siis enda nimi ning vaatan kas leian üles."
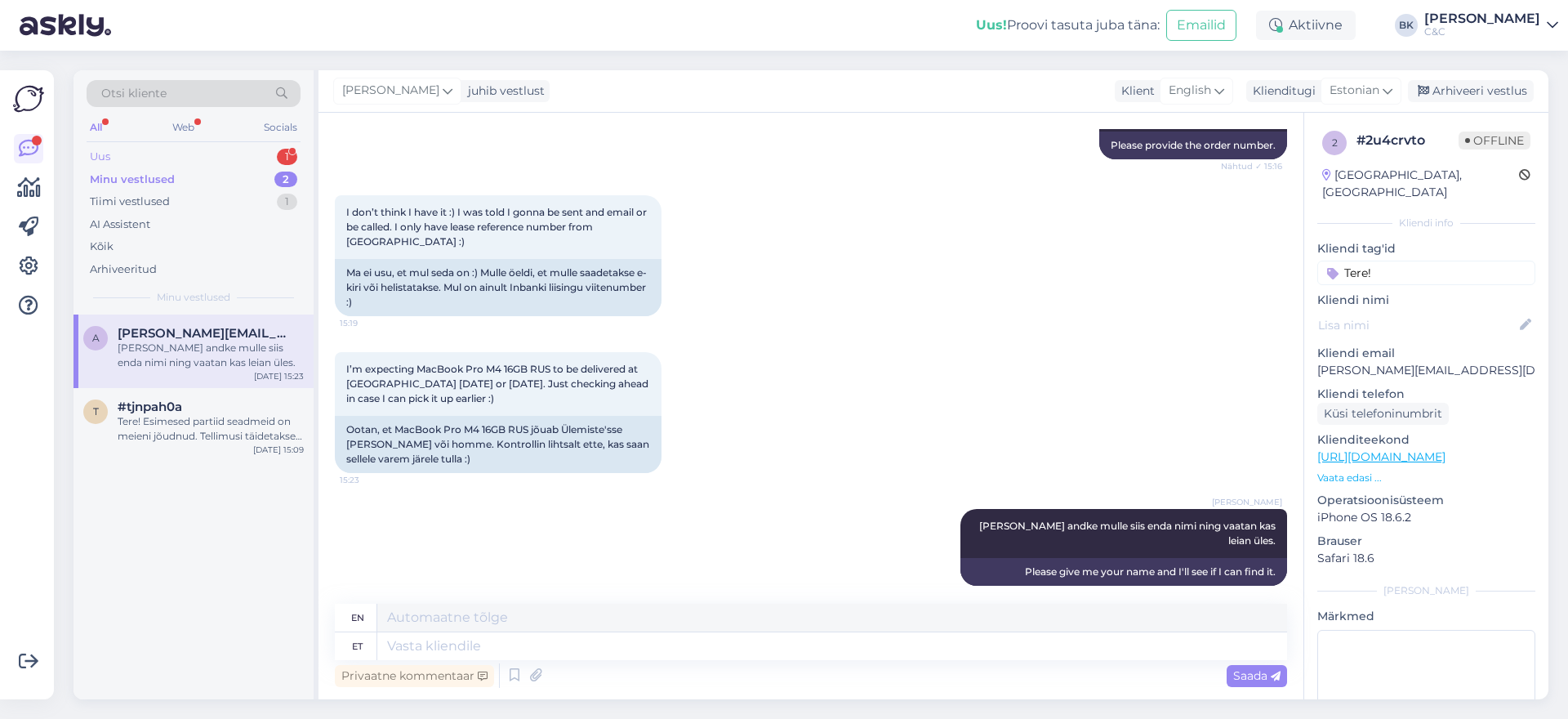
click at [123, 147] on div "Uus 1" at bounding box center [193, 157] width 214 height 23
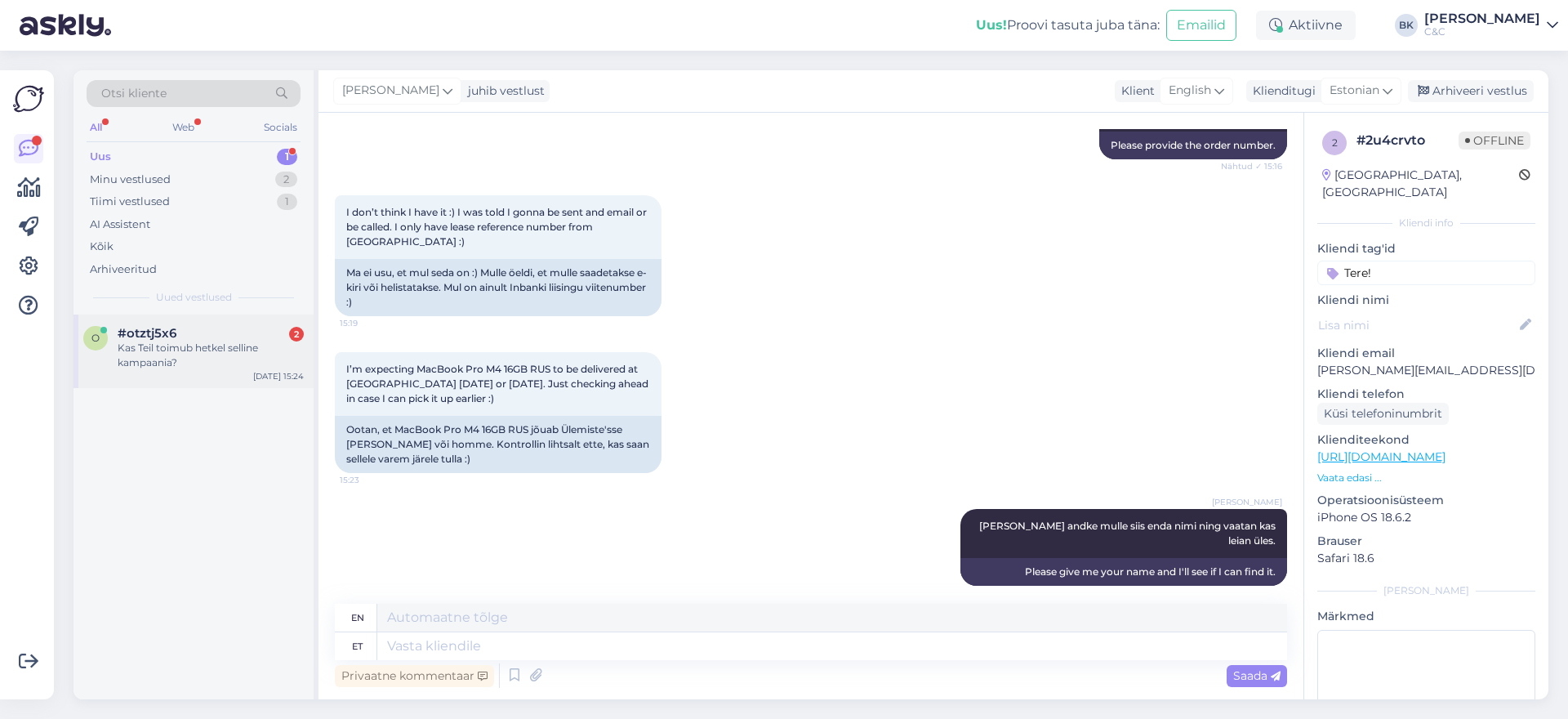
click at [225, 351] on div "Kas Teil toimub hetkel selline kampaania?" at bounding box center [211, 355] width 186 height 29
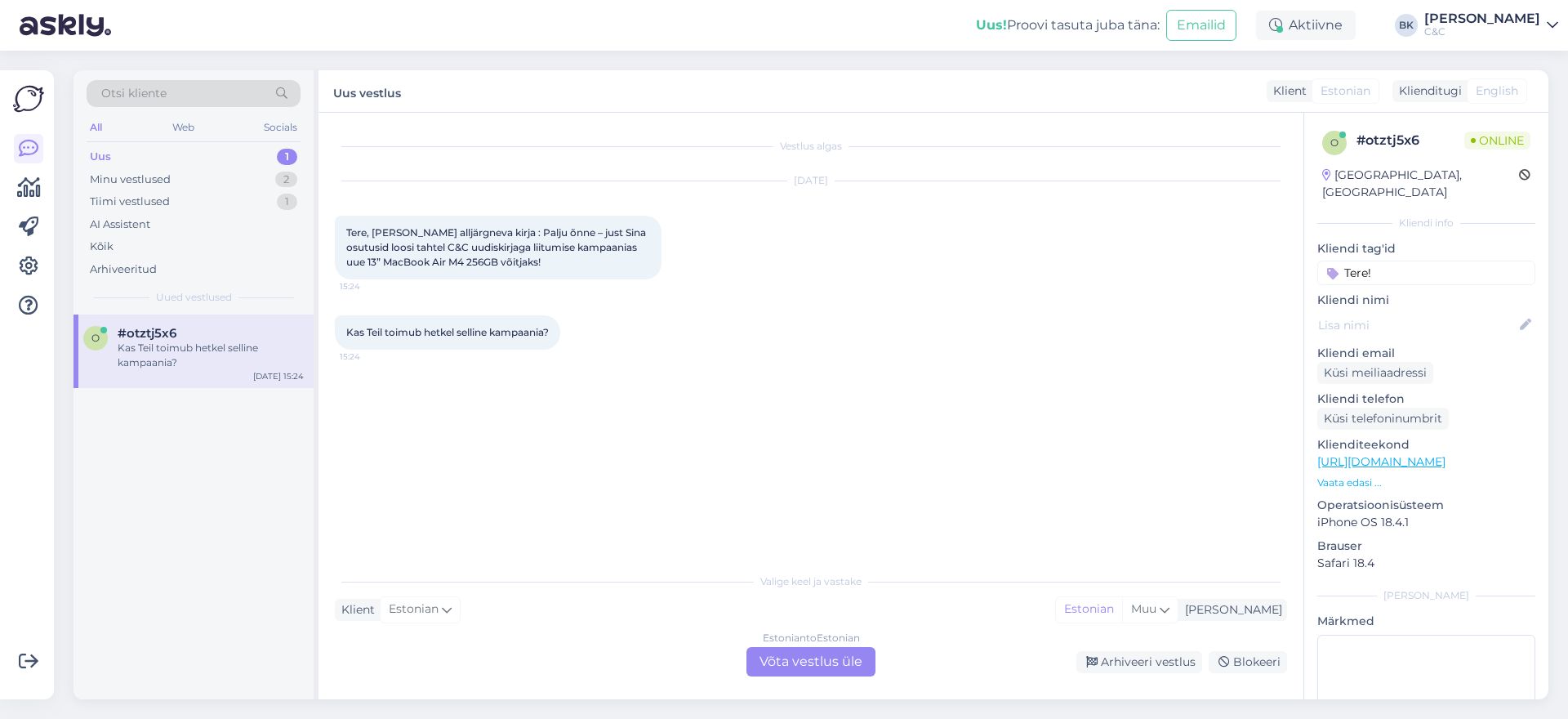
click at [825, 667] on div "Estonian to Estonian Võta vestlus üle" at bounding box center [810, 661] width 129 height 29
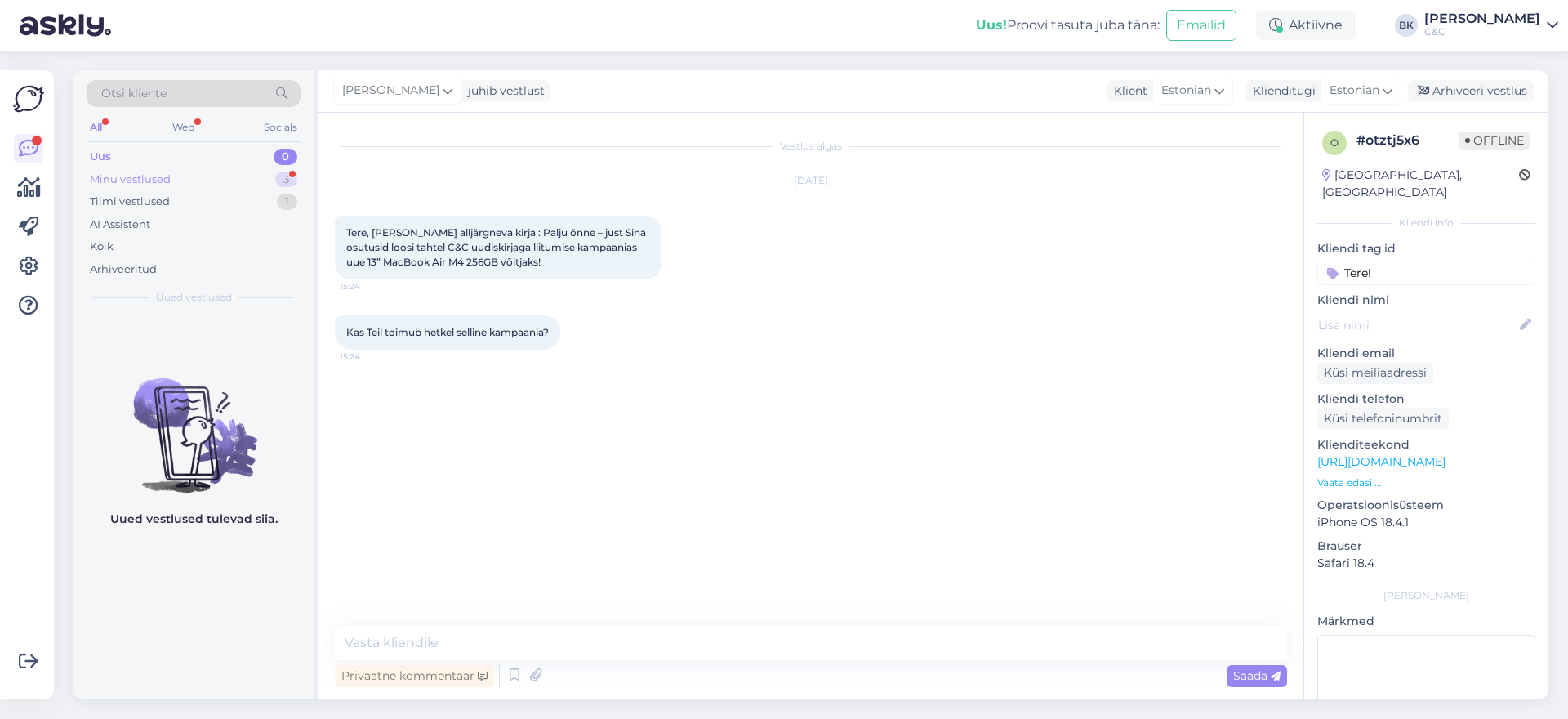
click at [197, 182] on div "Minu vestlused 3" at bounding box center [193, 180] width 214 height 23
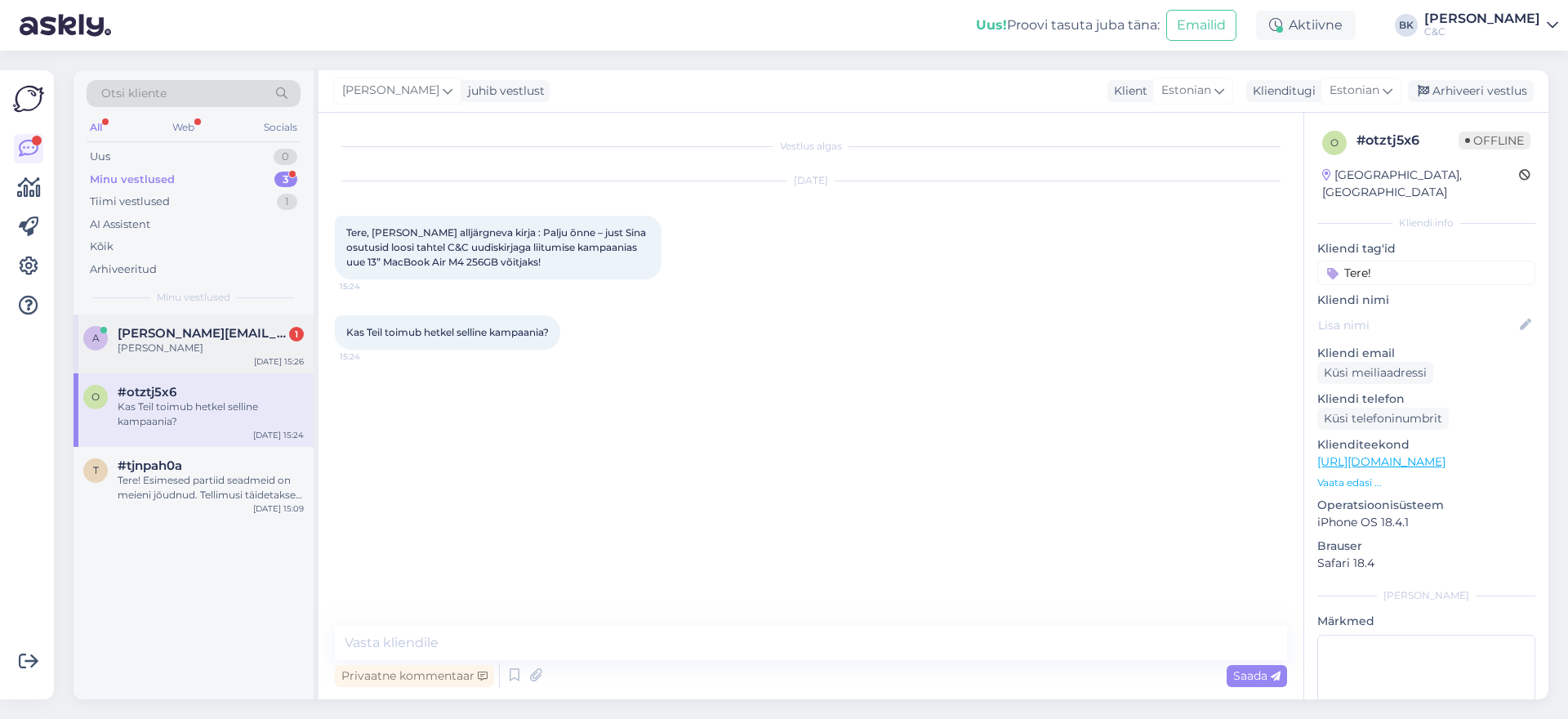
click at [184, 336] on span "[PERSON_NAME][EMAIL_ADDRESS][DOMAIN_NAME]" at bounding box center [203, 333] width 170 height 15
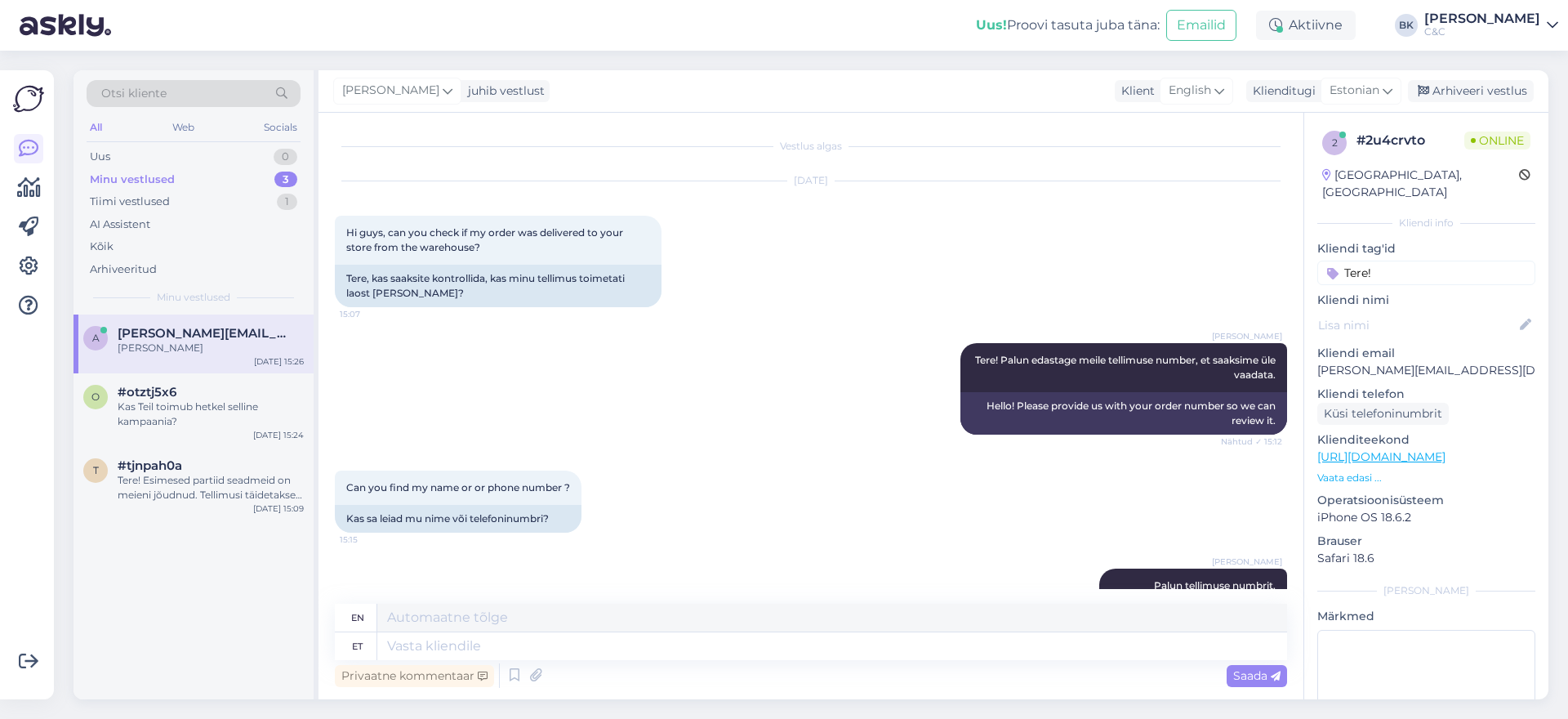
scroll to position [569, 0]
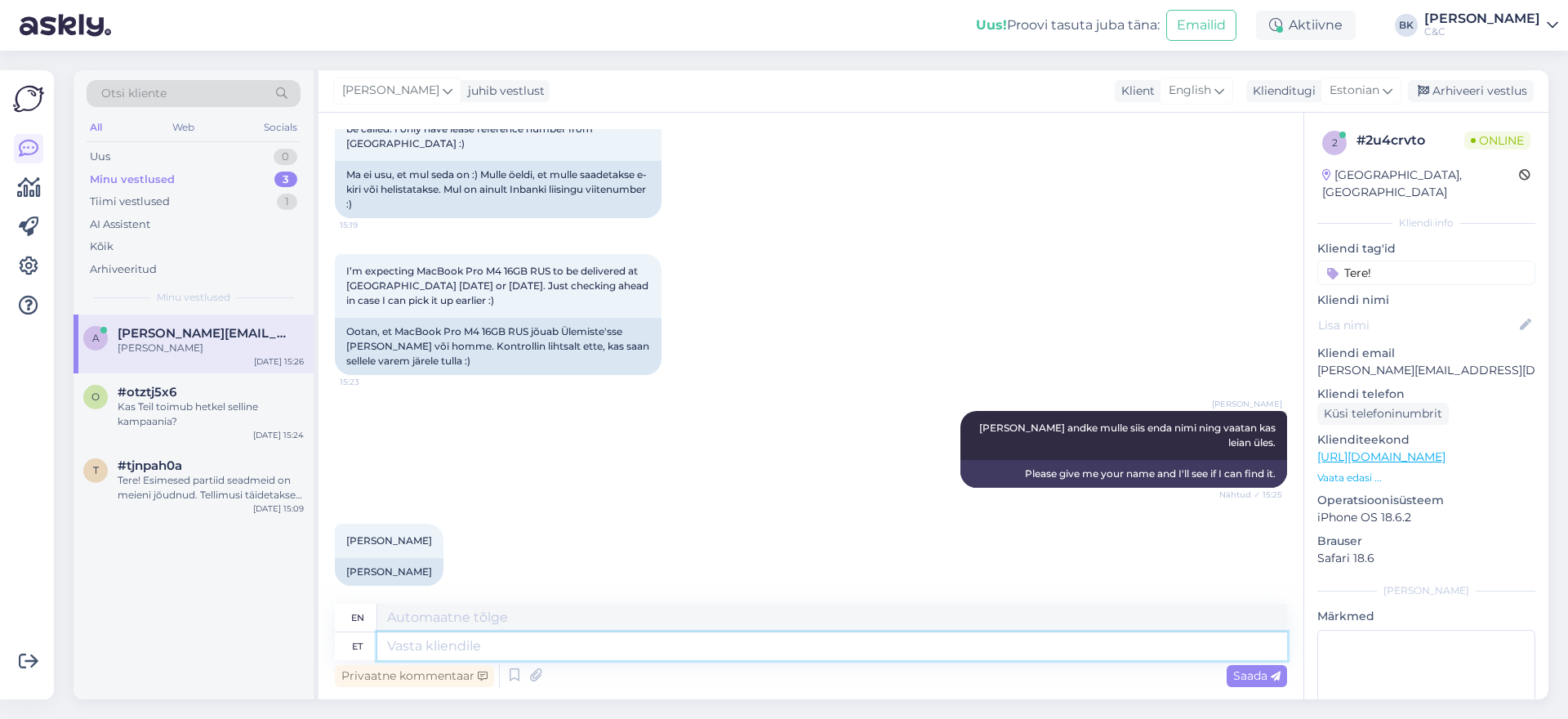
click at [477, 644] on textarea at bounding box center [832, 645] width 910 height 28
type textarea "L"
type textarea "Kohe"
type textarea "Immediately"
type textarea "Kohe vaatan üle."
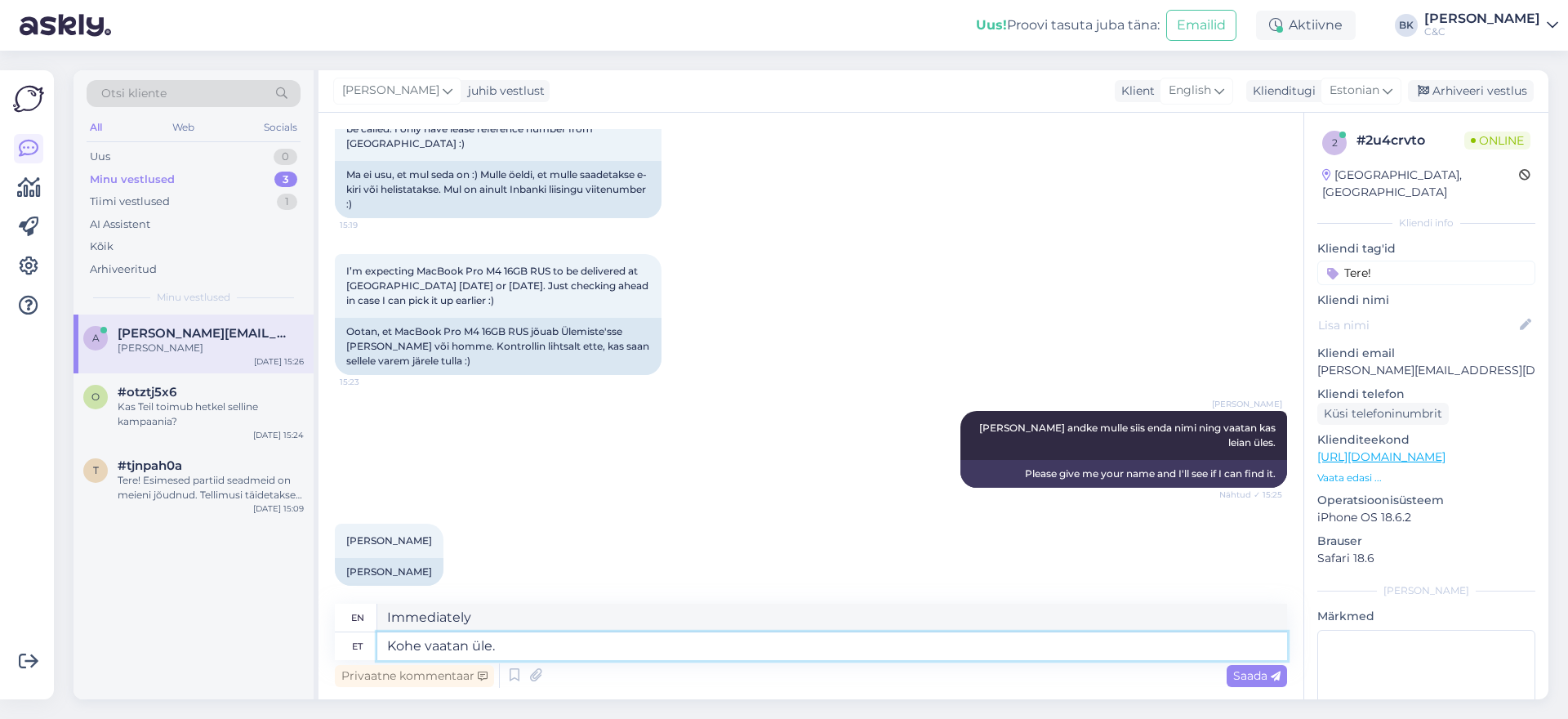
type textarea "I'll check it right away."
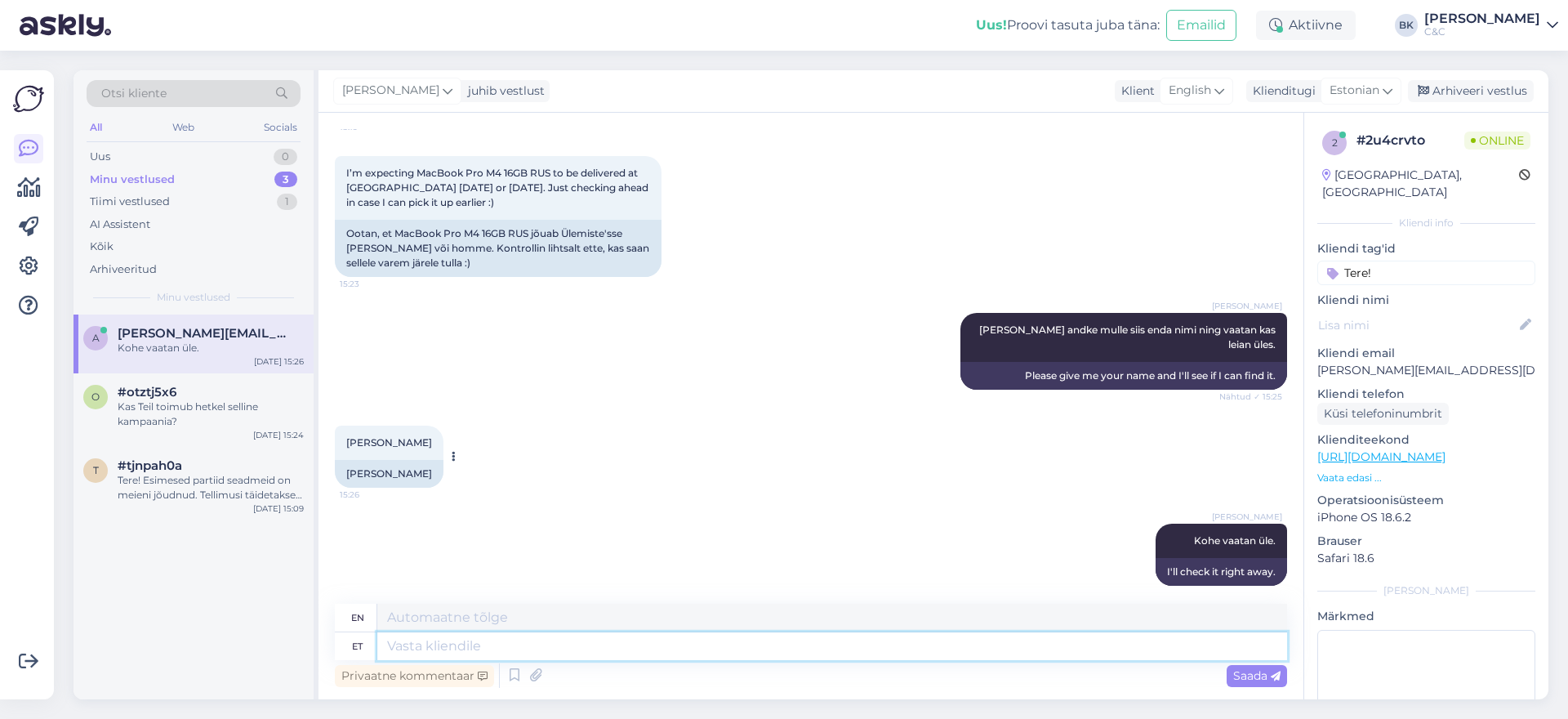
type textarea "I'll look right away."
click at [417, 460] on div "[PERSON_NAME]" at bounding box center [389, 473] width 108 height 28
copy div "[PERSON_NAME]"
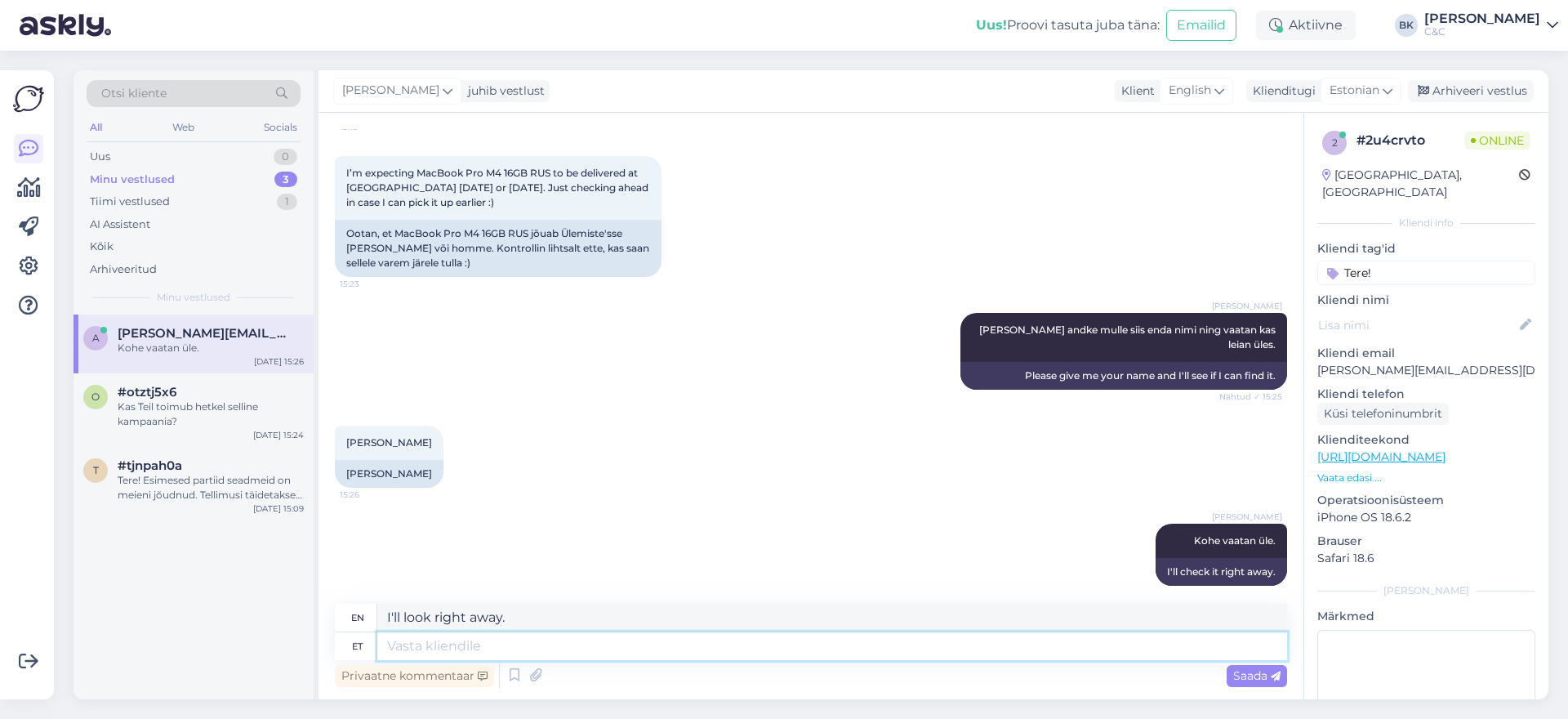
click at [436, 644] on textarea at bounding box center [832, 645] width 910 height 28
type textarea "Kahjuks ma"
type textarea "Unfortunately"
type textarea "Kahjuks ma"
type textarea "Unfortunately I"
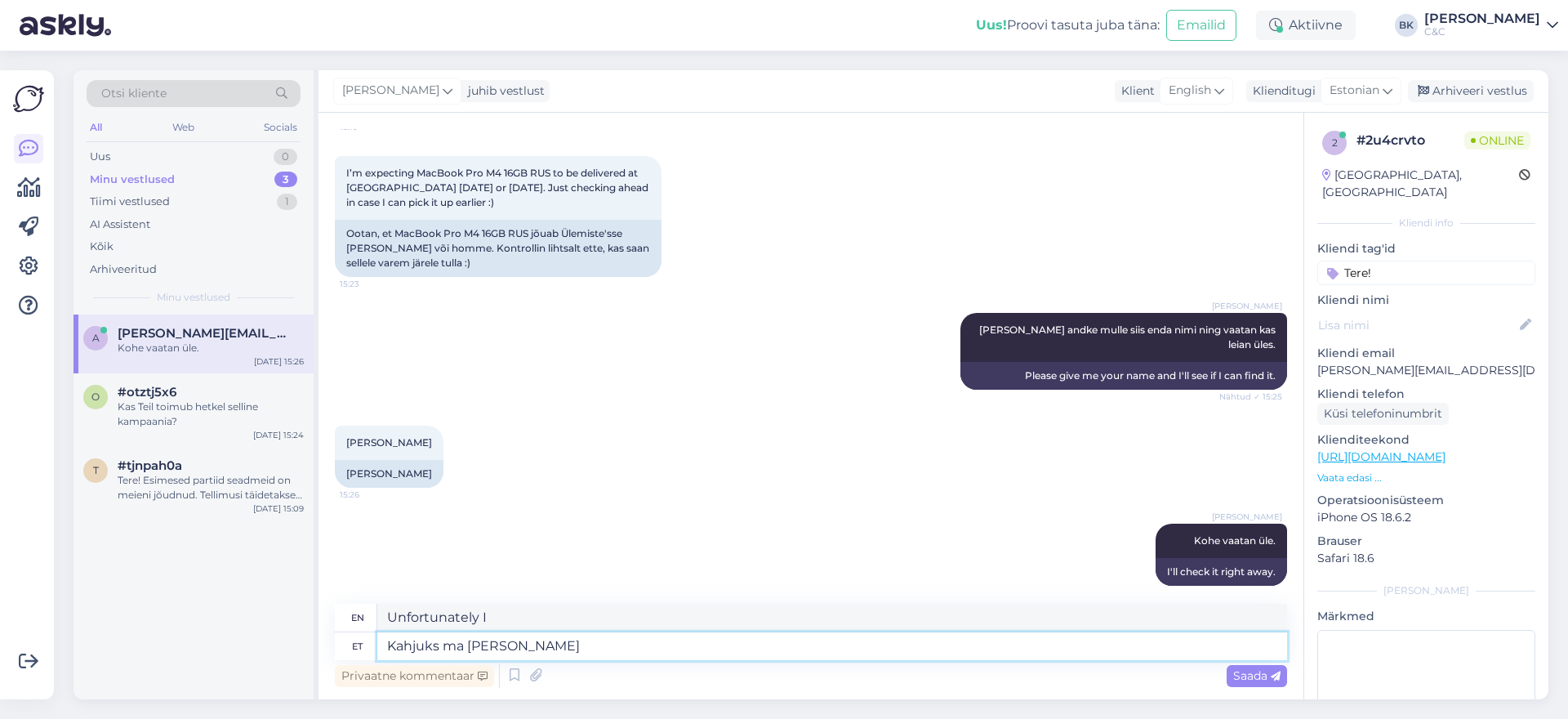
type textarea "Kahjuks ma ei leia"
type textarea "Unfortunately I don't"
type textarea "Kahjuks ma ei leia"
type textarea "Unfortunately I can't find it."
type textarea "Kahjuks ma ei leia sellise"
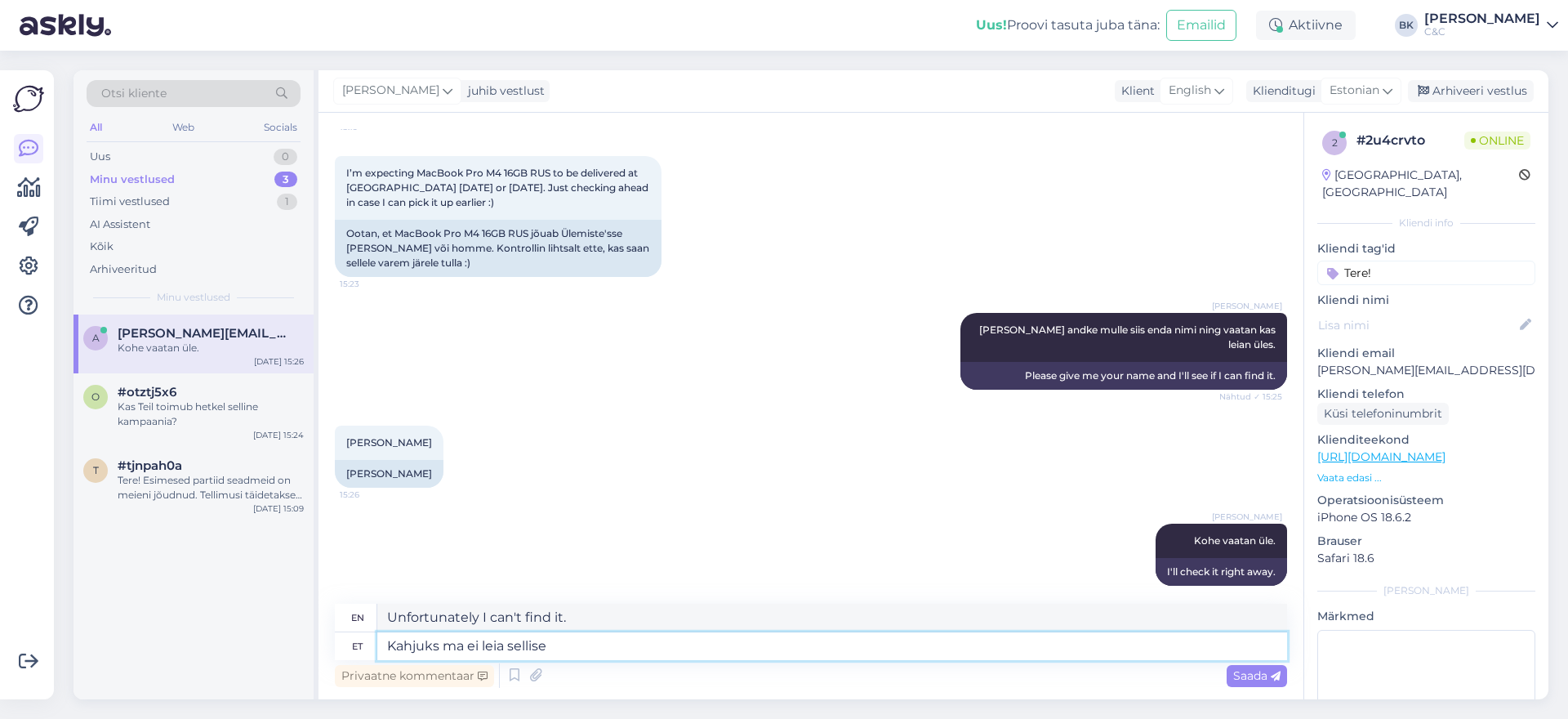
type textarea "Unfortunately I can't find one like that."
type textarea "Kahjuks ma ei leia sellise nimega tel"
type textarea "Unfortunately I can't find one with that name."
type textarea "Kahjuks ma ei leia sellise nimega tellimust."
type textarea "Unfortunately, I can't find an order with that name."
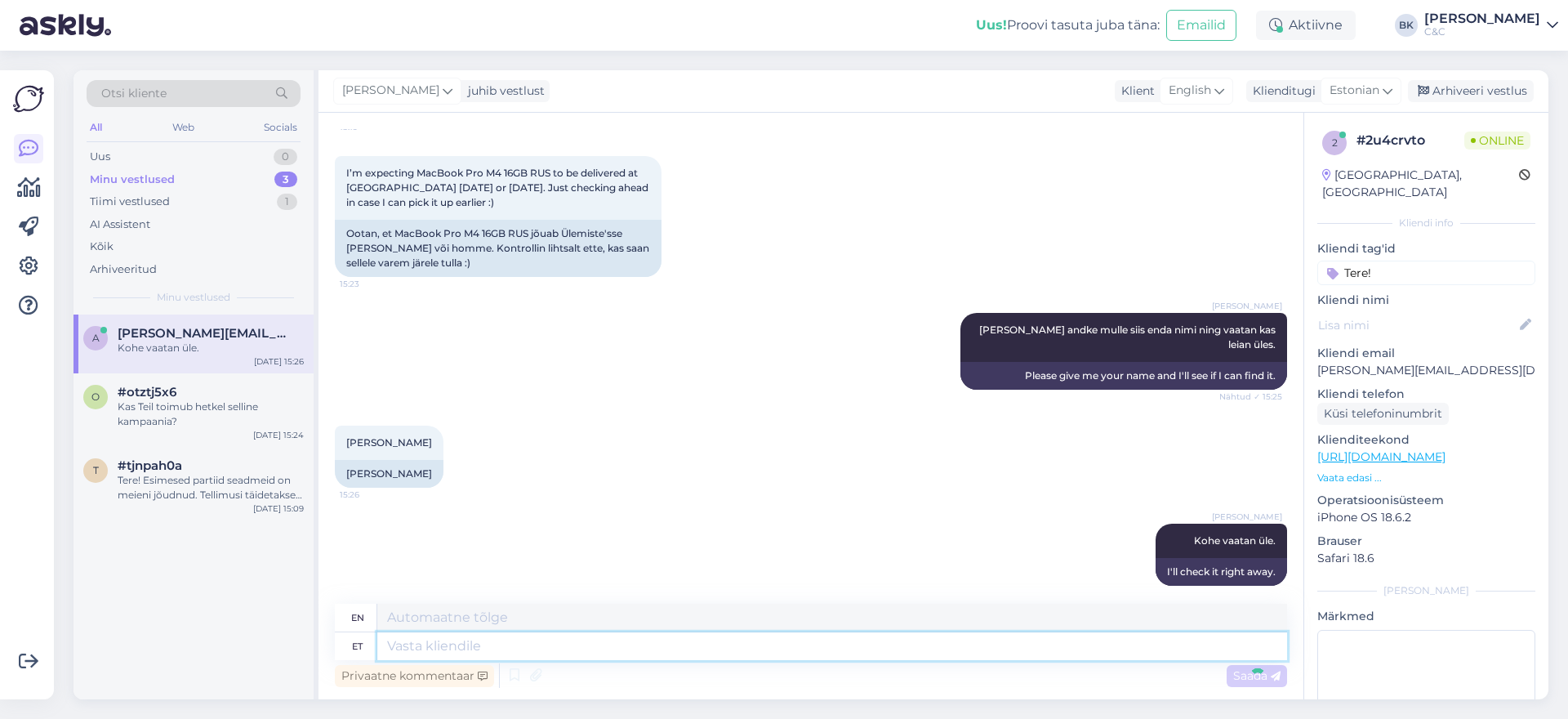
scroll to position [765, 0]
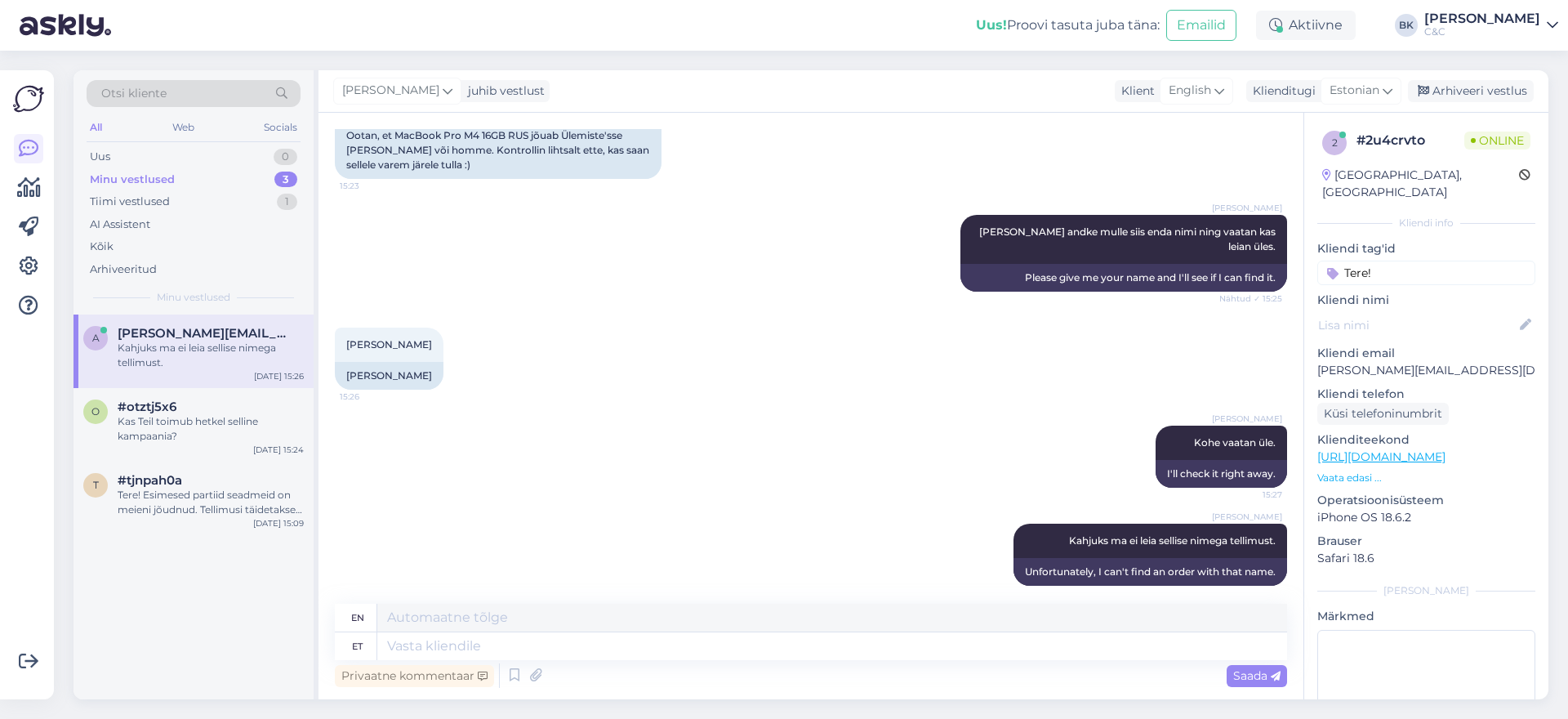
click at [1425, 362] on p "[PERSON_NAME][EMAIL_ADDRESS][DOMAIN_NAME]" at bounding box center [1426, 371] width 218 height 17
copy p "[PERSON_NAME][EMAIL_ADDRESS][DOMAIN_NAME]"
click at [268, 495] on div "Tere! Esimesed partiid seadmeid on meieni jõudnud. Tellimusi täidetakse virtuaa…" at bounding box center [211, 502] width 186 height 29
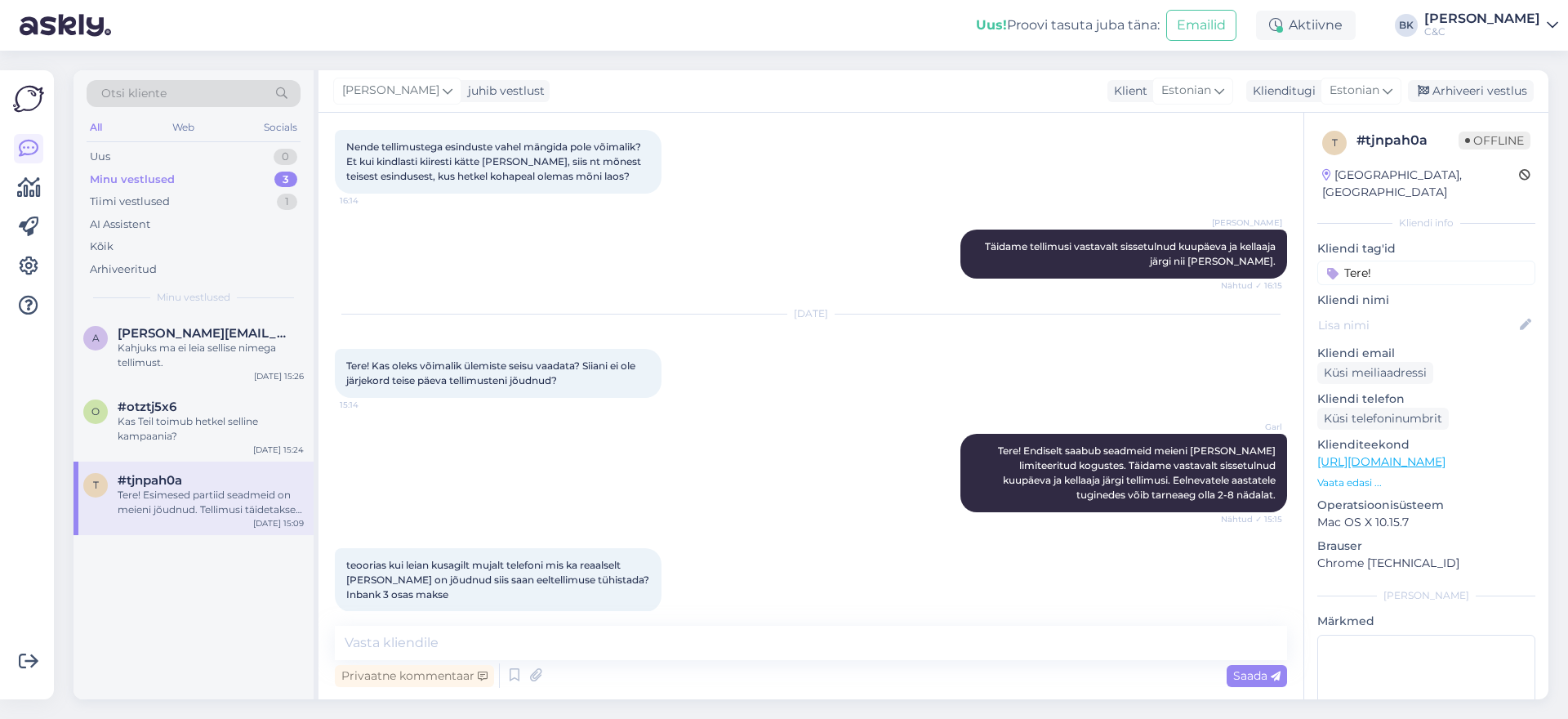
scroll to position [1995, 0]
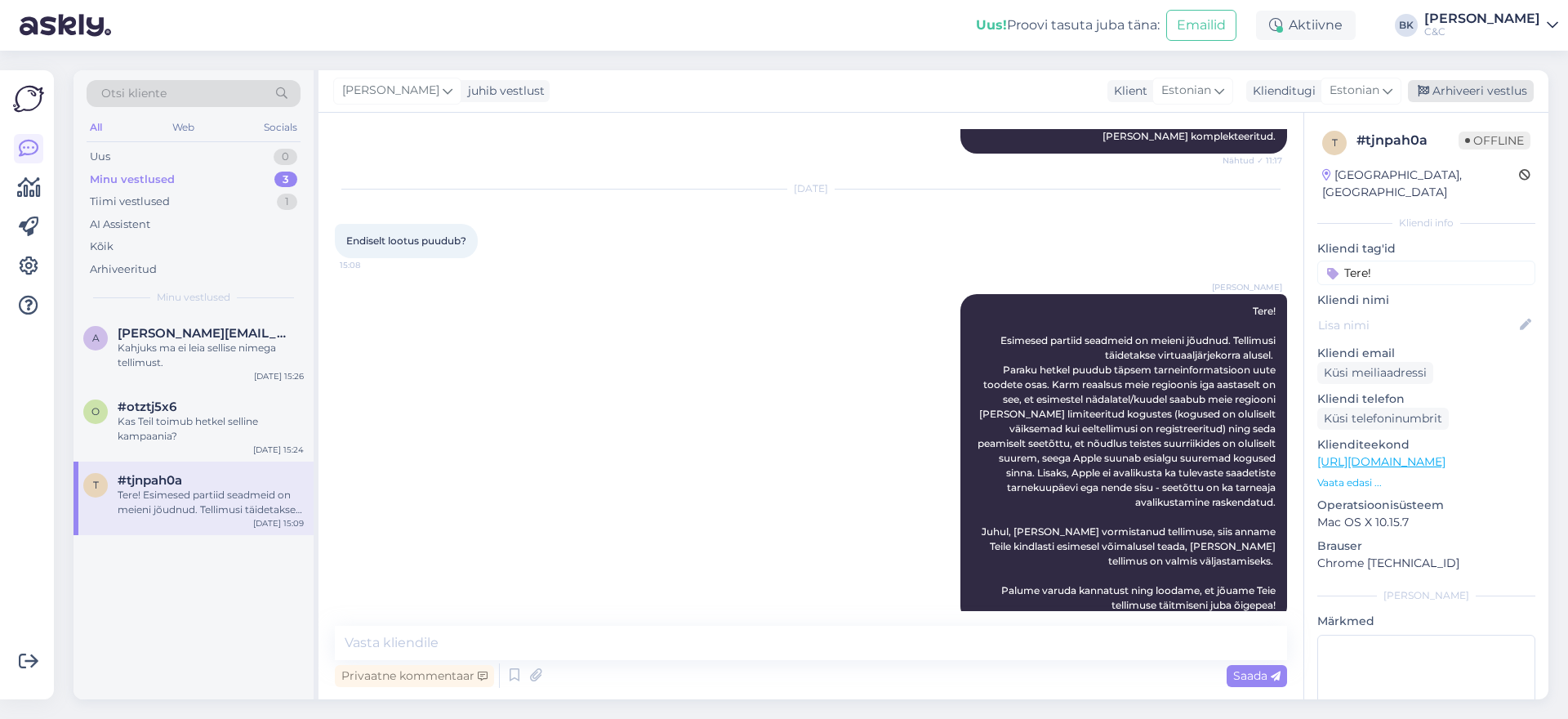
click at [1495, 91] on div "Arhiveeri vestlus" at bounding box center [1471, 91] width 126 height 22
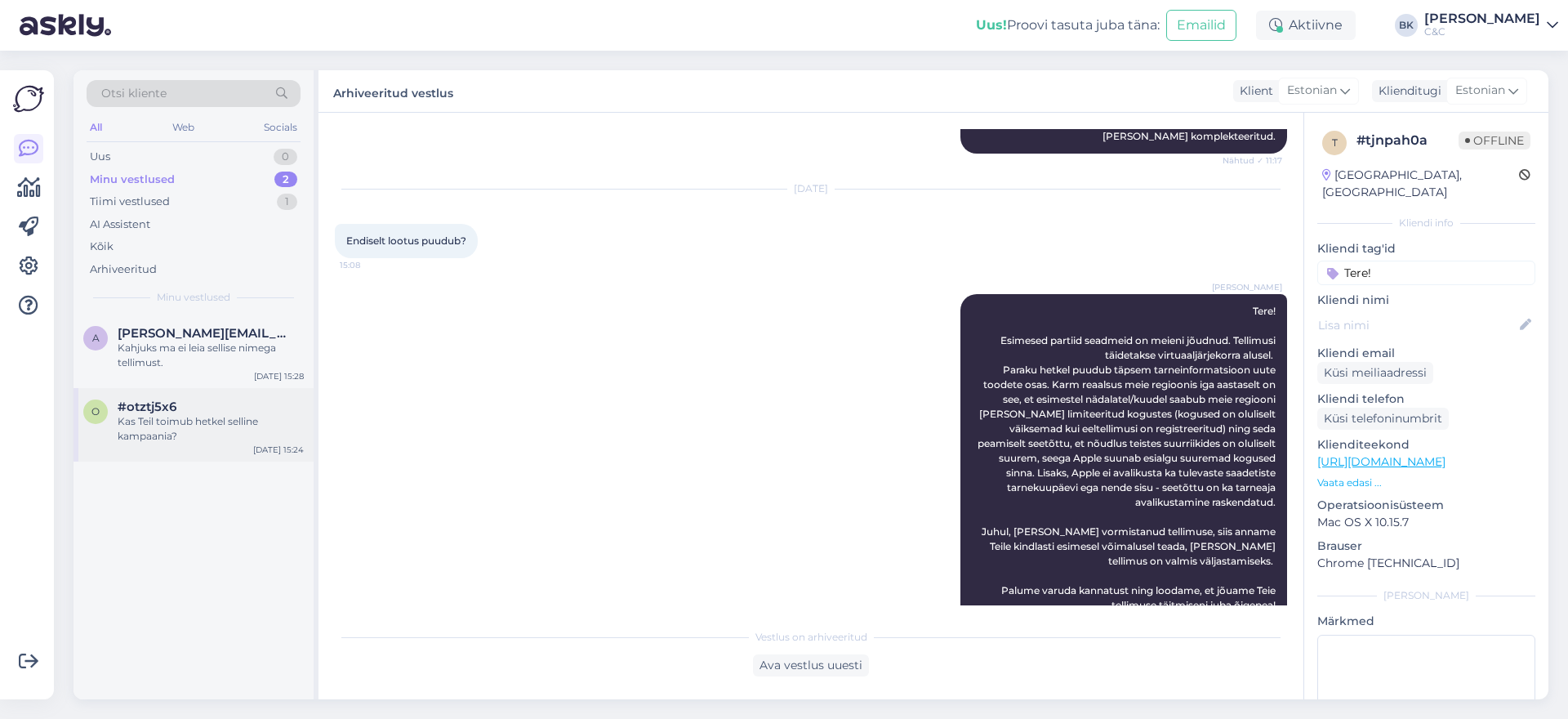
click at [267, 434] on div "Kas Teil toimub hetkel selline kampaania?" at bounding box center [211, 429] width 186 height 29
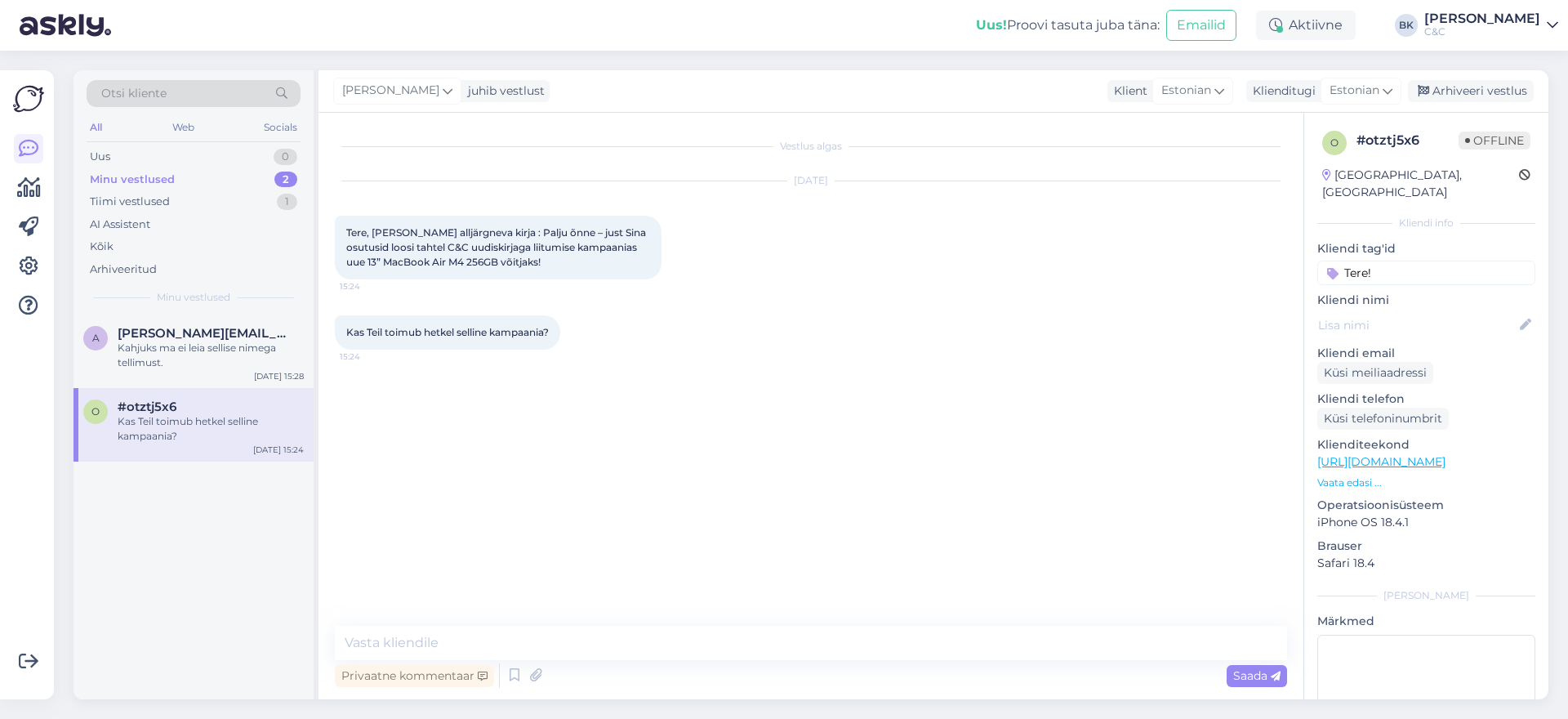
click at [1342, 475] on p "Vaata edasi ..." at bounding box center [1426, 482] width 218 height 15
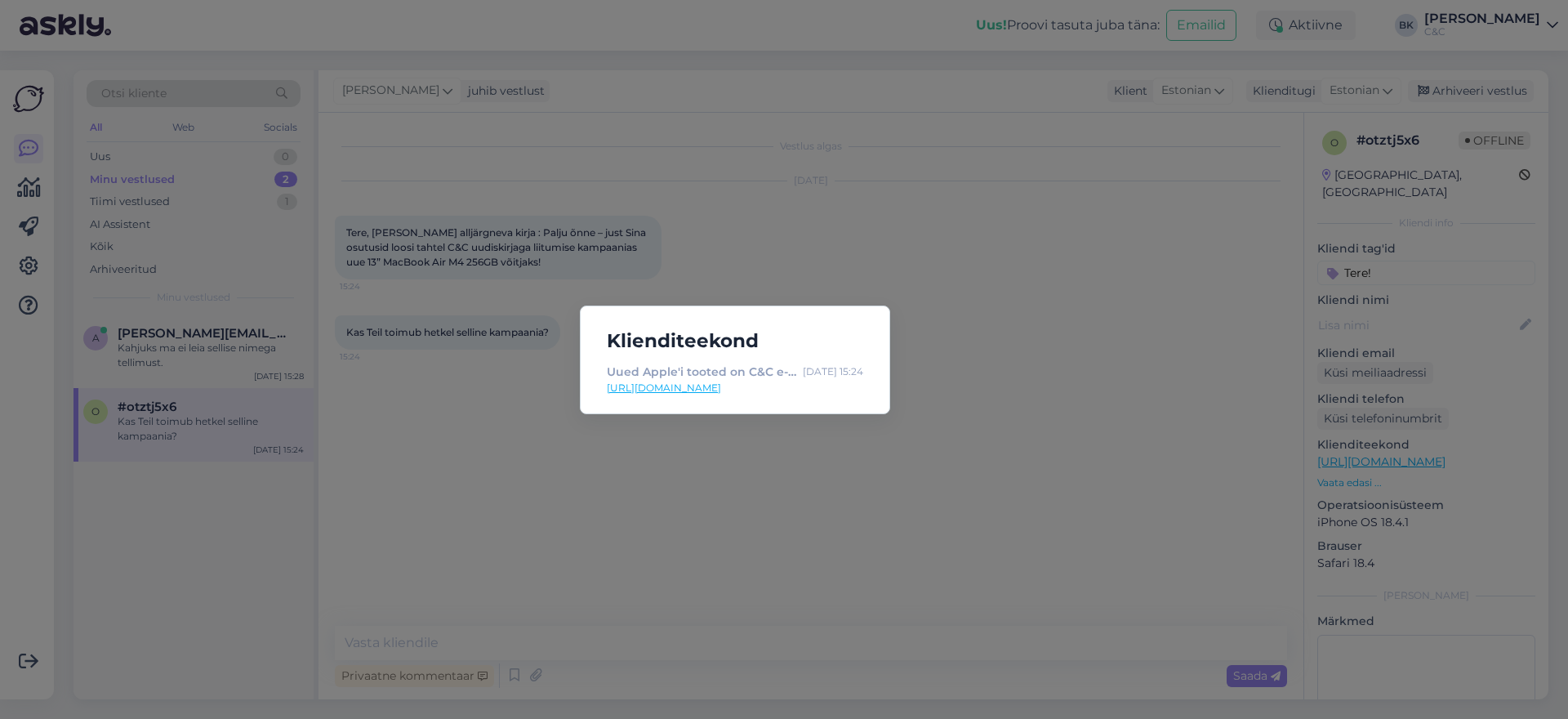
click at [904, 460] on div "Klienditeekond Uued Apple'i tooted on C&C e-poes eeltellimiseks saadaval! Tutvu…" at bounding box center [784, 359] width 1568 height 719
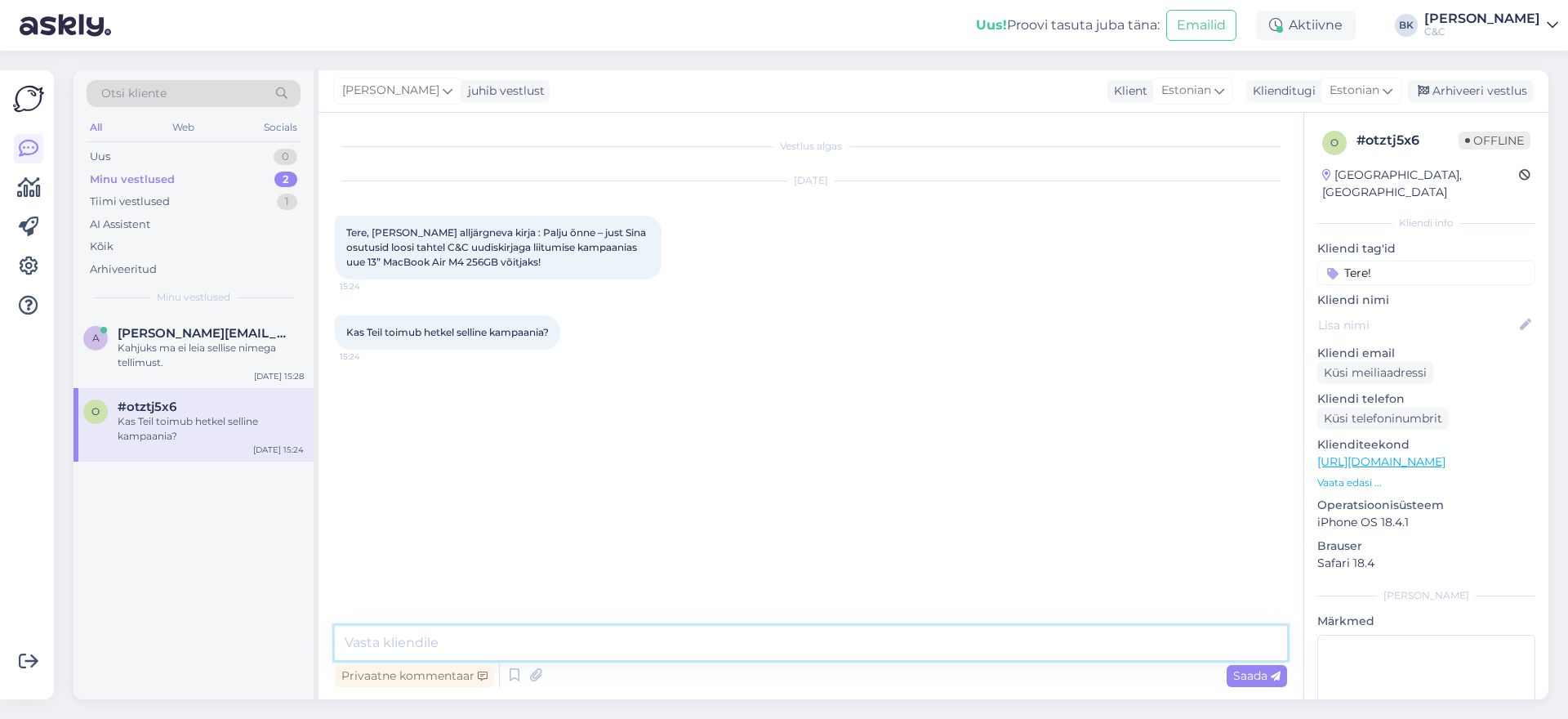
click at [396, 636] on textarea at bounding box center [811, 642] width 952 height 34
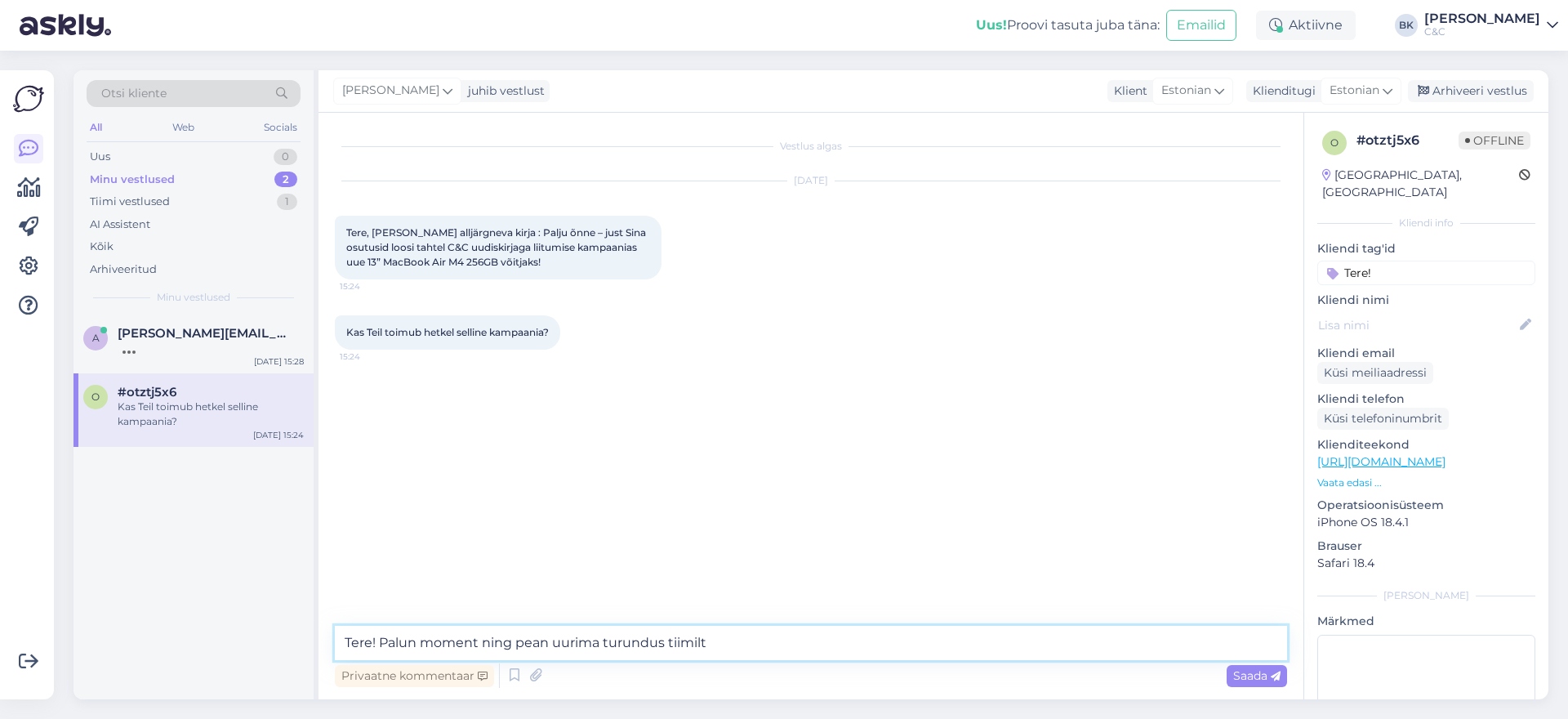
type textarea "Tere! Palun moment ning pean uurima turundus tiimilt!"
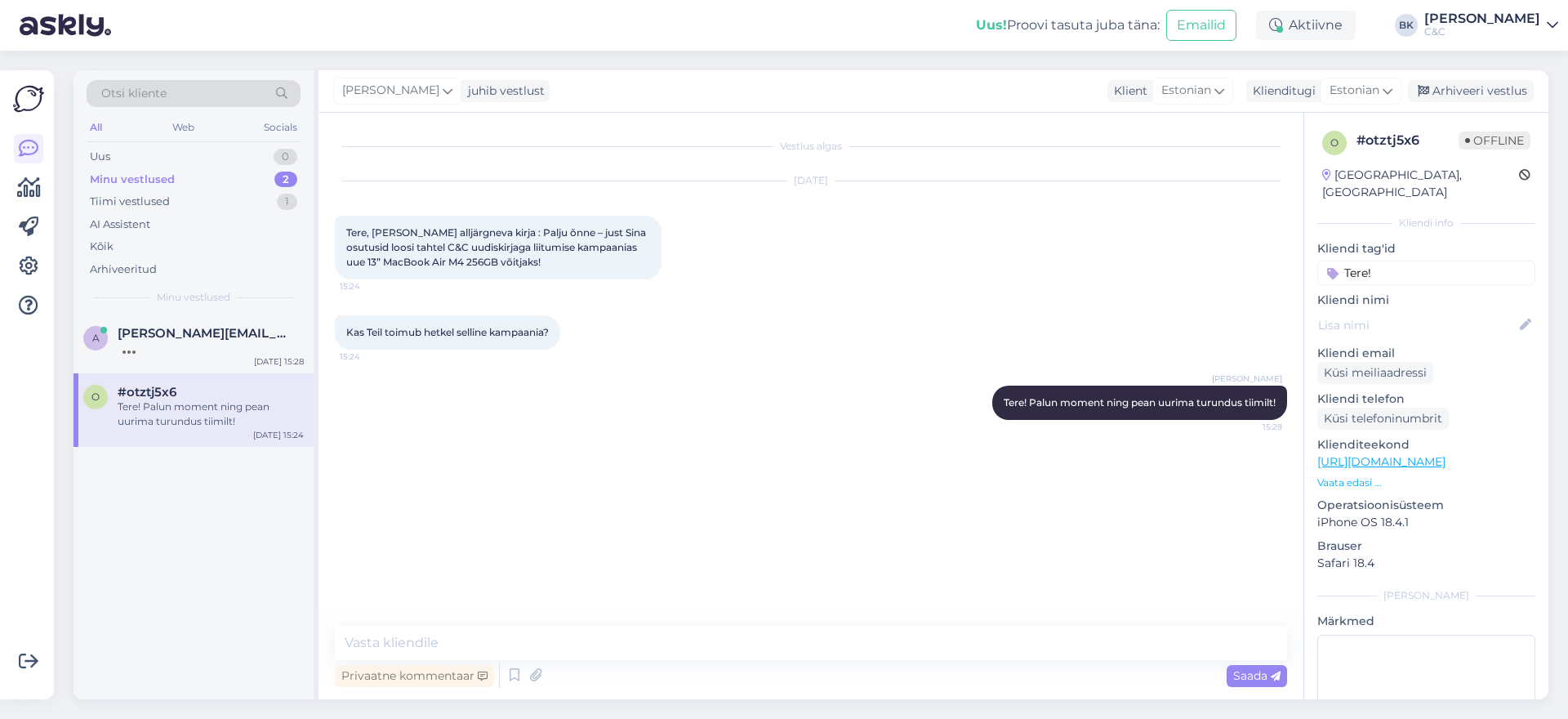
click at [179, 398] on div "#otztj5x6" at bounding box center [211, 391] width 186 height 15
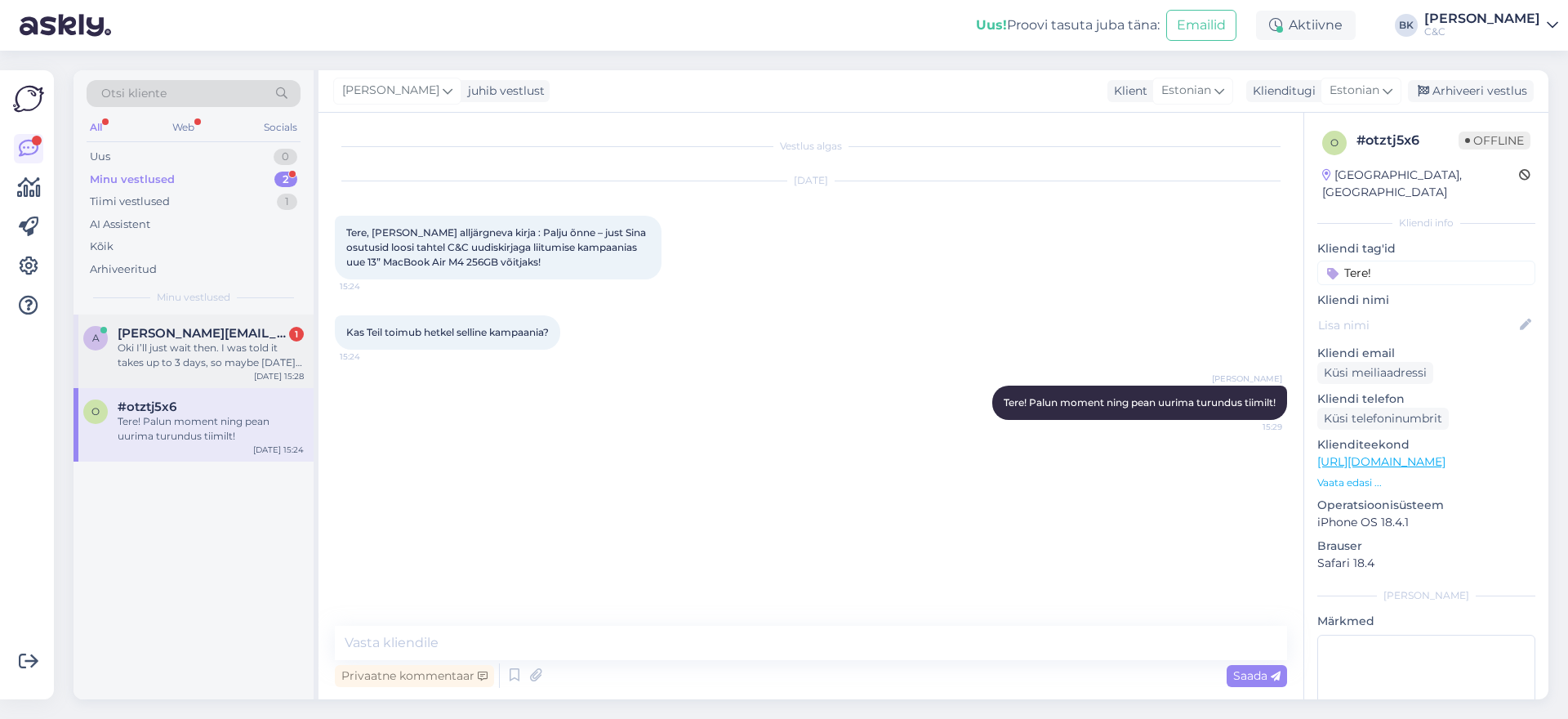
click at [224, 339] on span "[PERSON_NAME][EMAIL_ADDRESS][DOMAIN_NAME]" at bounding box center [203, 333] width 170 height 15
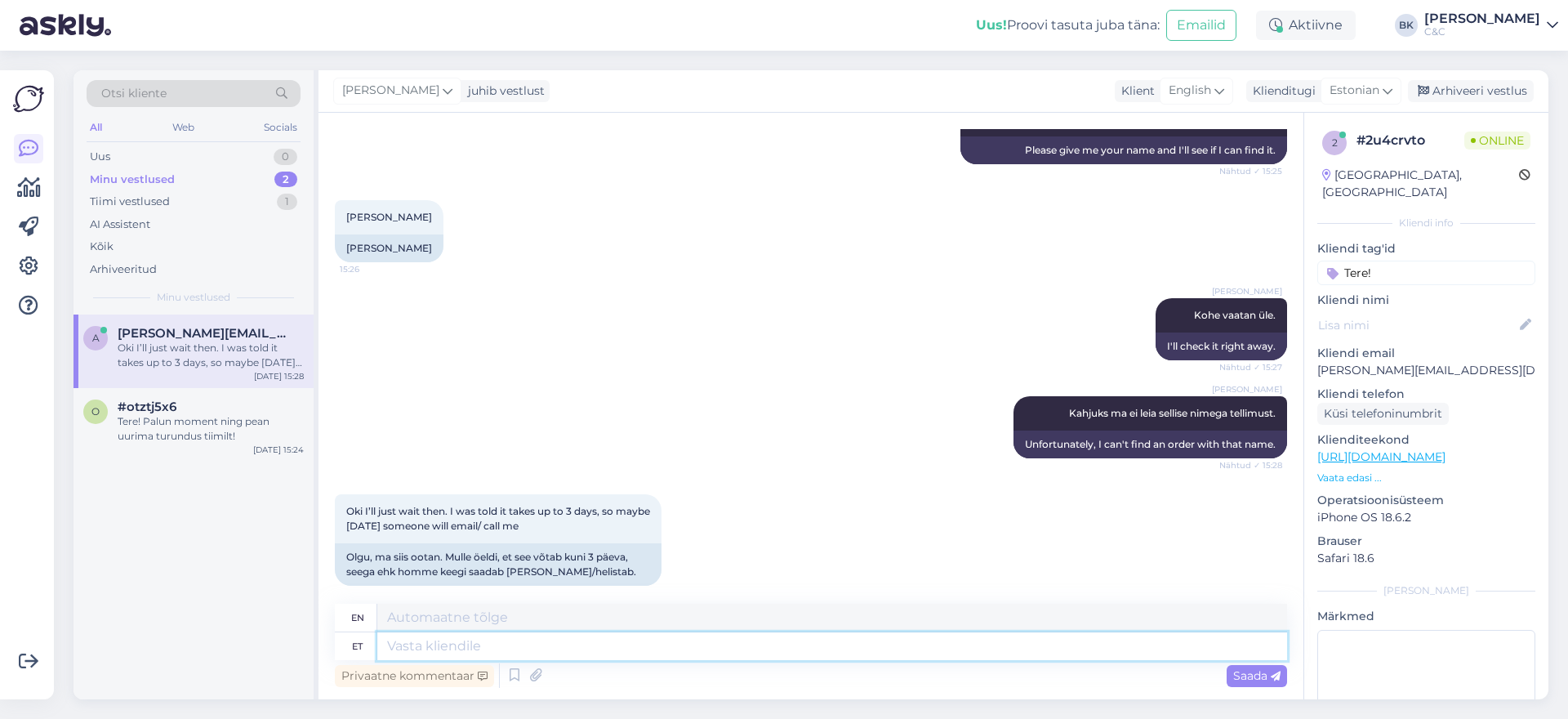
click at [427, 646] on textarea at bounding box center [832, 645] width 910 height 28
type textarea "Teeme n"
type textarea "We do"
type textarea "Teeme nii!"
type textarea "Let's do this."
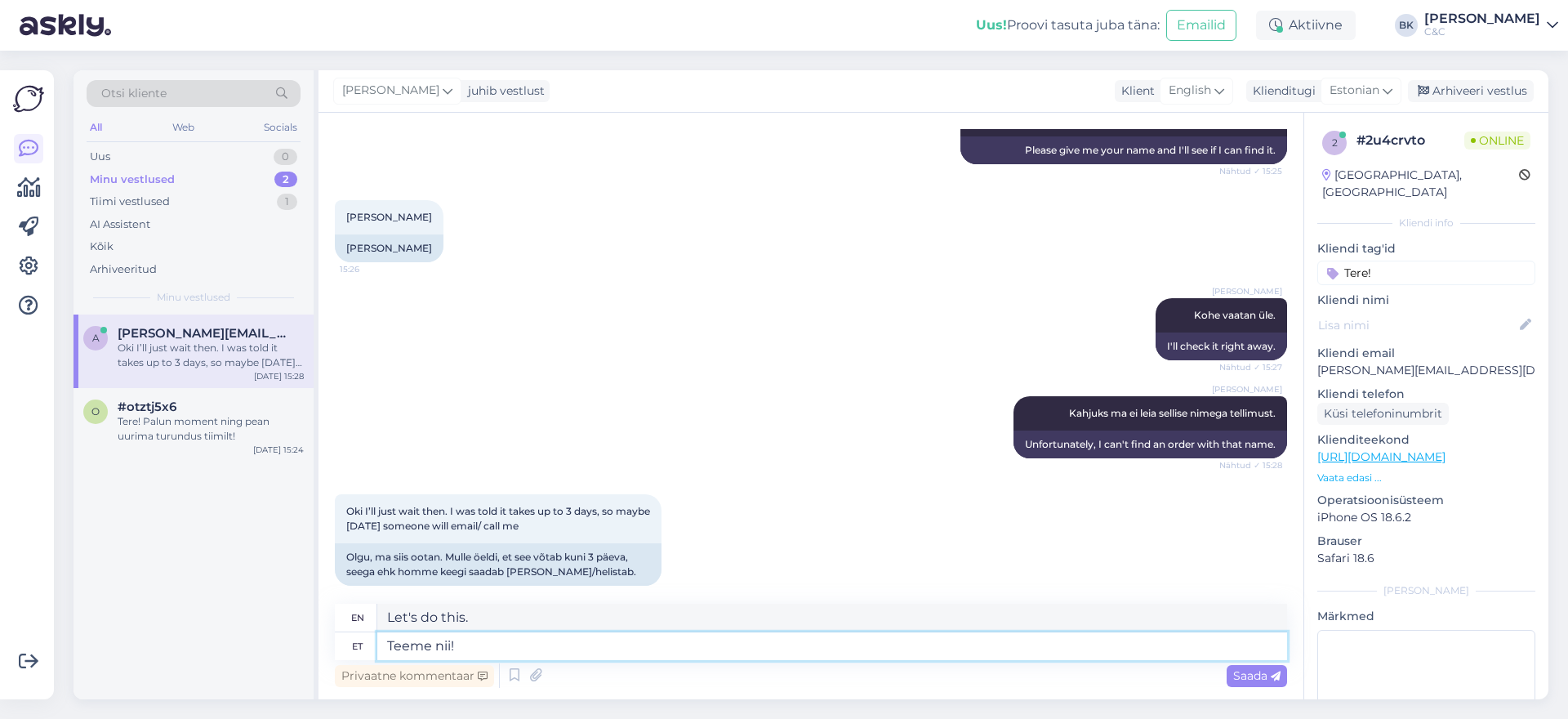
type textarea "Teeme nii!"
type textarea "Let's do it!"
type textarea "Tee"
type textarea "We do"
type textarea "T"
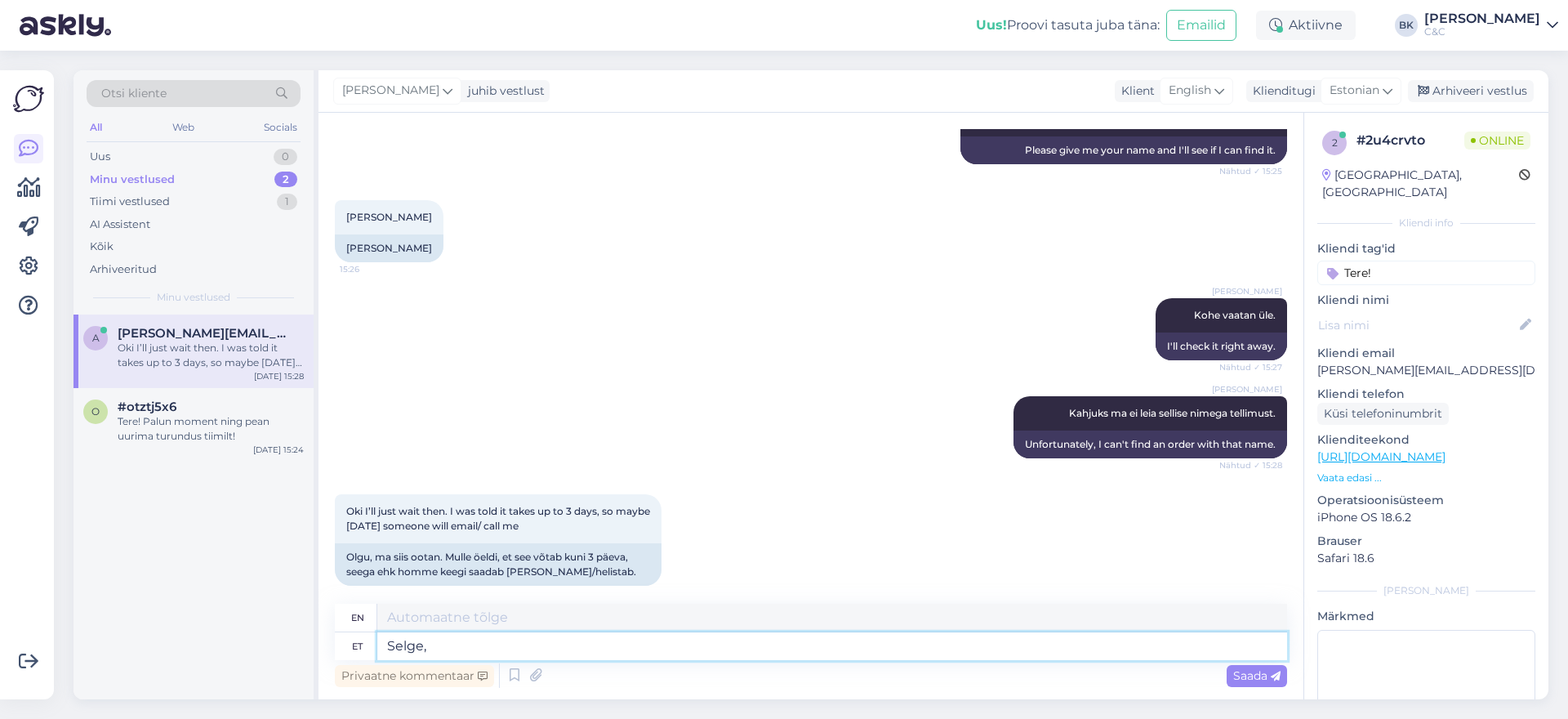
type textarea "Selge,"
type textarea "Clear,"
type textarea "Selge, loodan"
type textarea "Clear, I hope."
type textarea "Selge, loodan, e"
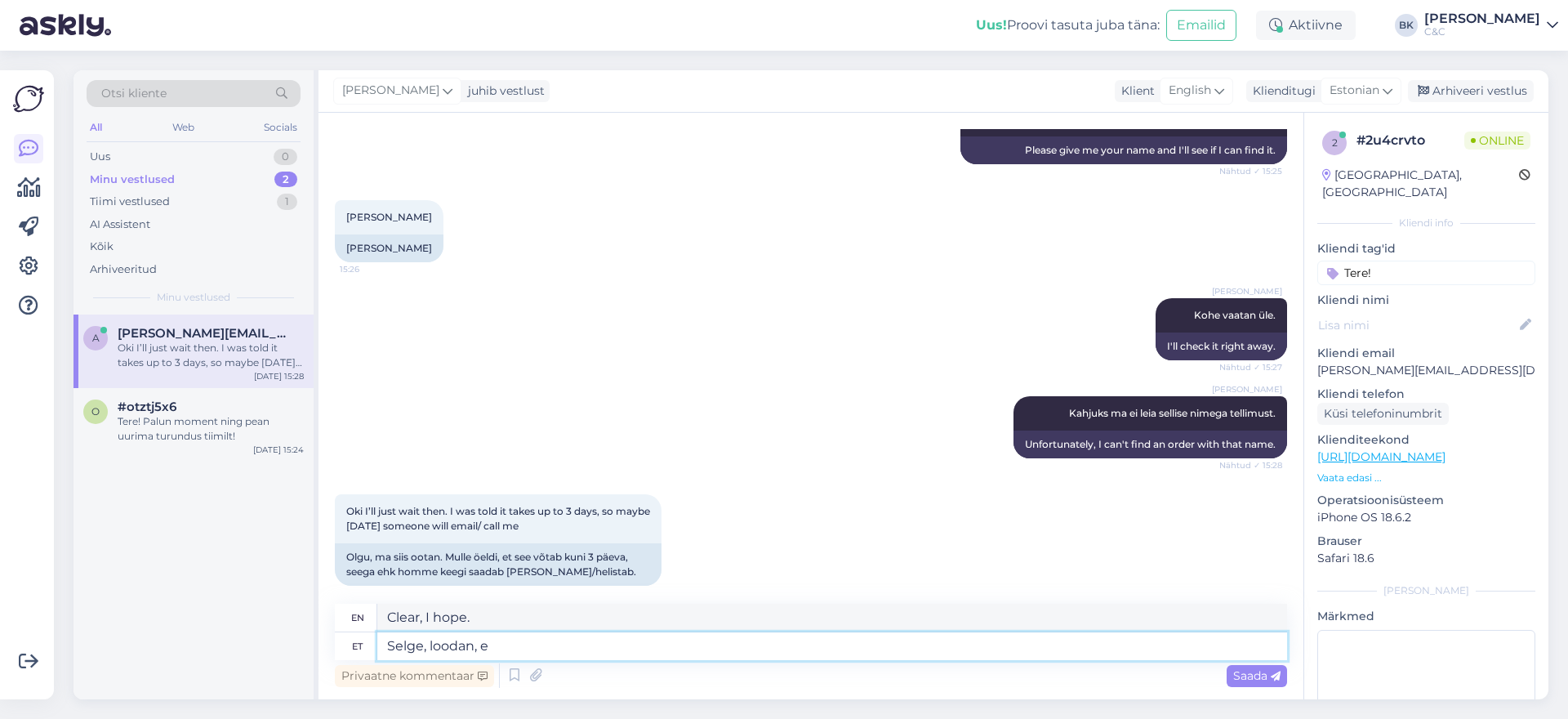
type textarea "Okay, I hope."
type textarea "Selge, loodan, et"
type textarea "Okay, I hope so."
type textarea "Selge, loodan, et saate"
type textarea "Okay, I hope you get it."
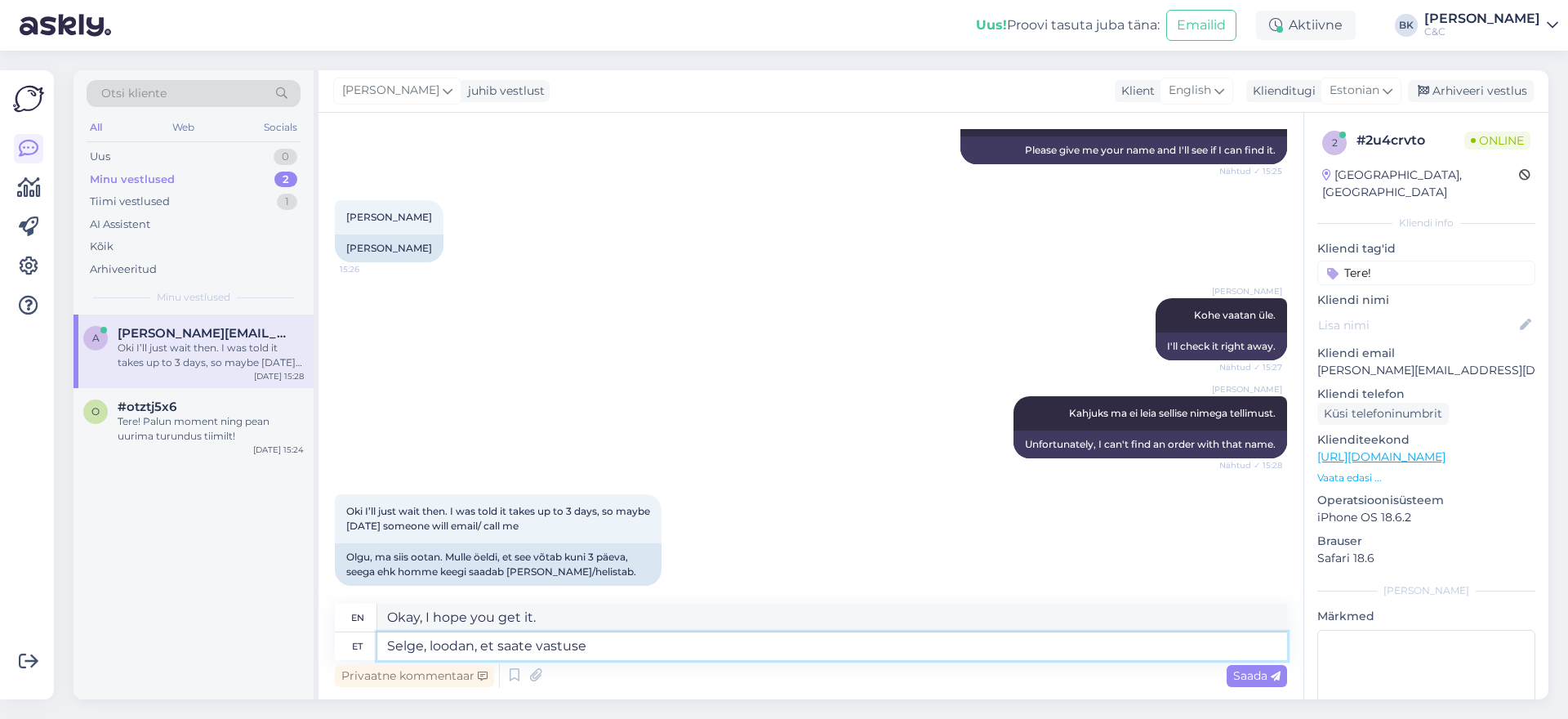
type textarea "Selge, loodan, et saate vastuse õ"
type textarea "Okay, I hope you get an answer."
type textarea "Selge, loodan, et saate vastuse õigepea?"
type textarea "Okay, I hope you get an answer soon."
type textarea "Selge, loodan, et saate vastuse õigepea!"
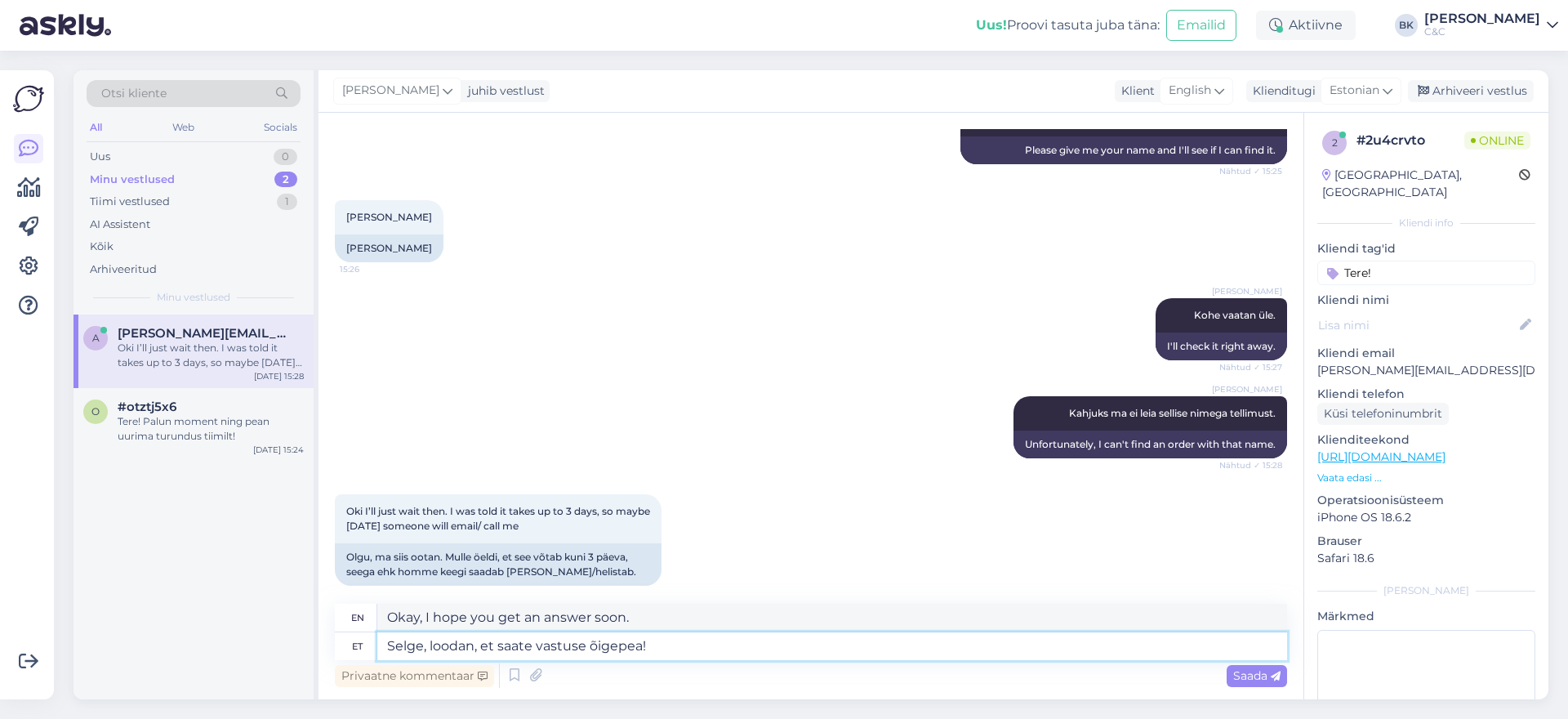
type textarea "Okay, I hope you get an answer soon!"
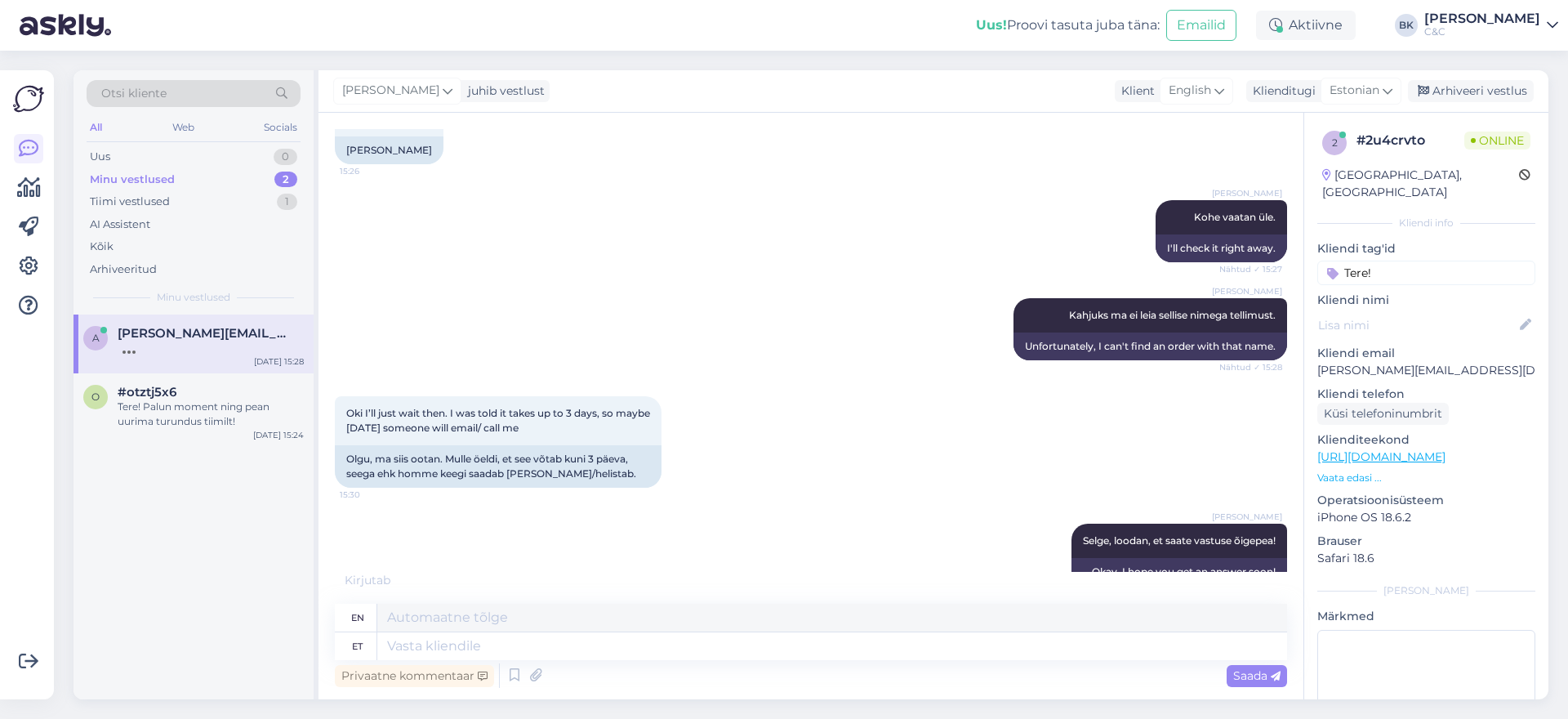
scroll to position [1089, 0]
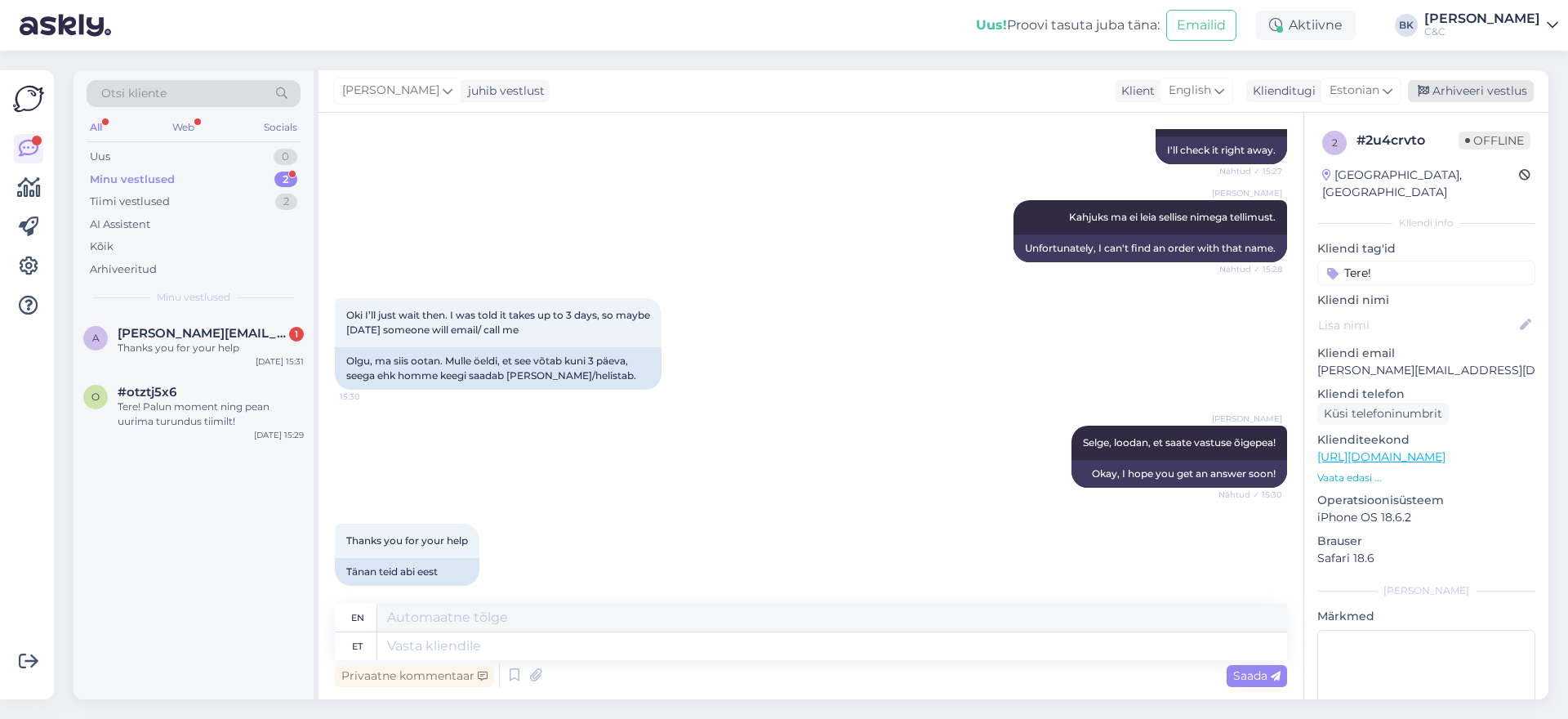
click at [1500, 90] on div "Arhiveeri vestlus" at bounding box center [1471, 91] width 126 height 22
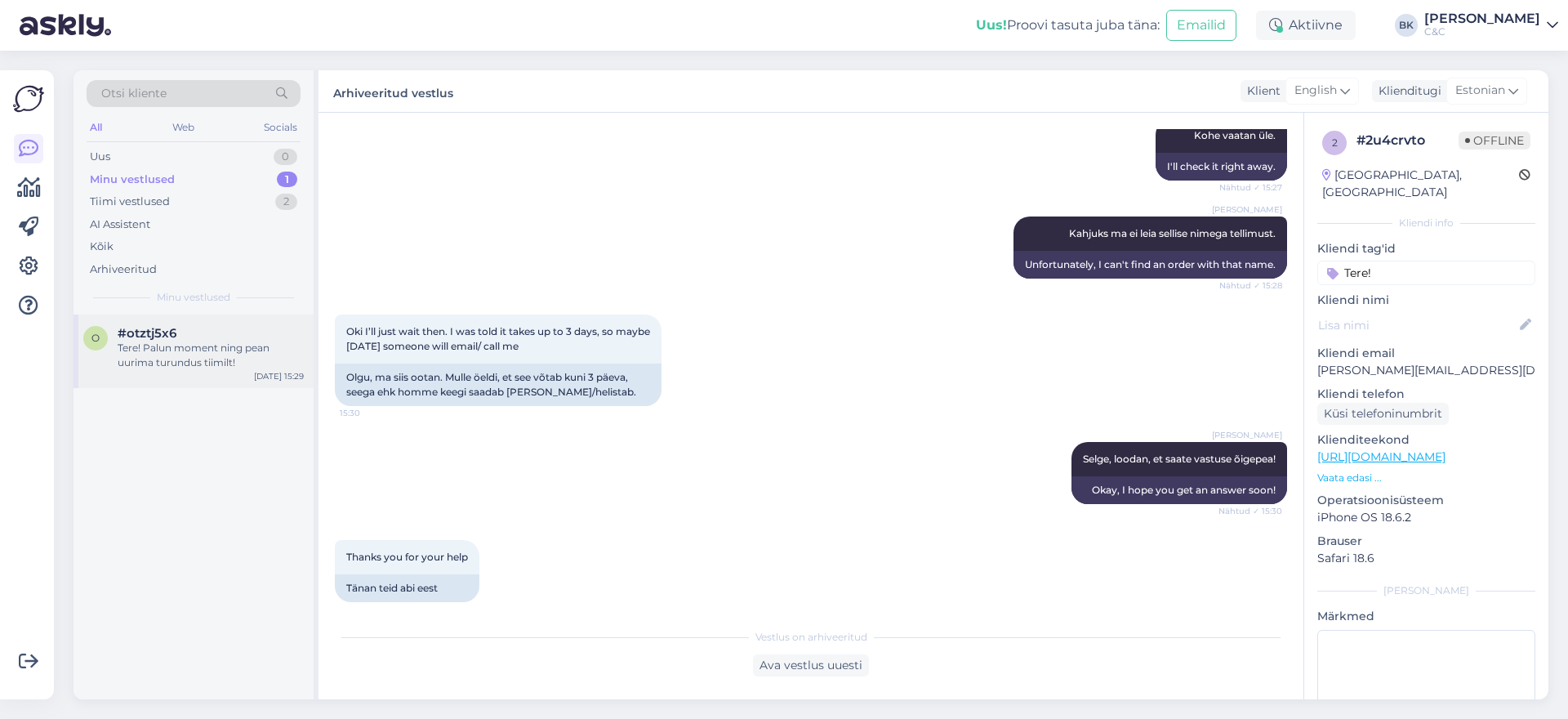
click at [179, 344] on div "Tere! Palun moment ning pean uurima turundus tiimilt!" at bounding box center [211, 355] width 186 height 29
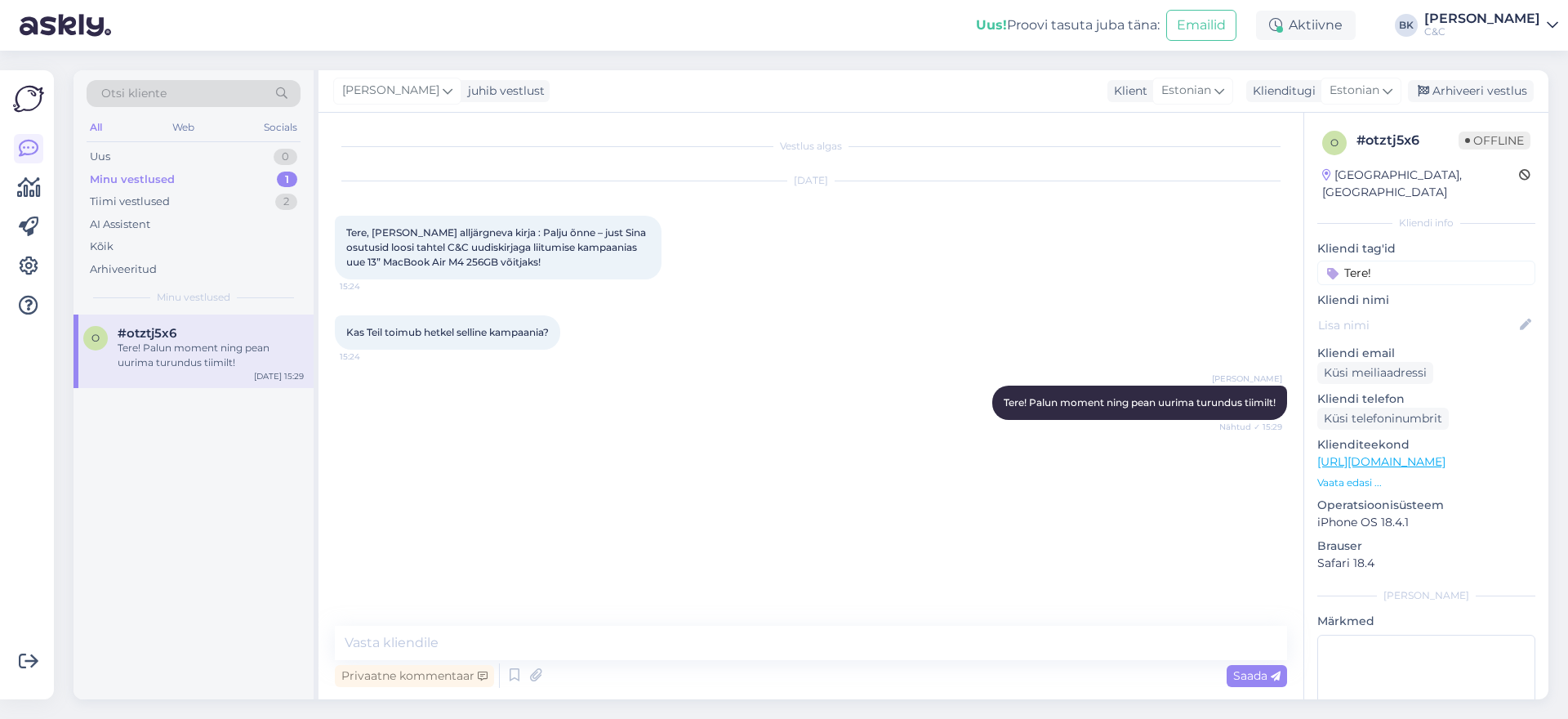
scroll to position [0, 0]
click at [182, 201] on div "Tiimi vestlused 2" at bounding box center [193, 202] width 214 height 23
click at [184, 317] on div "l #llsd4ywl Sooviksin uurida, et millal jõuavad teie lattu iphone 17 pro max te…" at bounding box center [194, 351] width 240 height 74
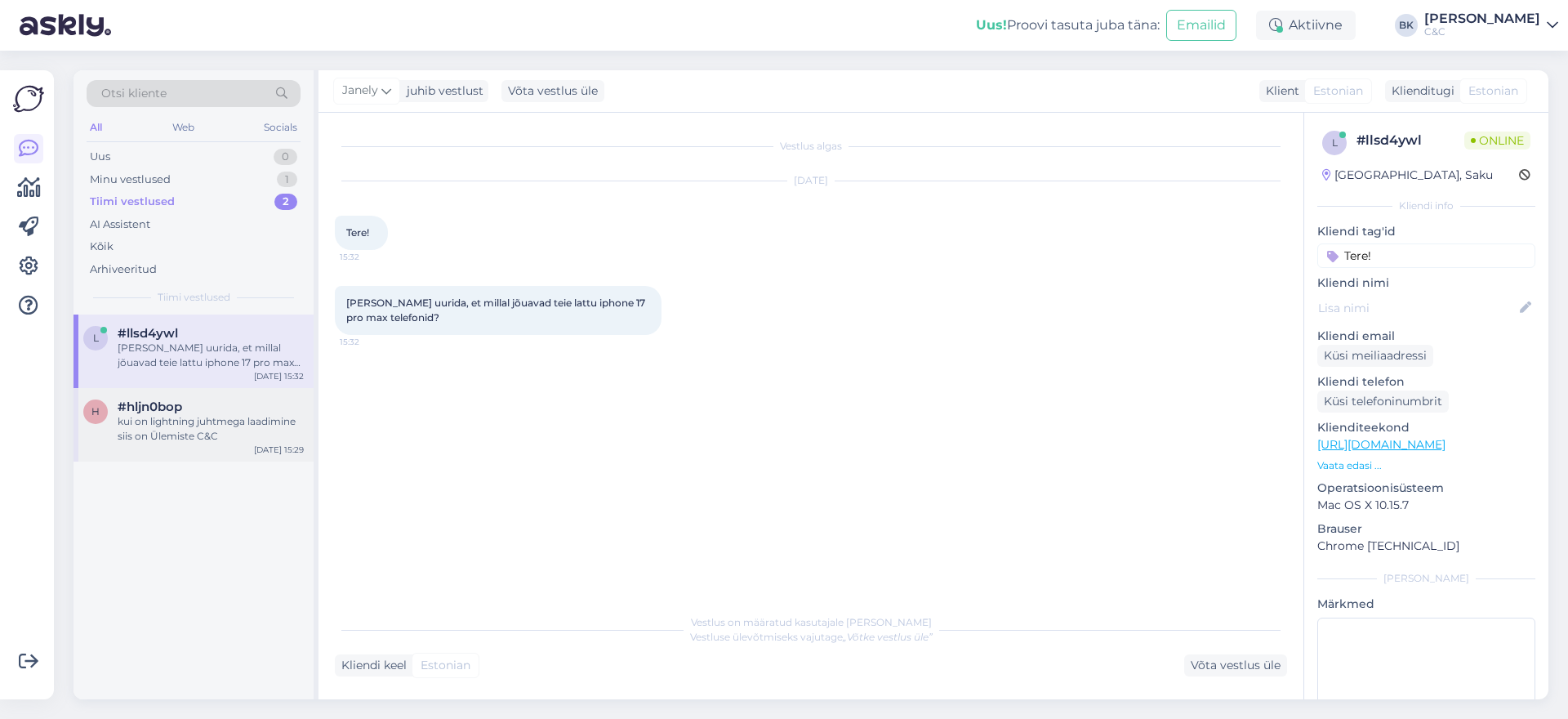
click at [188, 394] on div "h #hljn0bop kui on lightning juhtmega laadimine siis on Ülemiste C&C [DATE] 15:…" at bounding box center [194, 425] width 240 height 74
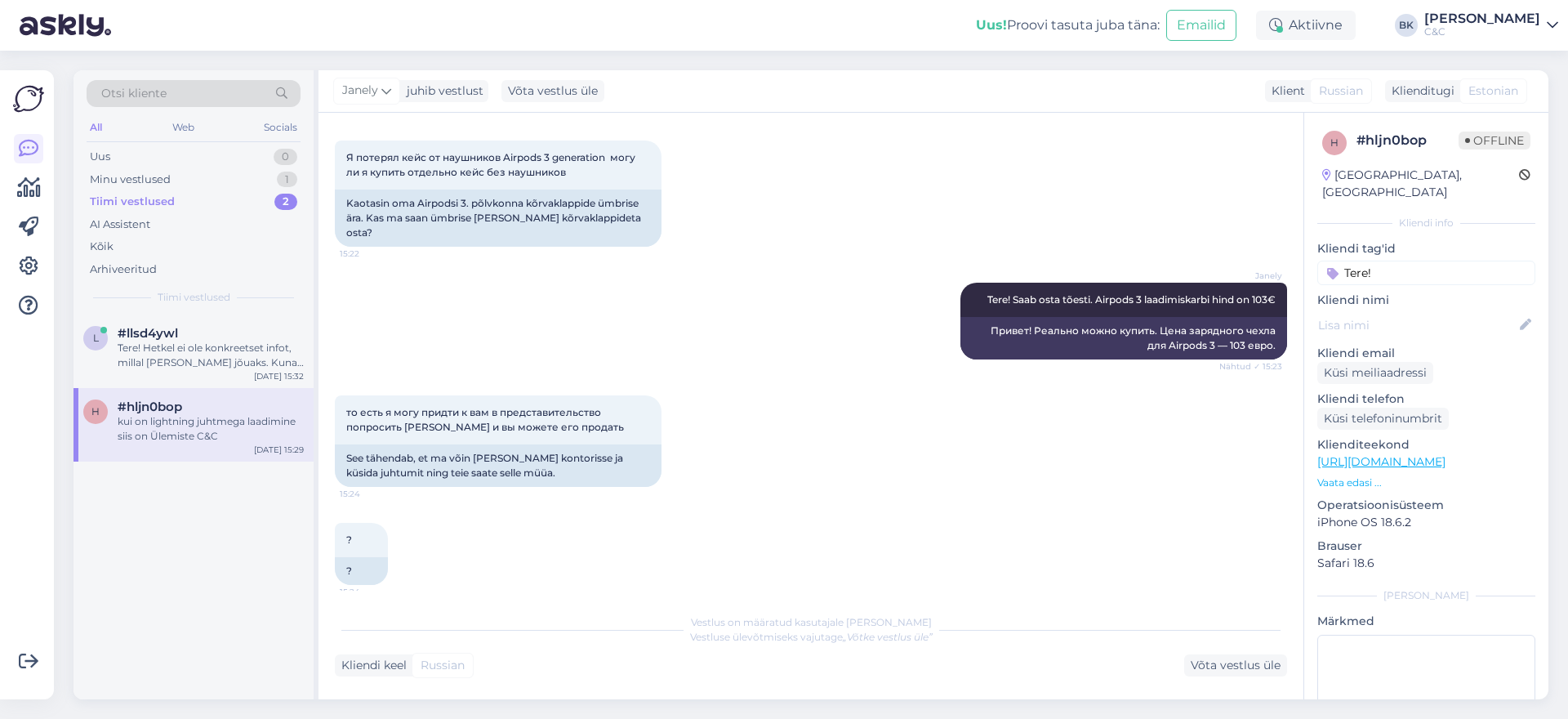
scroll to position [499, 0]
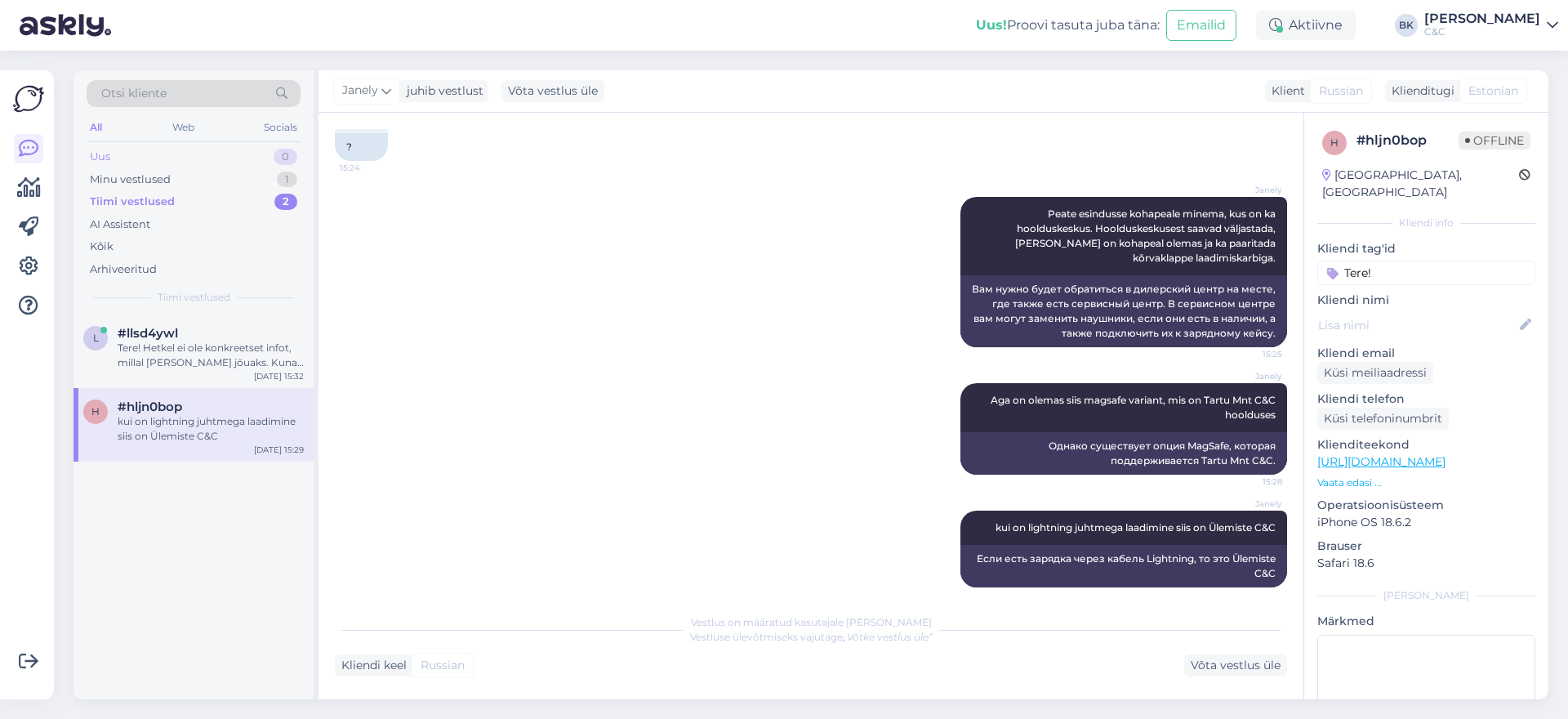
click at [158, 154] on div "Uus 0" at bounding box center [193, 157] width 214 height 23
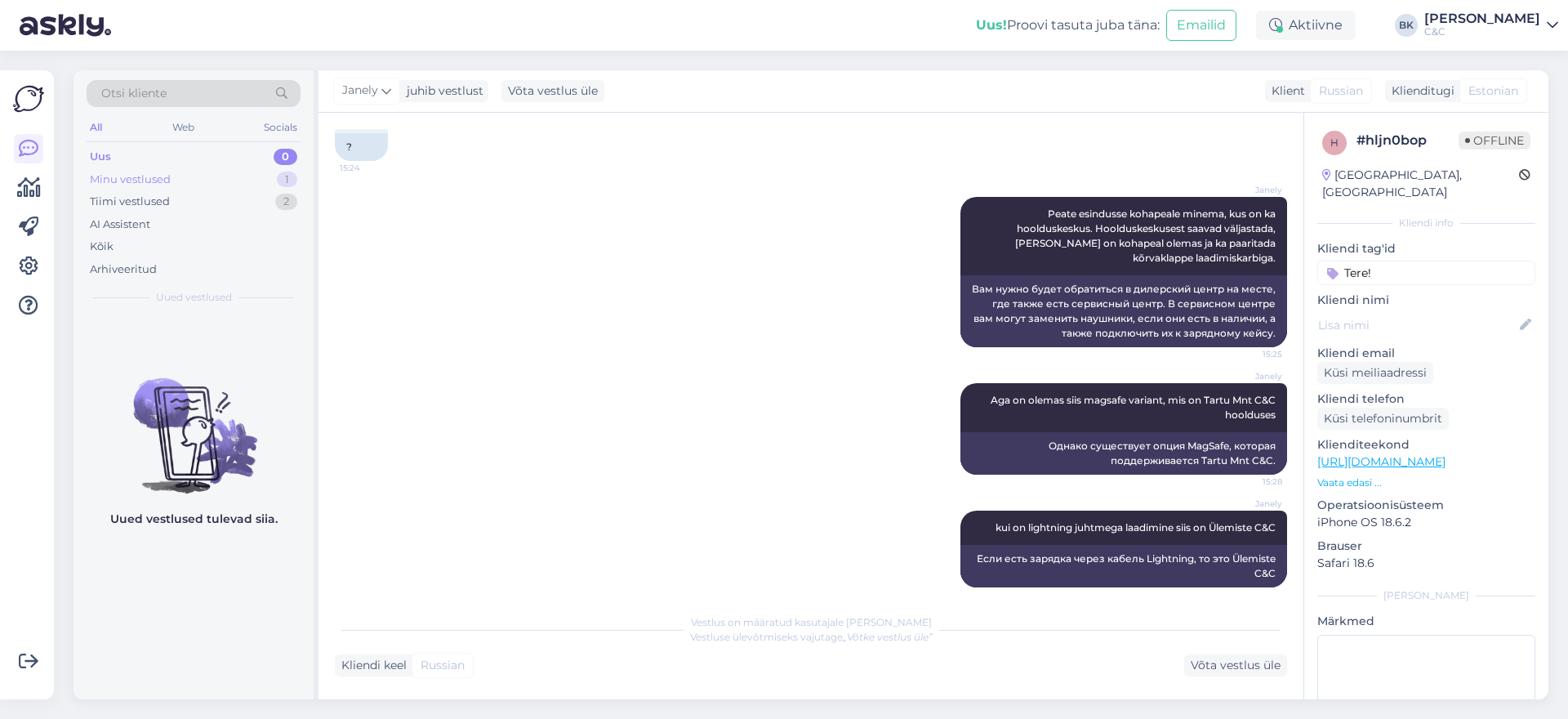
click at [160, 174] on div "Minu vestlused" at bounding box center [131, 179] width 81 height 16
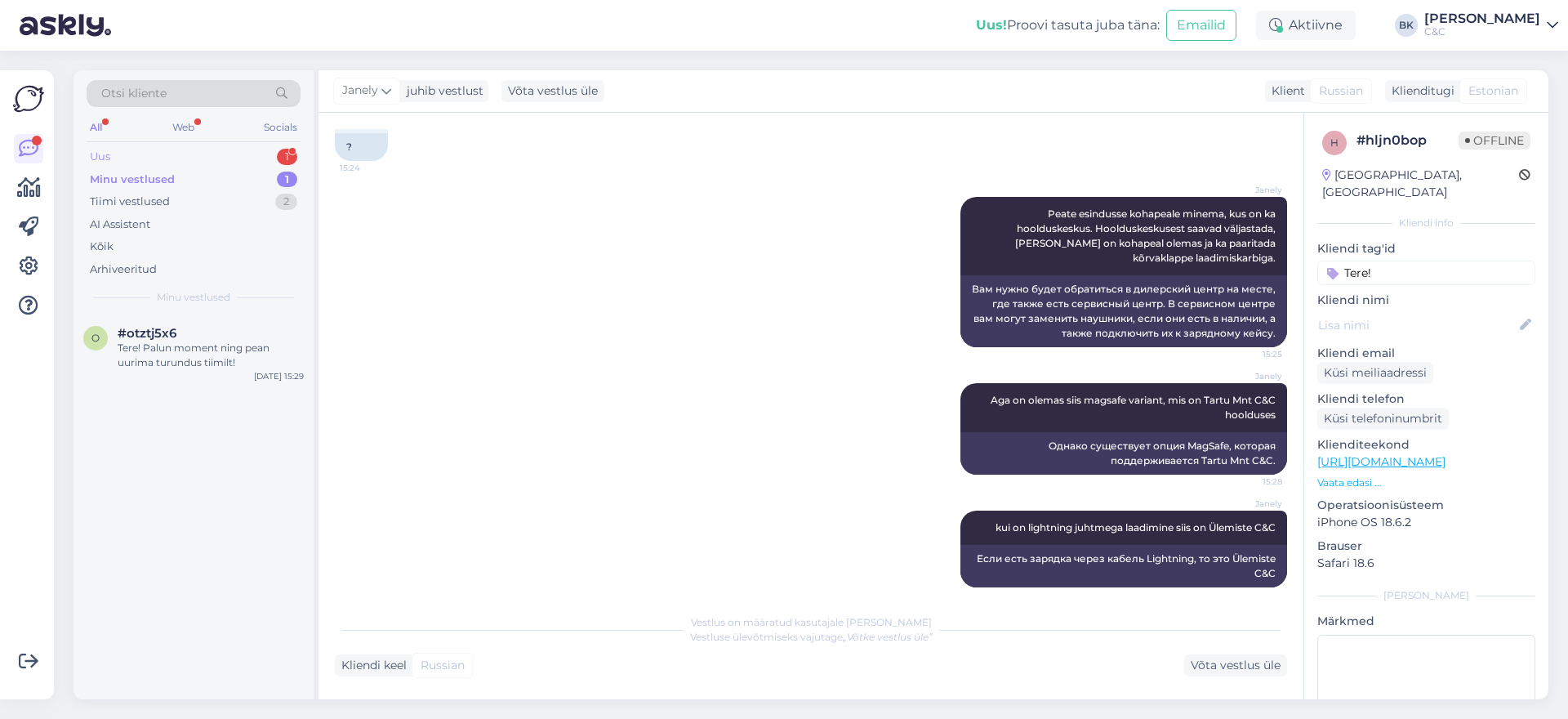
click at [140, 155] on div "Uus 1" at bounding box center [193, 157] width 214 height 23
click at [160, 335] on span "#kveplcsj" at bounding box center [148, 333] width 60 height 15
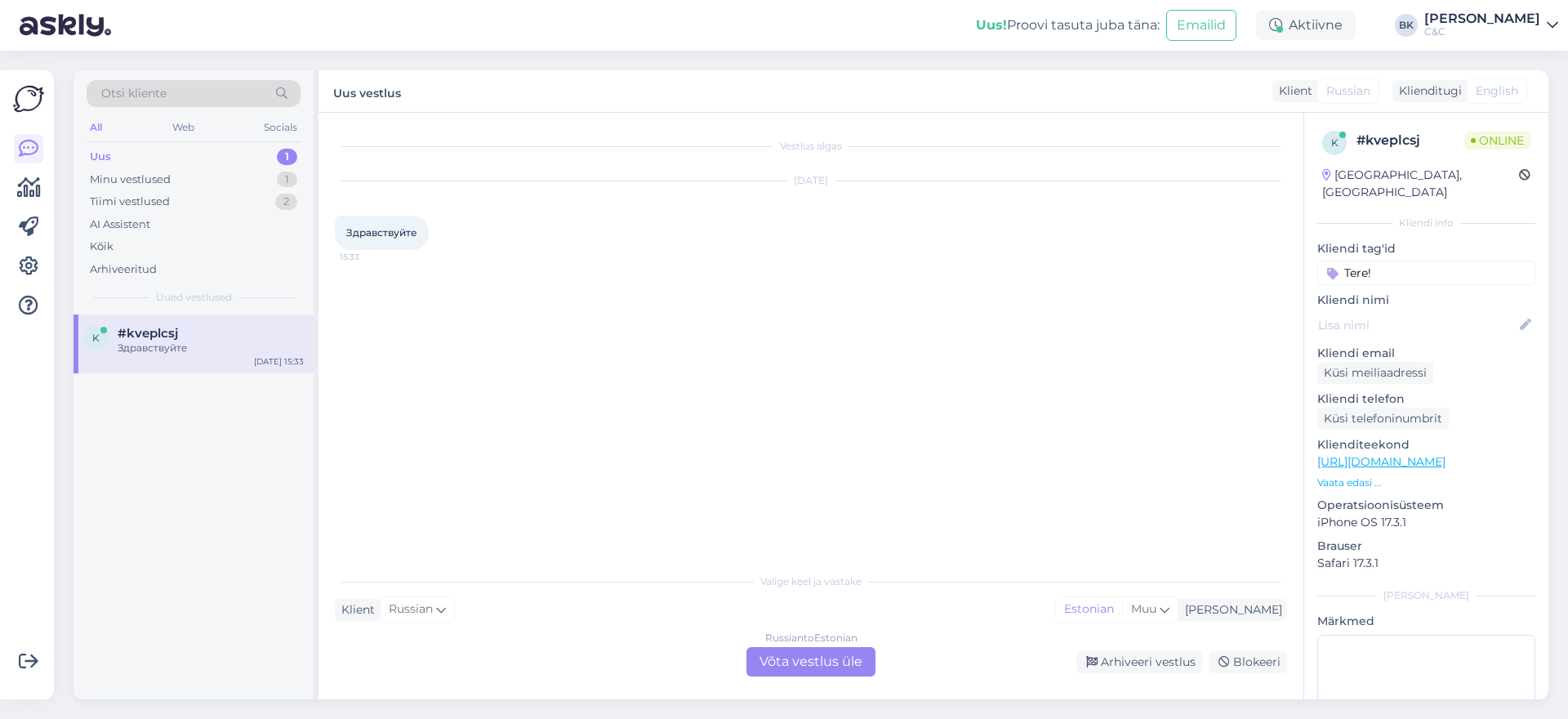
click at [796, 664] on div "Russian to Estonian Võta vestlus üle" at bounding box center [810, 661] width 129 height 29
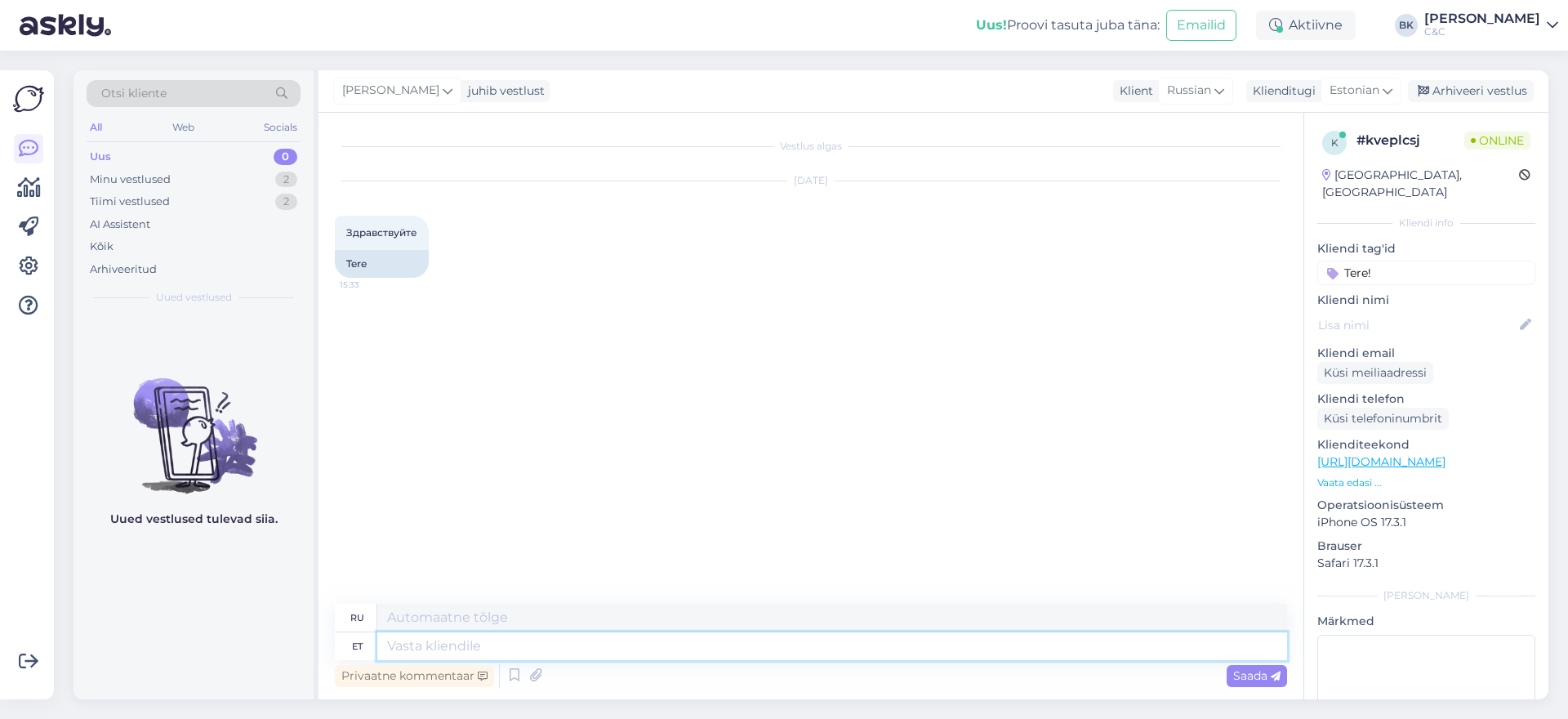
click at [678, 645] on textarea at bounding box center [832, 645] width 910 height 28
type textarea "Tere"
type textarea "Привет"
type textarea "Tere!"
type textarea "Привет!"
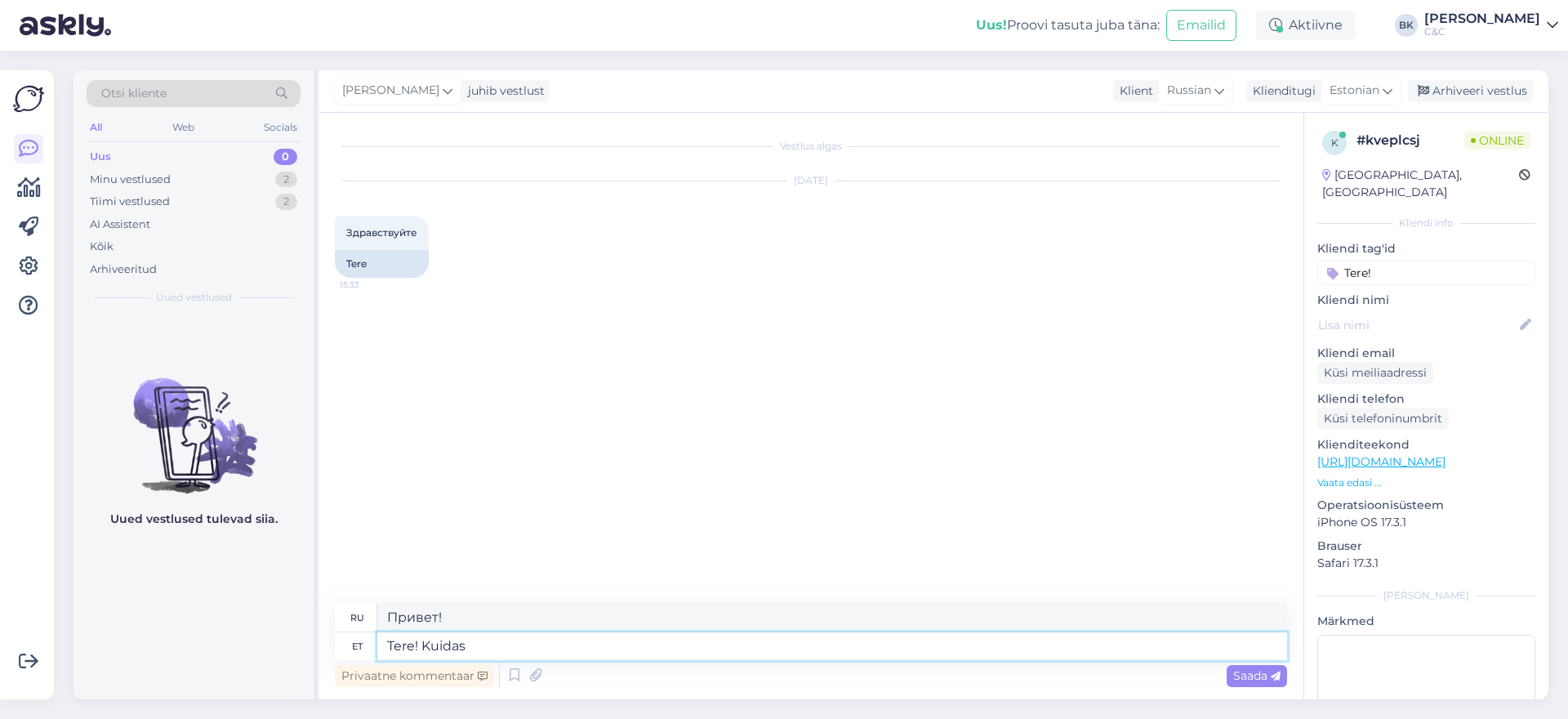
type textarea "Tere! Kuidas"
type textarea "Привет, как дела?"
type textarea "Tere! Kuidas saan"
type textarea "Здравствуйте! Как я могу"
type textarea "Tere! Kuidas saan teile ab"
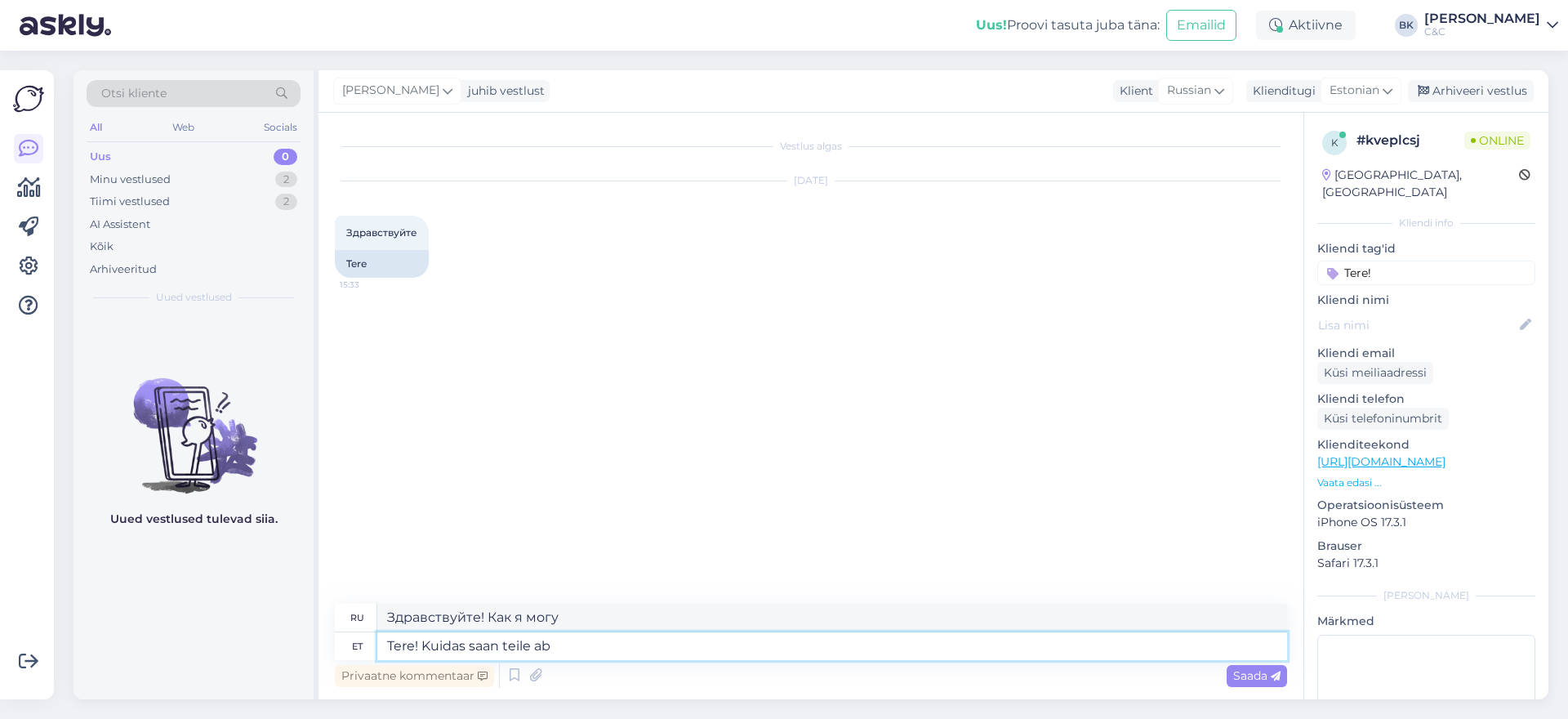
type textarea "Здравствуйте! Как с вами связаться?"
type textarea "Tere! Kuidas saan teile abiks olla"
type textarea "Здравствуйте! Чем я могу вам помочь?"
type textarea "Tere! Kuidas saan teile abiks olla?"
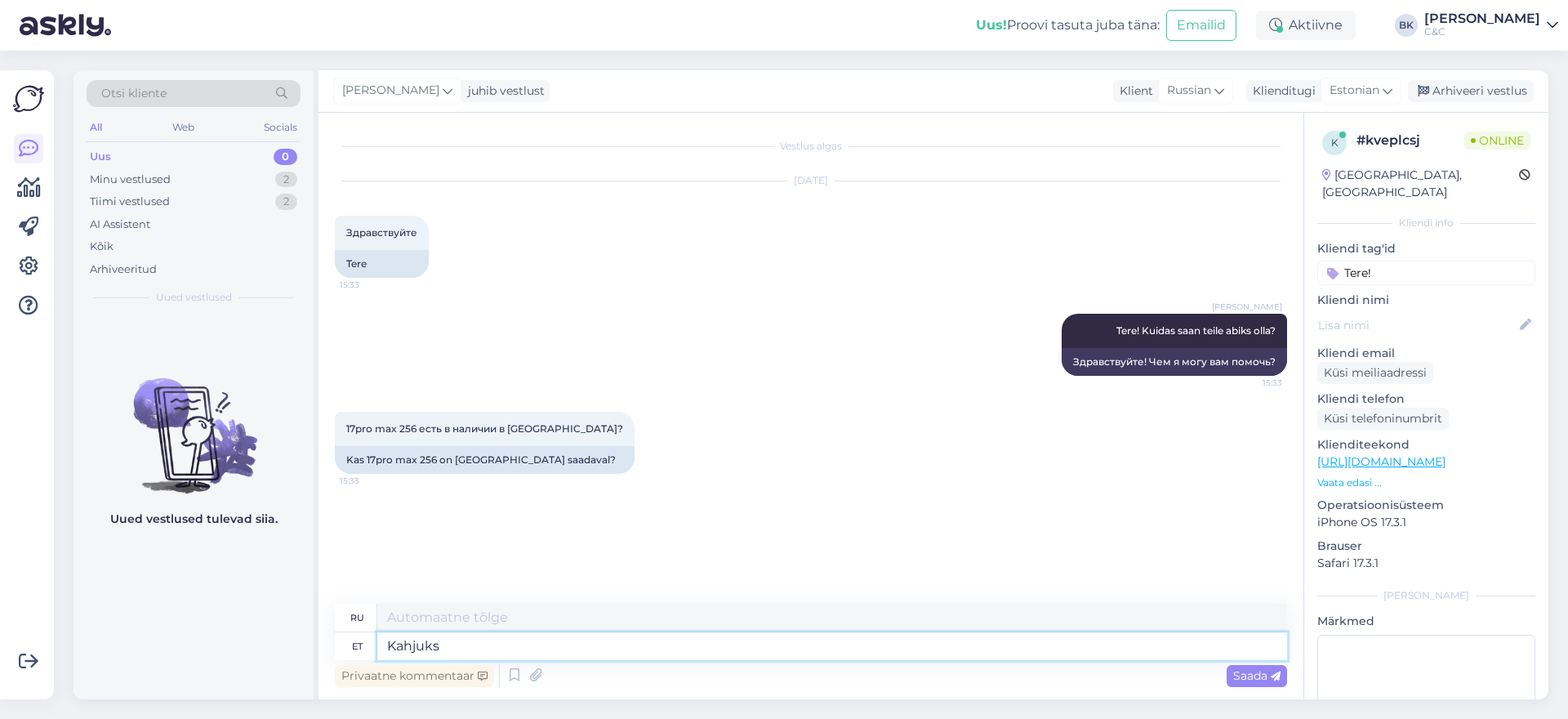
type textarea "Kahjuks"
type textarea "К сожалению"
type textarea "Kahjuks ei o"
type textarea "К сожалению, нет."
type textarea "Kahjuks ei ole"
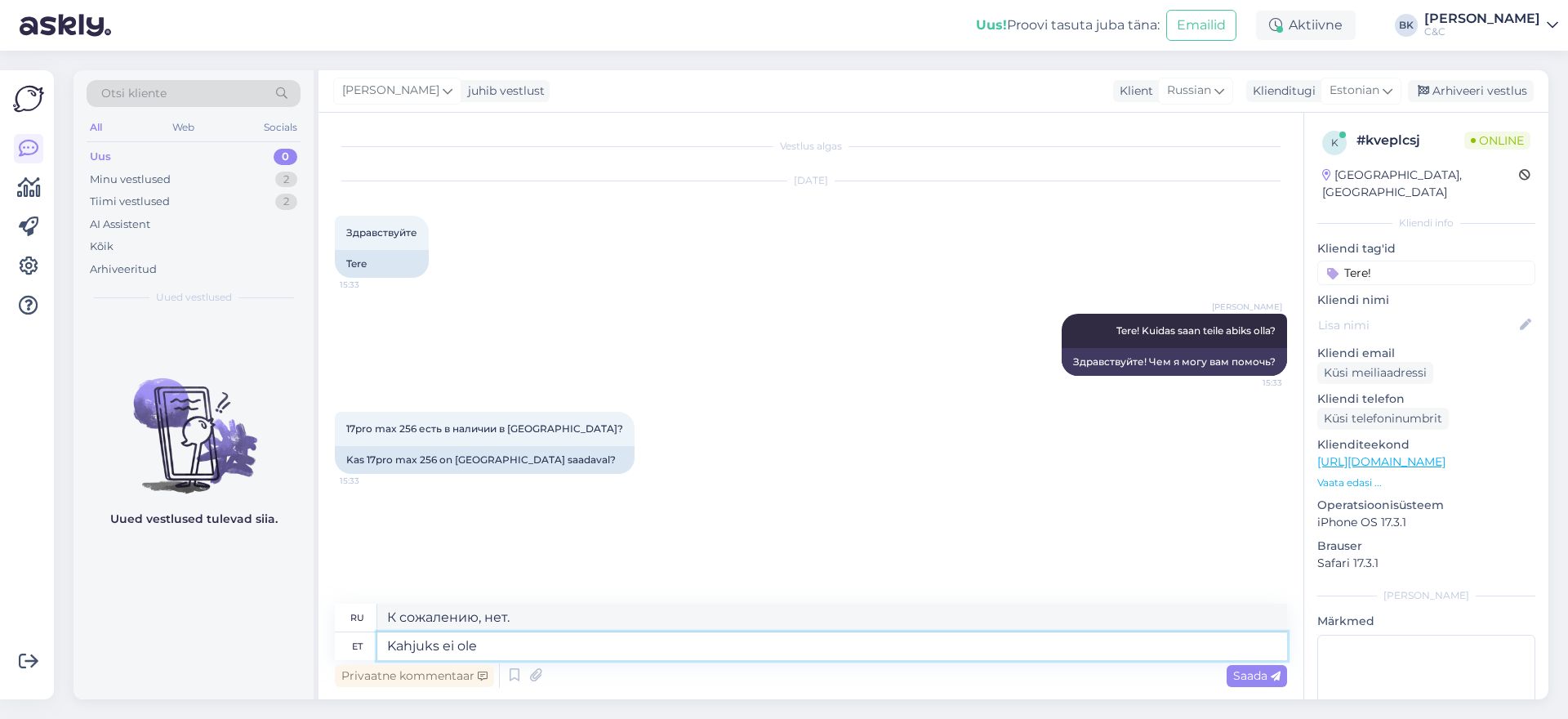
type textarea "К сожалению, нет"
type textarea "Kahjuks ei ole."
type textarea "К сожалению, это не так."
type textarea "Kahjuks ei ole. 17 s"
type textarea "К сожалению, № 17."
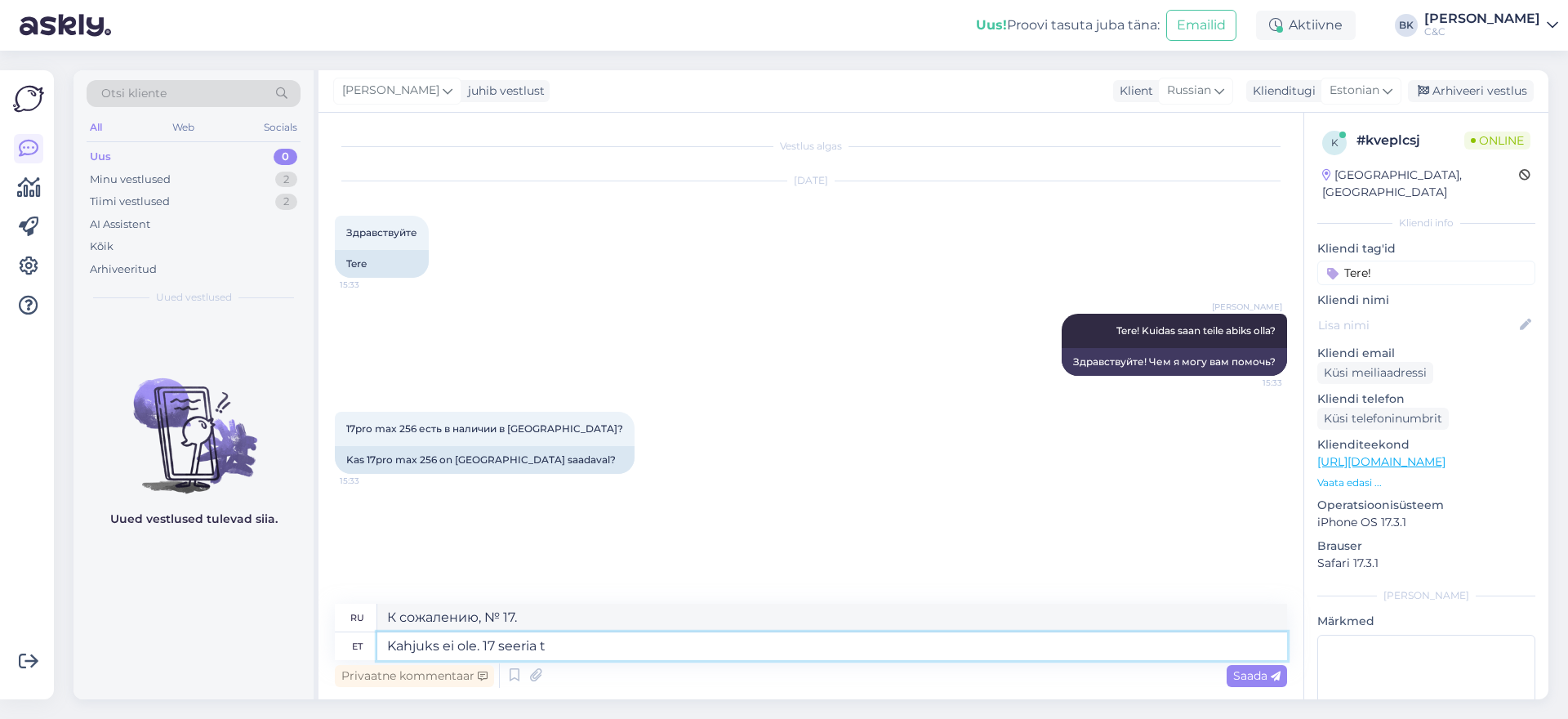
type textarea "Kahjuks ei ole. 17 seeria te"
type textarea "К сожалению нет. 17 серия"
type textarea "Kahjuks ei ole. 17 seeria telefonid on"
type textarea "К сожалению, телефоны 17 серии"
type textarea "Kahjuks ei ole. 17 seeria telefonid on ai"
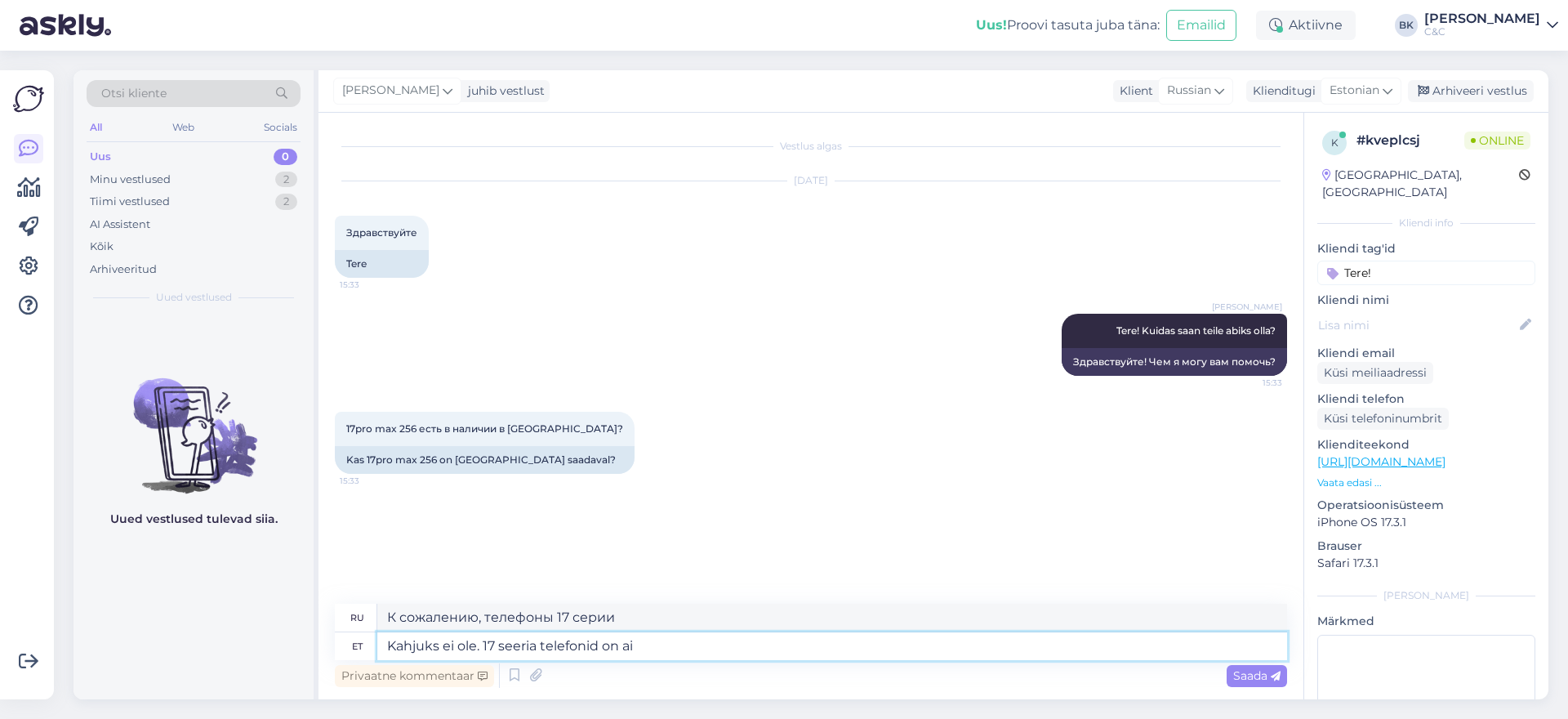
type textarea "К сожалению, нет. Телефоны 17 серии..."
type textarea "Kahjuks ei ole. 17 seeria telefonid on ainult"
type textarea "К сожалению, нет. Телефоны 17-й серии доступны только"
type textarea "Kahjuks ei ole. 17 seeria telefonid on ainult eeltellimisel."
type textarea "К сожалению, нет. Телефоны 17-й серии доступны только для предзаказа."
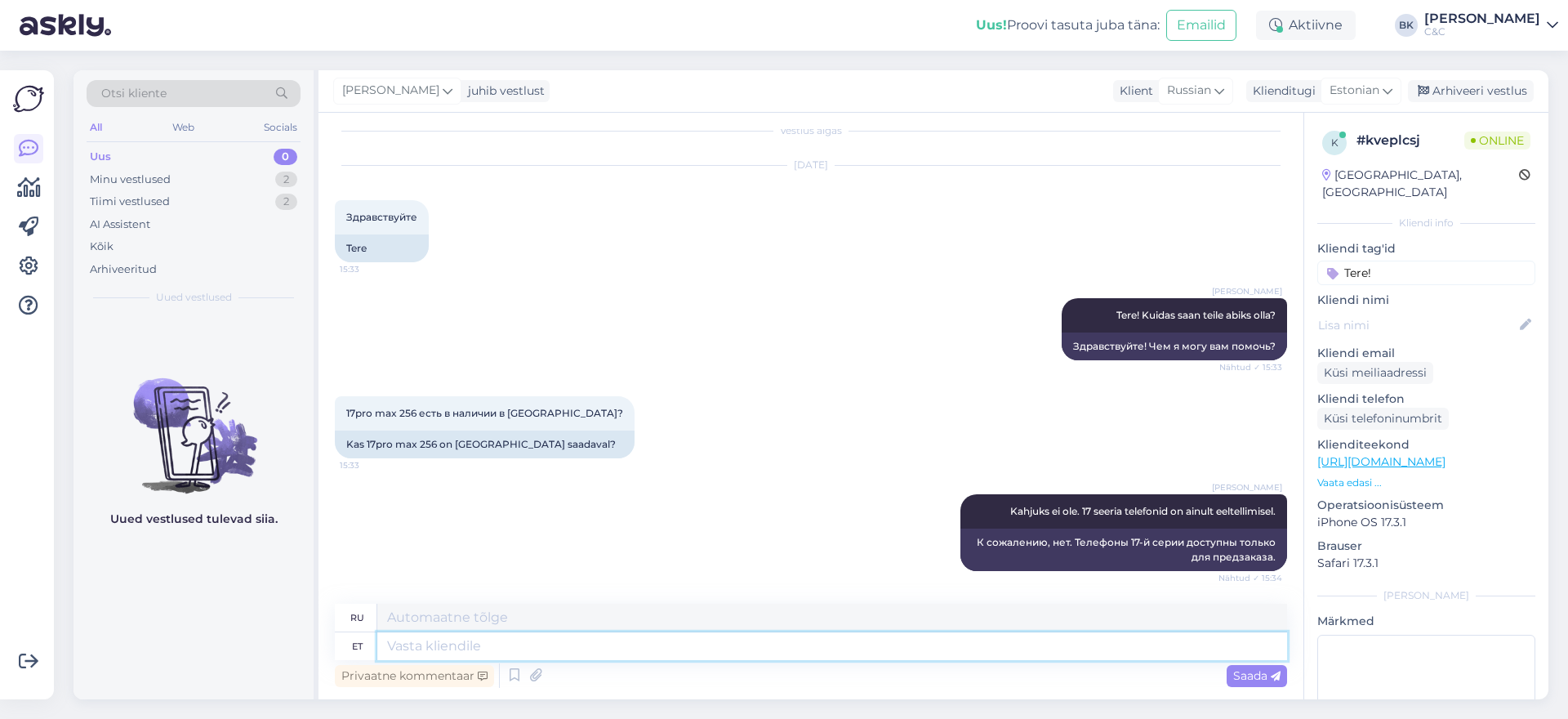
scroll to position [113, 0]
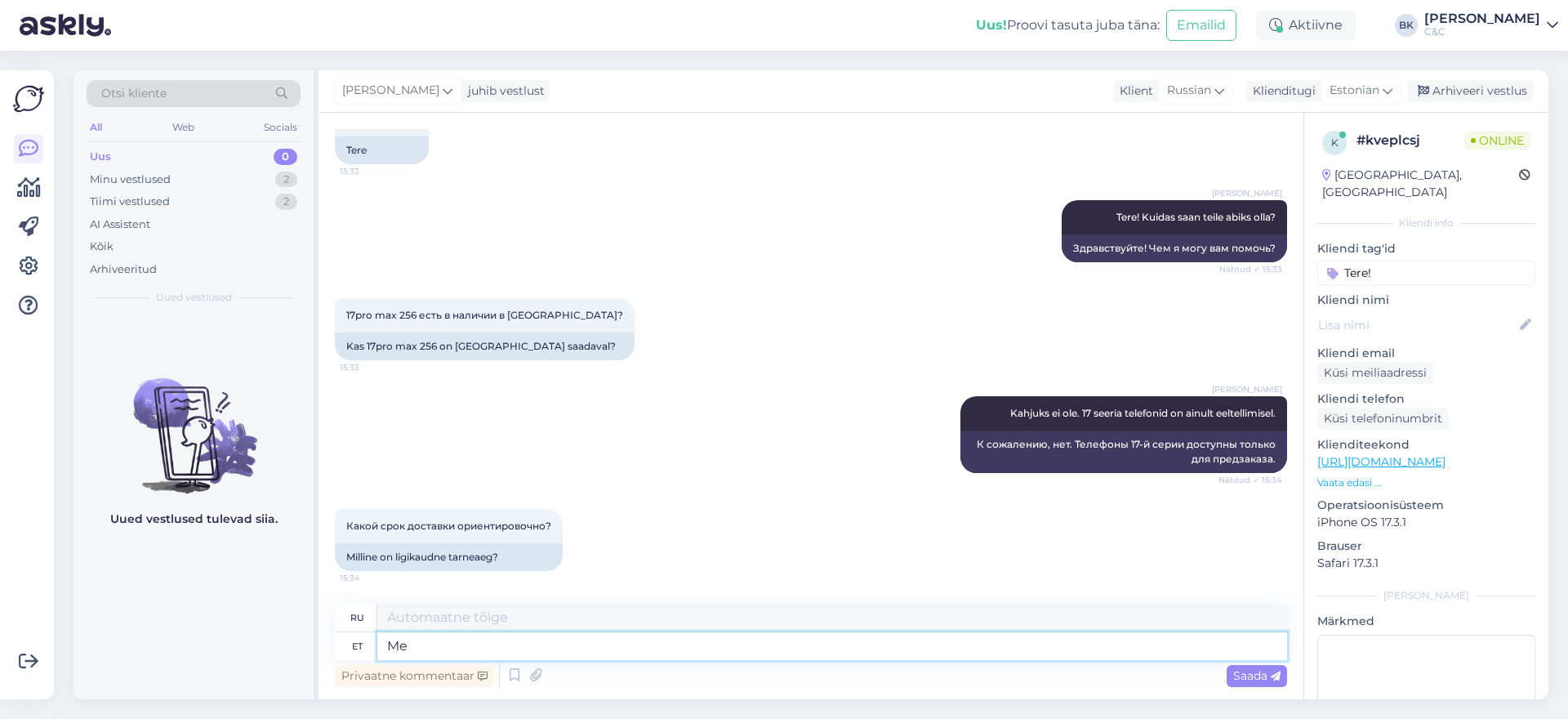
type textarea "Me"
type textarea "Мы"
type textarea "Me kahjuks ei"
type textarea "К сожалению, мы"
type textarea "Me kahjuks ei"
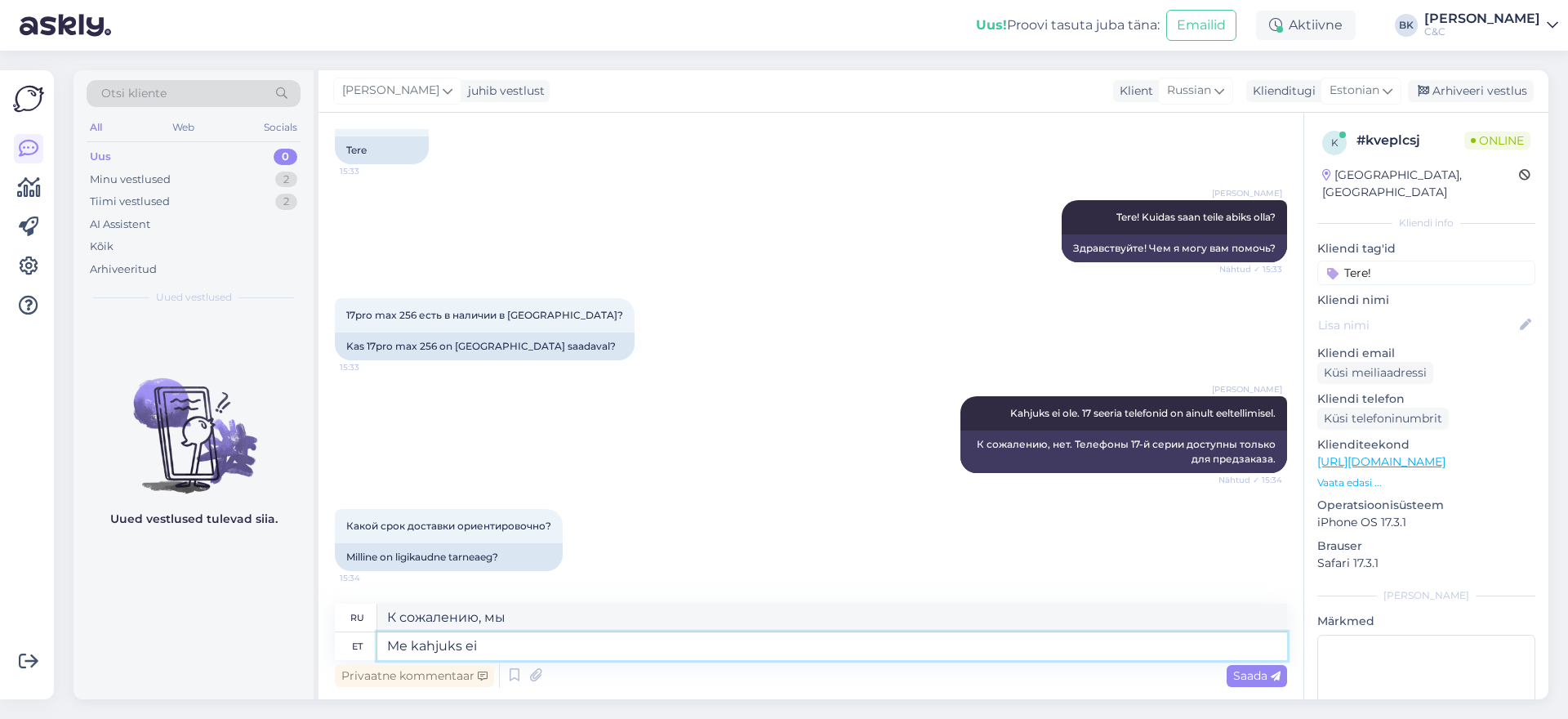
type textarea "К сожалению, мы не"
type textarea "Me kahjuks ei oska t"
type textarea "К сожалению, мы не можем"
type textarea "Me kahjuks ei oska täpselt"
type textarea "К сожалению, мы не знаем точно."
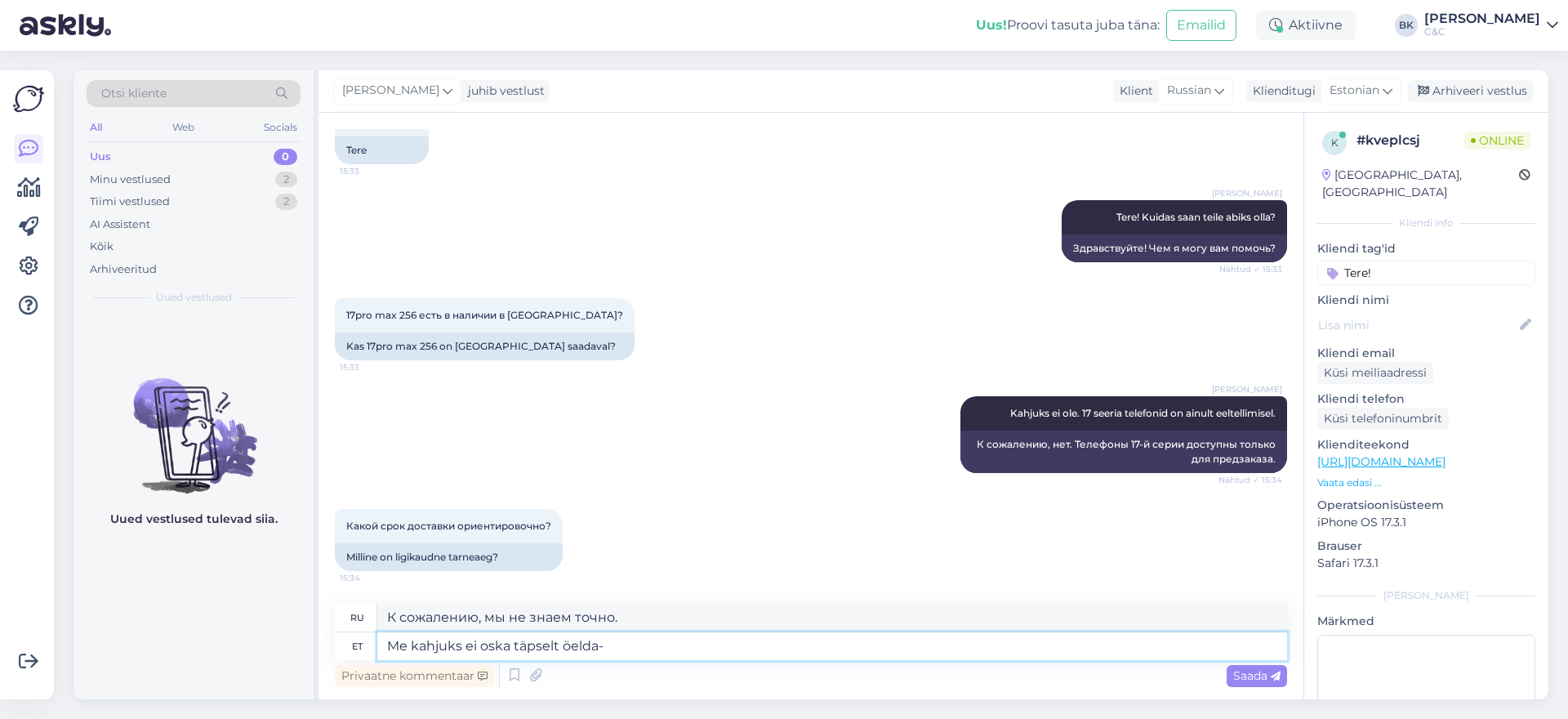
type textarea "Me kahjuks ei oska täpselt öelda-"
type textarea "К сожалению, мы не можем сказать наверняка..."
type textarea "Me kahjuks ei oska täpselt öelda."
type textarea "К сожалению, мы не можем сказать этого наверняка."
type textarea "Me kahjuks ei oska täpselt öelda. See v"
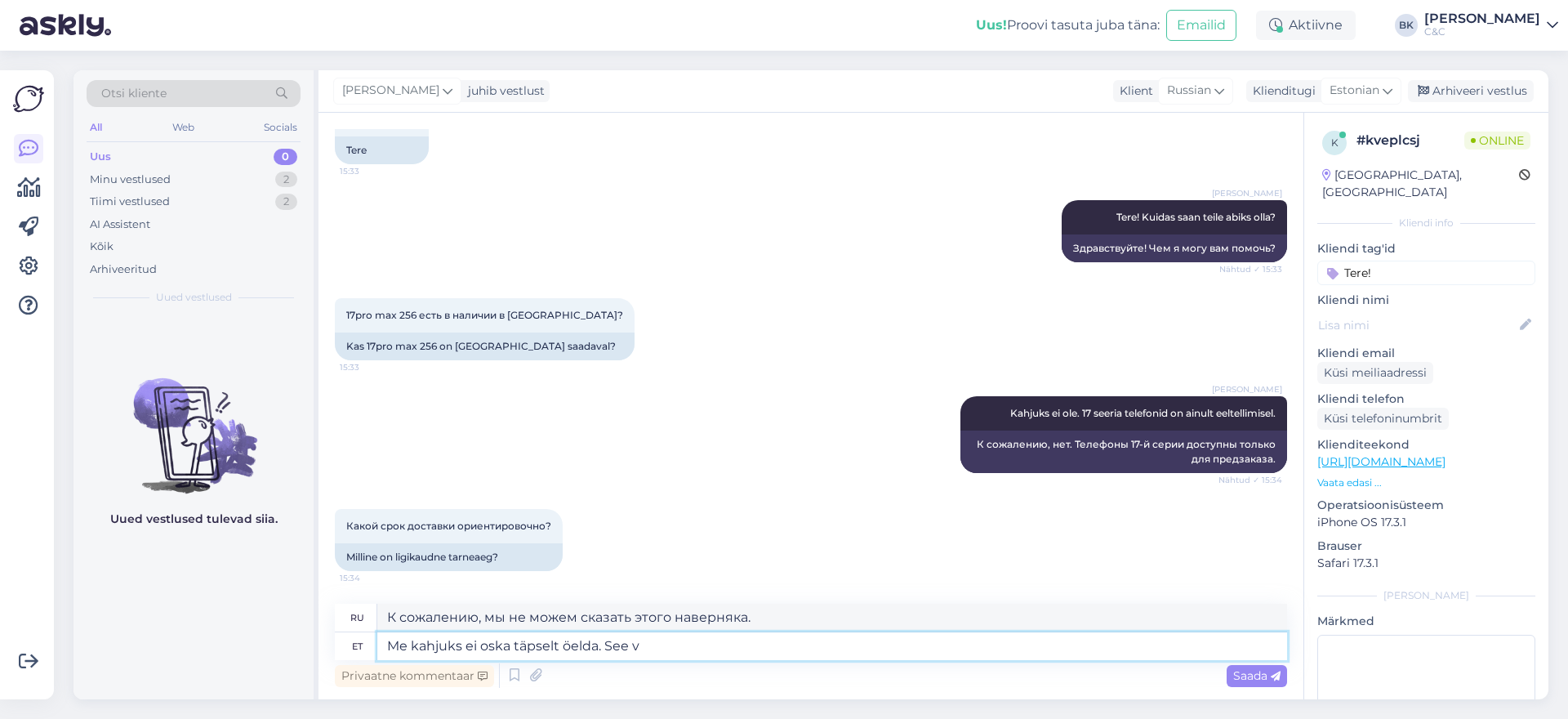
type textarea "К сожалению, мы не можем сказать наверняка. Это"
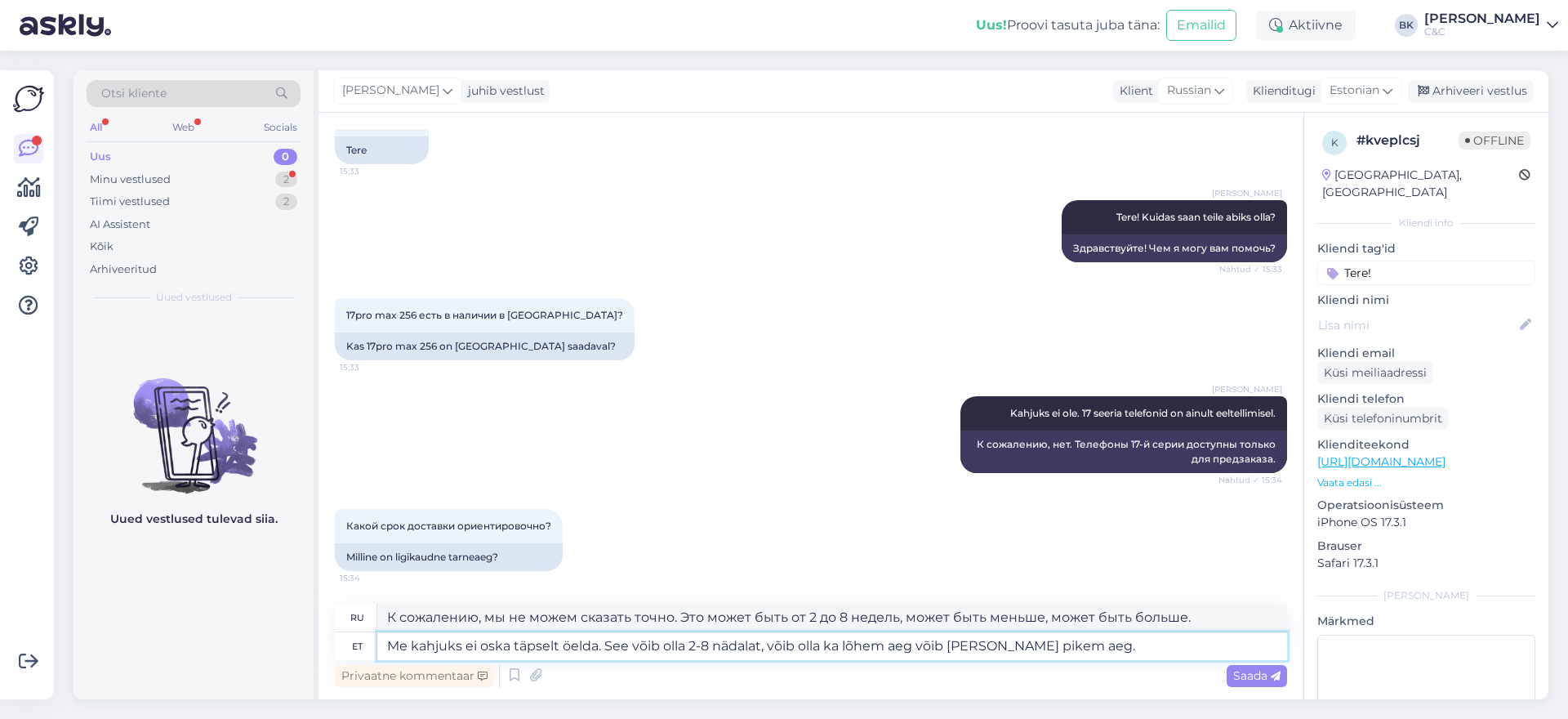
click at [856, 647] on textarea "Me kahjuks ei oska täpselt öelda. See võib olla 2-8 nädalat, võib olla ka lõhem…" at bounding box center [832, 645] width 910 height 28
click at [1094, 652] on textarea "Me kahjuks ei oska täpselt öelda. See võib olla 2-8 nädalat, võib olla ka lühem…" at bounding box center [832, 645] width 910 height 28
click at [1249, 674] on span "Saada" at bounding box center [1256, 674] width 47 height 15
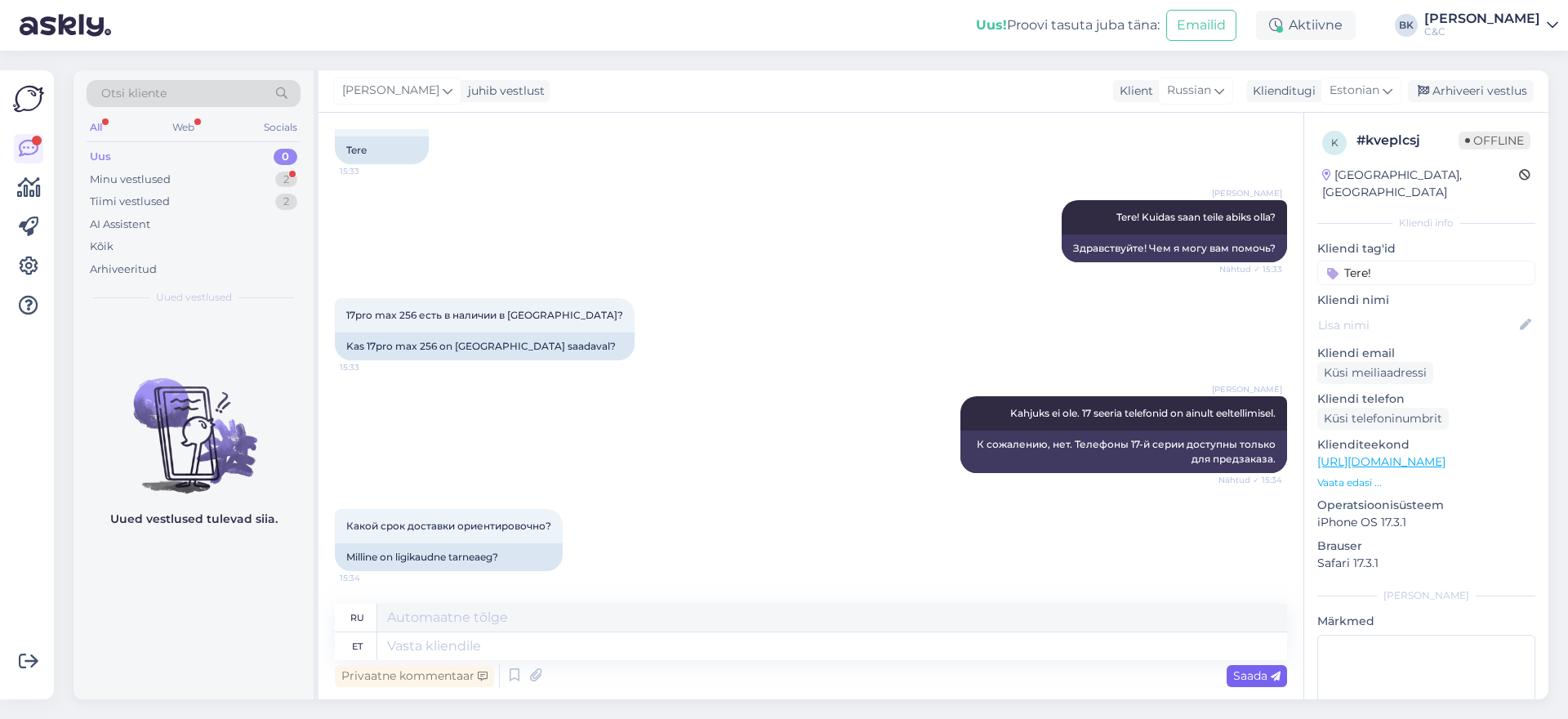
scroll to position [241, 0]
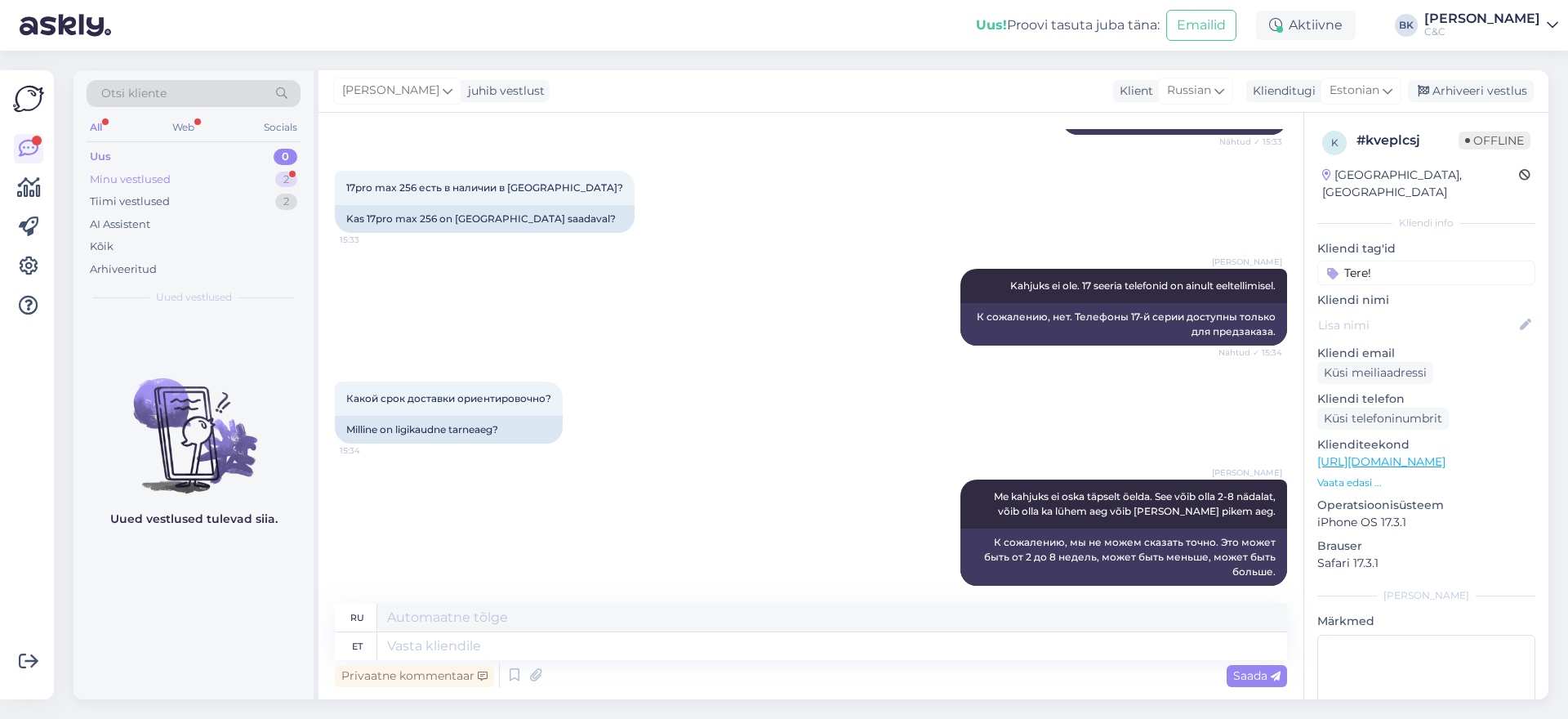
click at [172, 184] on div "Minu vestlused 2" at bounding box center [193, 180] width 214 height 23
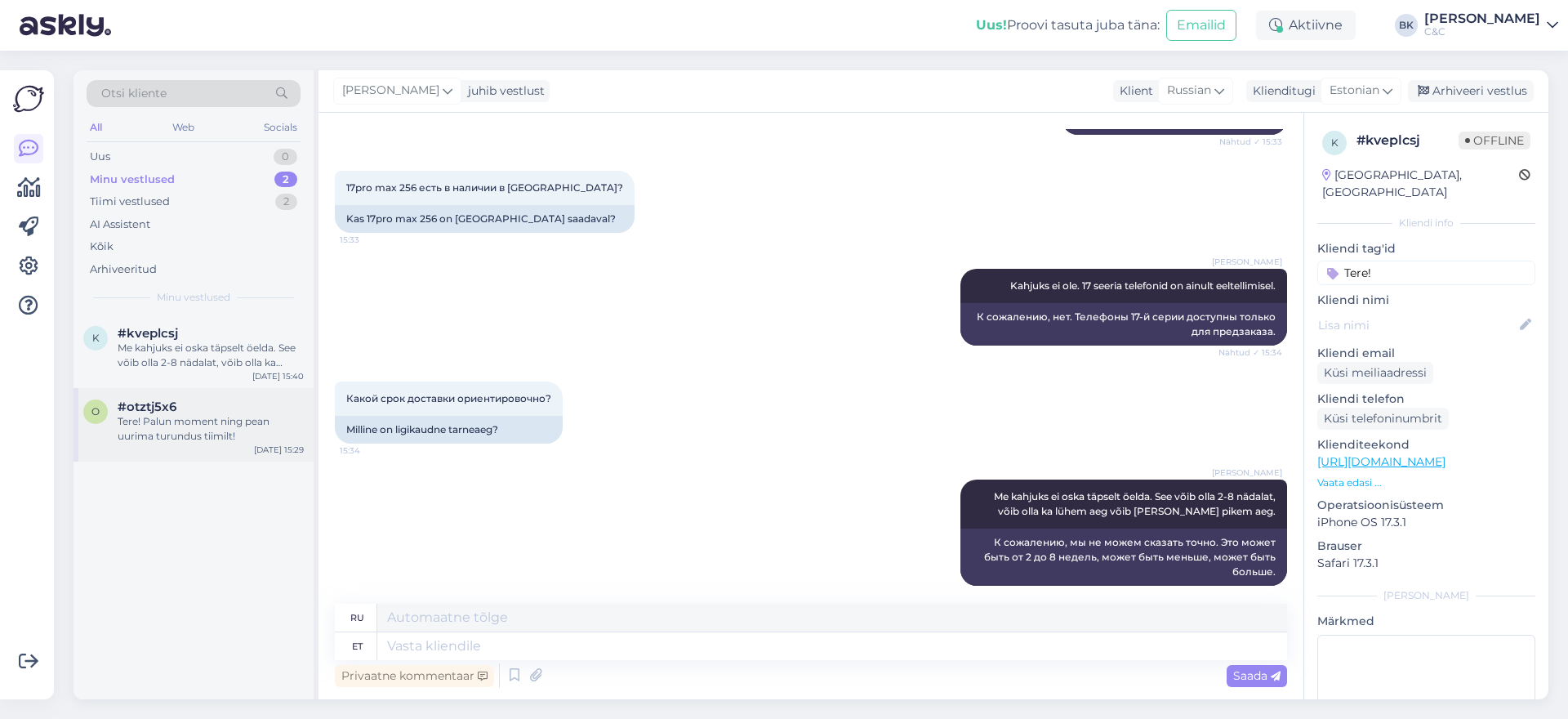
click at [219, 421] on div "Tere! Palun moment ning pean uurima turundus tiimilt!" at bounding box center [211, 429] width 186 height 29
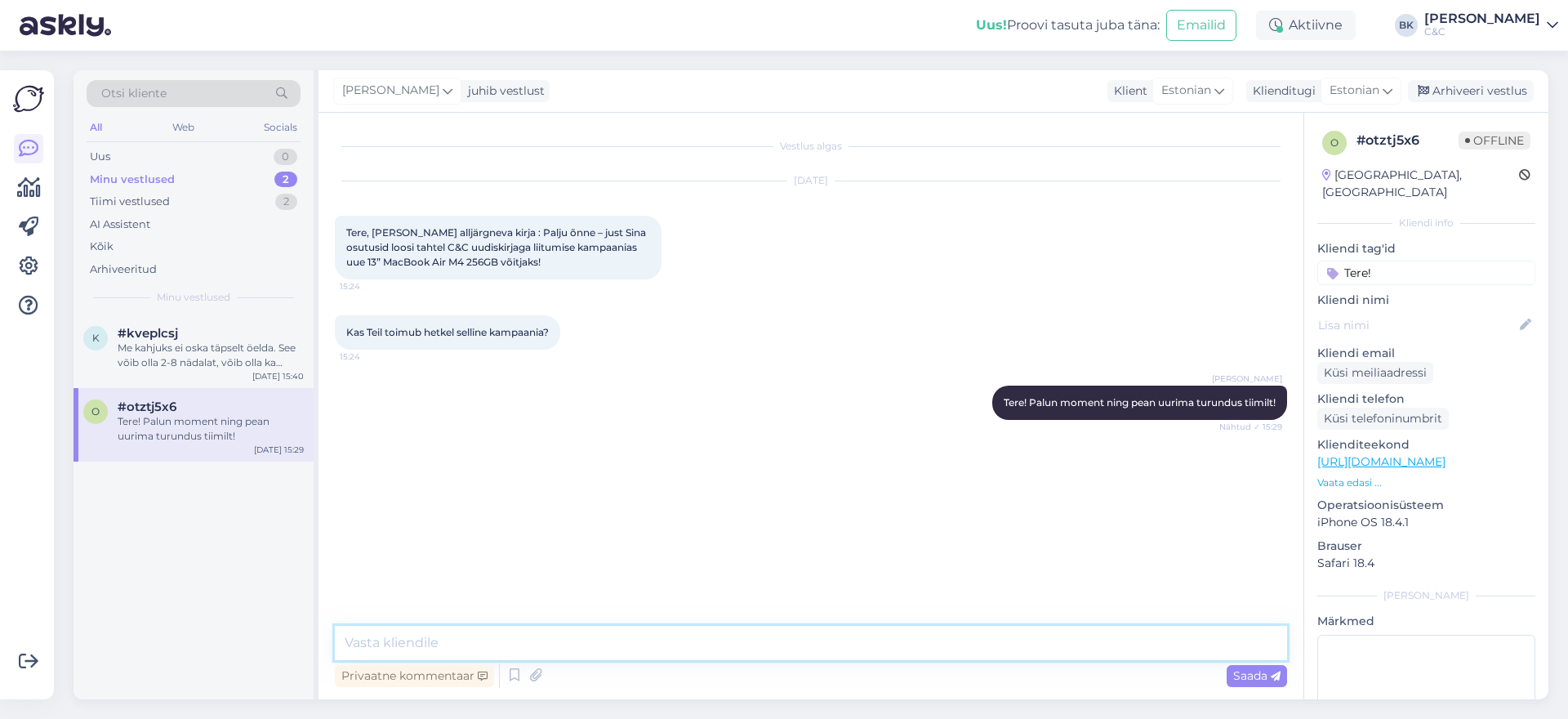
click at [449, 643] on textarea at bounding box center [811, 642] width 952 height 34
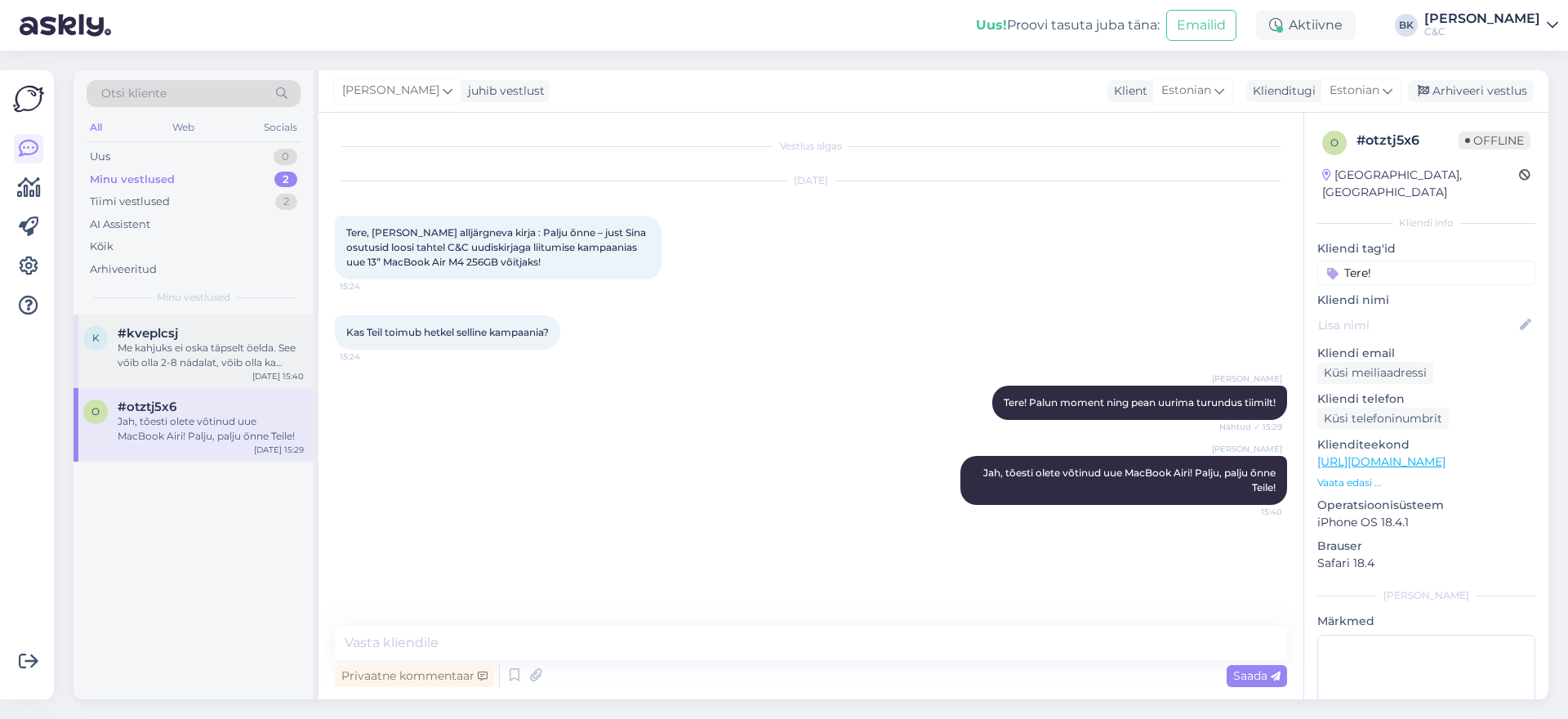
click at [211, 345] on div "Me kahjuks ei oska täpselt öelda. See võib olla 2-8 nädalat, võib olla ka lühem…" at bounding box center [211, 355] width 186 height 29
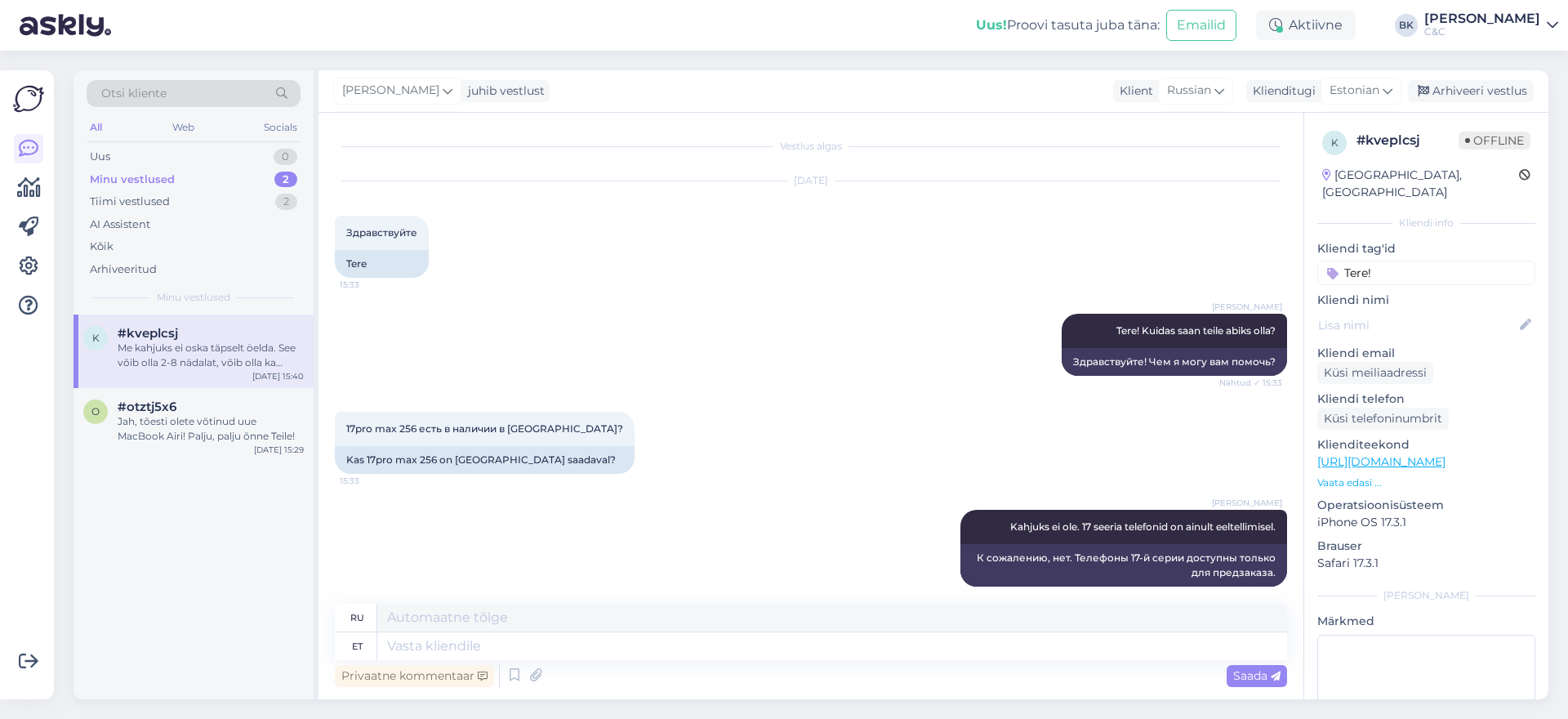
scroll to position [241, 0]
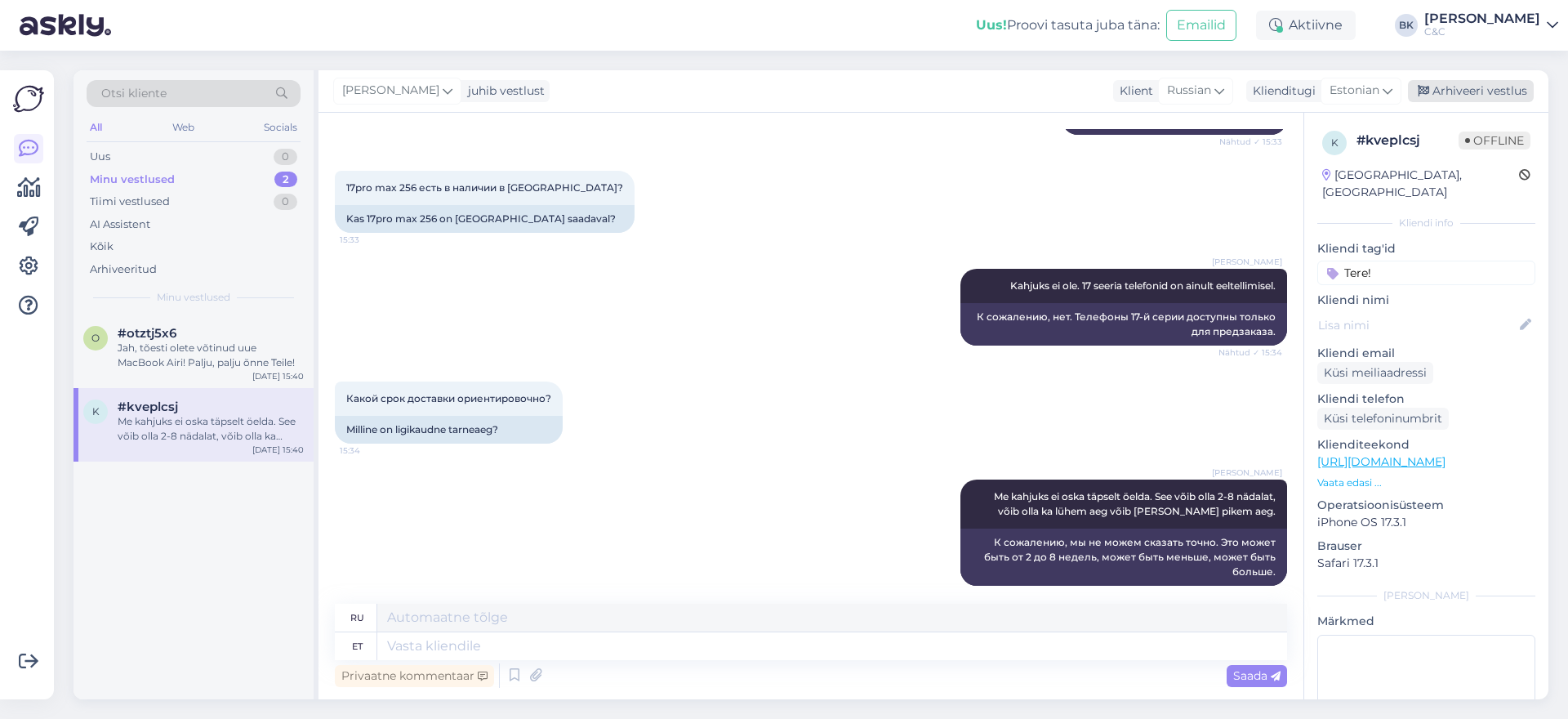
click at [1510, 91] on div "Arhiveeri vestlus" at bounding box center [1471, 91] width 126 height 22
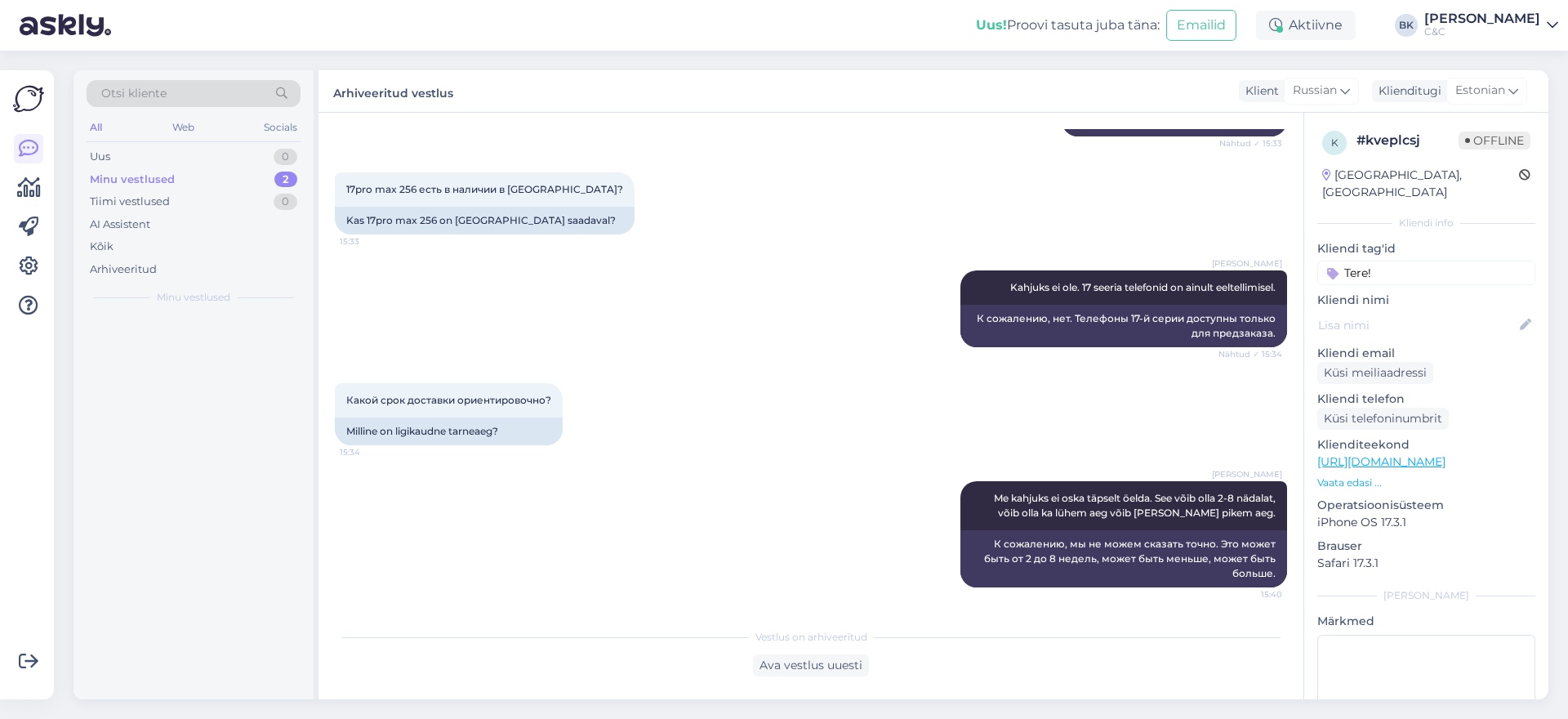
scroll to position [225, 0]
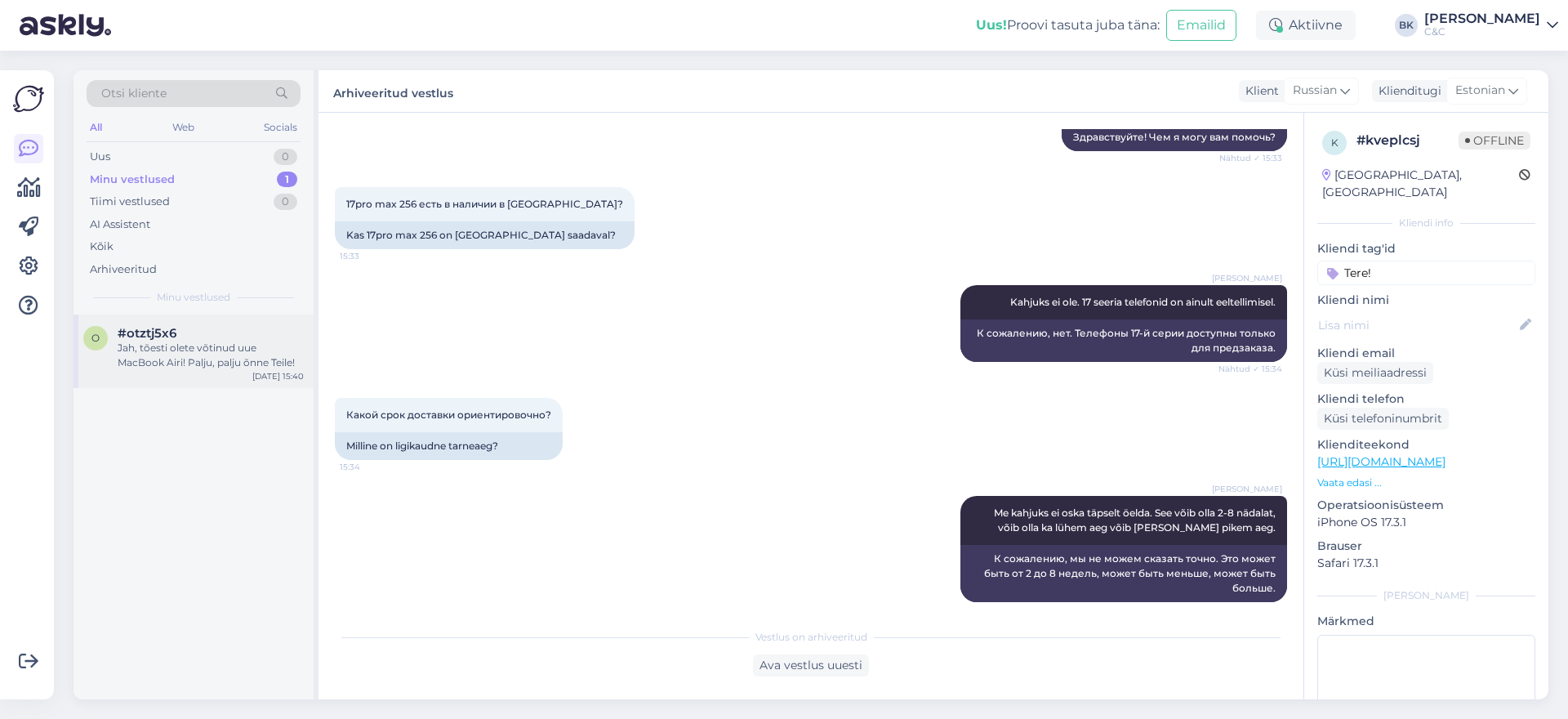
click at [196, 342] on div "Jah, tõesti olete võtinud uue MacBook Airi! Palju, palju õnne Teile!" at bounding box center [211, 355] width 186 height 29
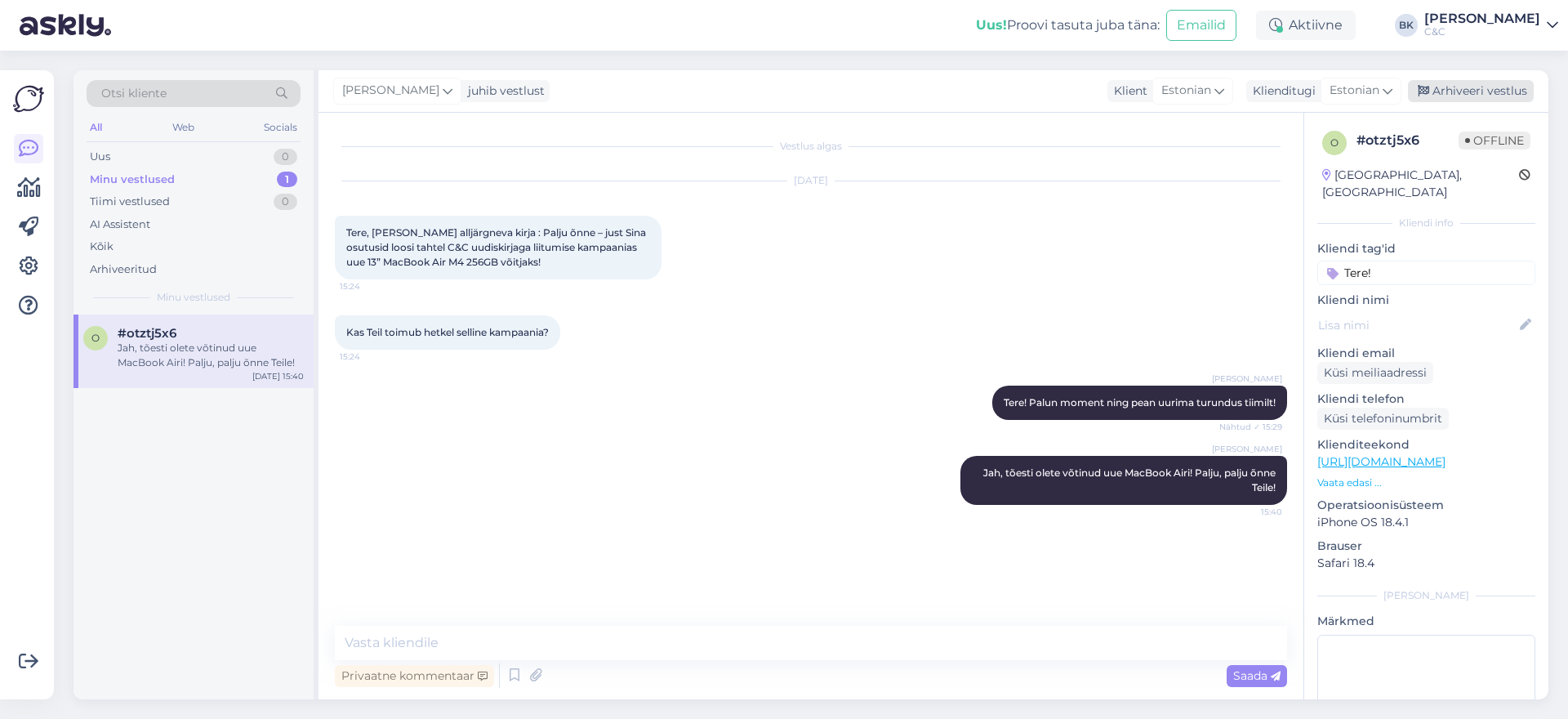
click at [1503, 89] on div "Arhiveeri vestlus" at bounding box center [1471, 91] width 126 height 22
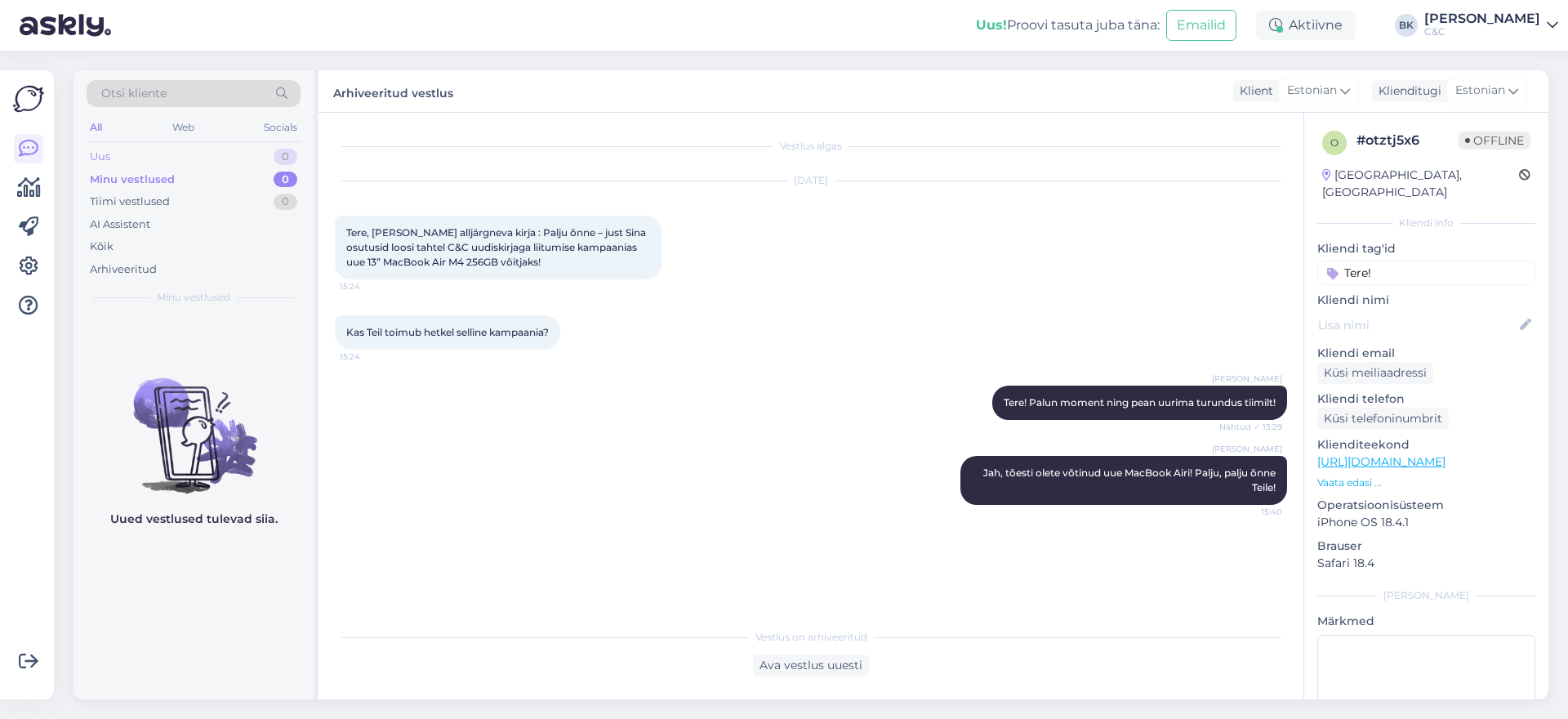
click at [138, 156] on div "Uus 0" at bounding box center [193, 157] width 214 height 23
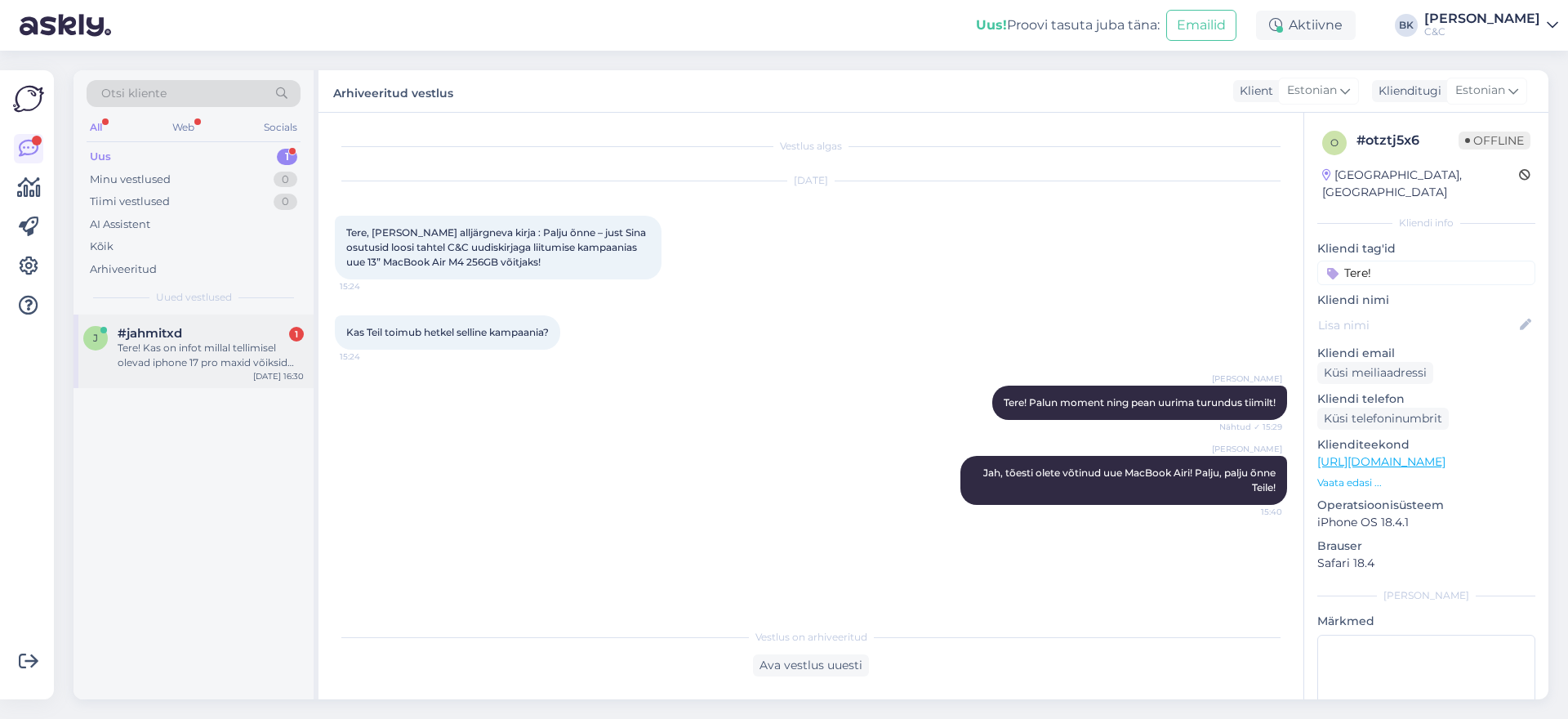
click at [188, 379] on div "j #jahmitxd 1 Tere! Kas on infot millal tellimisel olevad iphone 17 pro maxid v…" at bounding box center [194, 351] width 240 height 74
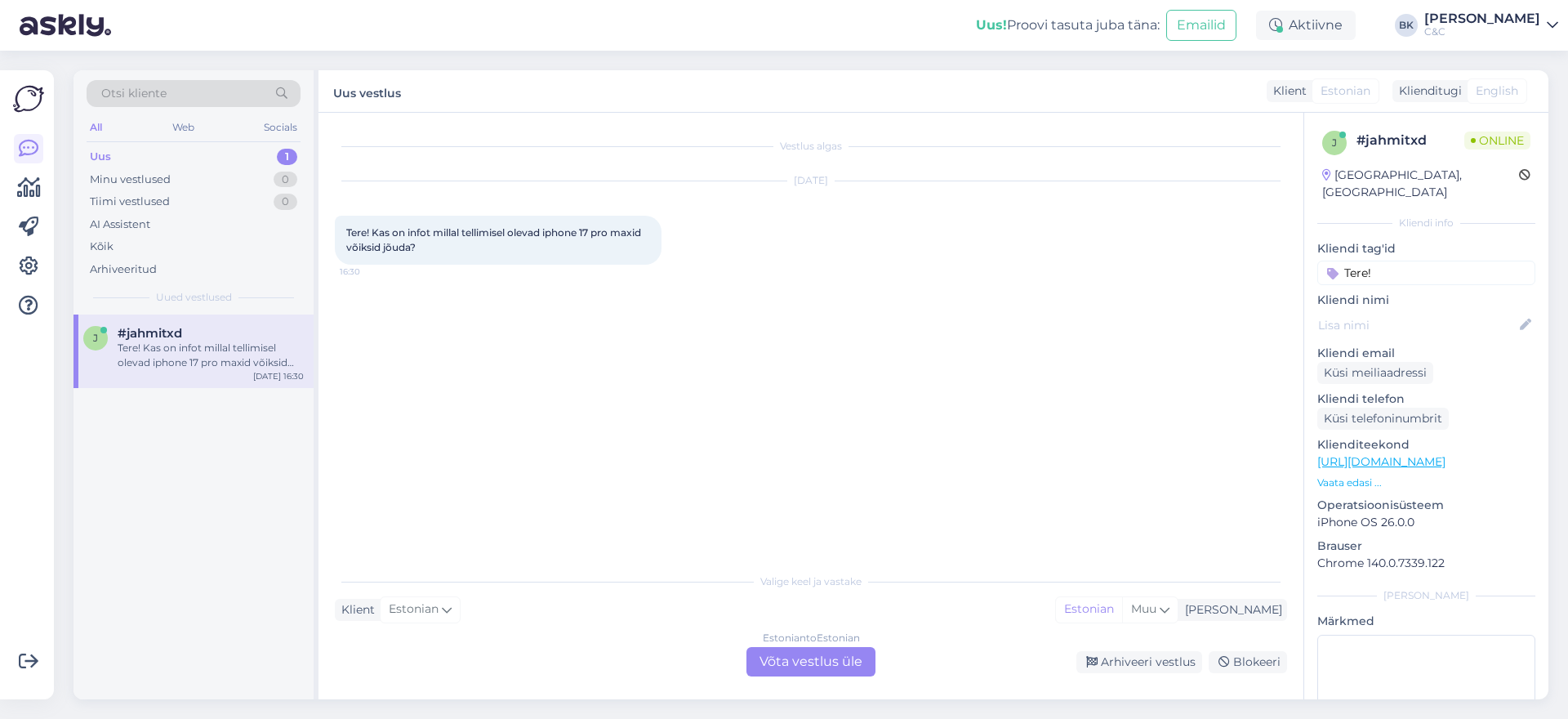
click at [824, 667] on div "Estonian to Estonian Võta vestlus üle" at bounding box center [810, 661] width 129 height 29
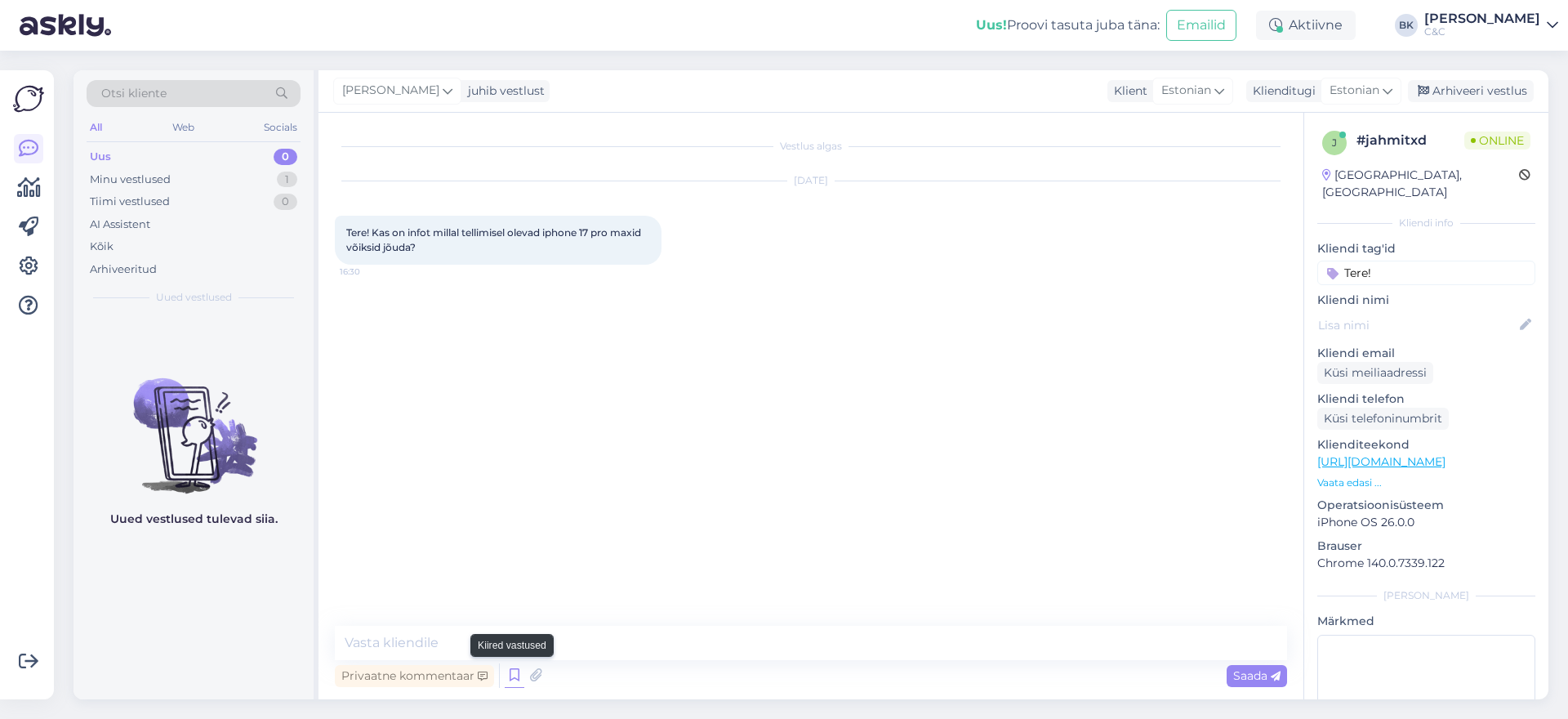
click at [520, 672] on icon at bounding box center [514, 674] width 19 height 24
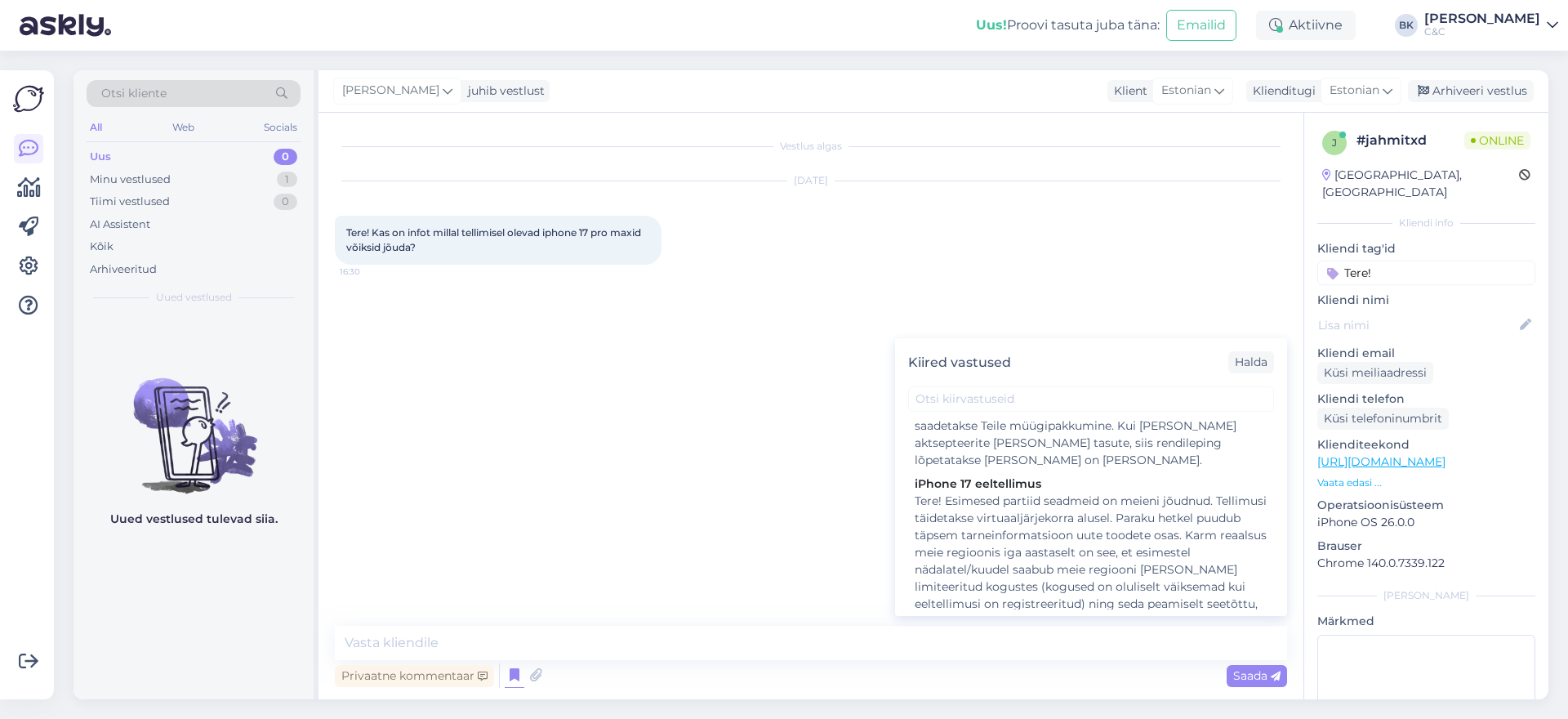
scroll to position [1274, 0]
click at [1033, 523] on div "Tere! Esimesed partiid seadmeid on meieni jõudnud. Tellimusi täidetakse virtuaa…" at bounding box center [1091, 629] width 353 height 275
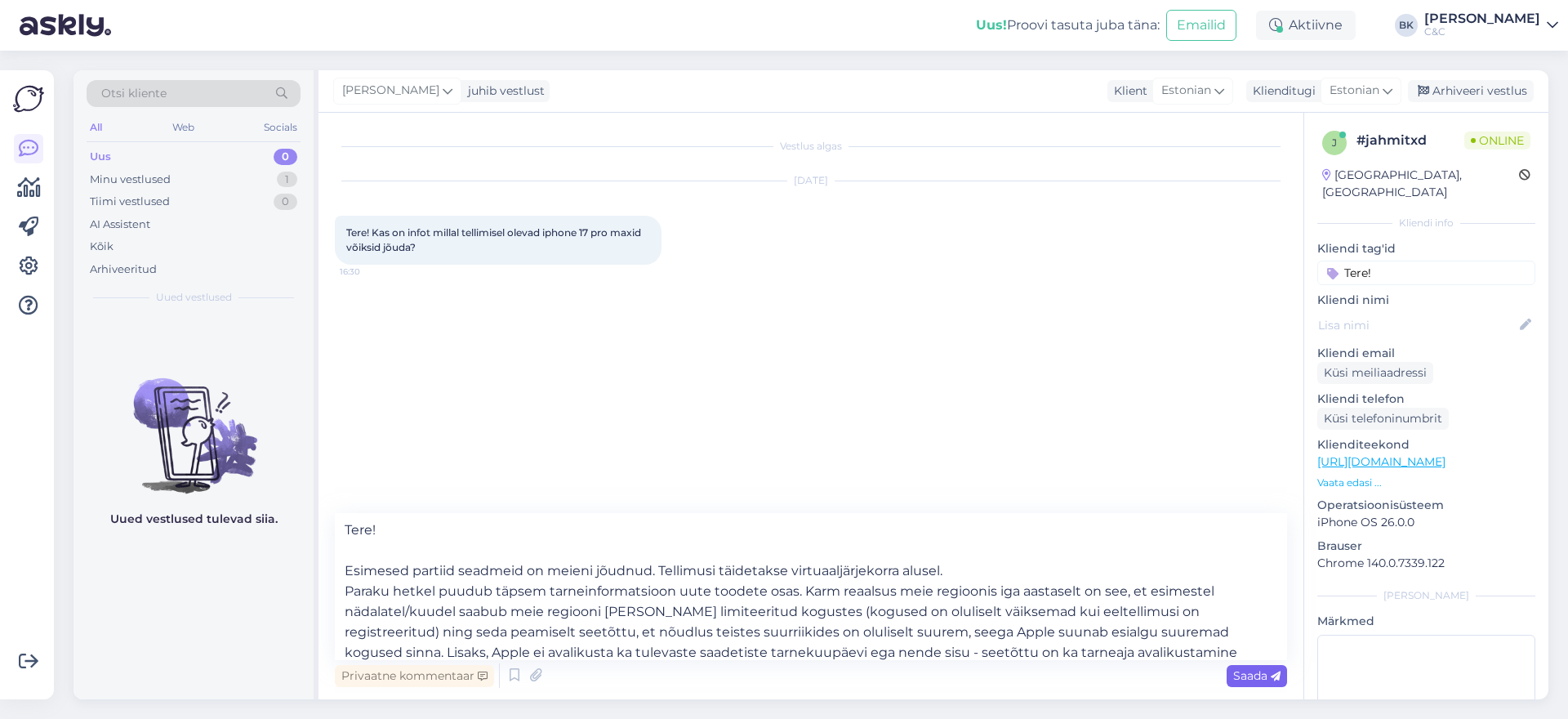
click at [1251, 679] on span "Saada" at bounding box center [1256, 674] width 47 height 15
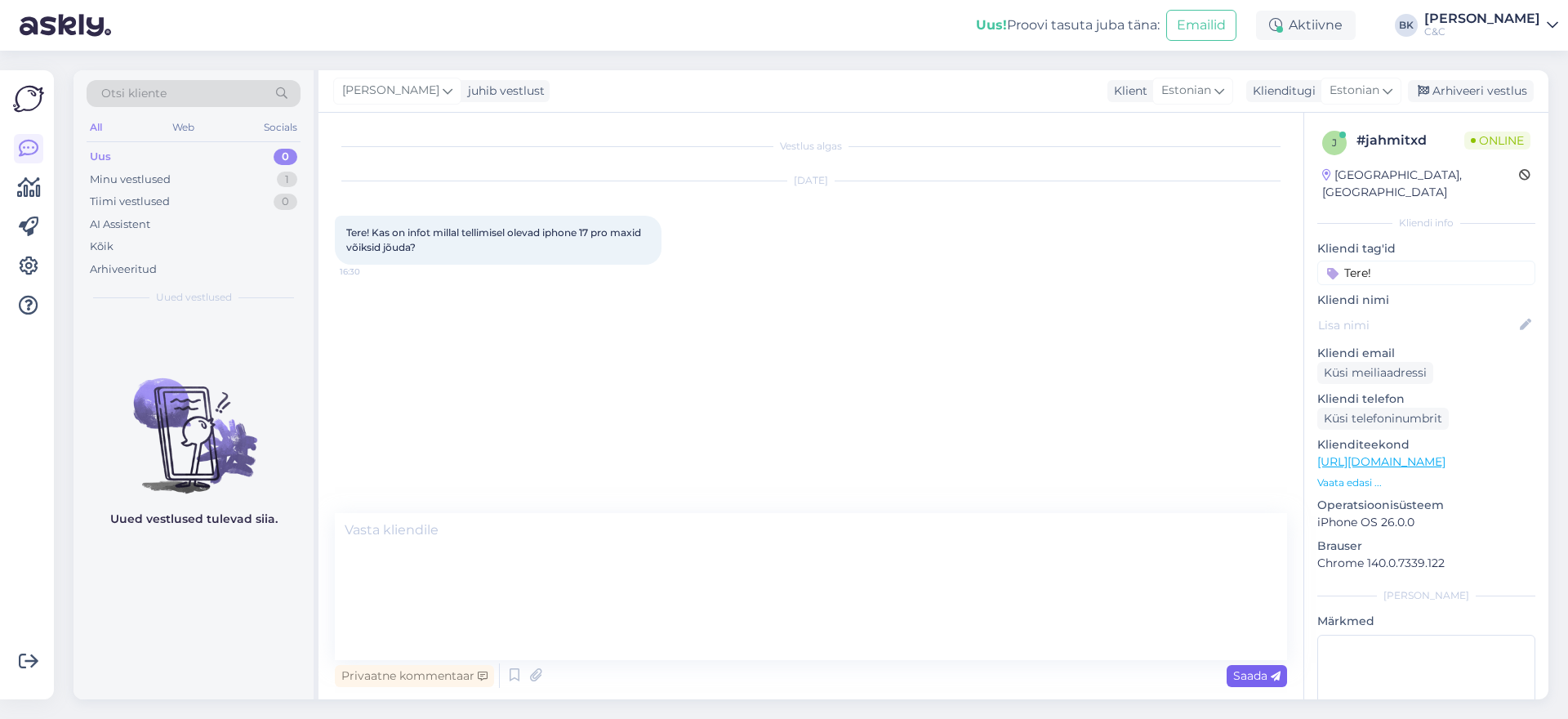
scroll to position [36, 0]
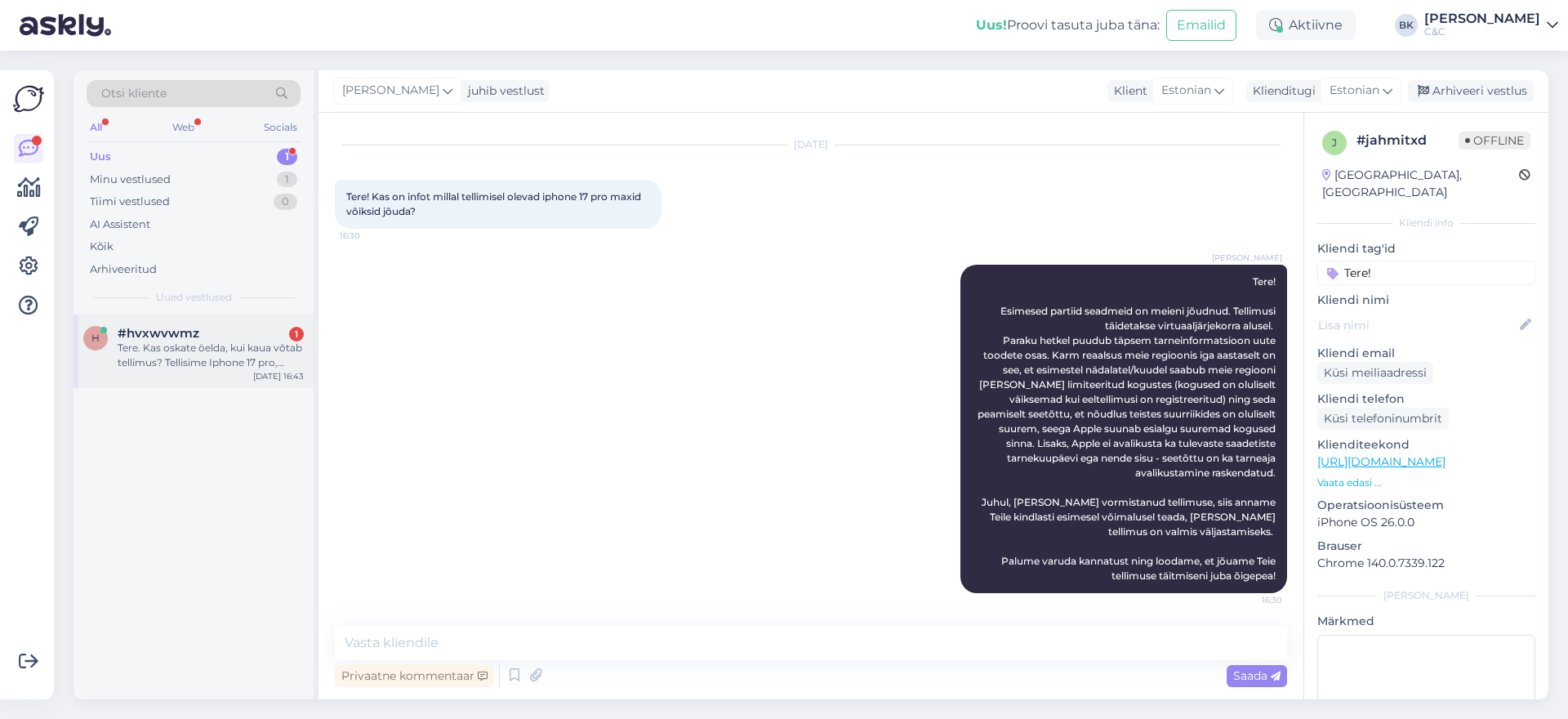
click at [197, 341] on div "Tere. Kas oskate öelda, kui kaua võtab tellimus? Tellisime Iphone 17 pro, seadm…" at bounding box center [211, 355] width 186 height 29
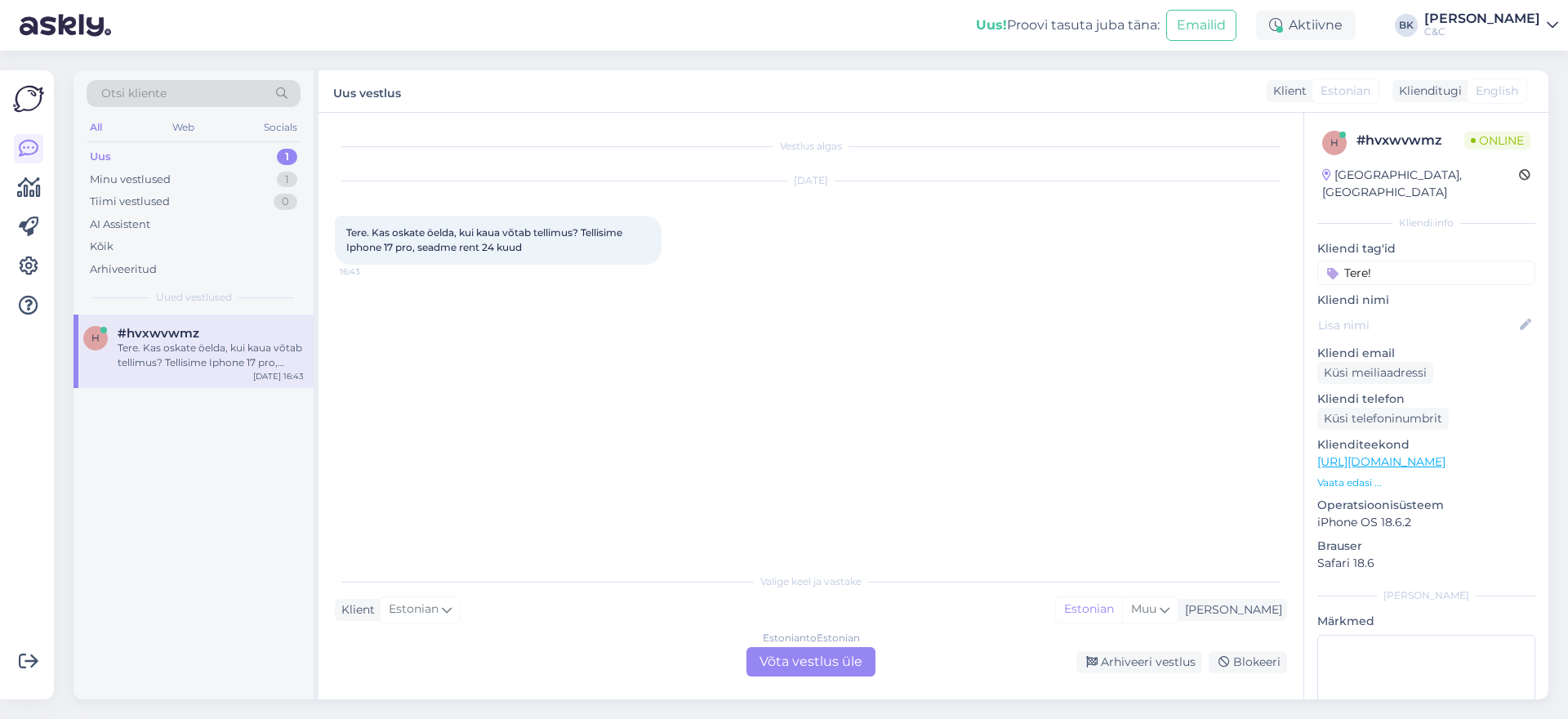
click at [838, 652] on div "Estonian to Estonian Võta vestlus üle" at bounding box center [810, 661] width 129 height 29
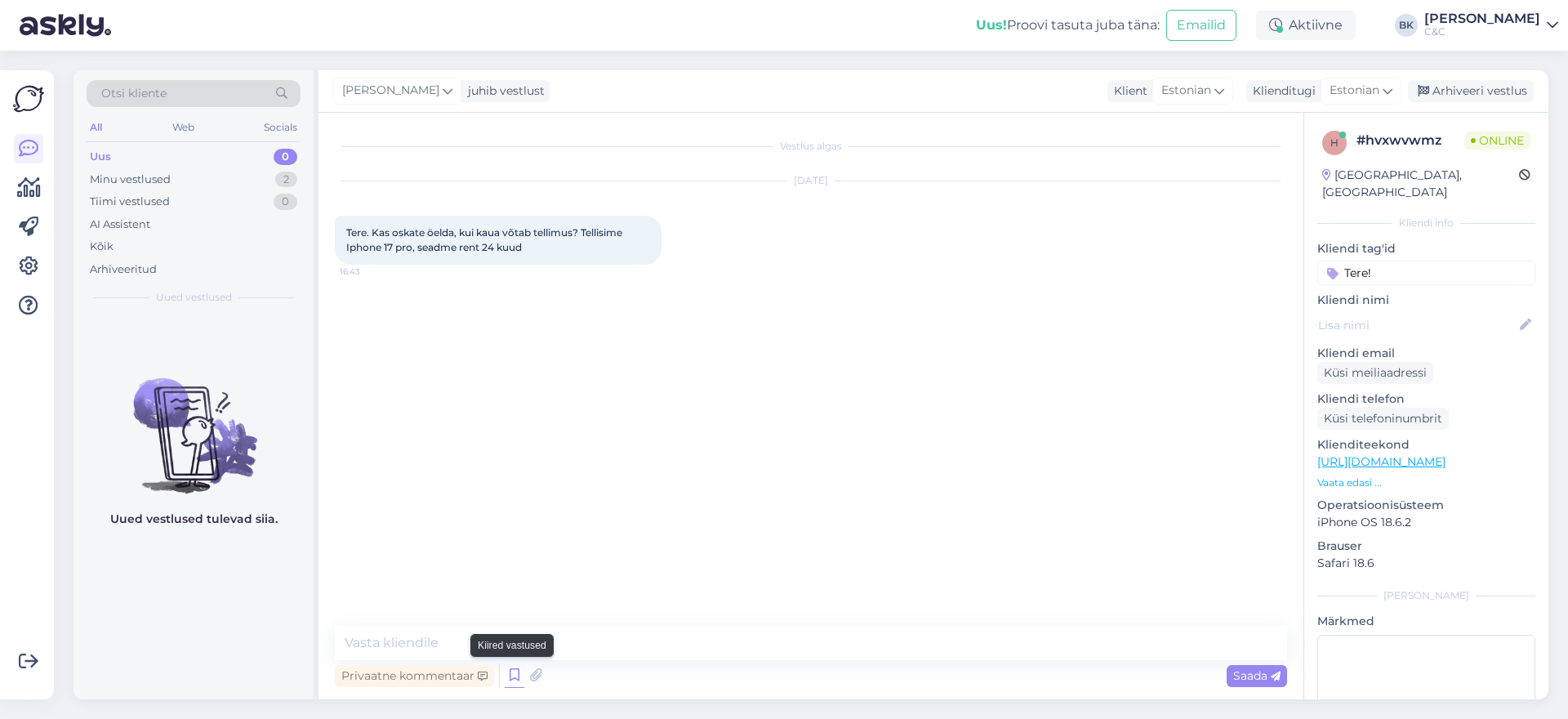
click at [511, 669] on icon at bounding box center [514, 674] width 19 height 24
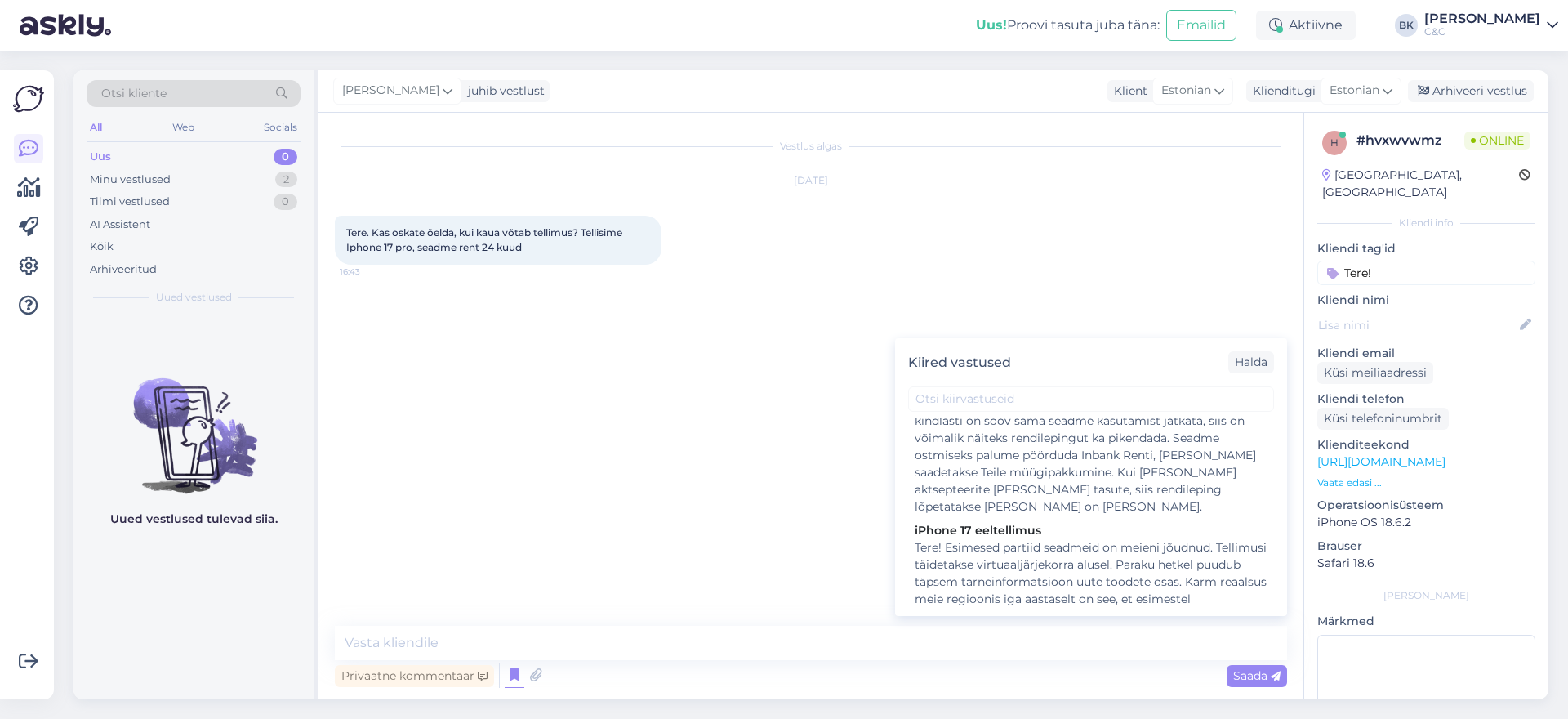
scroll to position [1229, 0]
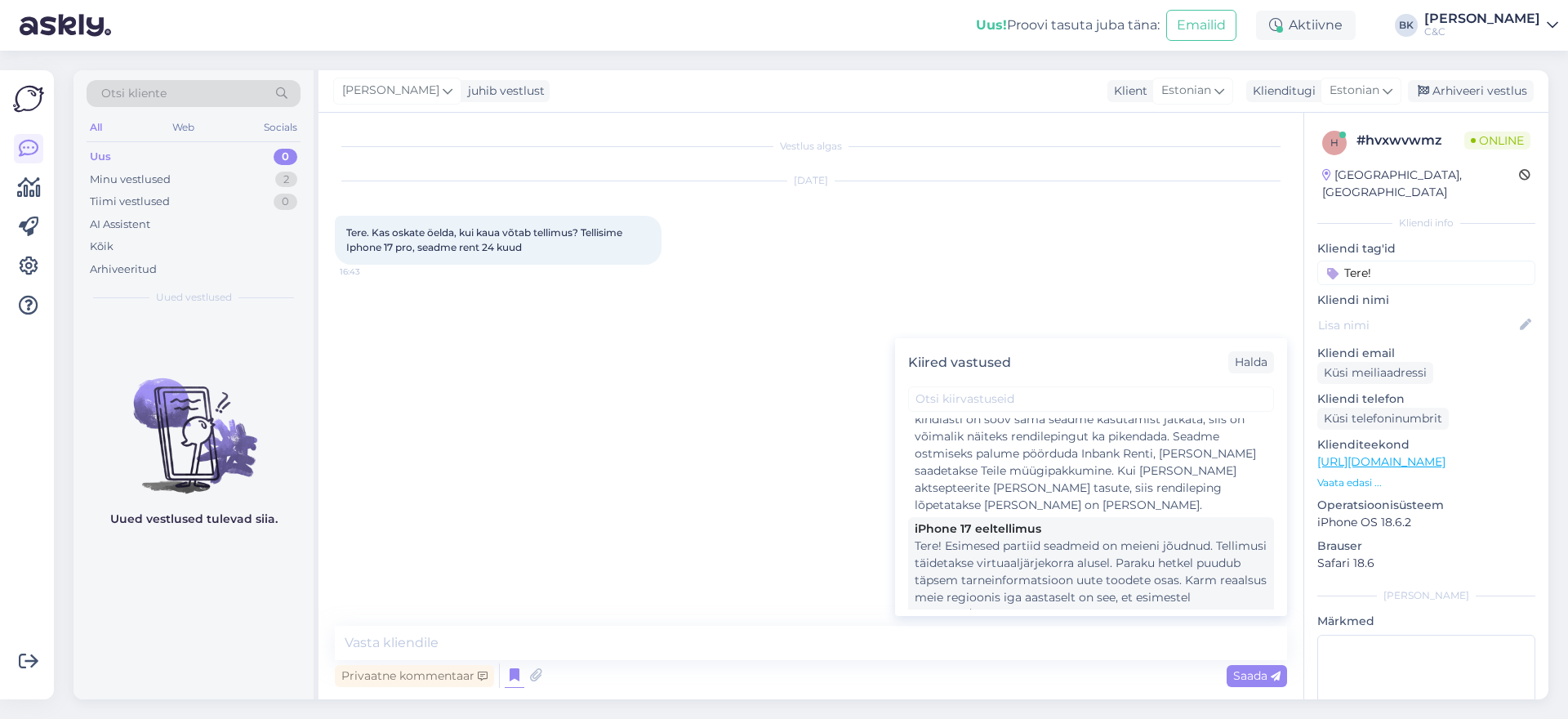
click at [1070, 537] on div "Tere! Esimesed partiid seadmeid on meieni jõudnud. Tellimusi täidetakse virtuaa…" at bounding box center [1091, 674] width 353 height 275
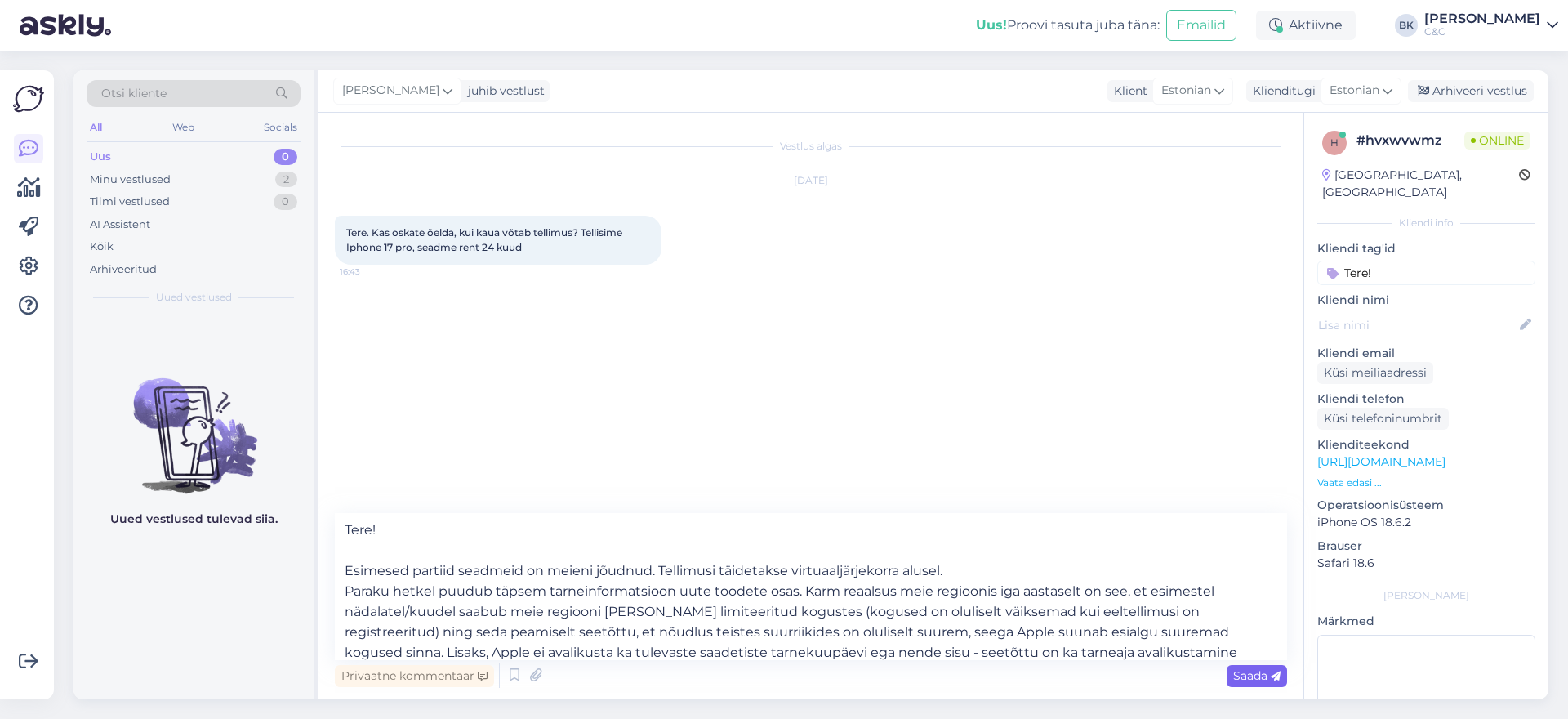
click at [1248, 675] on span "Saada" at bounding box center [1256, 674] width 47 height 15
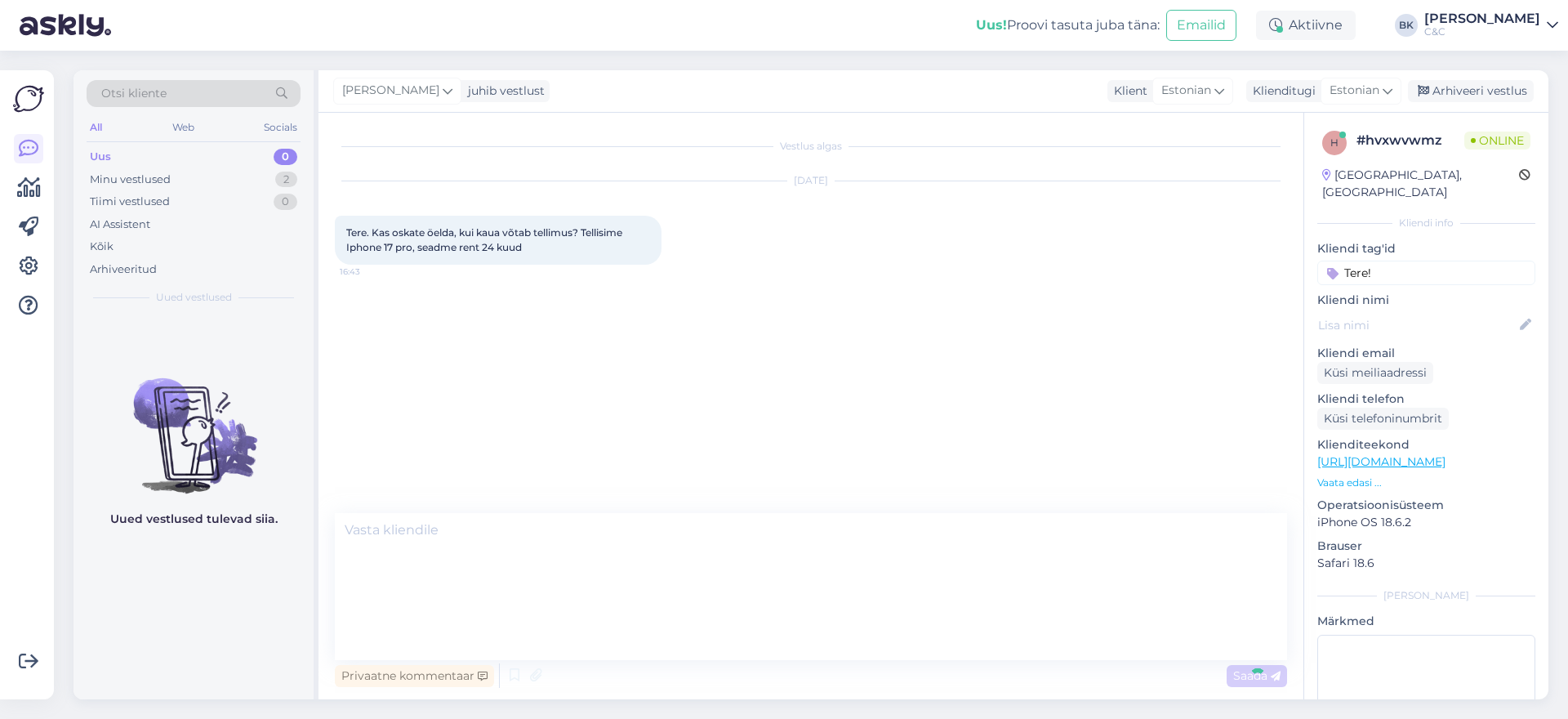
scroll to position [36, 0]
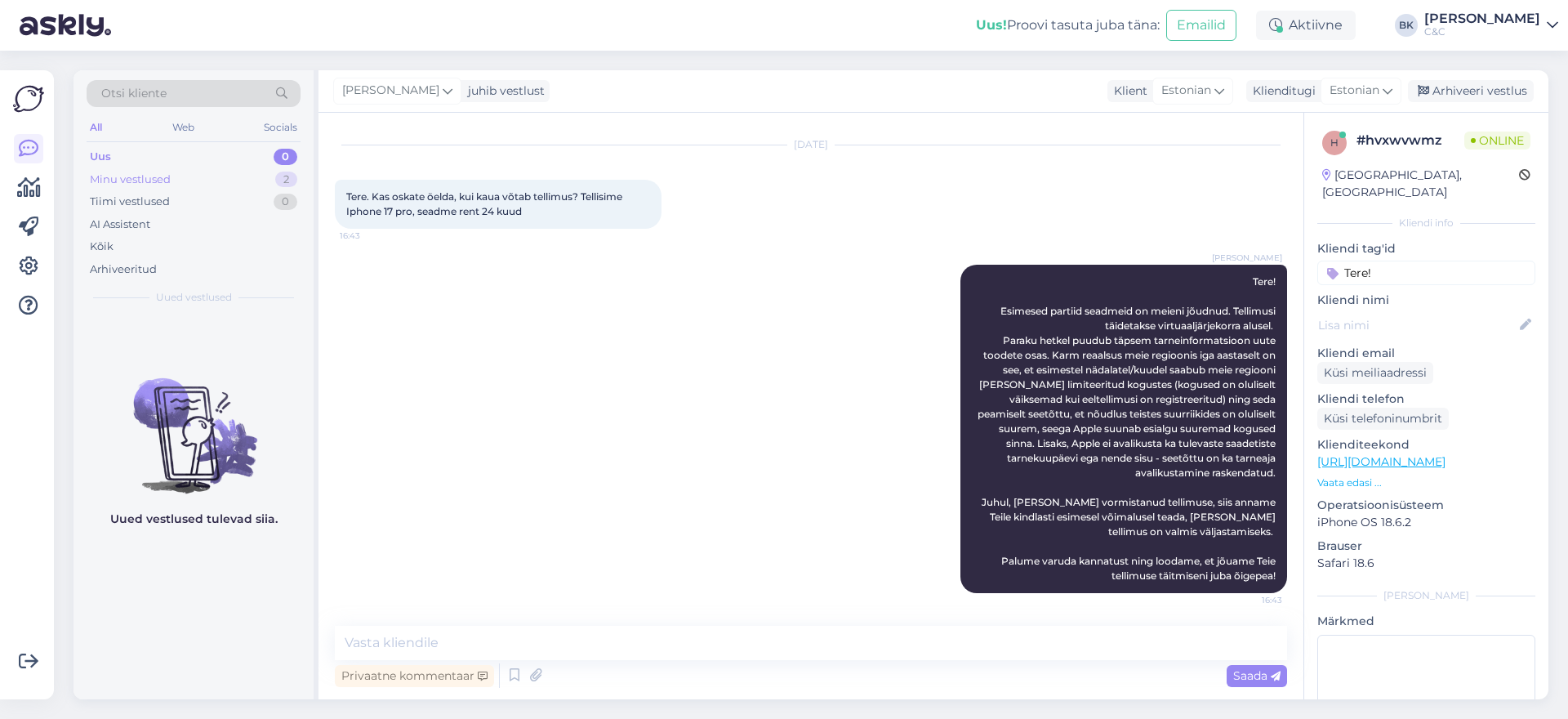
click at [115, 178] on div "Minu vestlused" at bounding box center [131, 179] width 81 height 16
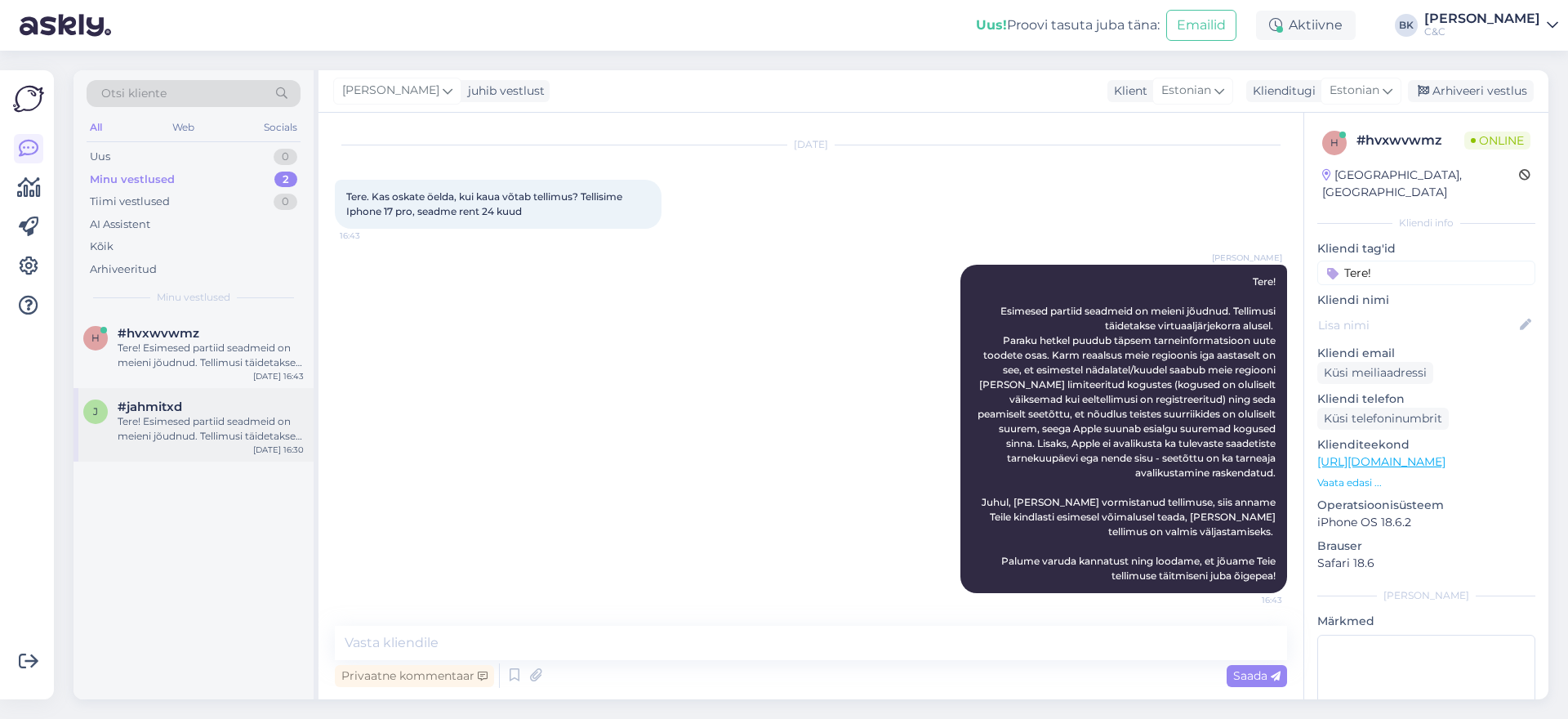
click at [191, 405] on div "#jahmitxd" at bounding box center [211, 406] width 186 height 15
click at [1486, 96] on div "Arhiveeri vestlus" at bounding box center [1471, 91] width 126 height 22
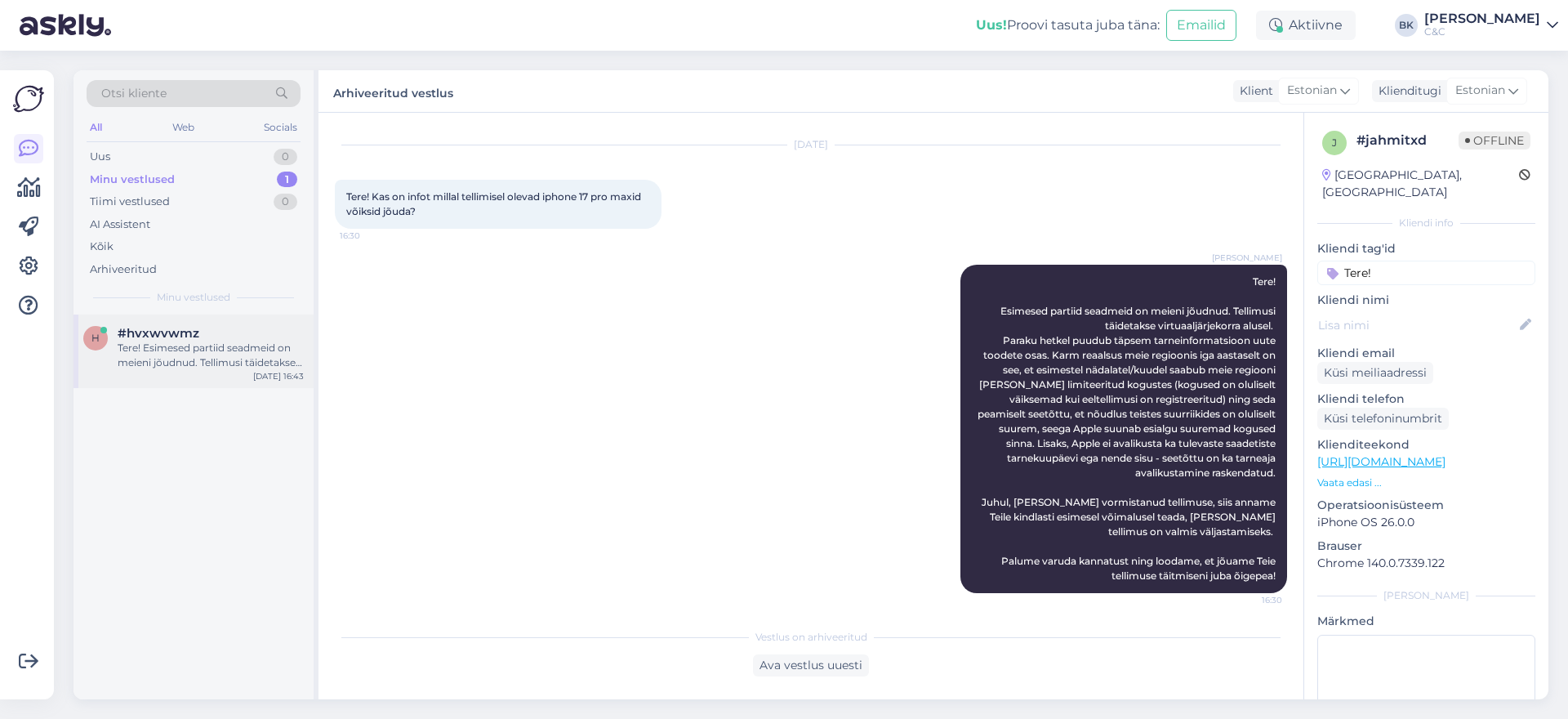
click at [196, 332] on span "#hvxwvwmz" at bounding box center [159, 333] width 81 height 15
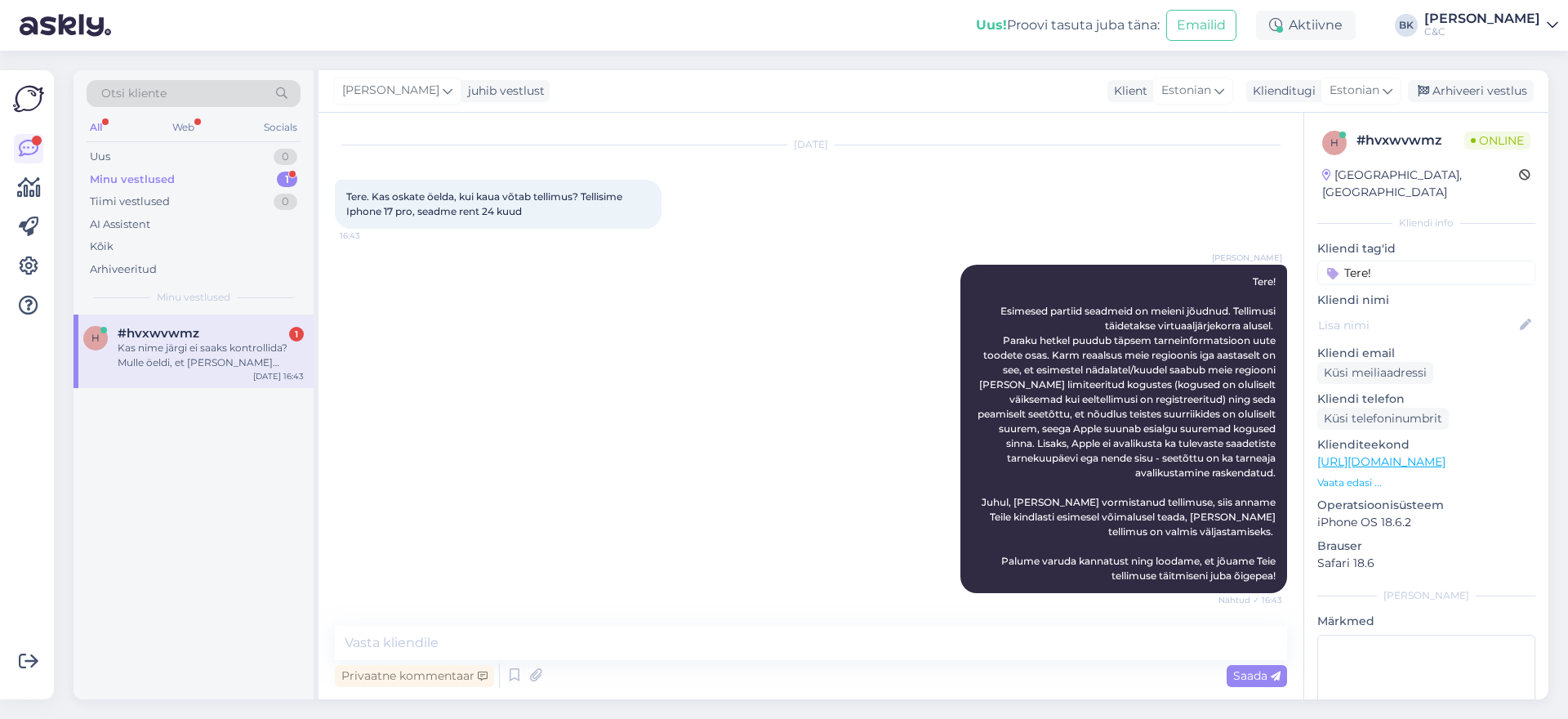
scroll to position [121, 0]
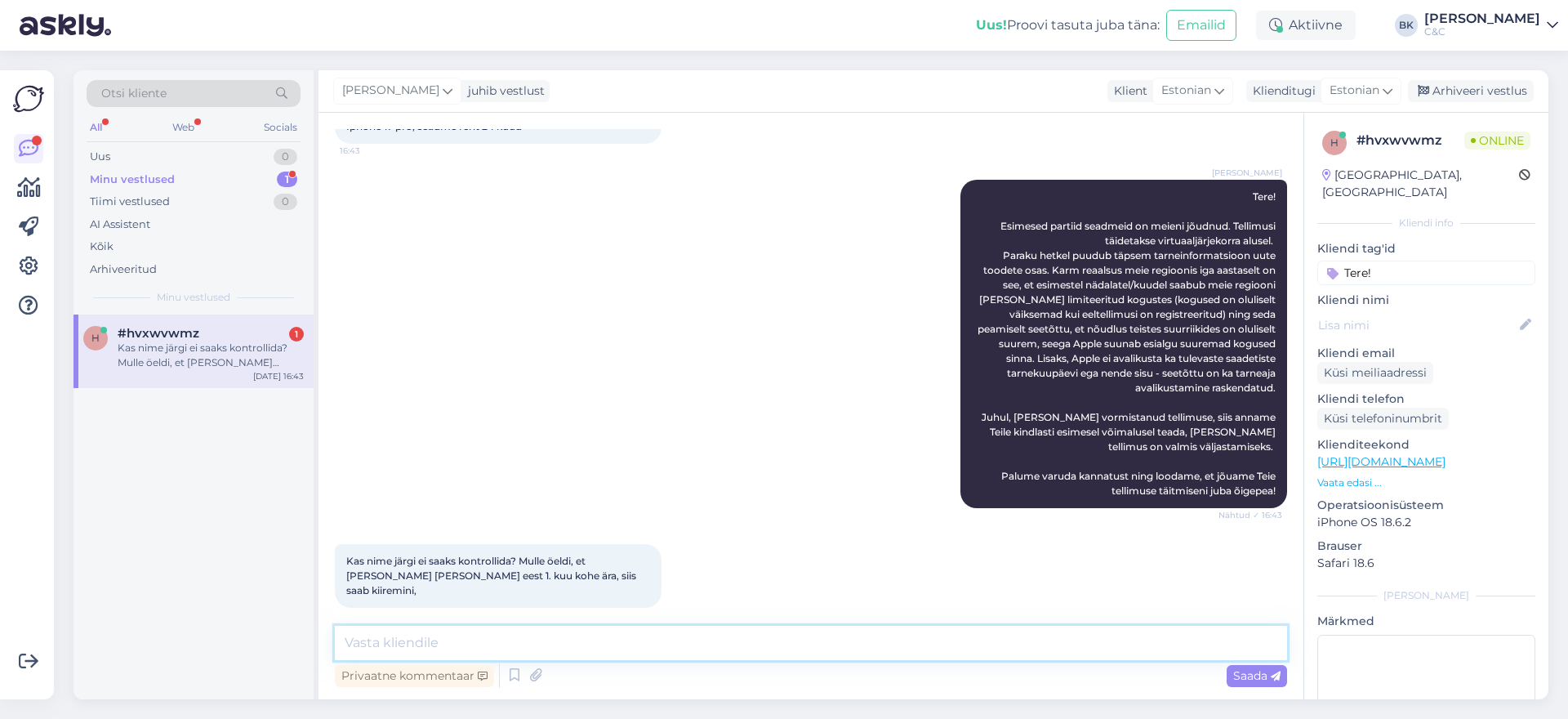
click at [598, 639] on textarea at bounding box center [811, 642] width 952 height 34
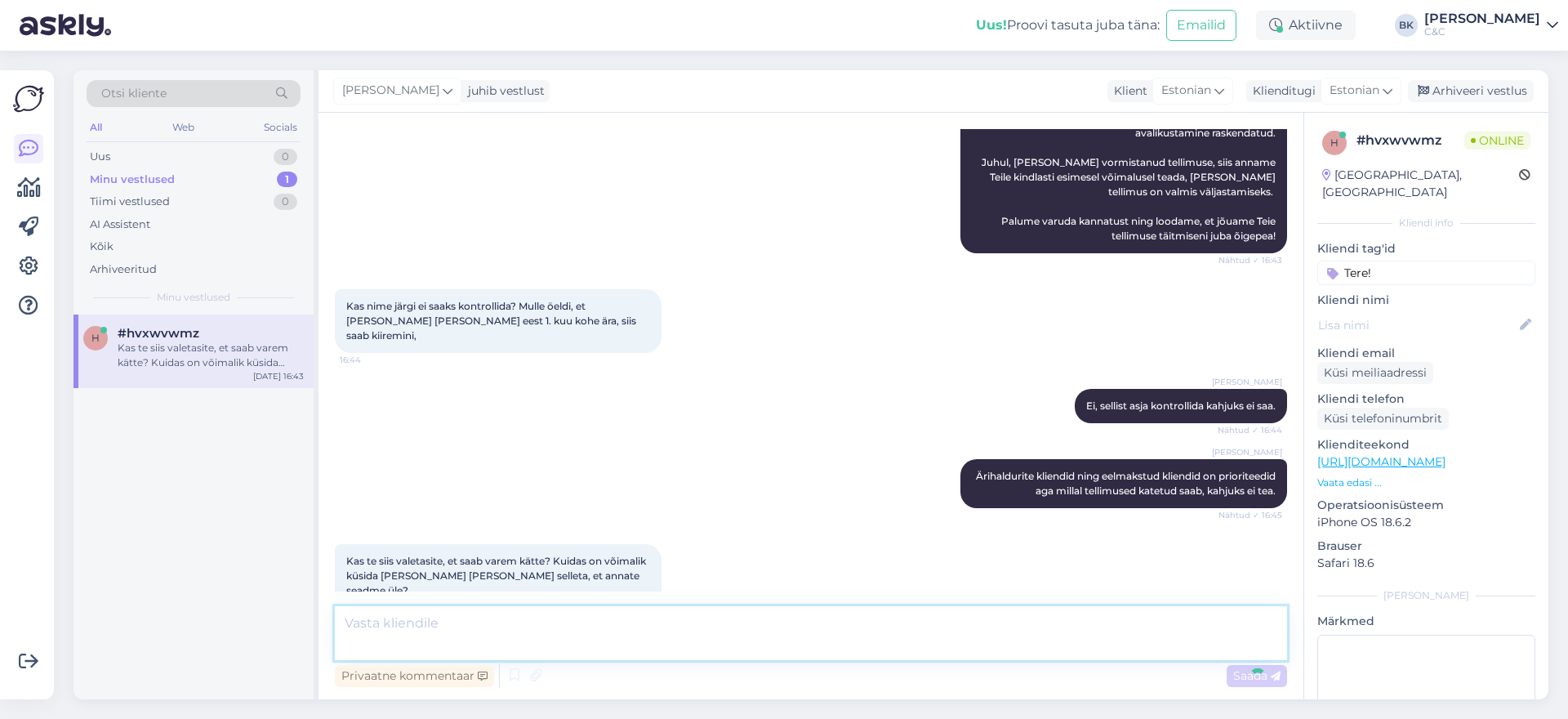
scroll to position [504, 0]
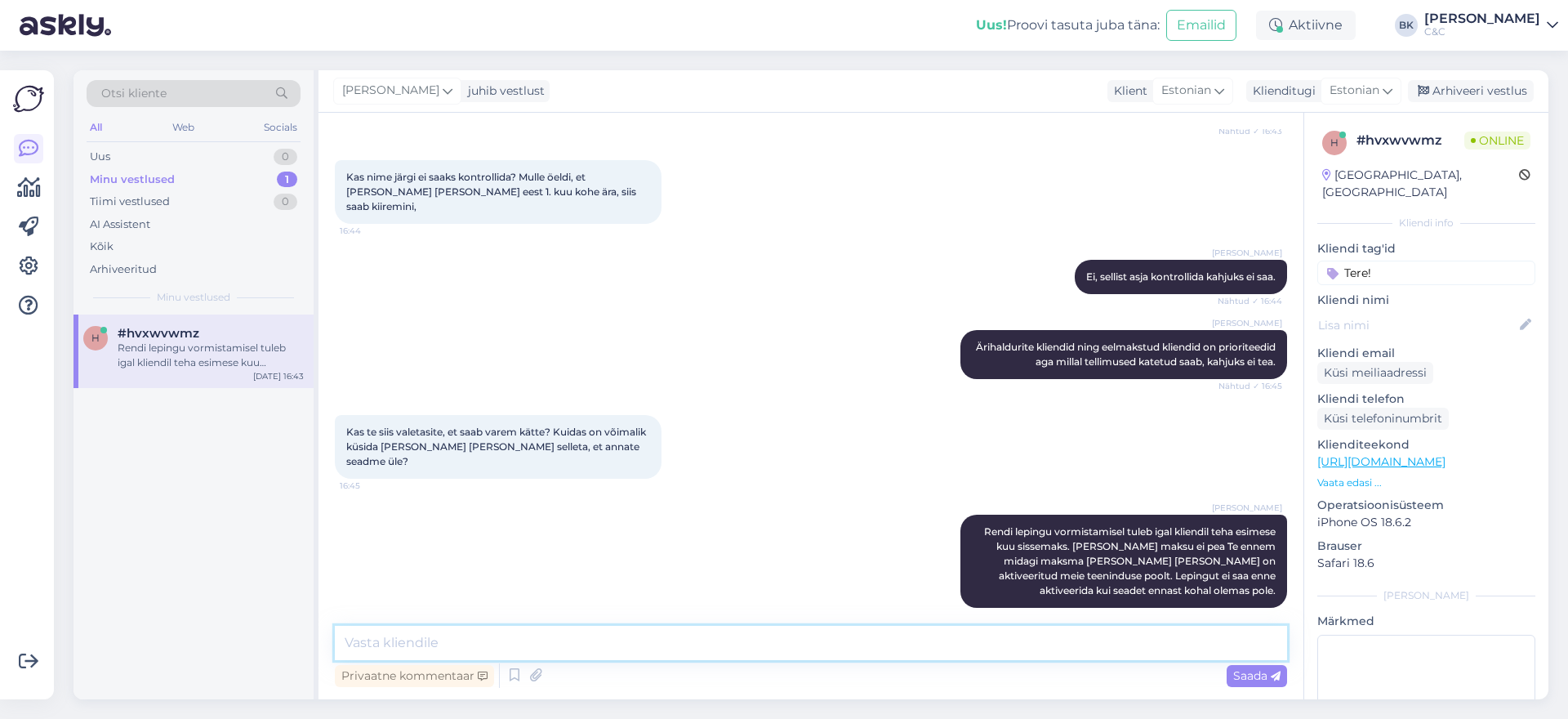
click at [853, 650] on textarea at bounding box center [811, 642] width 952 height 34
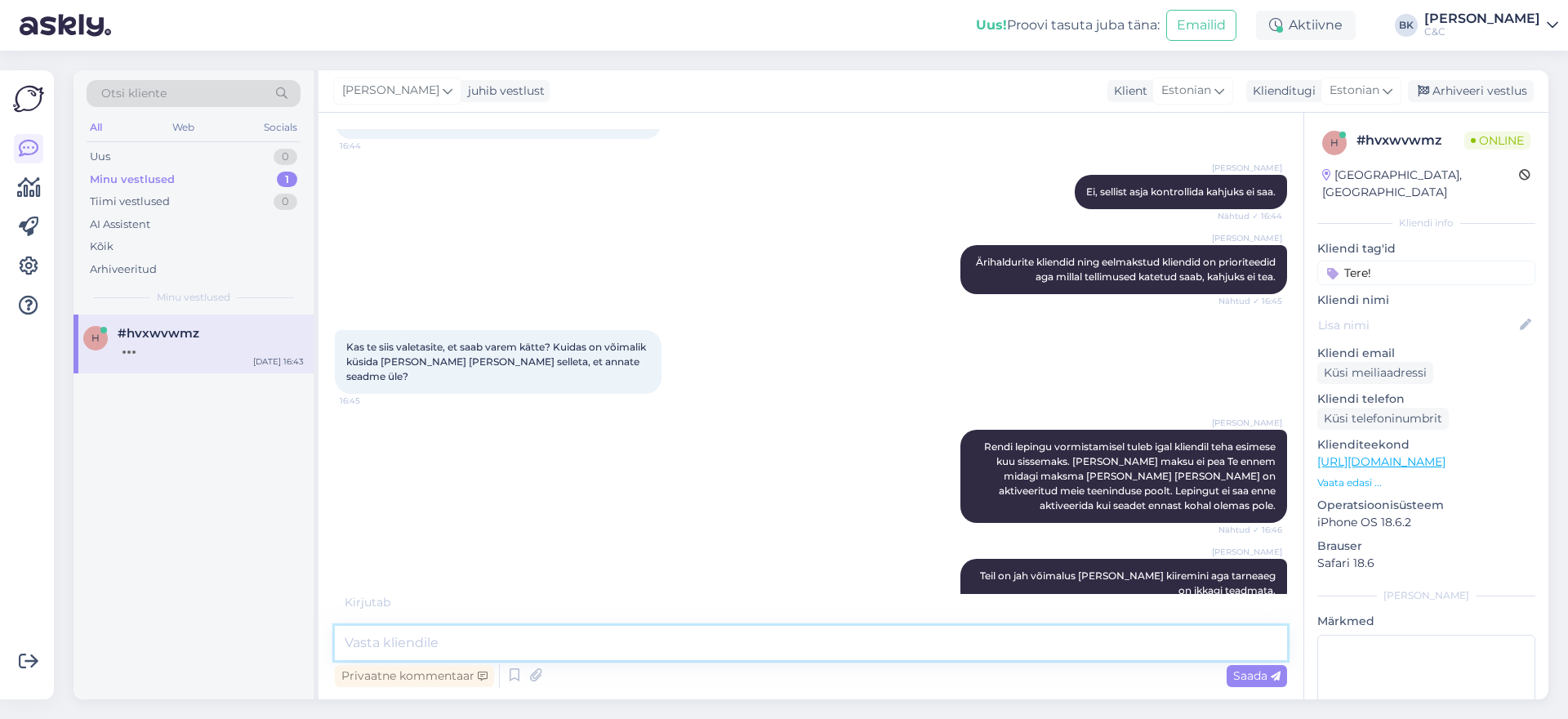
click at [950, 632] on textarea at bounding box center [811, 642] width 952 height 34
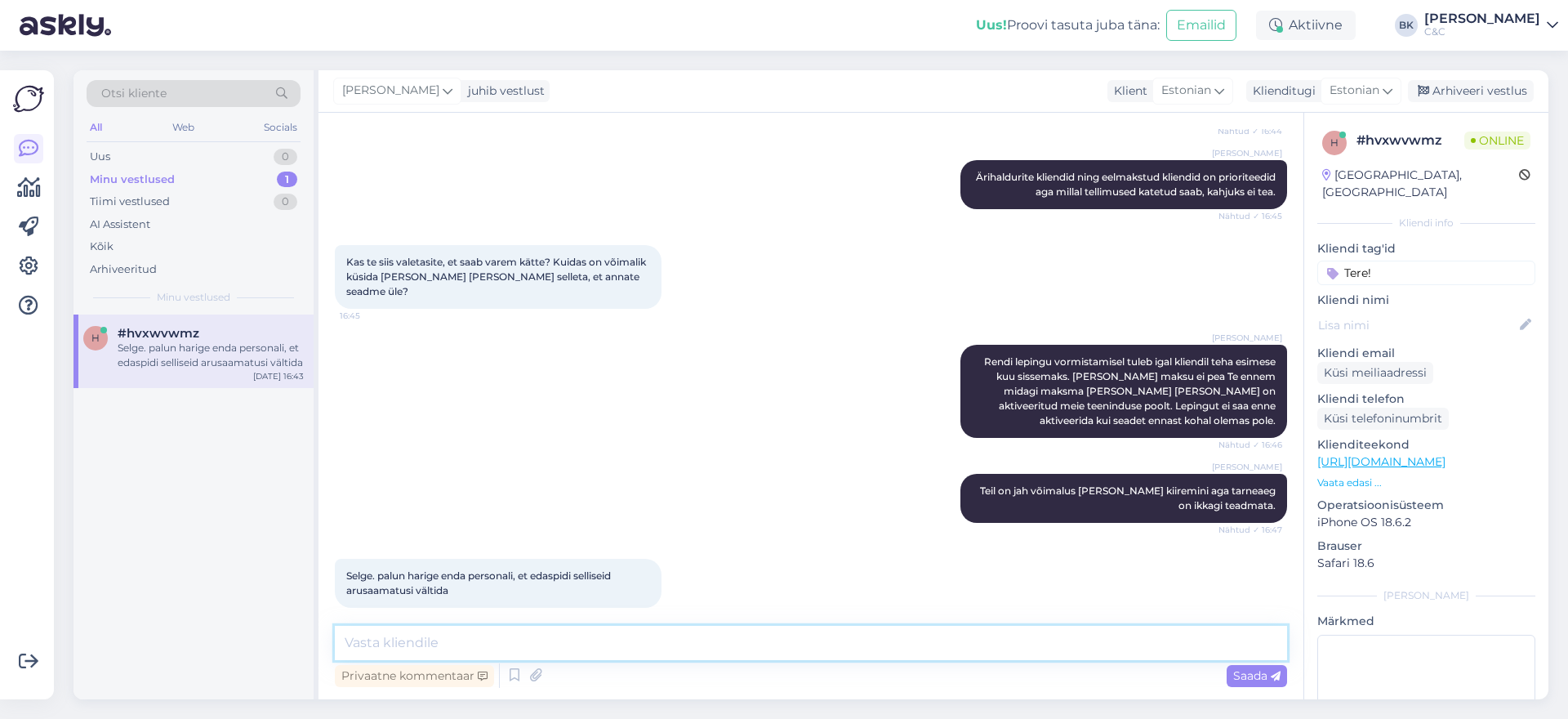
scroll to position [745, 0]
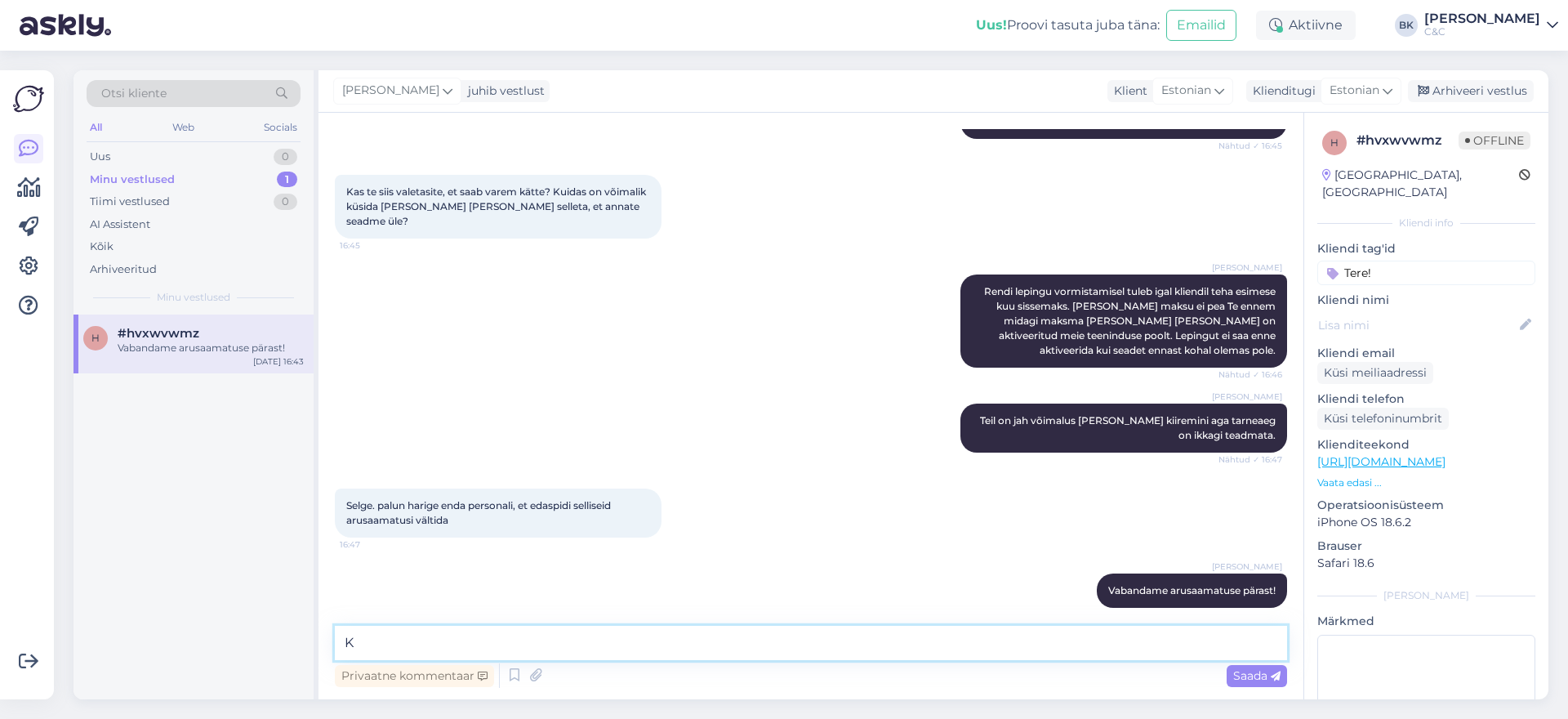
click at [386, 637] on textarea "K" at bounding box center [811, 642] width 952 height 34
click at [1457, 91] on div "Arhiveeri vestlus" at bounding box center [1471, 91] width 126 height 22
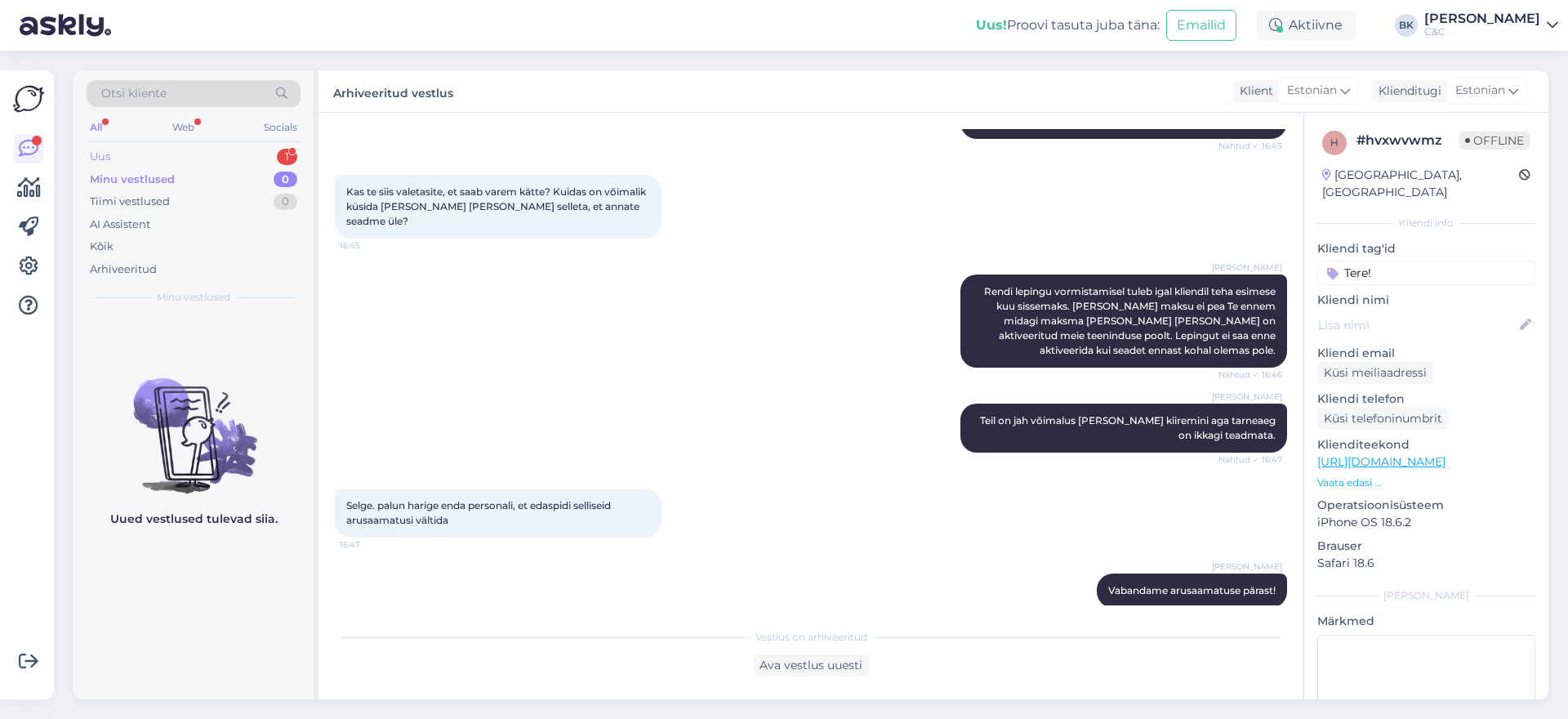
click at [189, 155] on div "Uus 1" at bounding box center [193, 157] width 214 height 23
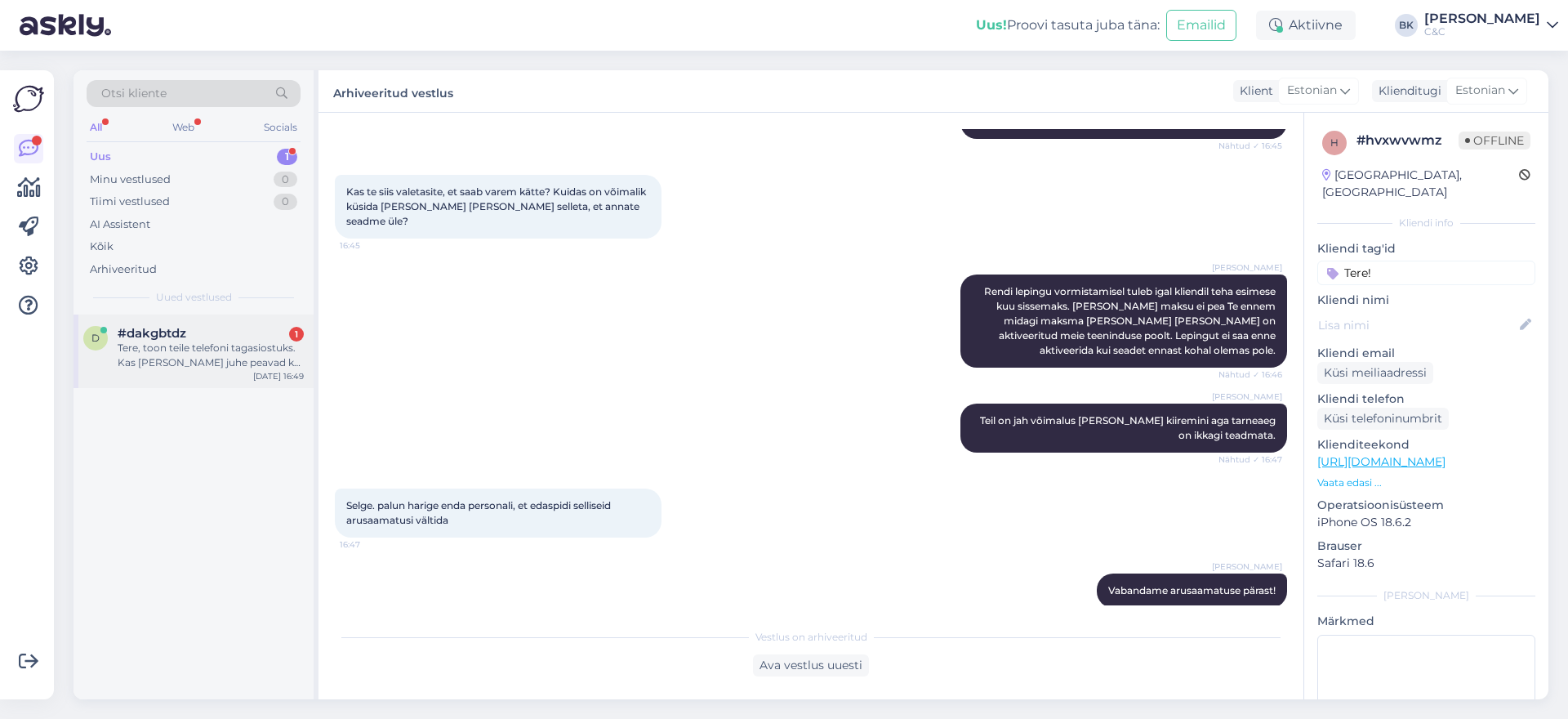
click at [204, 330] on div "#dakgbtdz 1" at bounding box center [211, 333] width 186 height 15
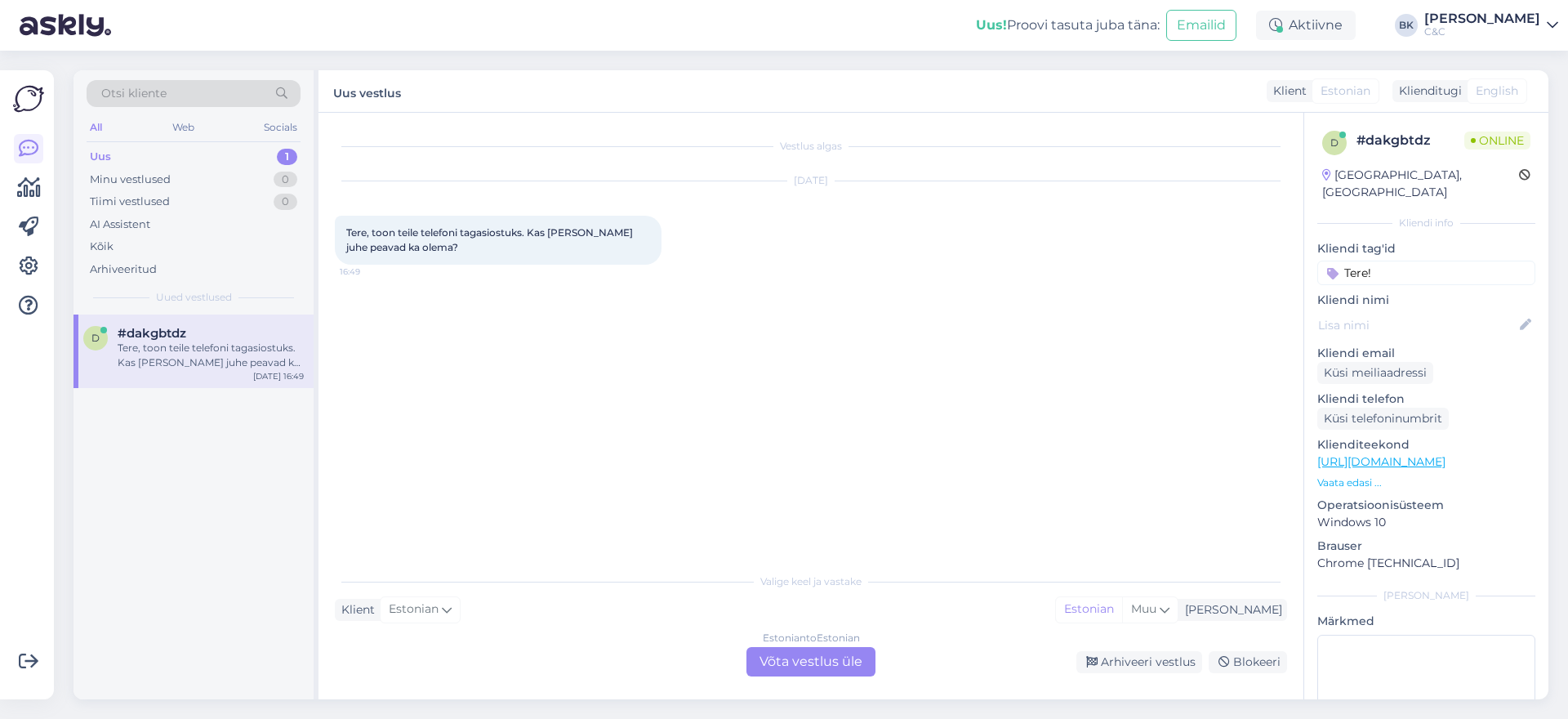
scroll to position [0, 0]
click at [824, 666] on div "Estonian to Estonian Võta vestlus üle" at bounding box center [810, 661] width 129 height 29
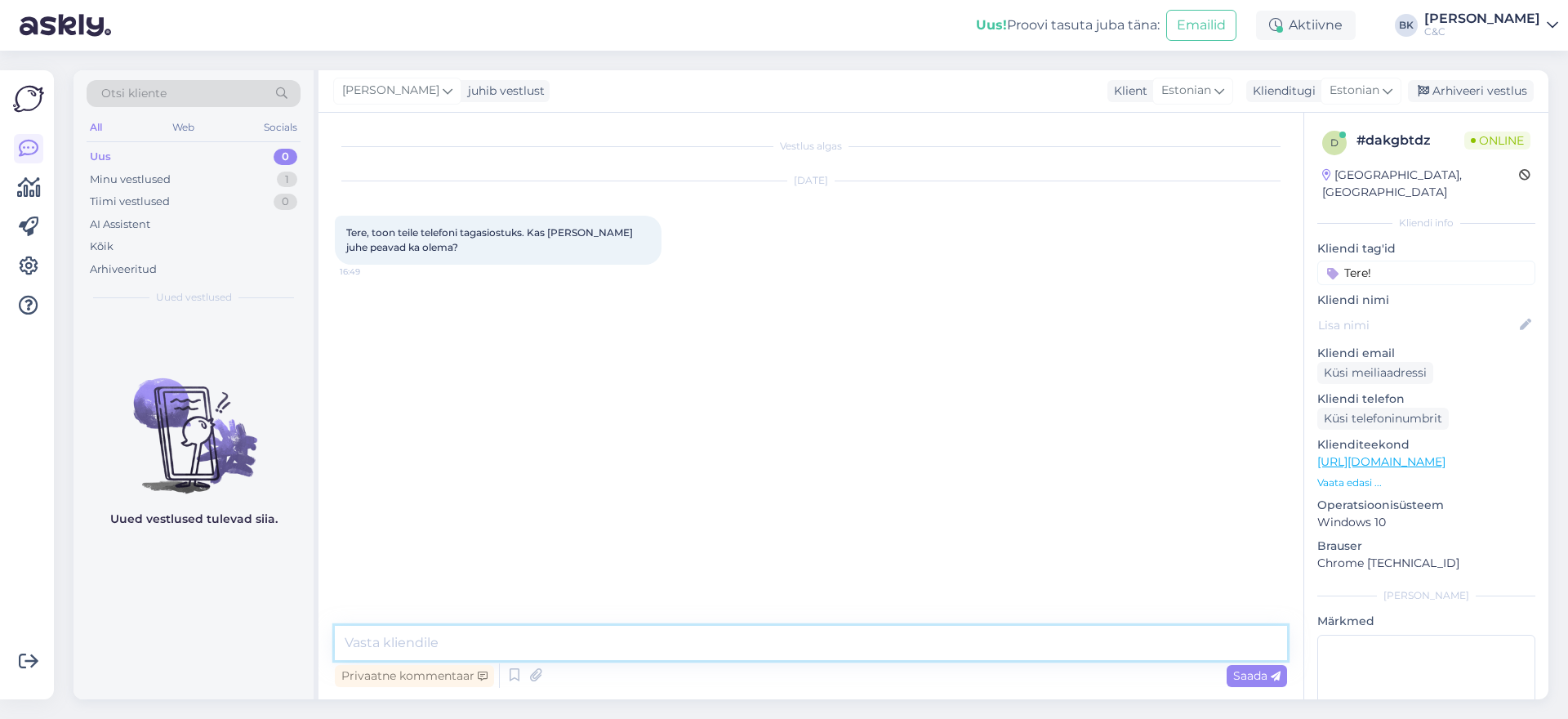
click at [766, 655] on textarea at bounding box center [811, 642] width 952 height 34
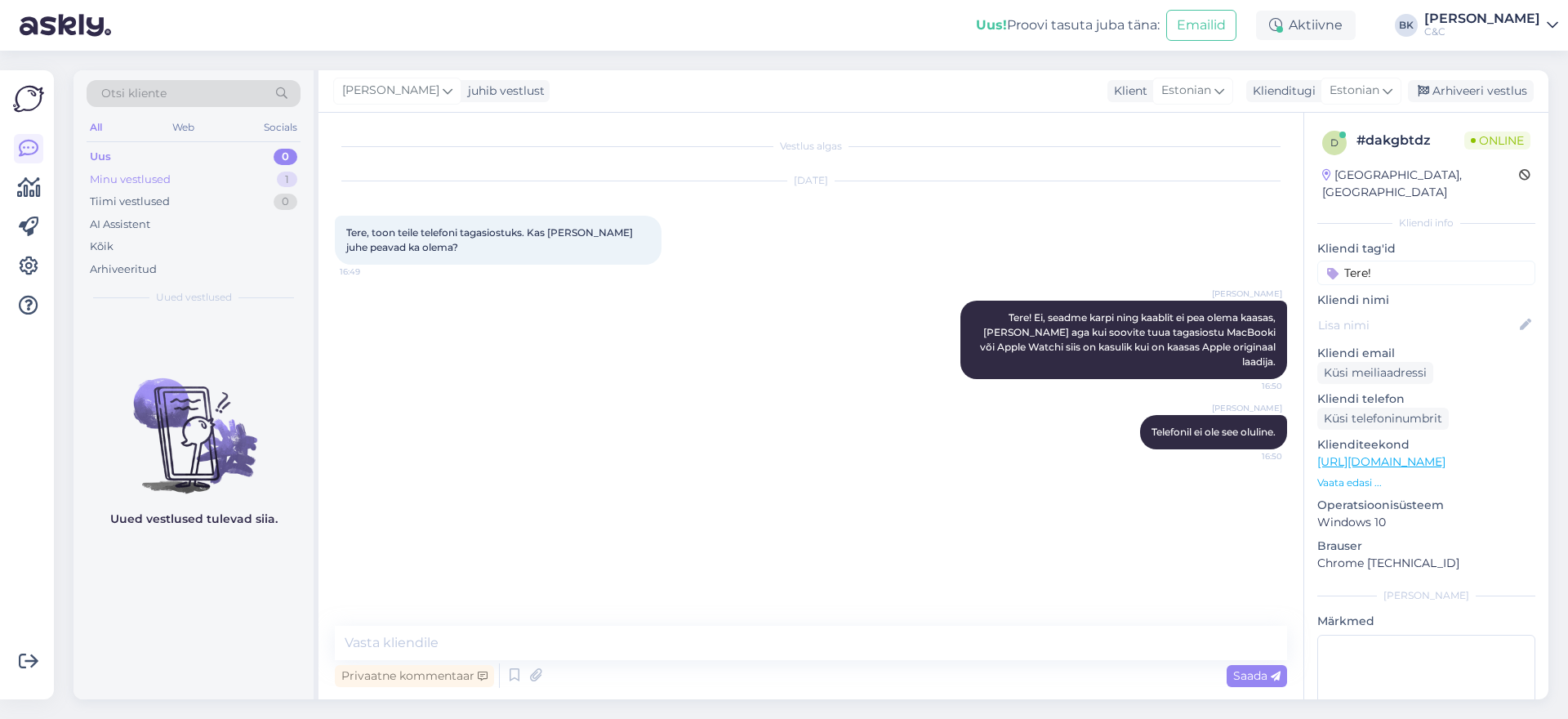
click at [178, 175] on div "Minu vestlused 1" at bounding box center [193, 180] width 214 height 23
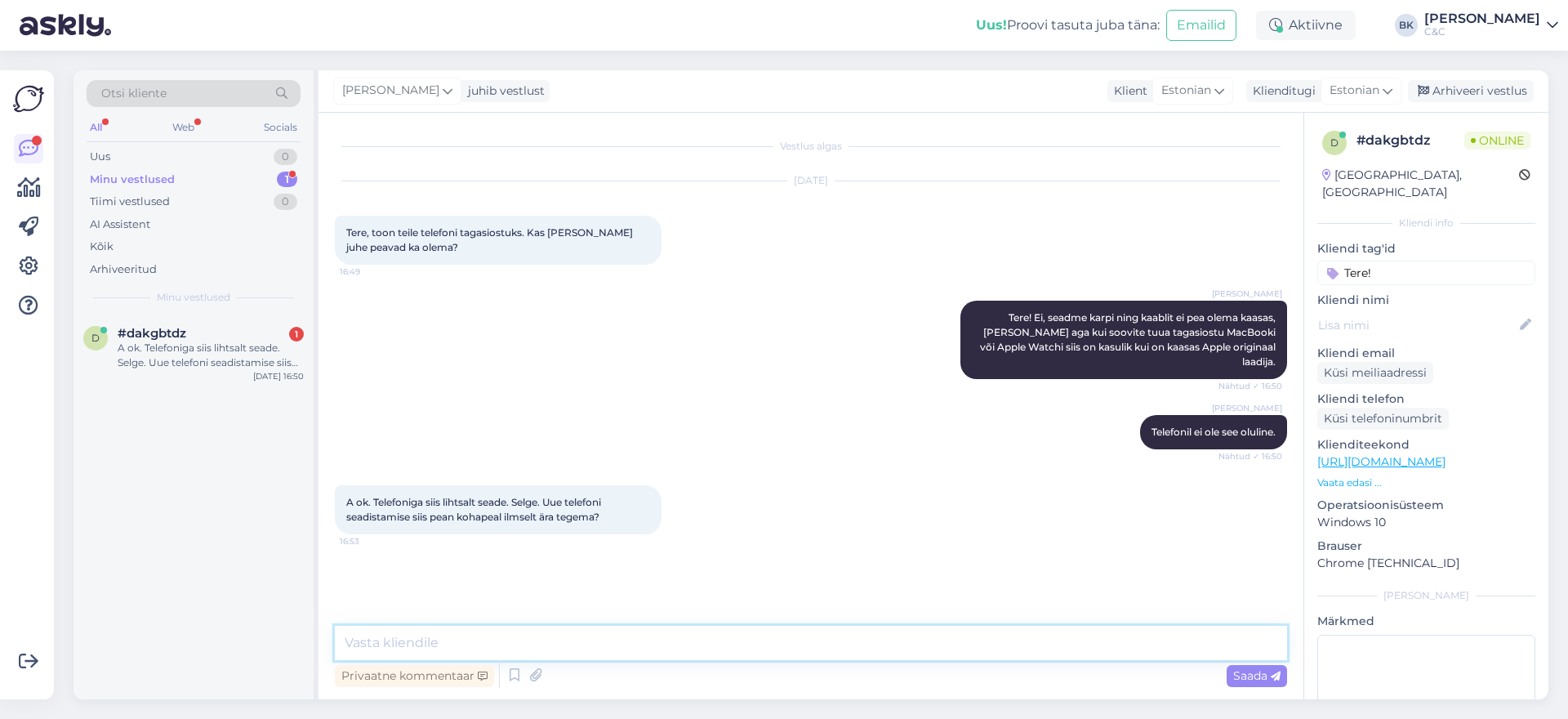
click at [426, 635] on textarea at bounding box center [811, 642] width 952 height 34
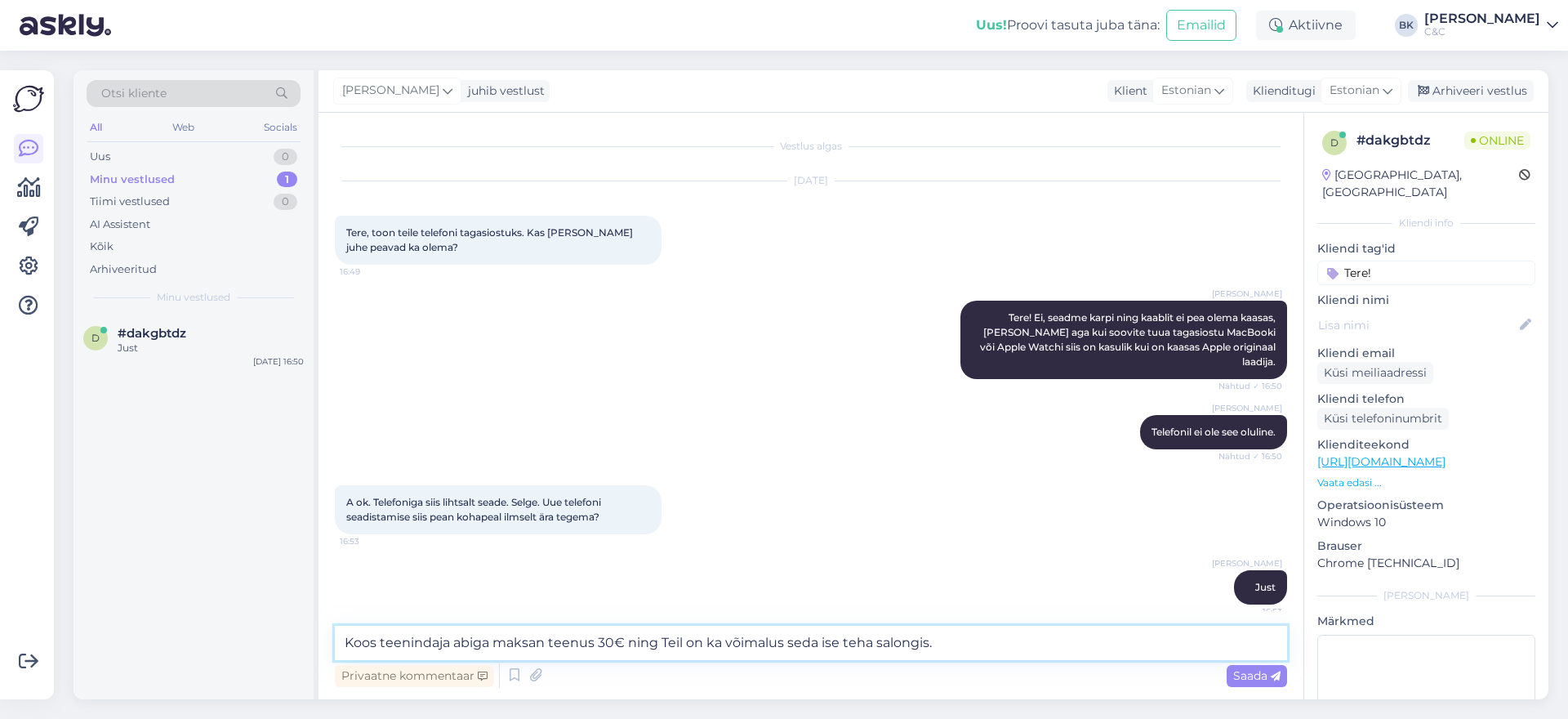
click at [547, 641] on textarea "Koos teenindaja abiga maksan teenus 30€ ning Teil on ka võimalus seda ise teha …" at bounding box center [811, 642] width 952 height 34
click at [955, 640] on textarea "Koos teenindaja abiga maksab teenus 30€ ning Teil on ka võimalus seda ise teha …" at bounding box center [811, 642] width 952 height 34
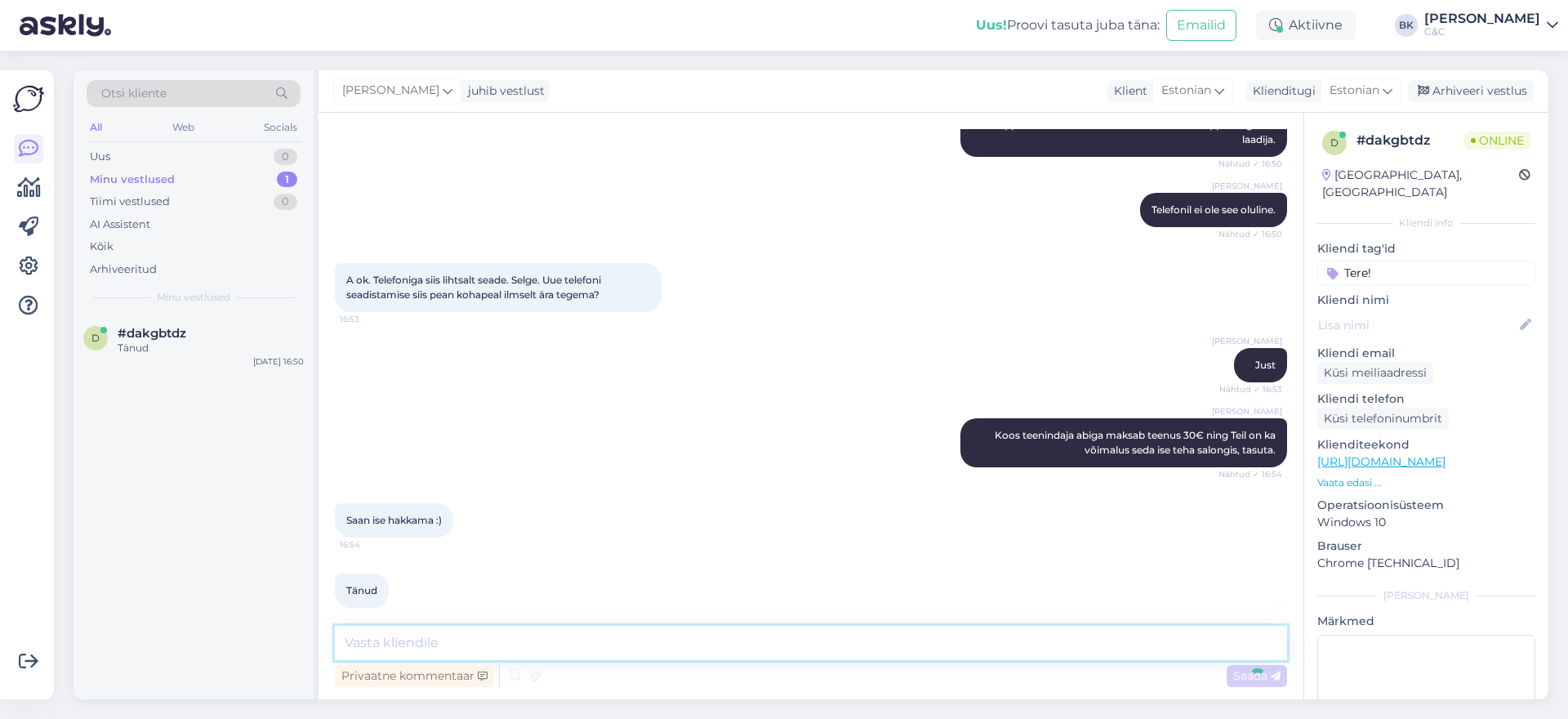
scroll to position [292, 0]
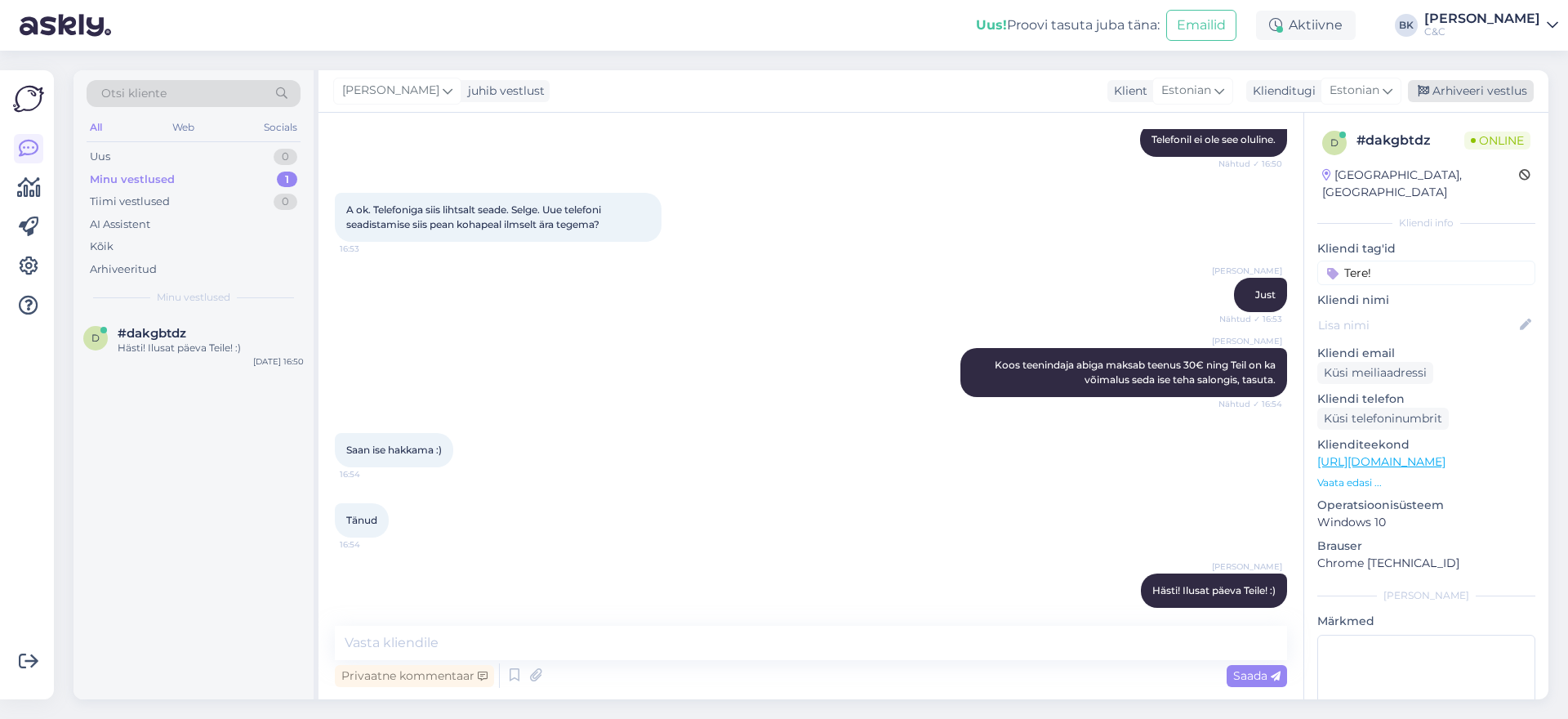
click at [1491, 84] on div "Arhiveeri vestlus" at bounding box center [1471, 91] width 126 height 22
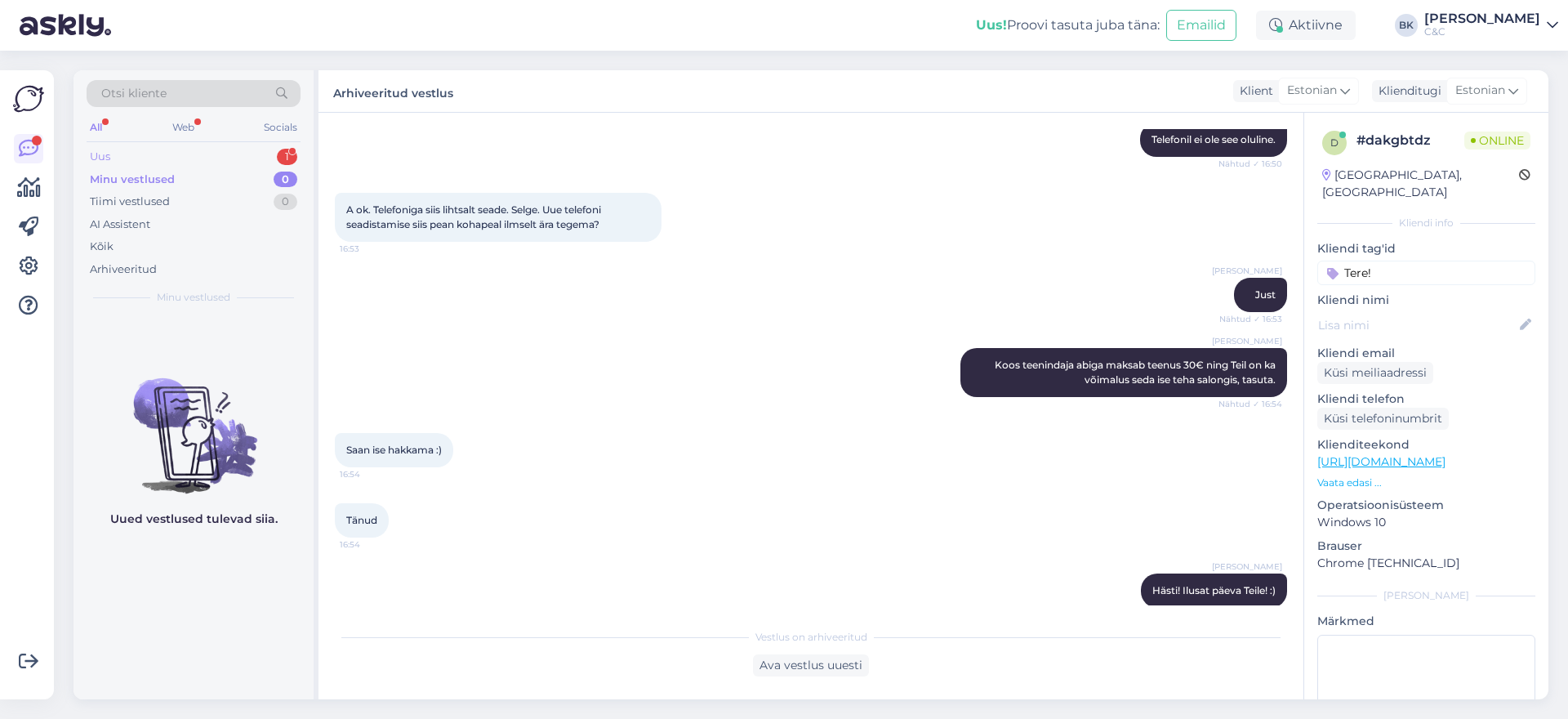
click at [250, 159] on div "Uus 1" at bounding box center [193, 157] width 214 height 23
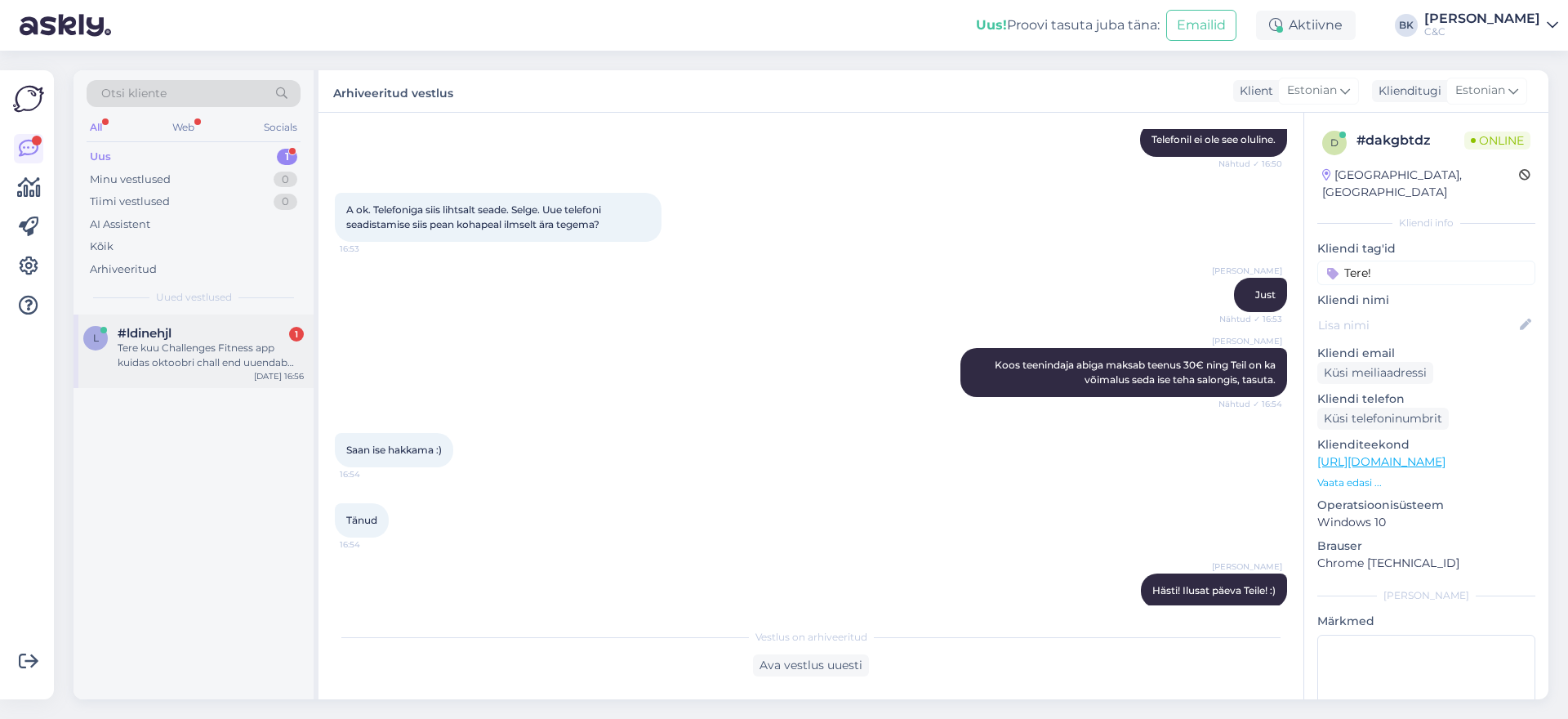
click at [226, 364] on div "Tere kuu Challenges Fitness app kuidas oktoobri chall end uuendab see ei tekki …" at bounding box center [211, 355] width 186 height 29
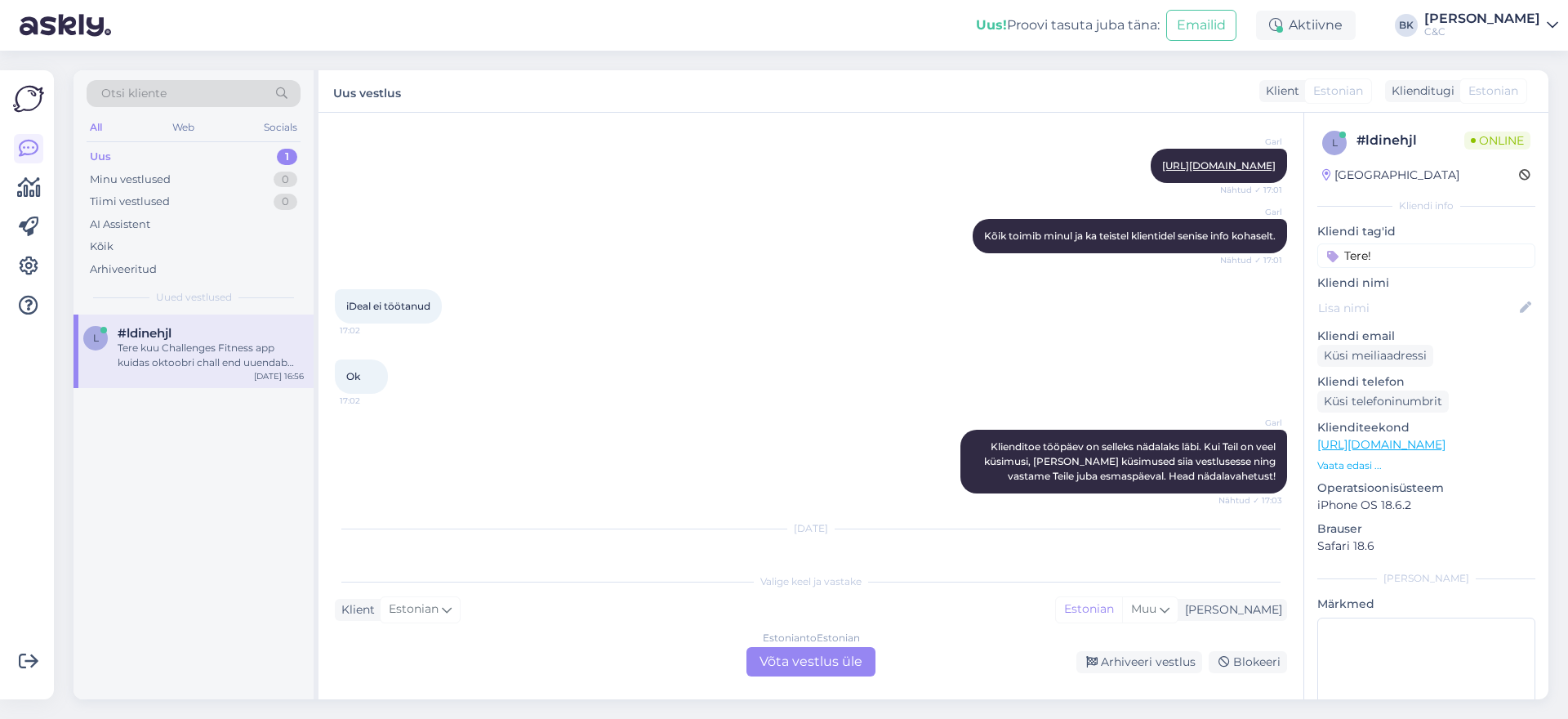
scroll to position [1471, 0]
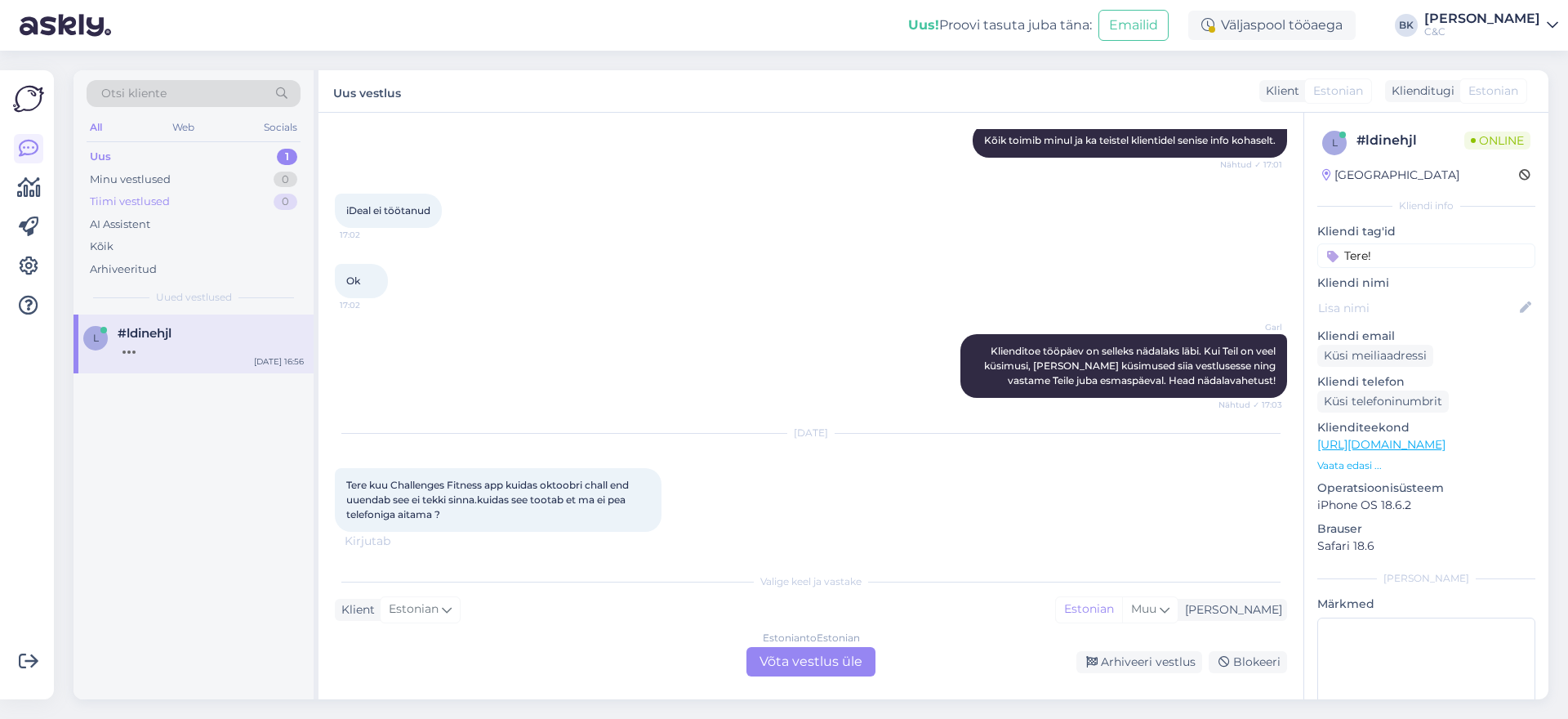
click at [130, 198] on div "Tiimi vestlused" at bounding box center [130, 201] width 80 height 16
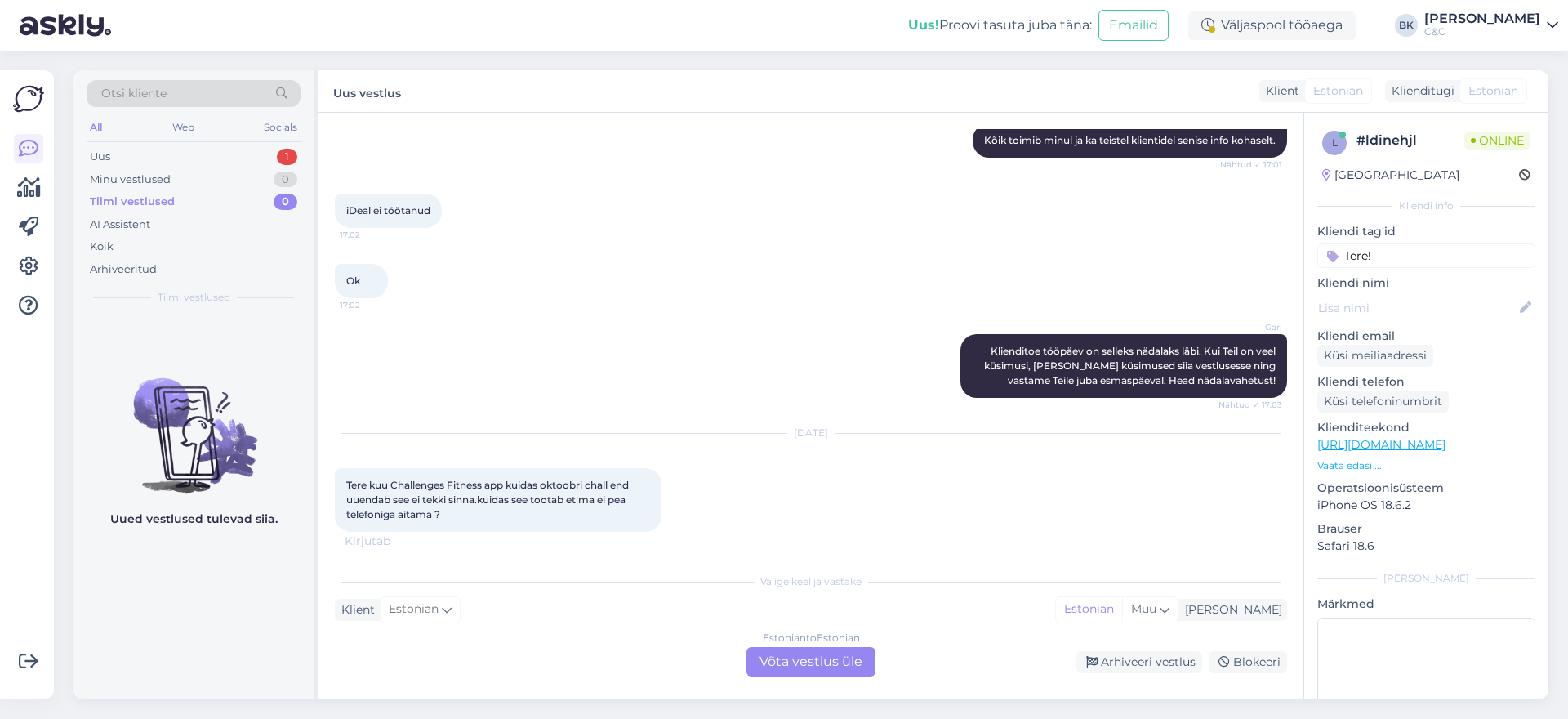
click at [130, 198] on div "Tiimi vestlused" at bounding box center [133, 201] width 85 height 16
click at [127, 185] on div "Minu vestlused" at bounding box center [131, 179] width 81 height 16
